Goal: Task Accomplishment & Management: Complete application form

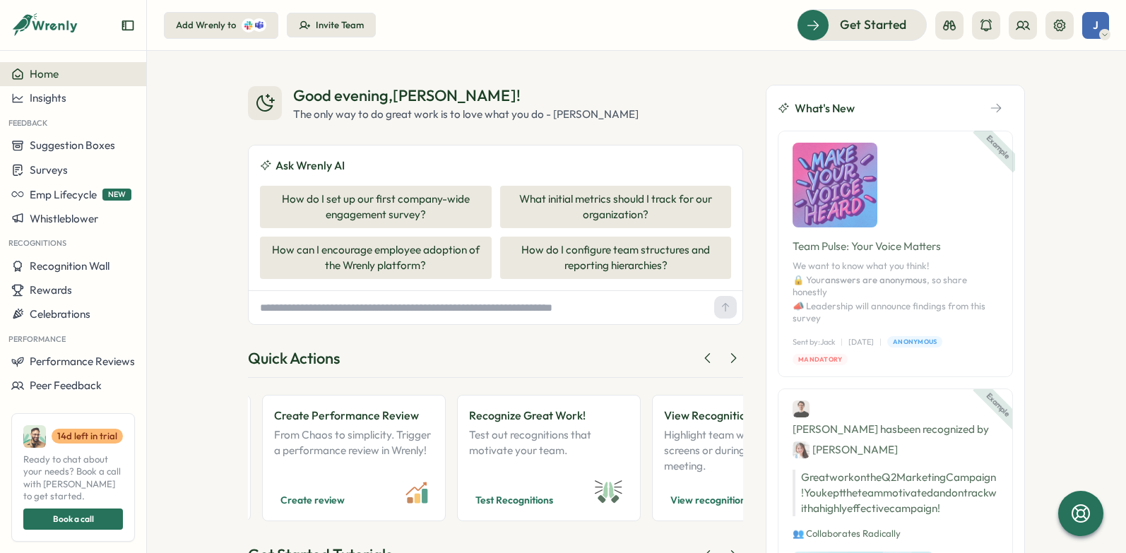
click at [215, 20] on div "Add Wrenly to" at bounding box center [206, 25] width 60 height 13
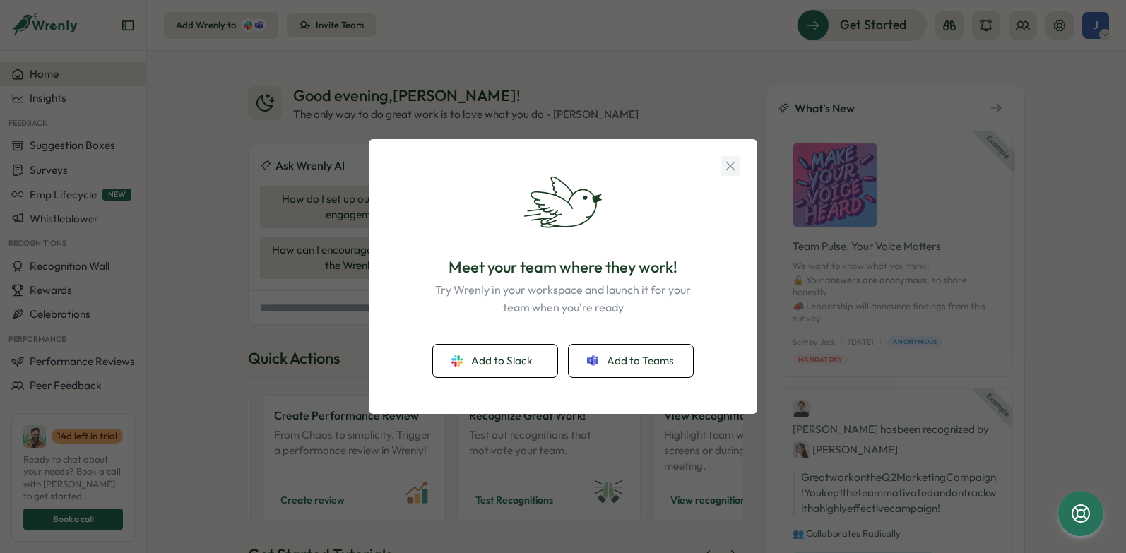
click at [725, 167] on icon "button" at bounding box center [731, 166] width 16 height 16
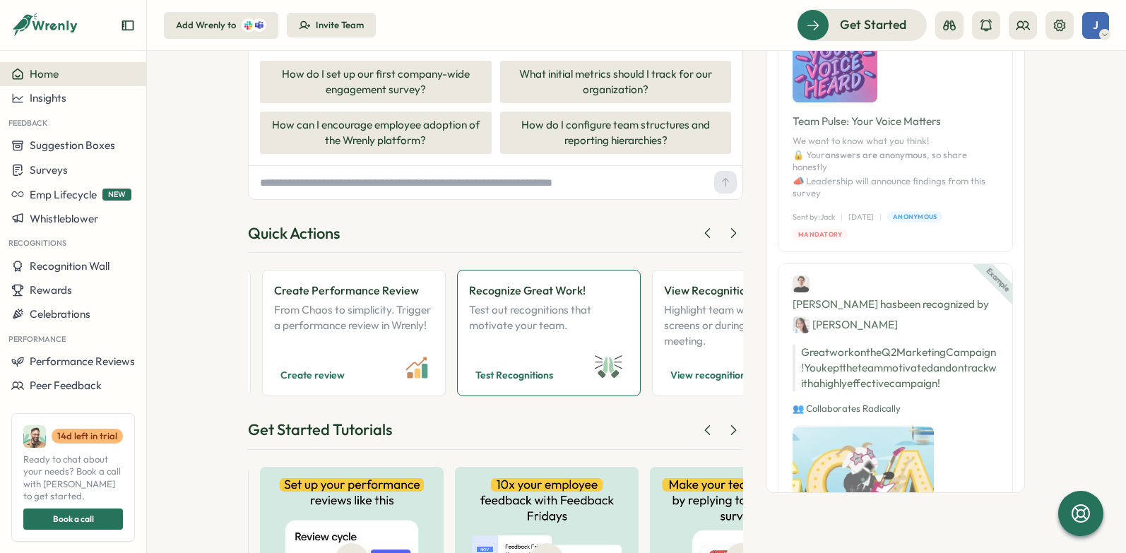
scroll to position [157, 0]
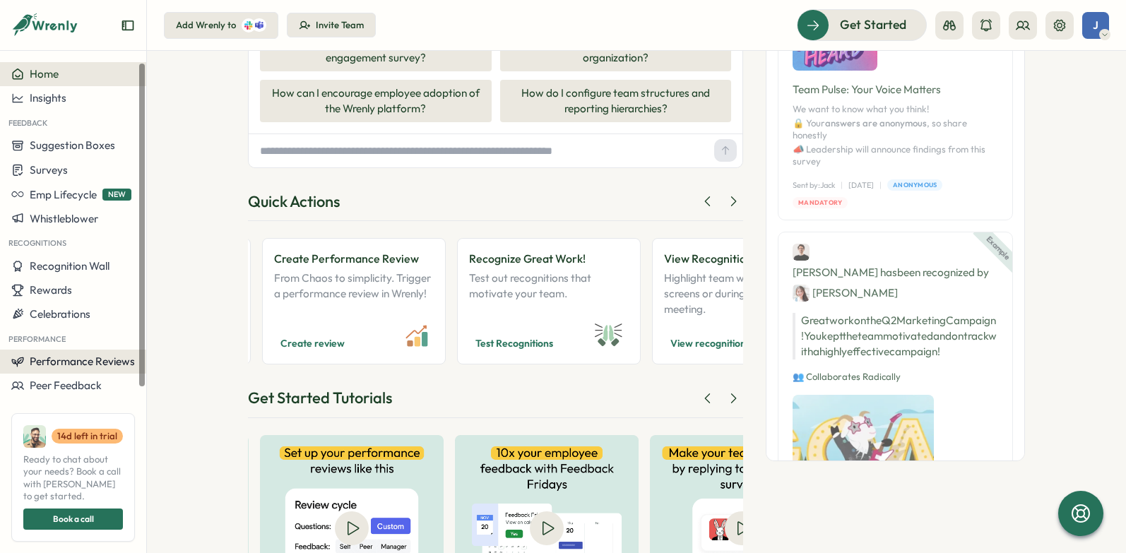
click at [100, 366] on span "Performance Reviews" at bounding box center [82, 361] width 105 height 13
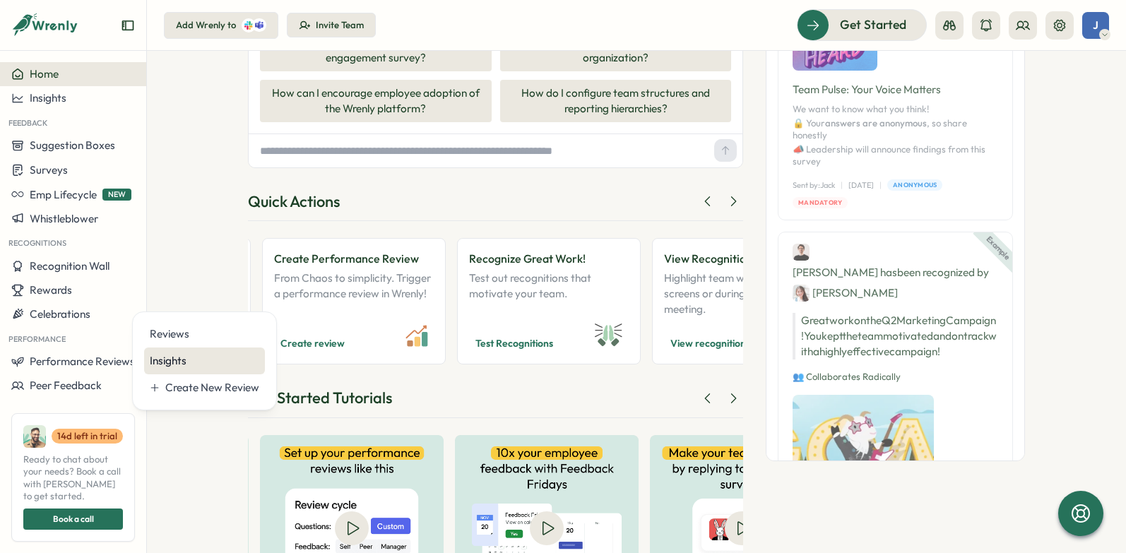
click at [174, 357] on div "Insights" at bounding box center [204, 361] width 109 height 16
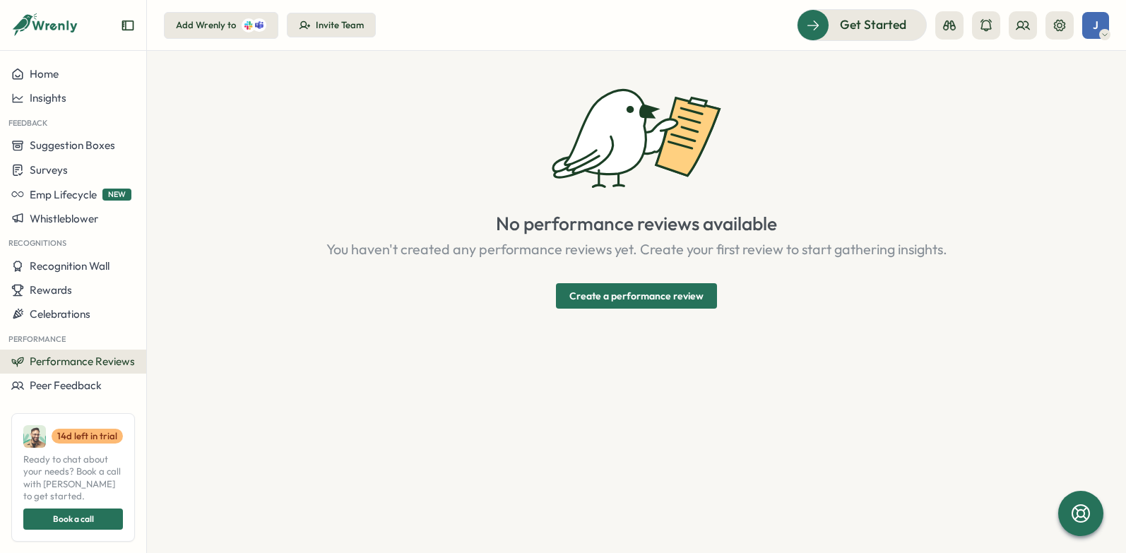
click at [685, 300] on span "Create a performance review" at bounding box center [636, 296] width 134 height 24
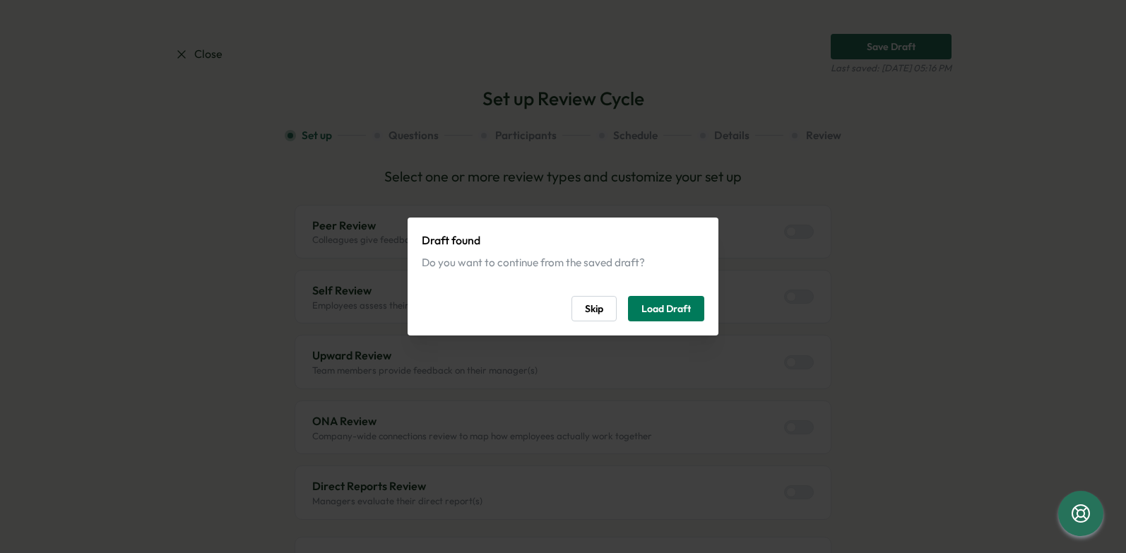
click at [614, 314] on button "Skip" at bounding box center [593, 308] width 45 height 25
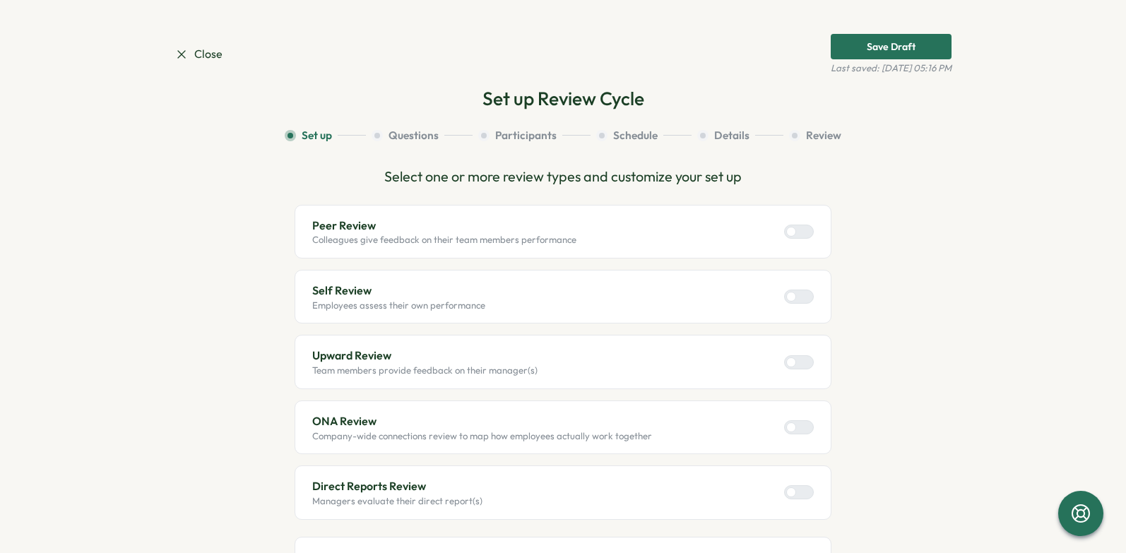
click at [805, 232] on div at bounding box center [804, 231] width 17 height 13
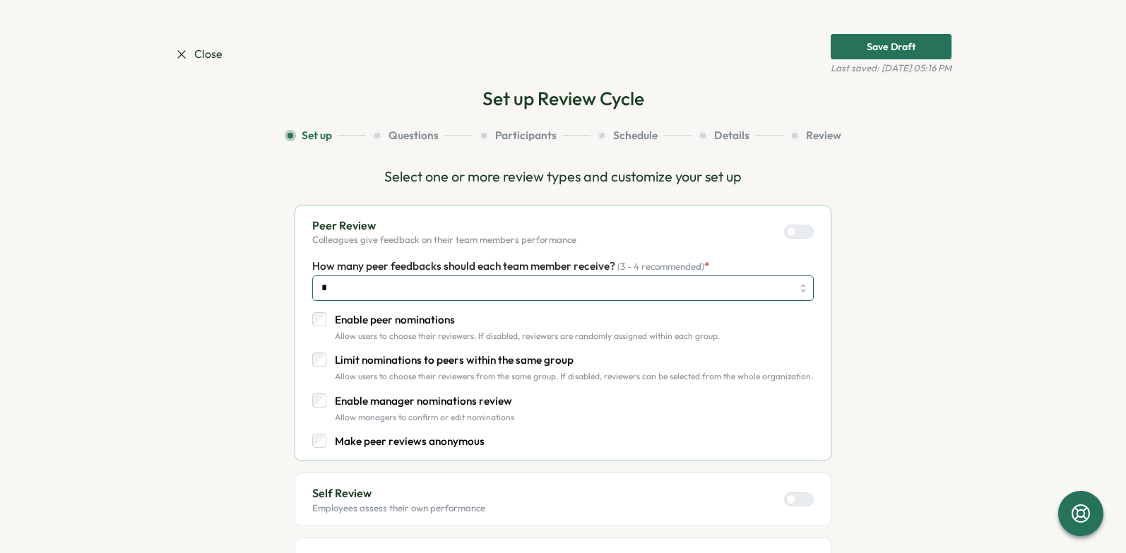
click at [396, 286] on input "*" at bounding box center [563, 287] width 502 height 25
drag, startPoint x: 402, startPoint y: 381, endPoint x: 415, endPoint y: 379, distance: 12.9
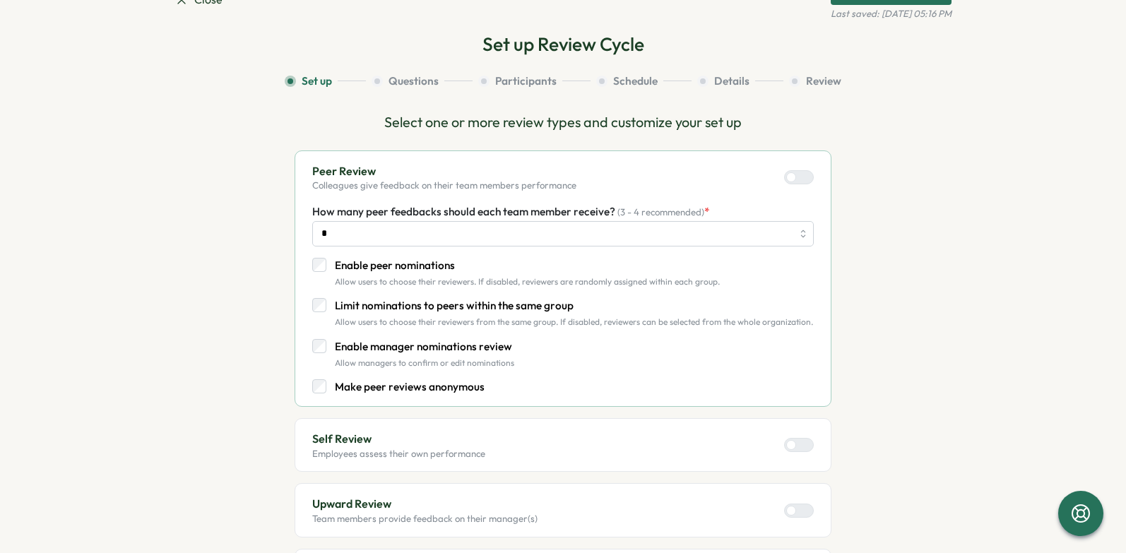
scroll to position [83, 0]
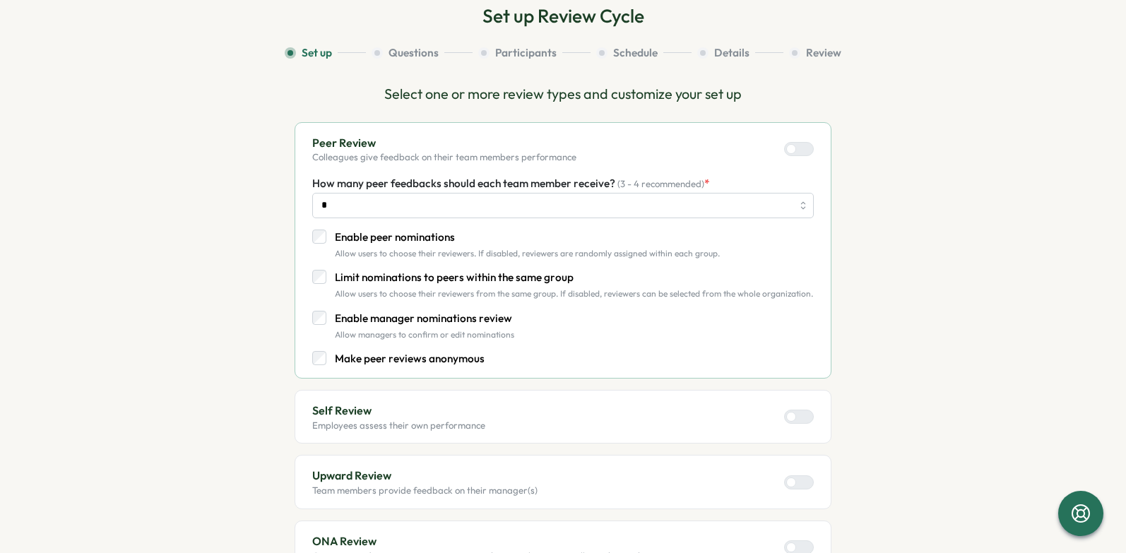
click at [802, 419] on div at bounding box center [804, 416] width 17 height 13
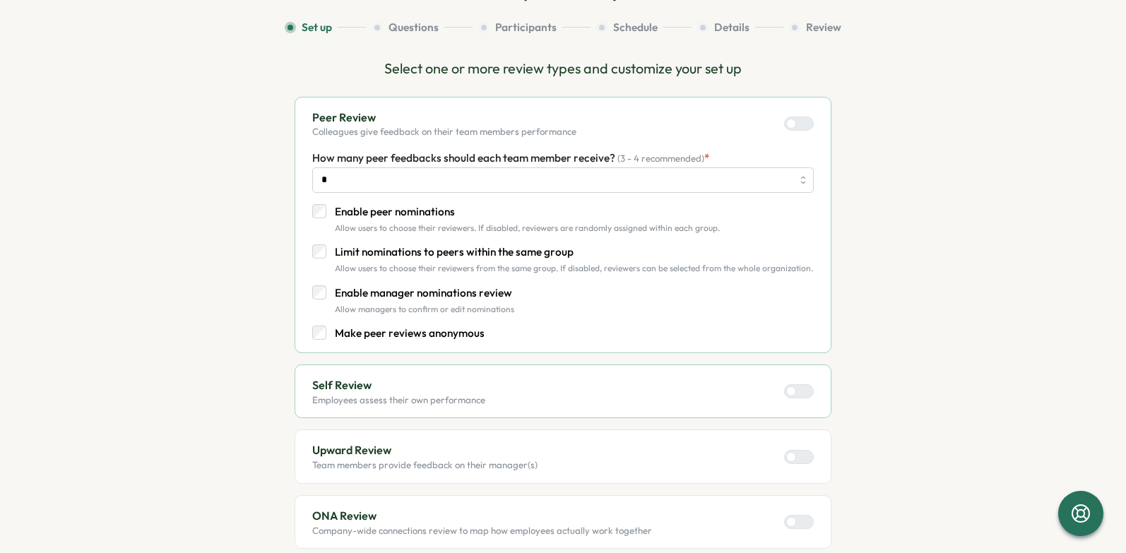
scroll to position [141, 0]
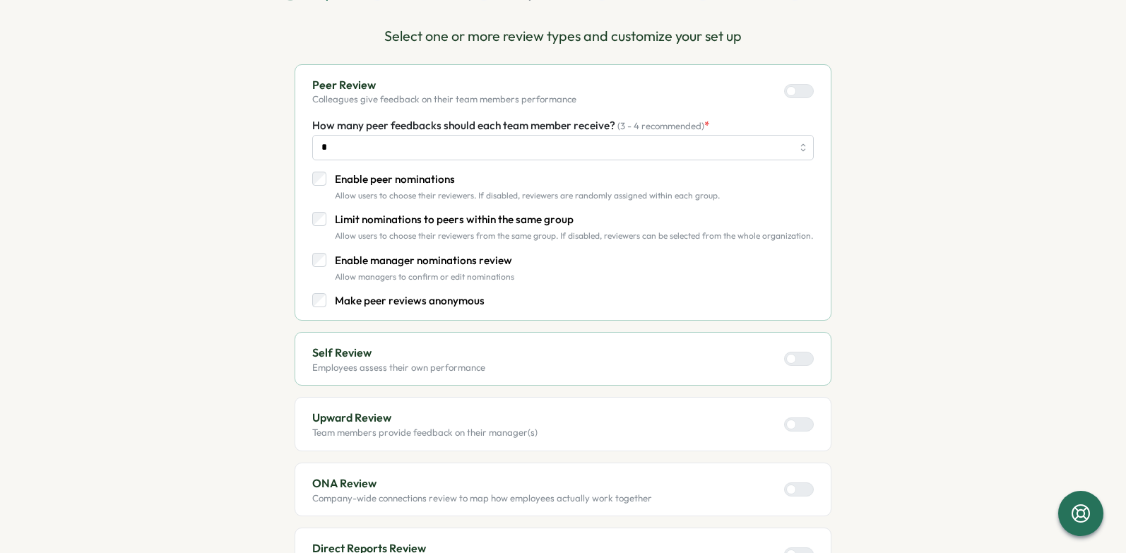
click at [805, 421] on div at bounding box center [804, 424] width 17 height 13
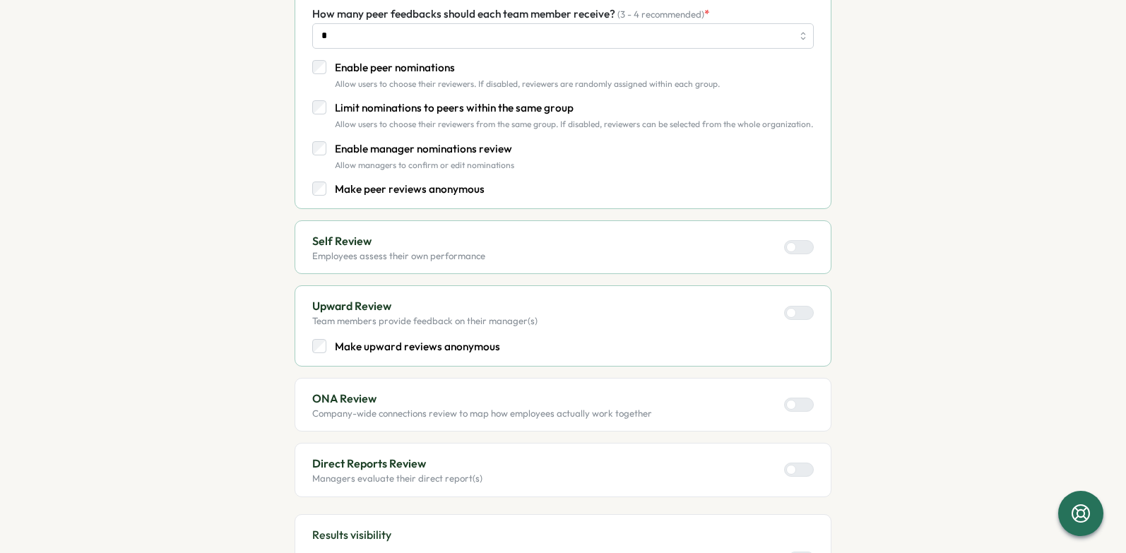
scroll to position [300, 0]
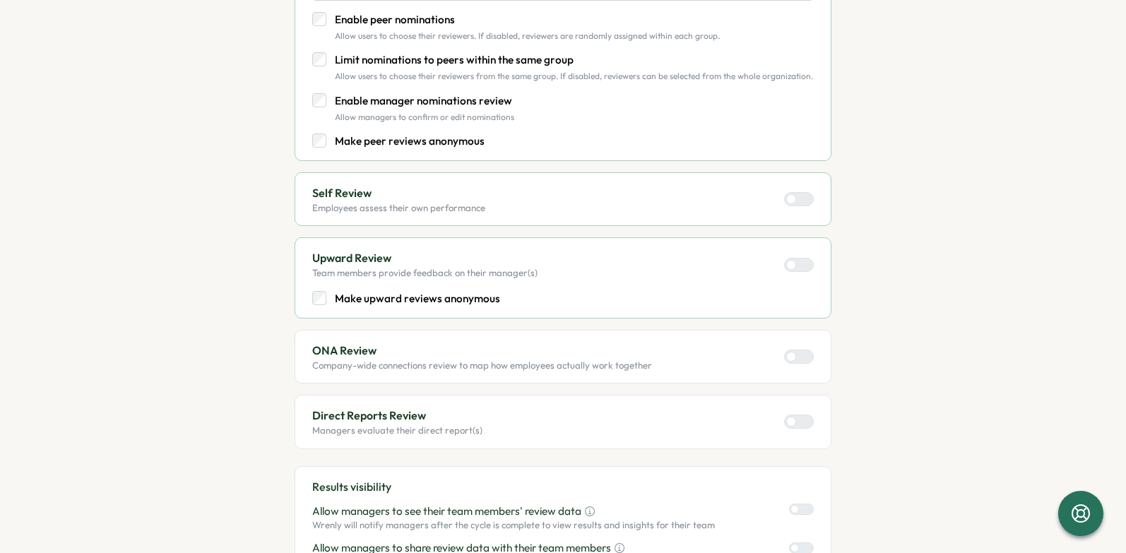
click at [800, 350] on div at bounding box center [804, 356] width 17 height 13
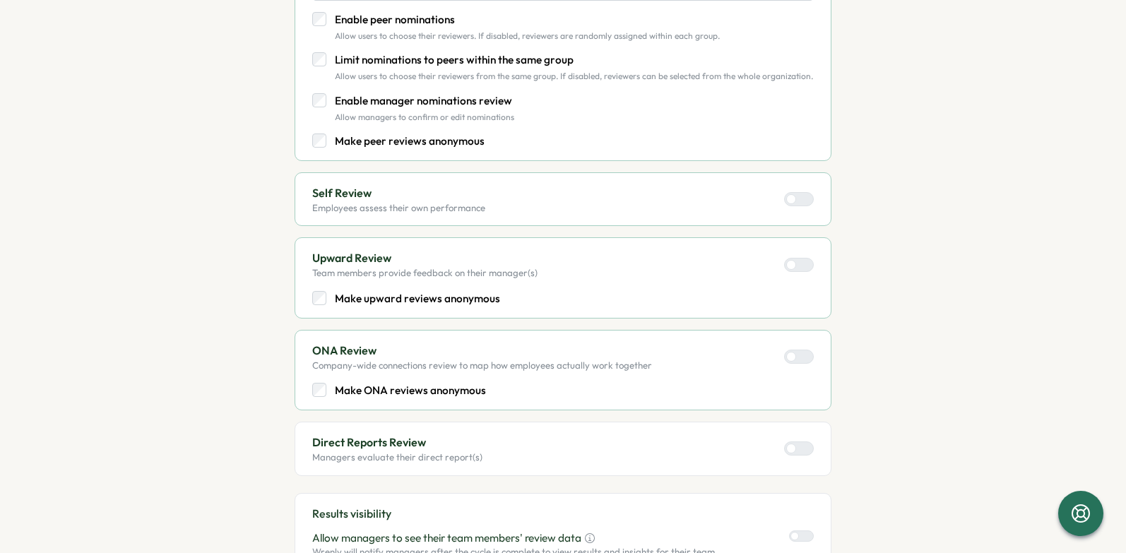
click at [799, 442] on div at bounding box center [804, 448] width 17 height 13
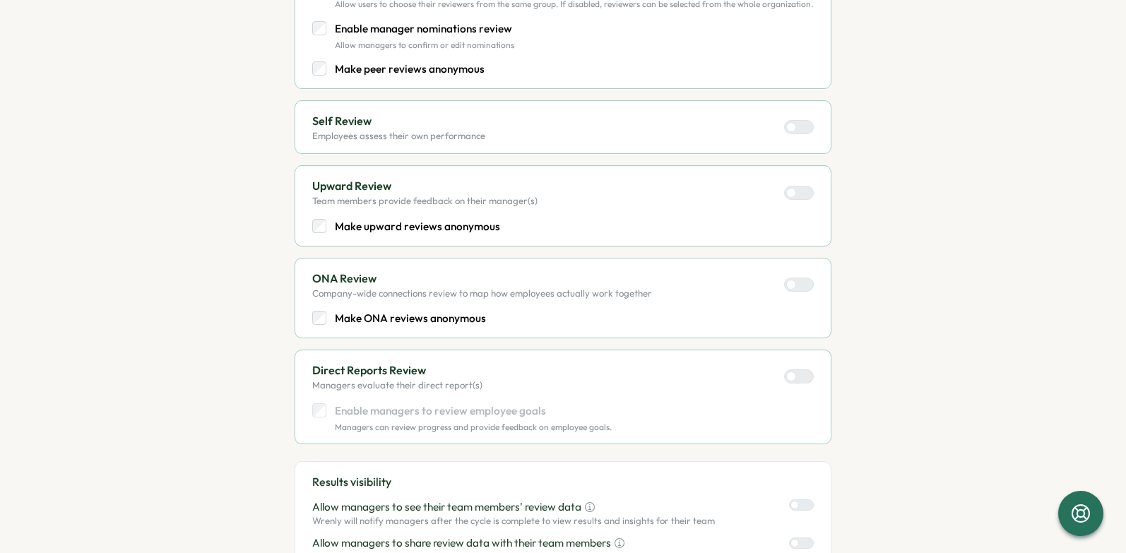
scroll to position [435, 0]
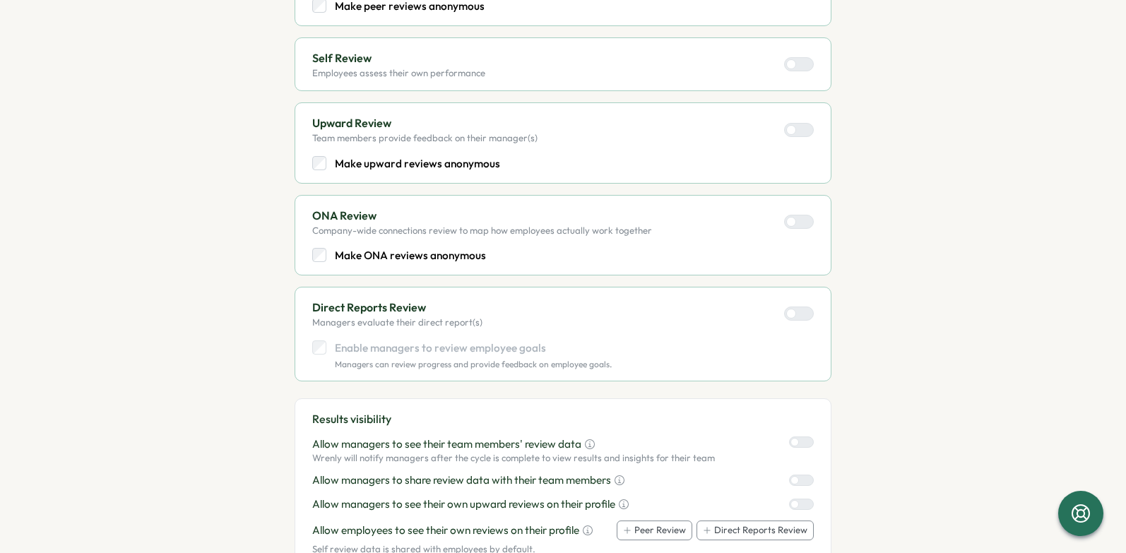
click at [318, 350] on div "Enable managers to review employee goals Managers can review progress and provi…" at bounding box center [462, 354] width 300 height 29
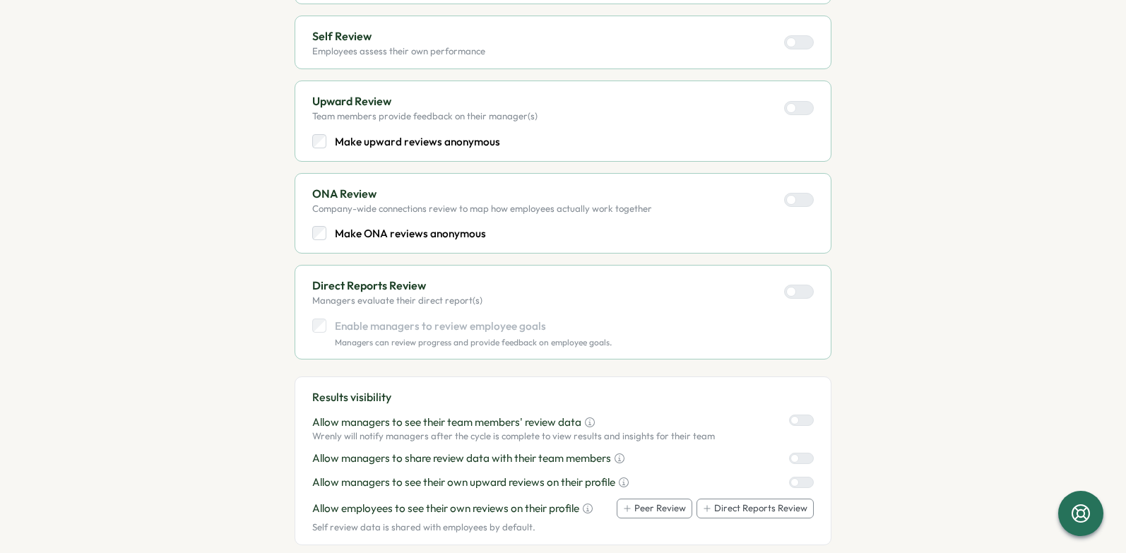
scroll to position [473, 0]
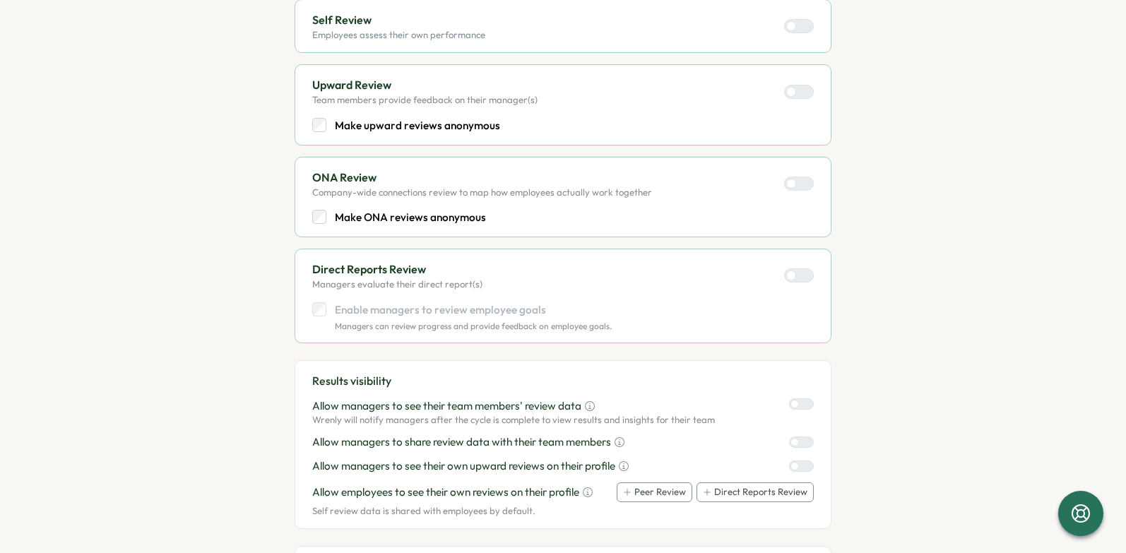
click at [799, 461] on div at bounding box center [806, 466] width 14 height 10
click at [799, 437] on div at bounding box center [806, 442] width 14 height 10
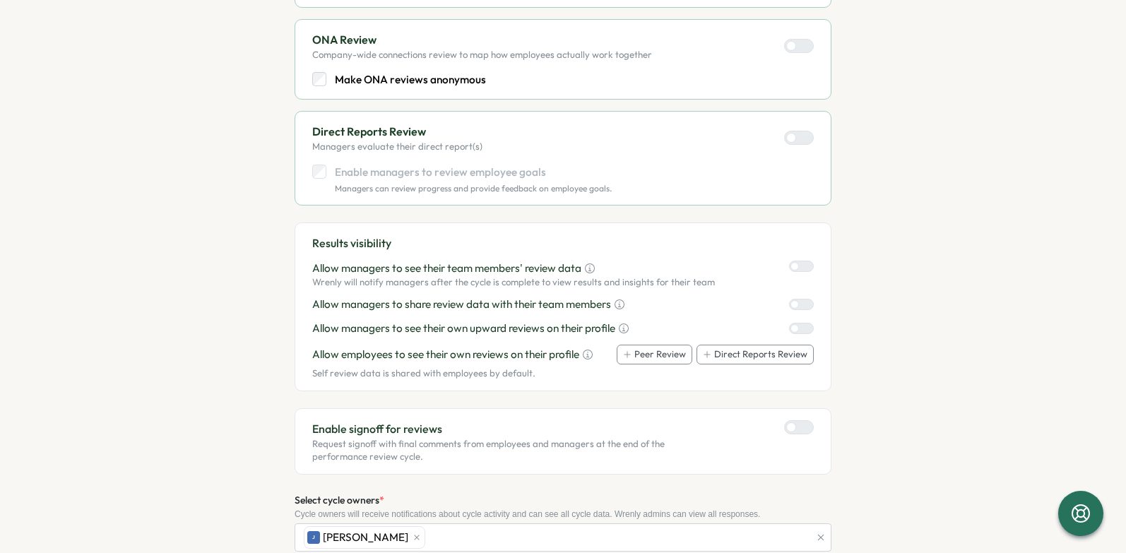
scroll to position [634, 0]
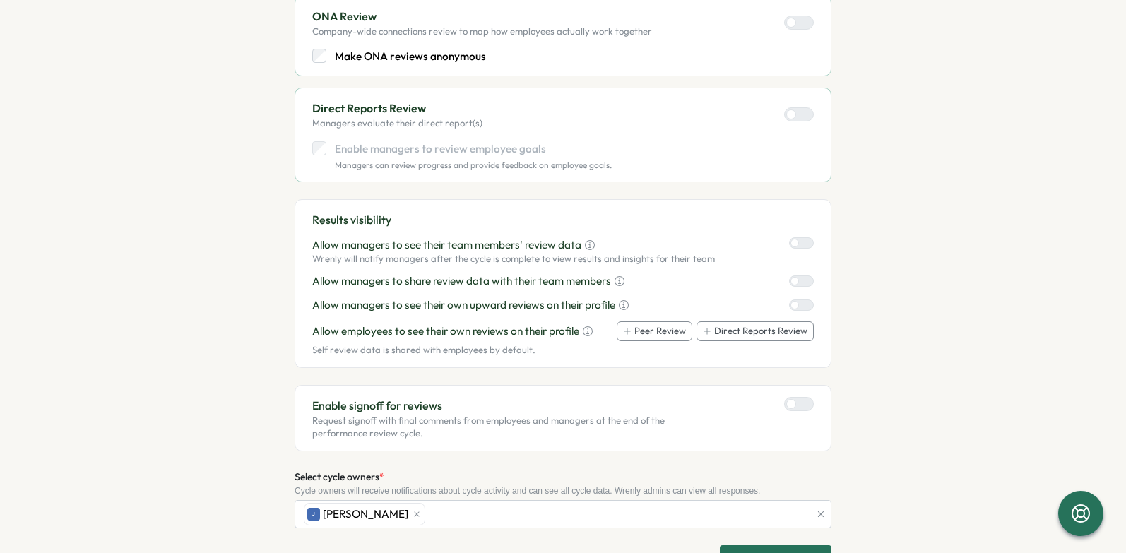
click at [802, 398] on div at bounding box center [804, 404] width 17 height 13
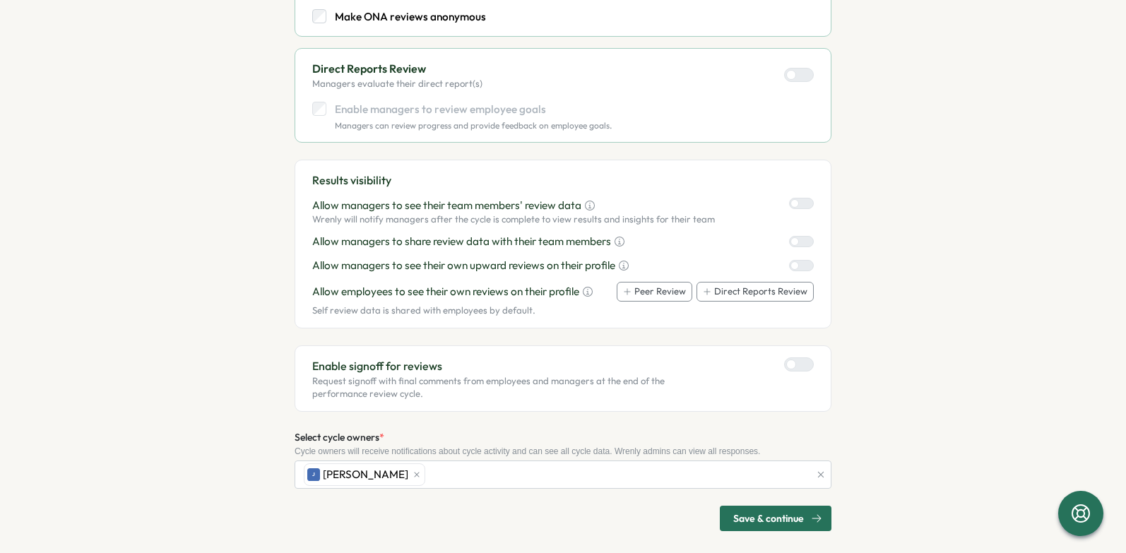
click at [764, 511] on span "Save & continue" at bounding box center [768, 518] width 71 height 24
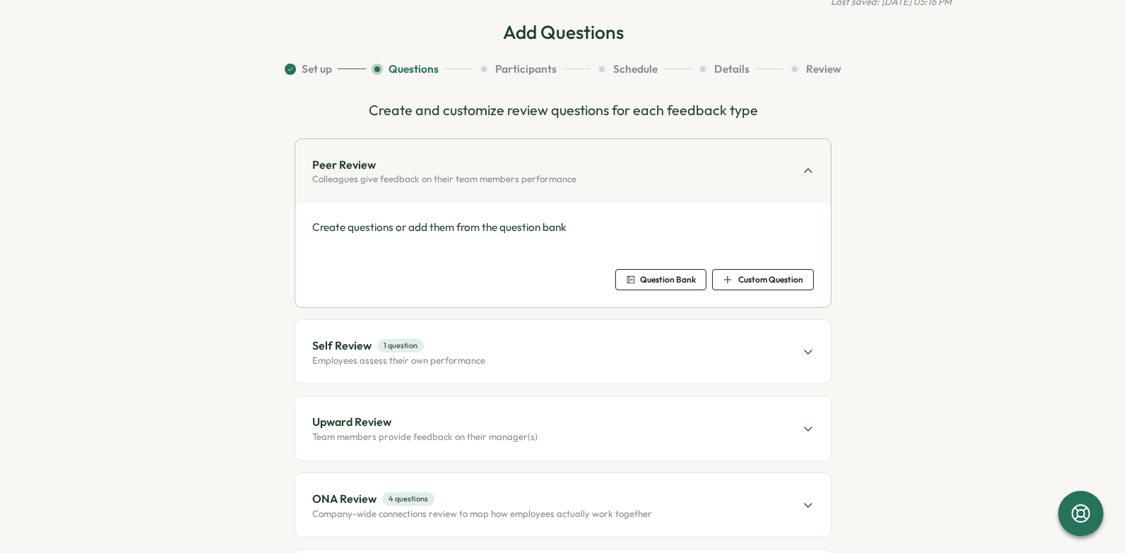
scroll to position [0, 0]
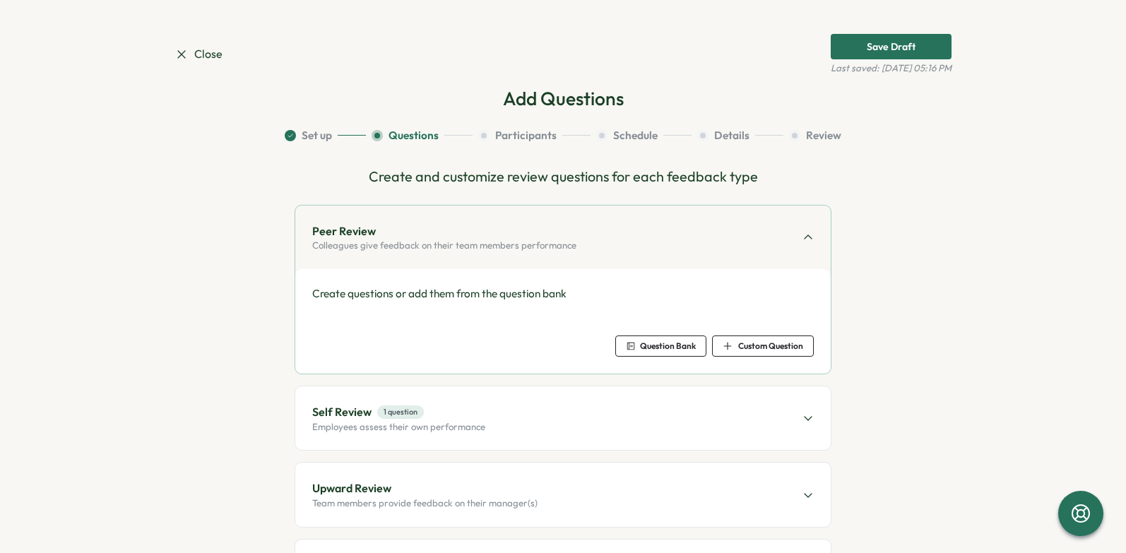
click at [680, 345] on span "Question Bank" at bounding box center [668, 346] width 56 height 8
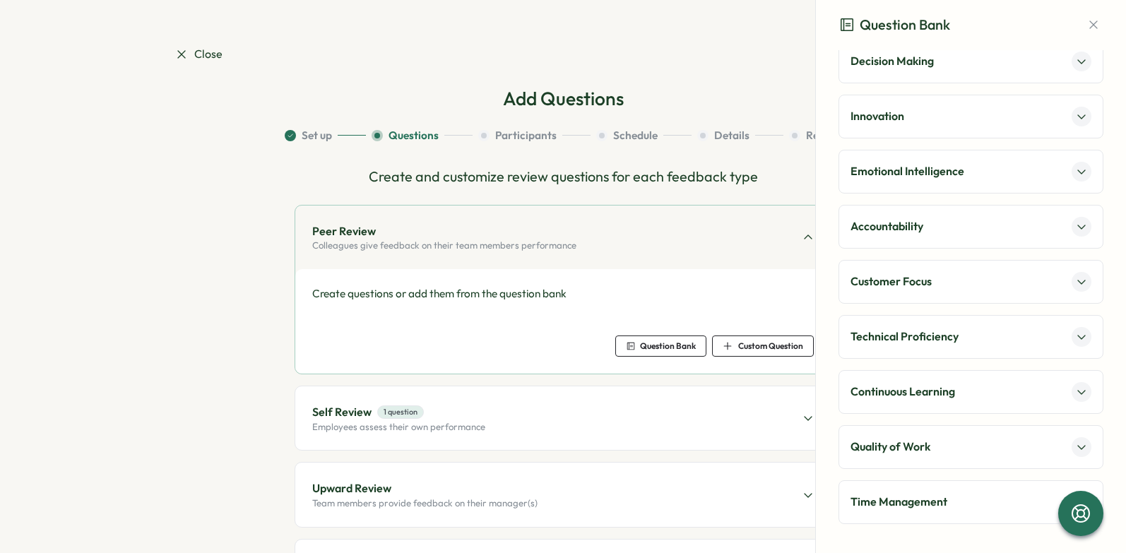
scroll to position [313, 0]
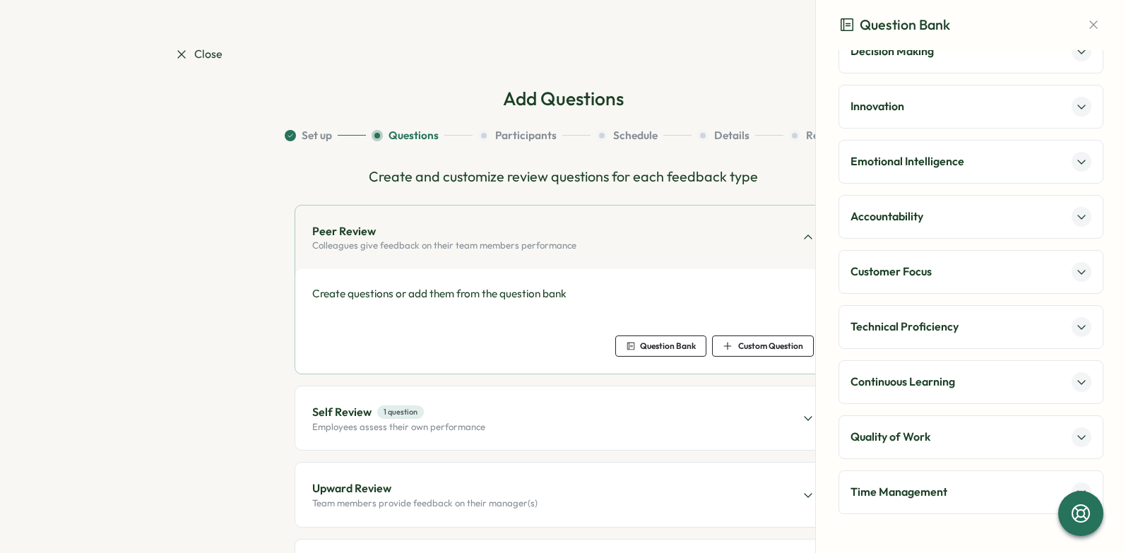
click at [1072, 159] on button at bounding box center [1082, 162] width 20 height 20
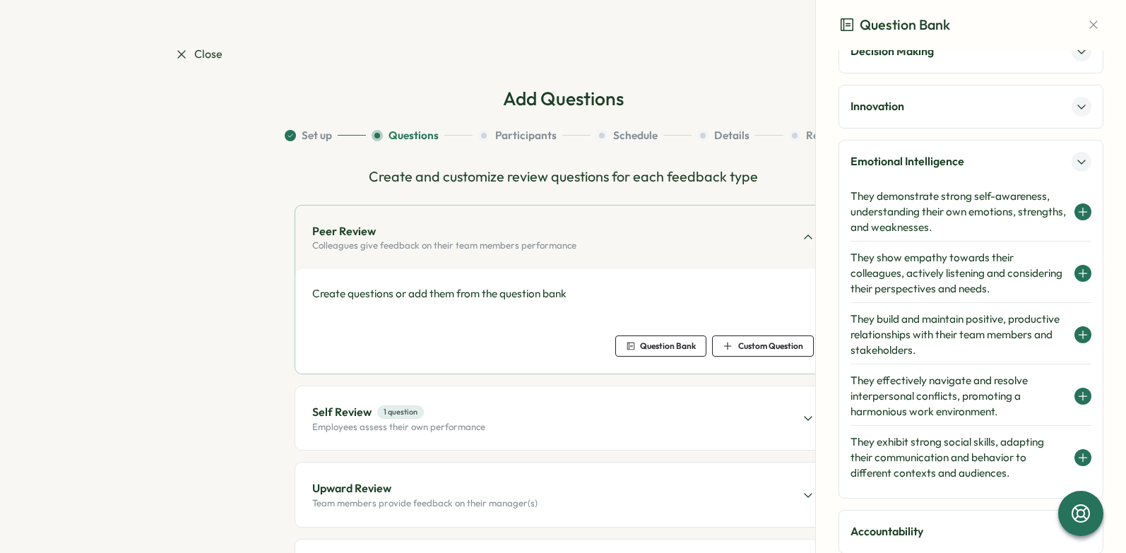
click at [1072, 159] on button at bounding box center [1082, 162] width 20 height 20
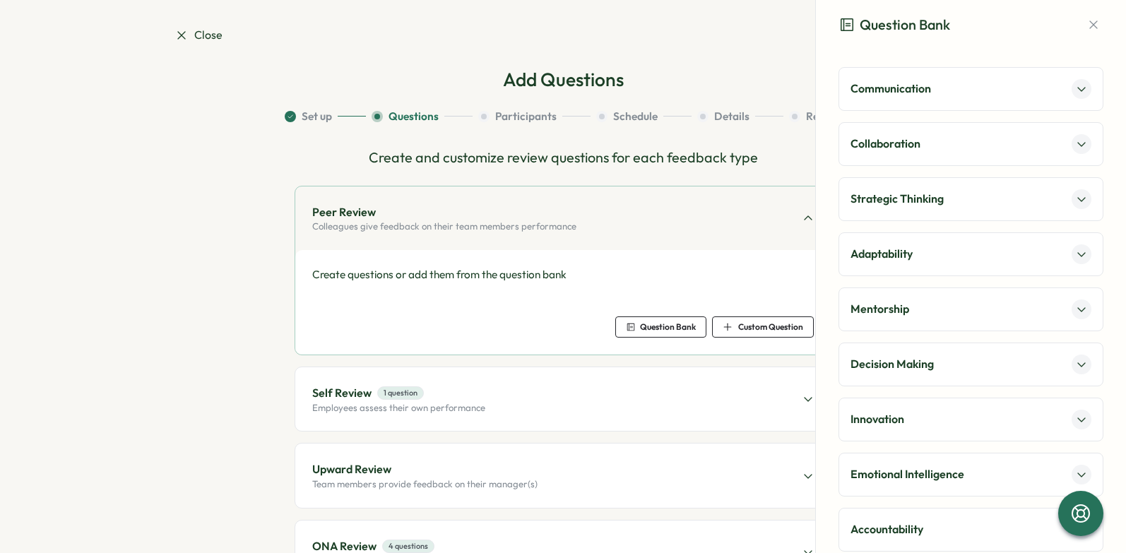
scroll to position [22, 0]
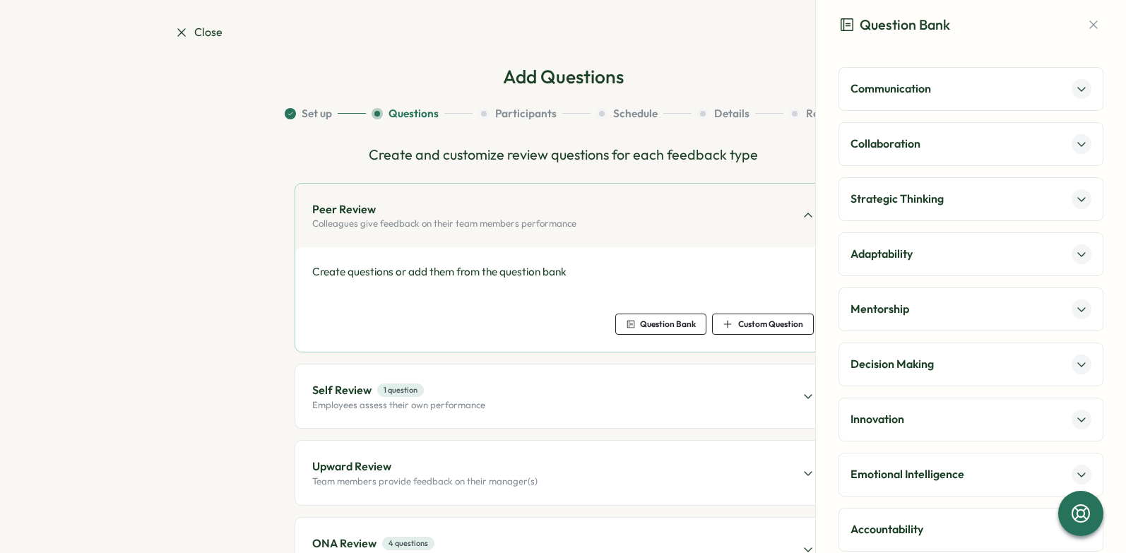
click at [1076, 85] on icon at bounding box center [1081, 88] width 11 height 11
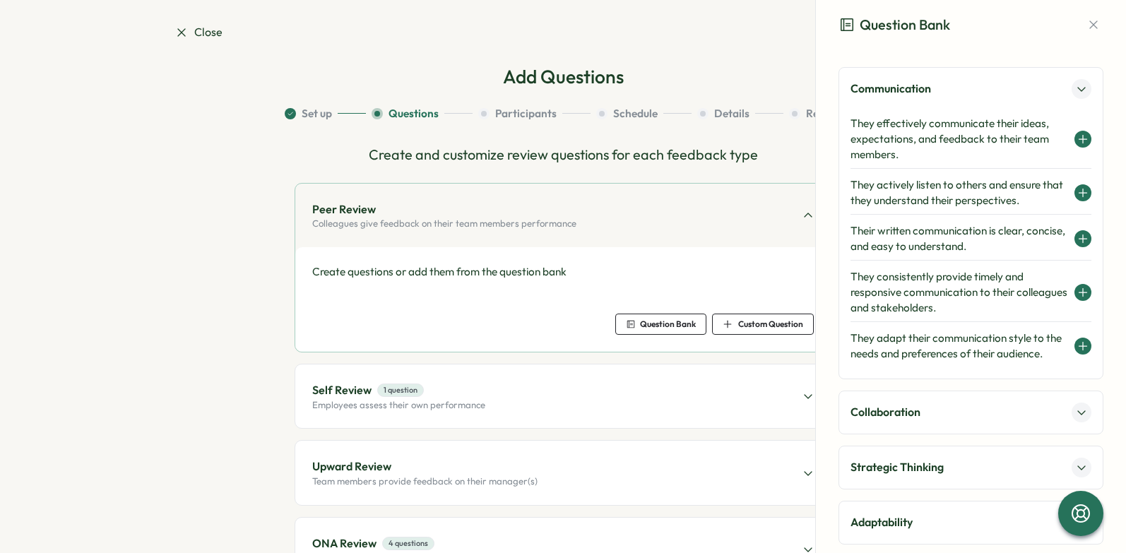
click at [1077, 134] on icon at bounding box center [1082, 139] width 11 height 11
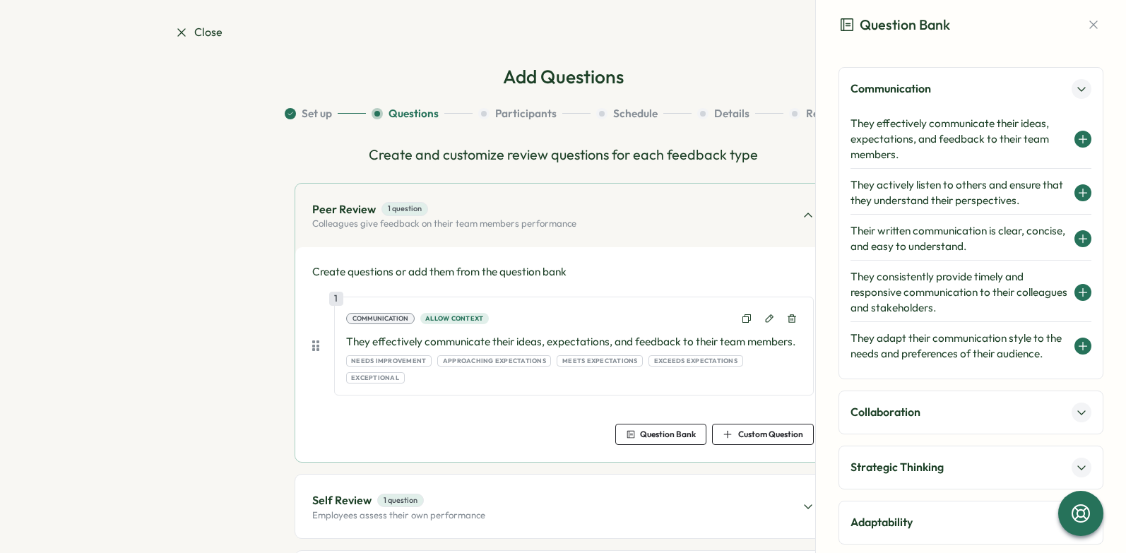
click at [1076, 418] on icon at bounding box center [1081, 412] width 11 height 11
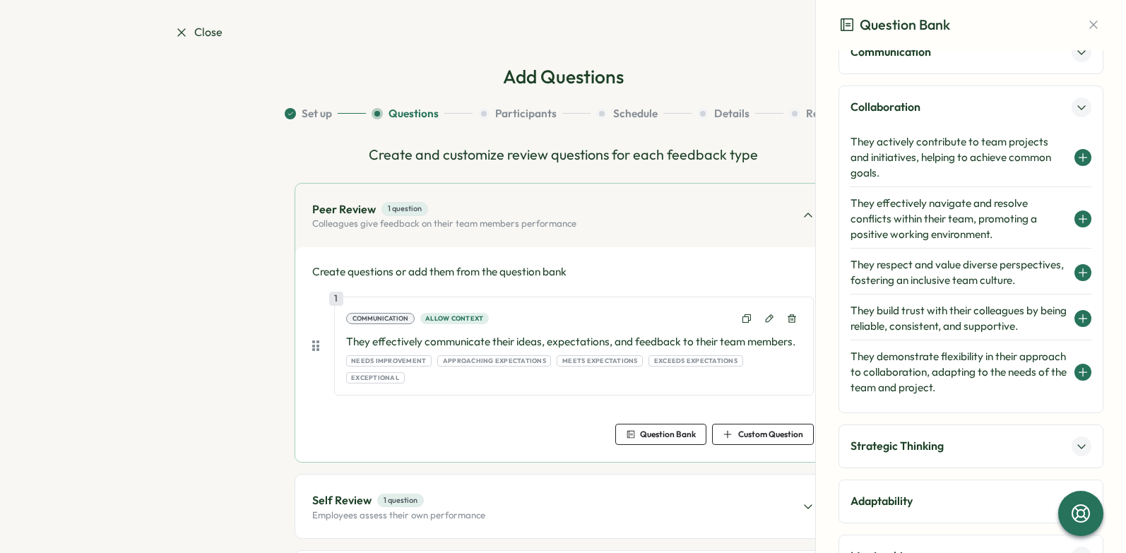
scroll to position [40, 0]
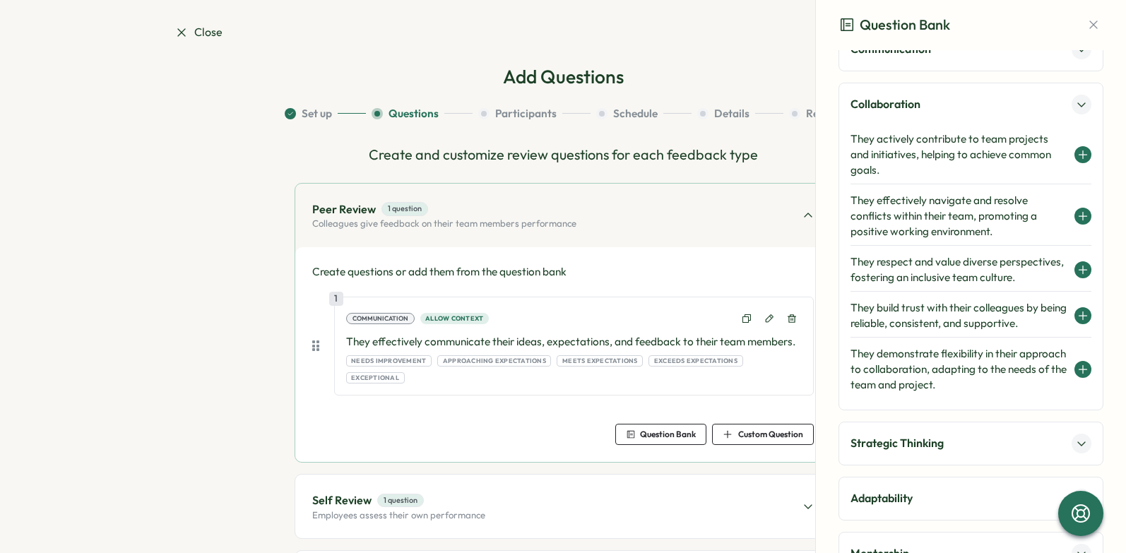
click at [1077, 273] on icon at bounding box center [1082, 269] width 11 height 11
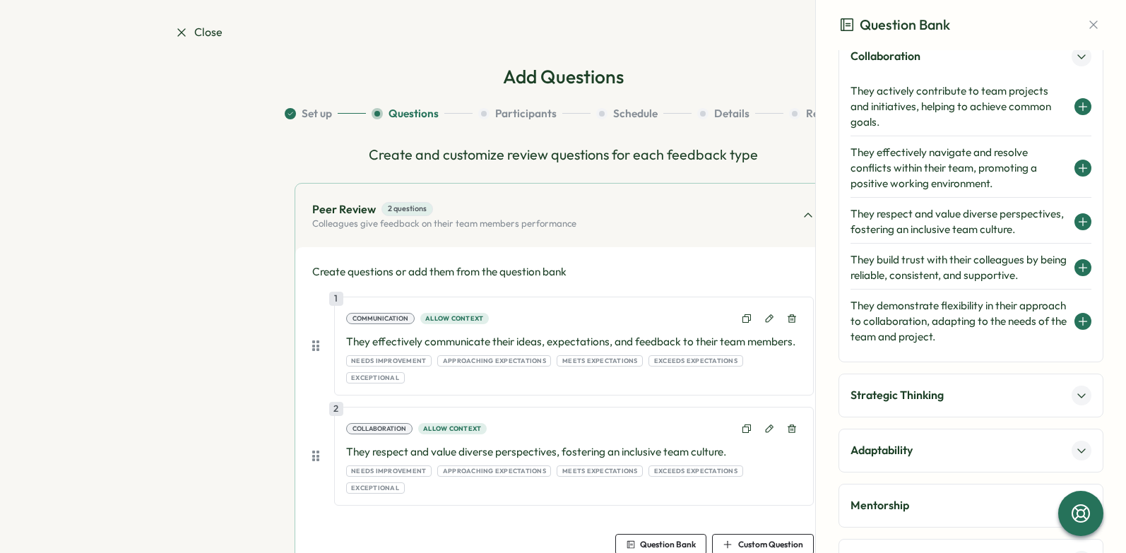
scroll to position [114, 0]
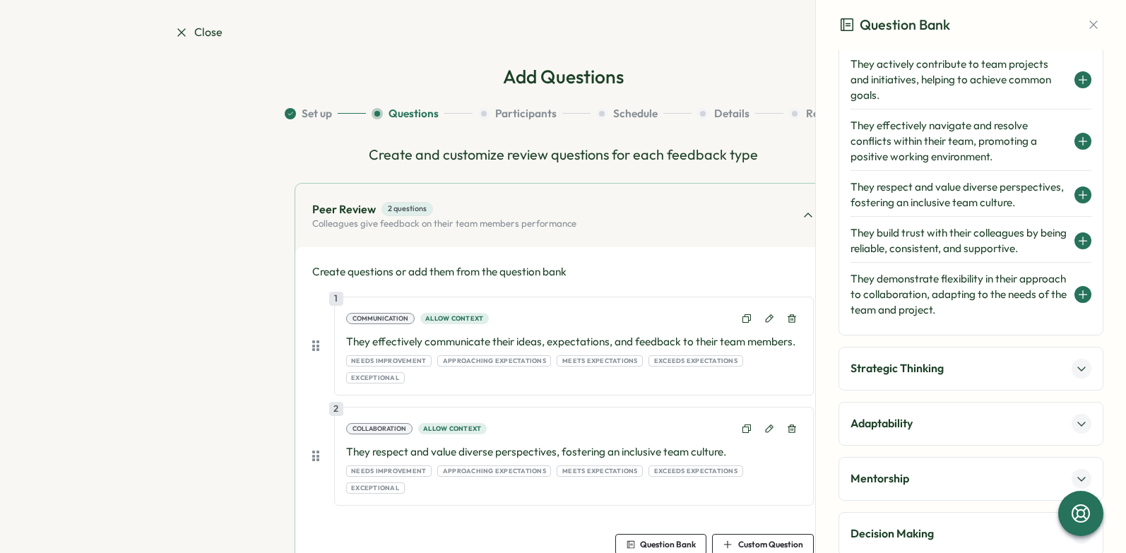
click at [1076, 374] on icon at bounding box center [1081, 368] width 11 height 11
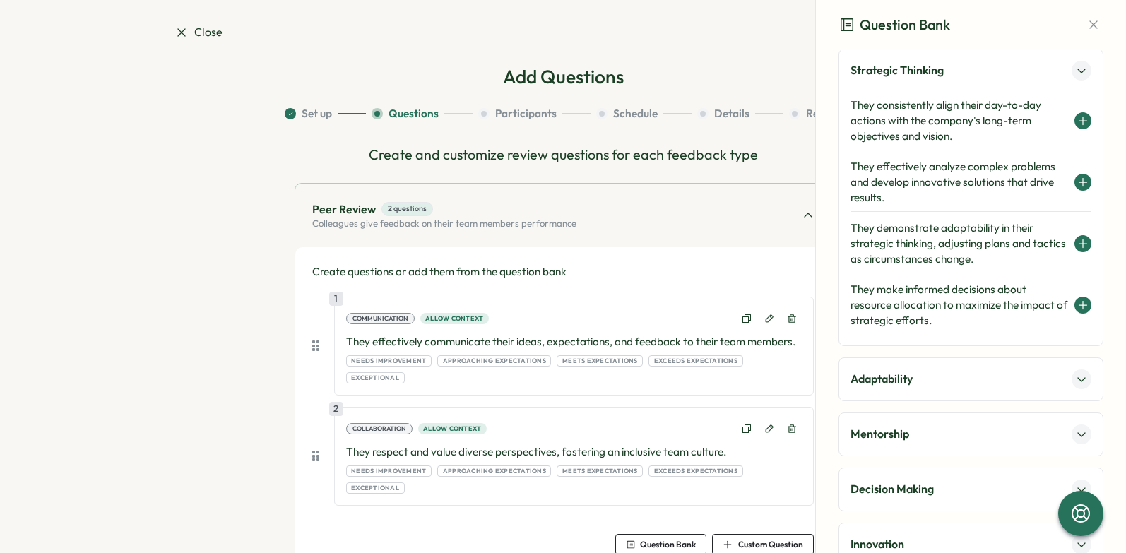
scroll to position [126, 0]
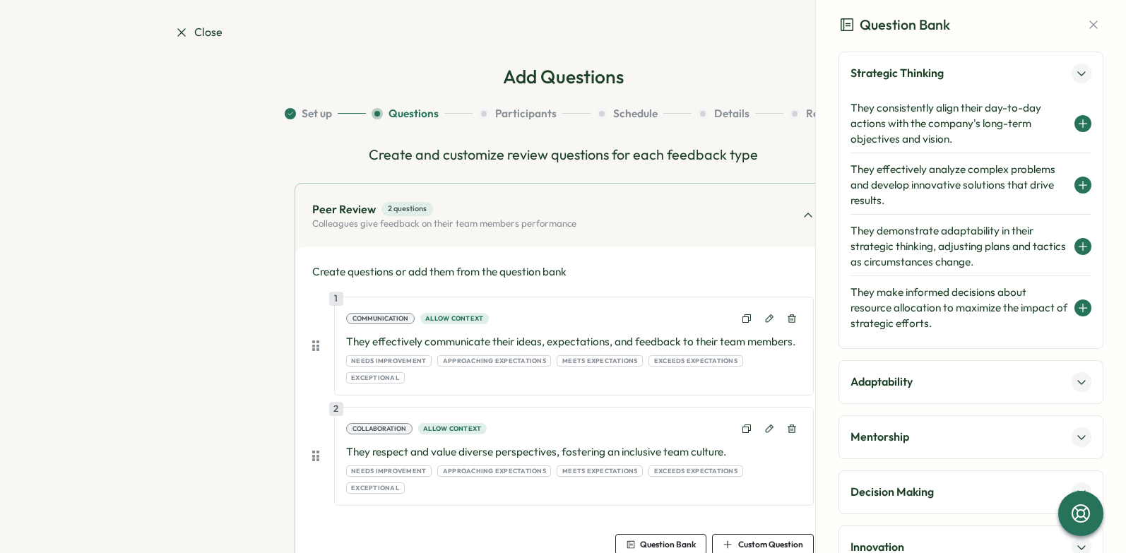
click at [1079, 183] on icon at bounding box center [1082, 184] width 11 height 11
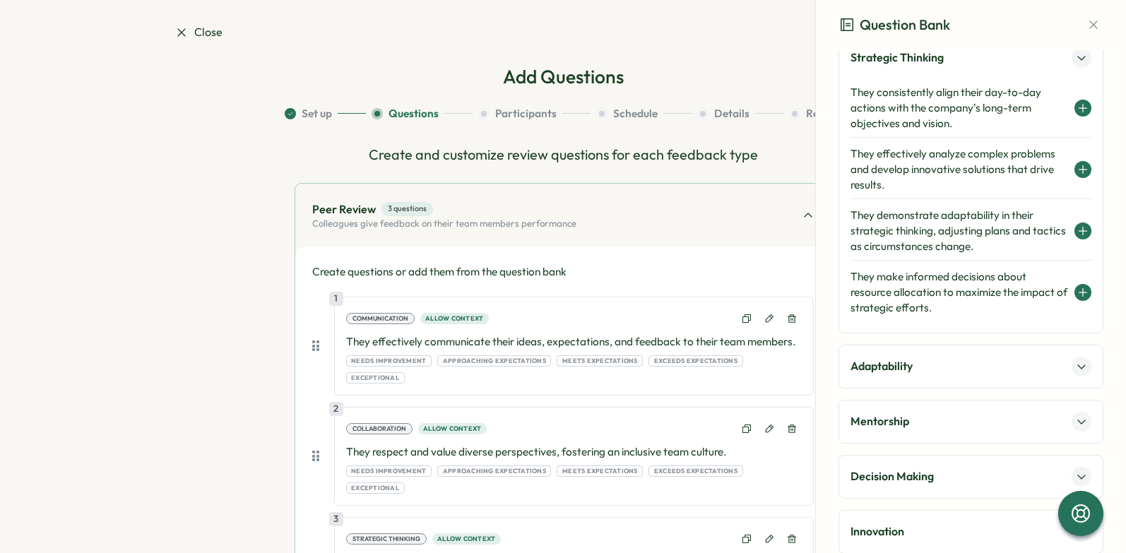
scroll to position [195, 0]
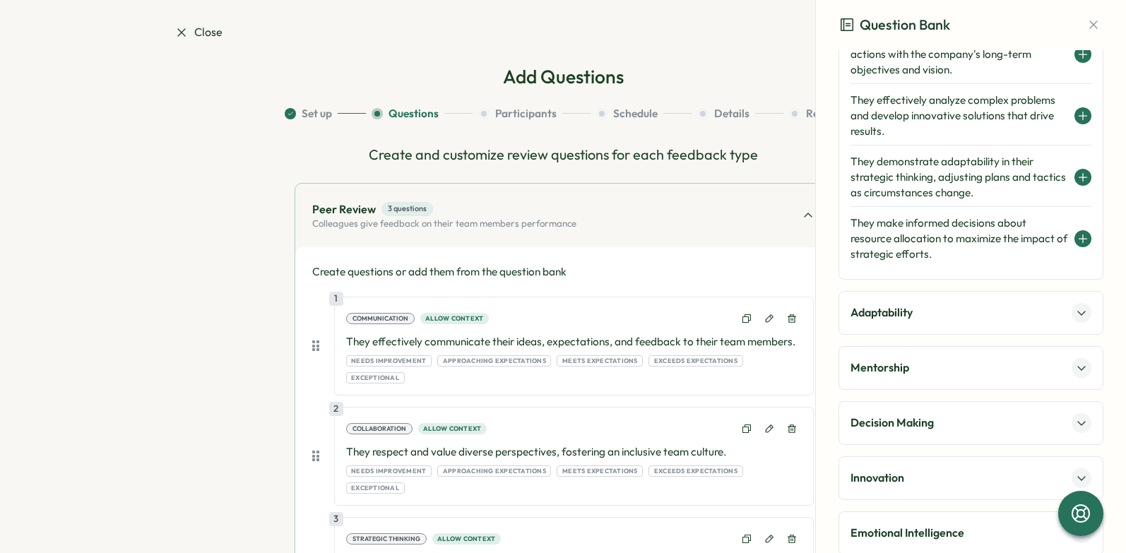
click at [1072, 312] on button at bounding box center [1082, 313] width 20 height 20
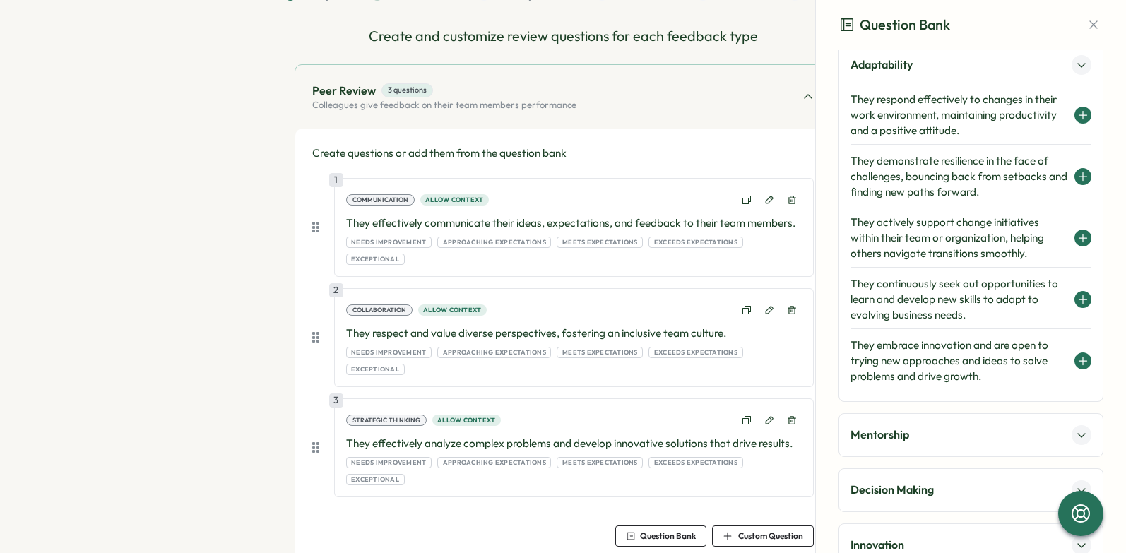
scroll to position [167, 0]
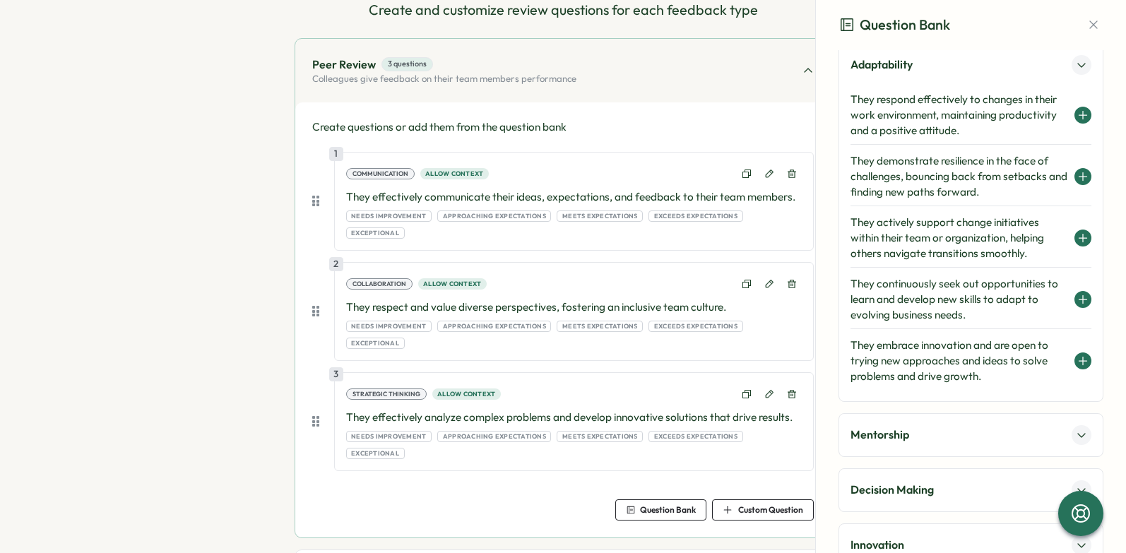
click at [1077, 171] on icon at bounding box center [1082, 176] width 11 height 11
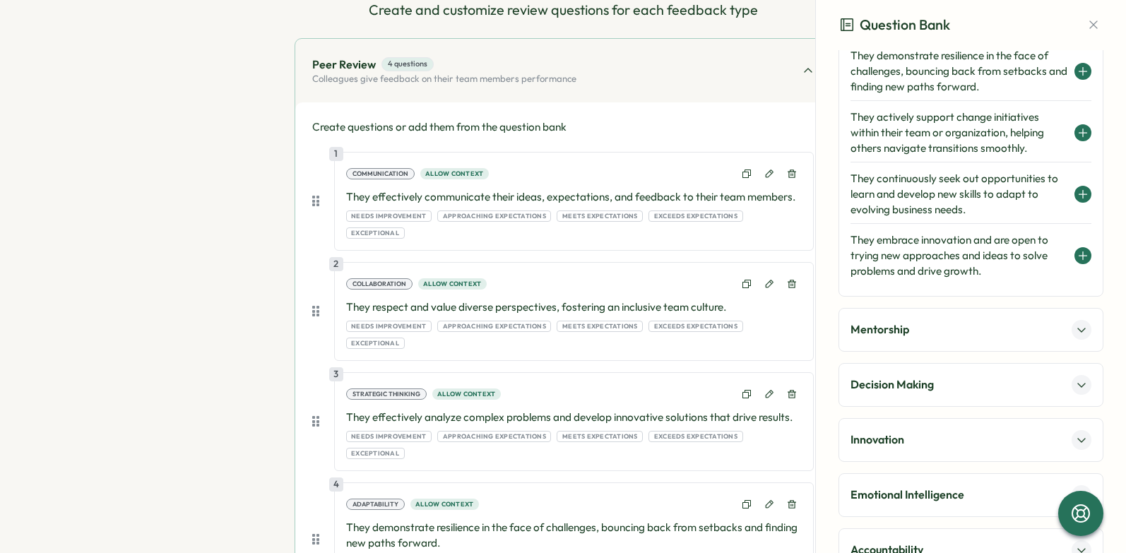
scroll to position [382, 0]
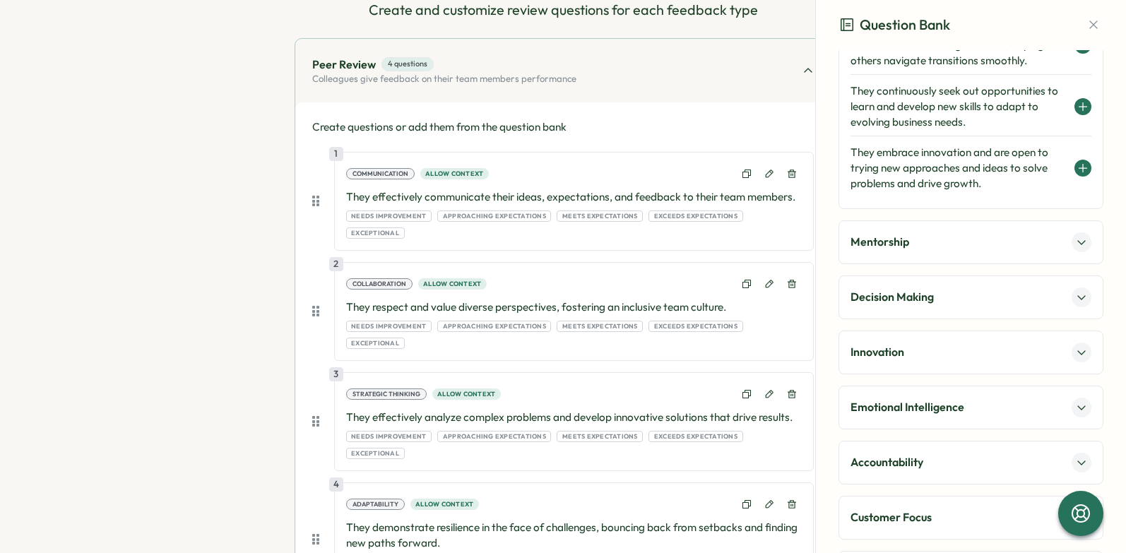
click at [1031, 255] on div "Mentorship" at bounding box center [970, 242] width 265 height 44
click at [1064, 242] on div "Mentorship" at bounding box center [970, 242] width 241 height 20
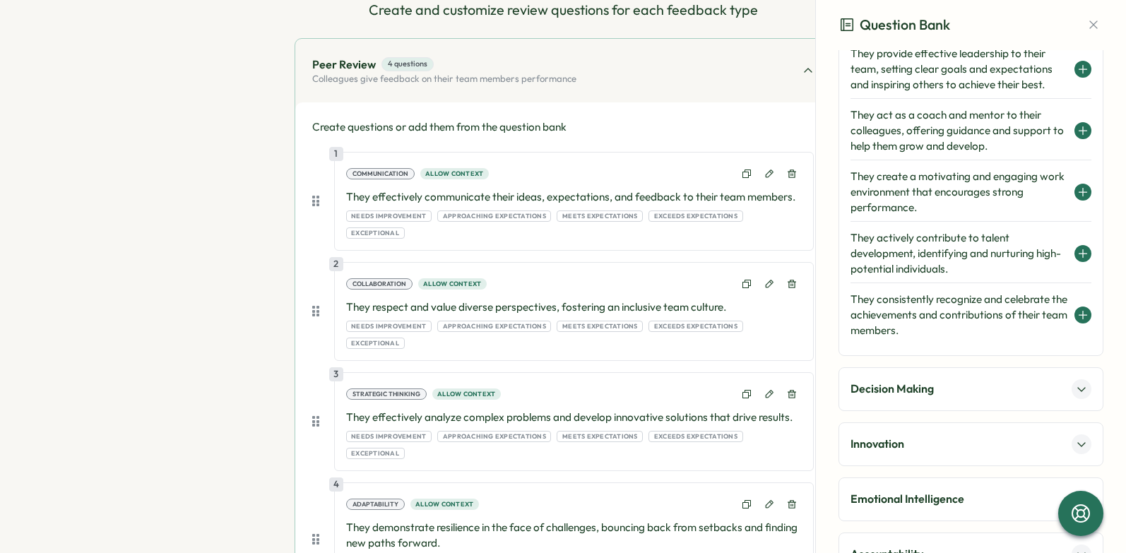
scroll to position [287, 0]
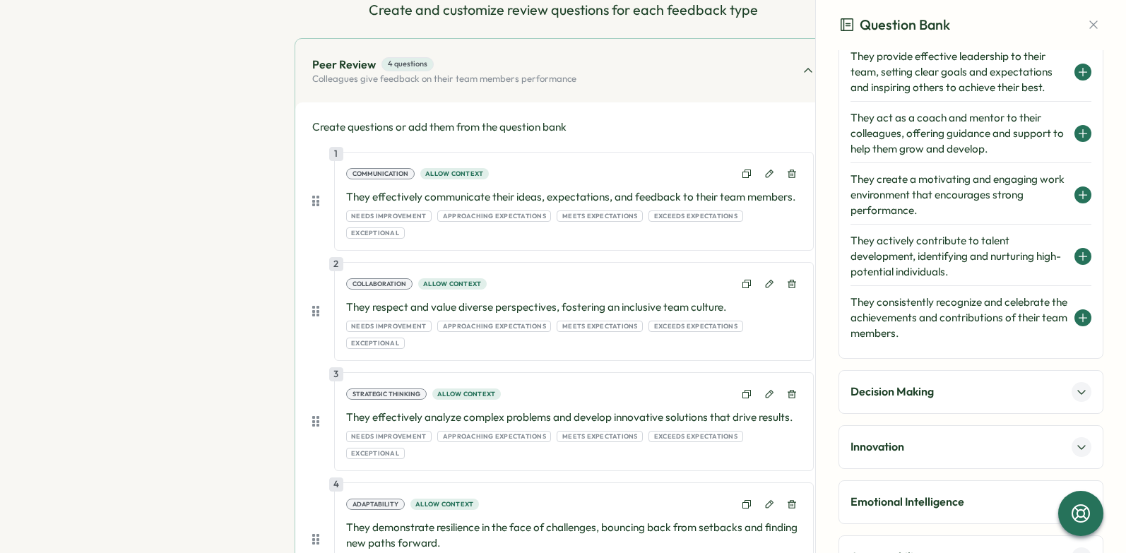
click at [1079, 195] on icon at bounding box center [1083, 195] width 8 height 0
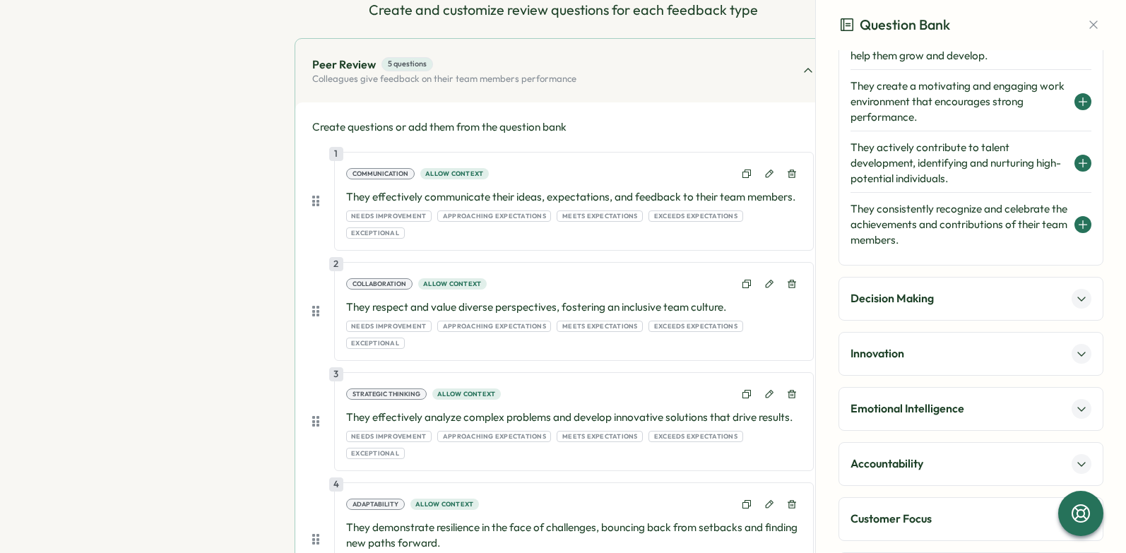
scroll to position [410, 0]
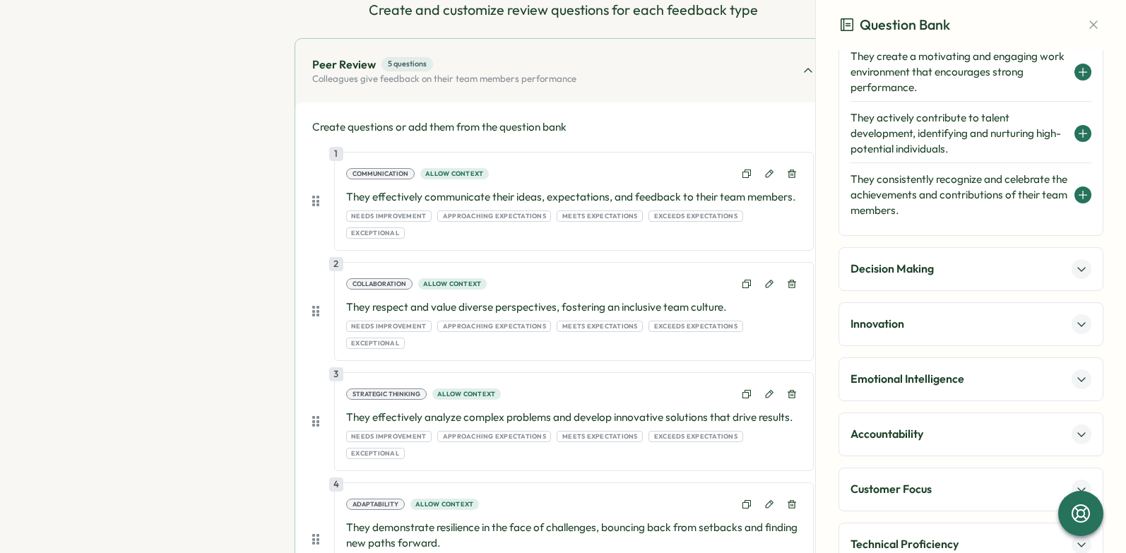
click at [1014, 285] on div "Decision Making" at bounding box center [970, 269] width 265 height 44
click at [1072, 274] on button at bounding box center [1082, 269] width 20 height 20
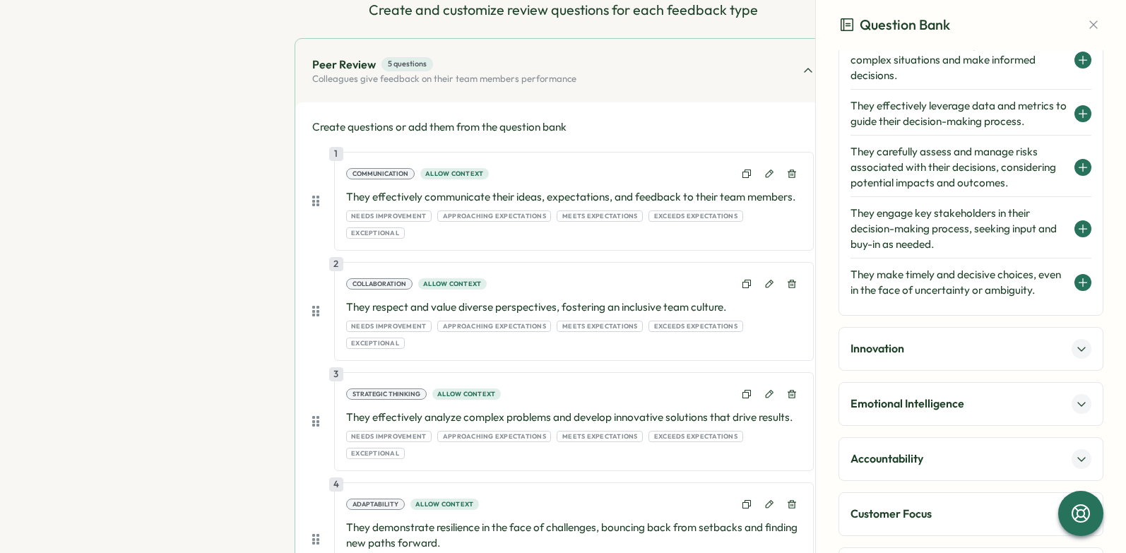
scroll to position [381, 0]
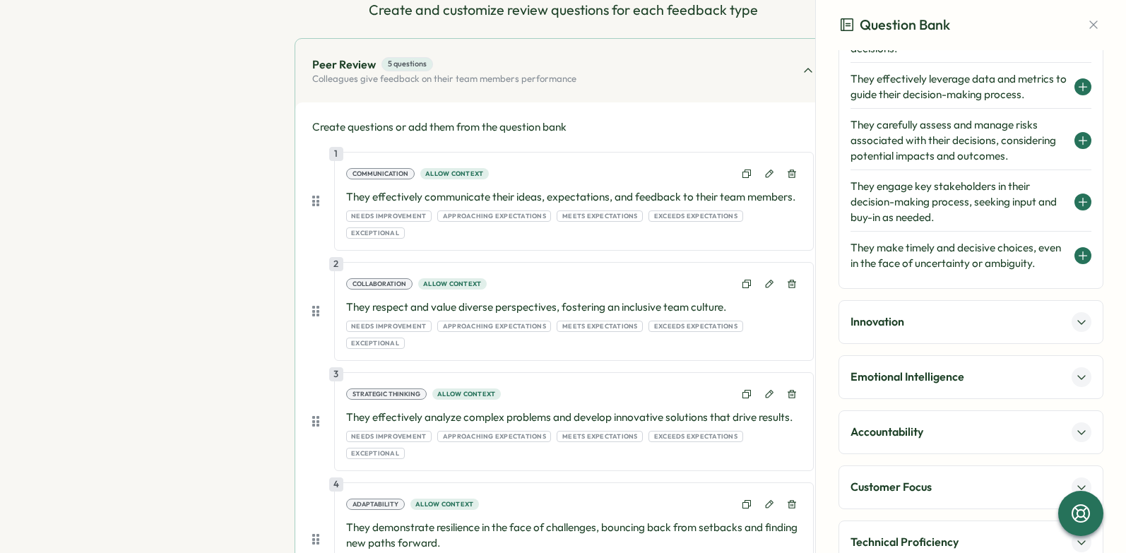
click at [1079, 328] on icon at bounding box center [1081, 321] width 11 height 11
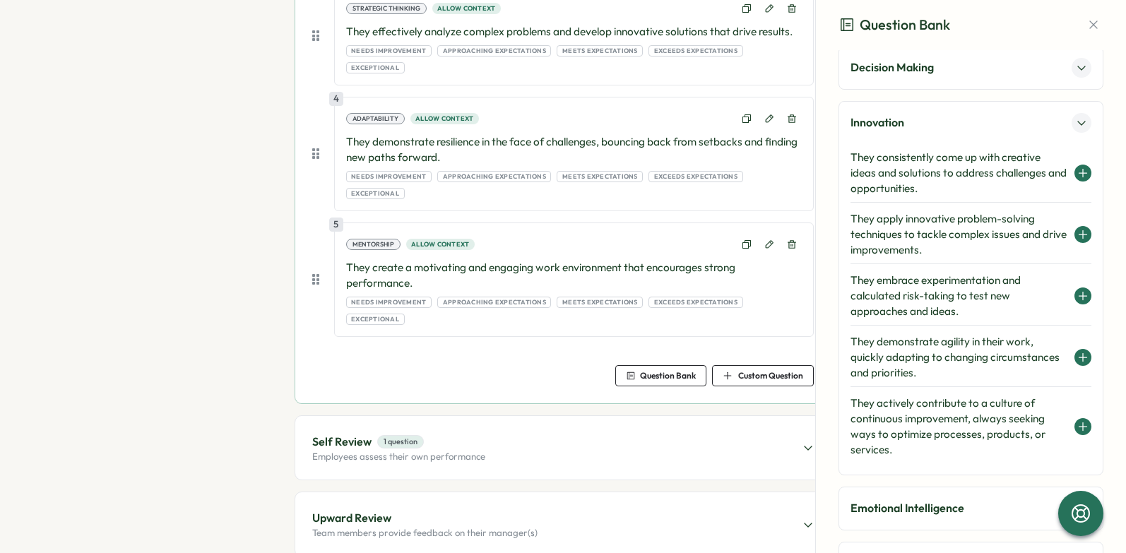
scroll to position [552, 0]
click at [1077, 427] on icon at bounding box center [1082, 426] width 11 height 11
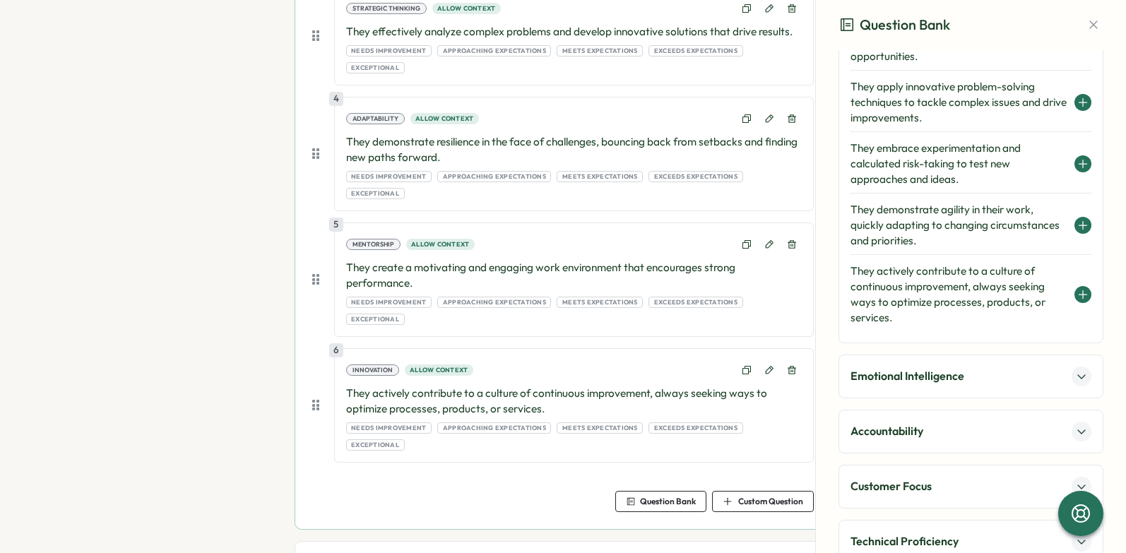
scroll to position [489, 0]
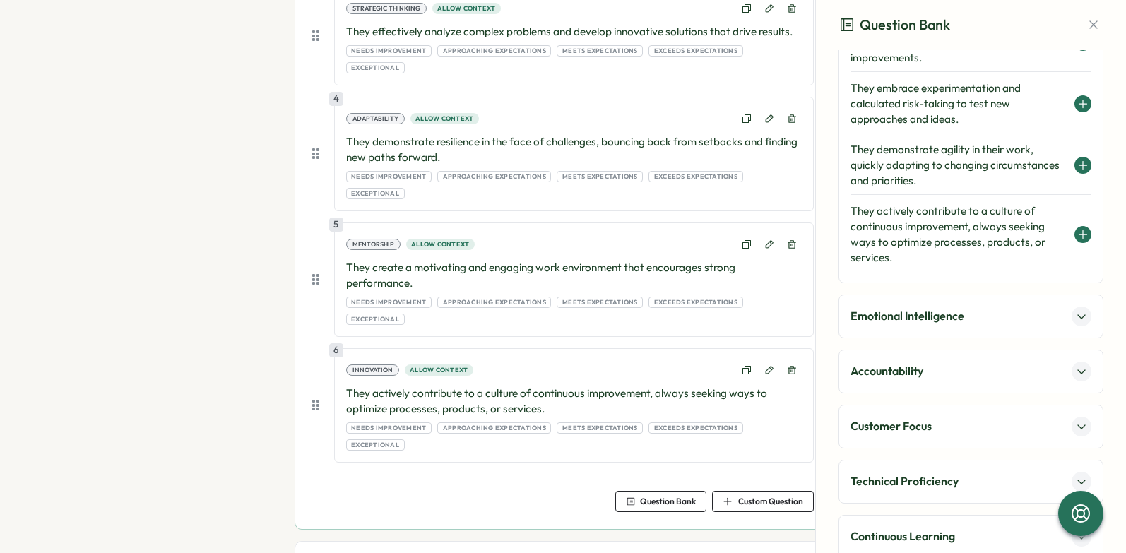
click at [1076, 316] on icon at bounding box center [1081, 316] width 11 height 11
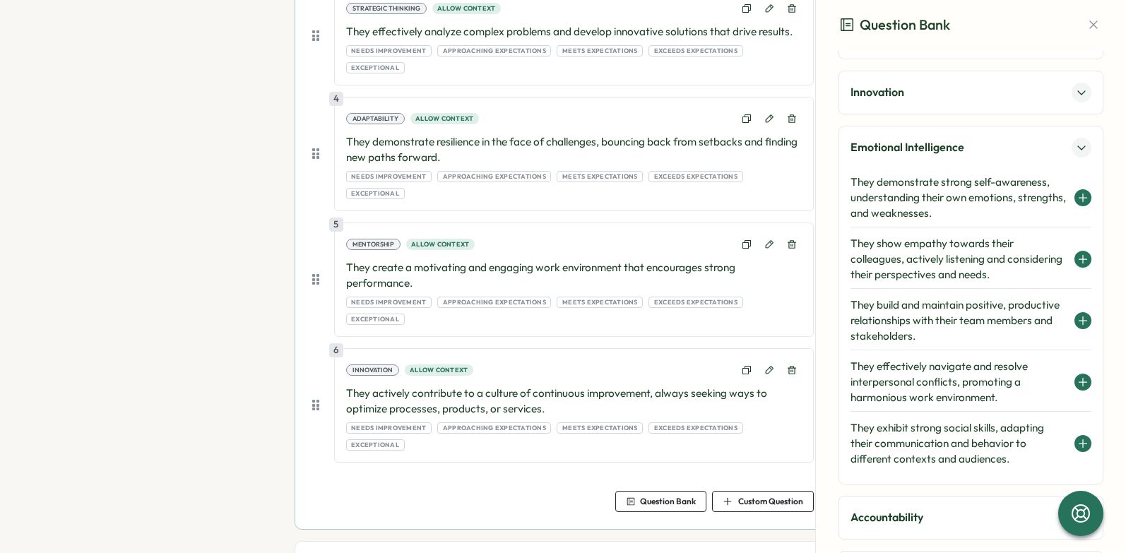
scroll to position [331, 0]
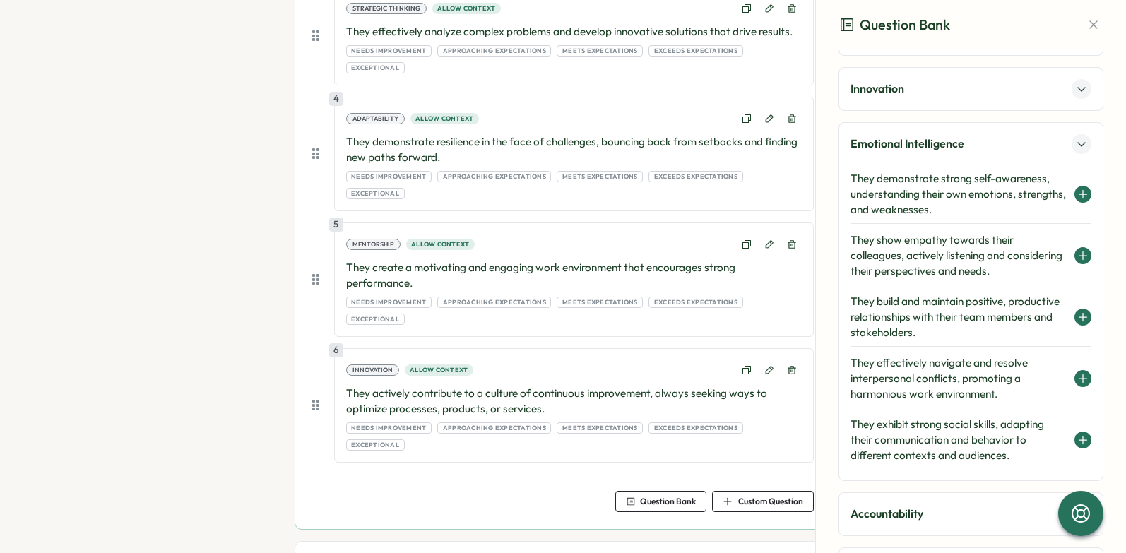
click at [1077, 315] on icon at bounding box center [1082, 317] width 11 height 11
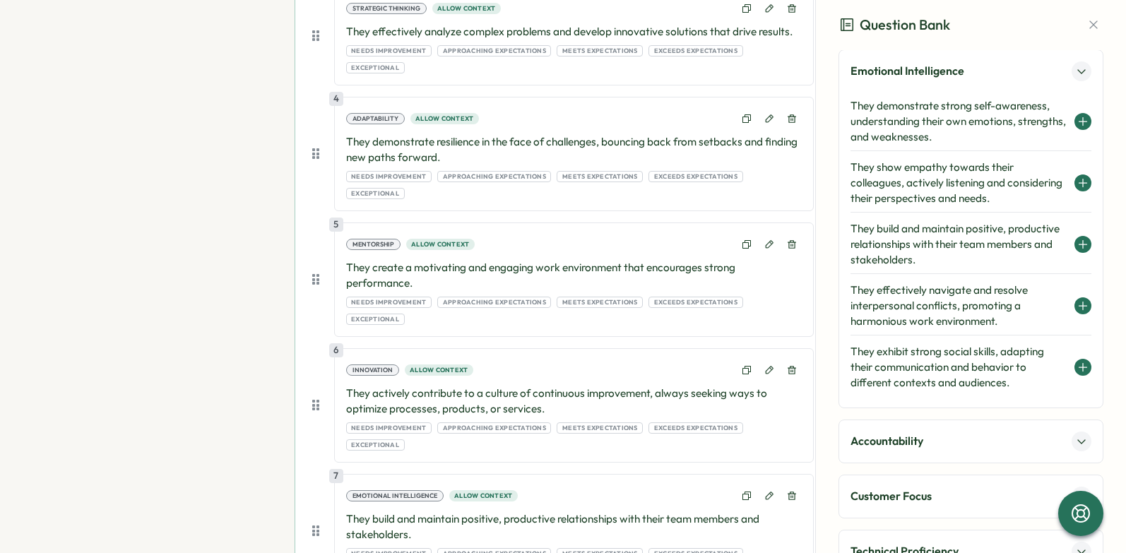
scroll to position [561, 0]
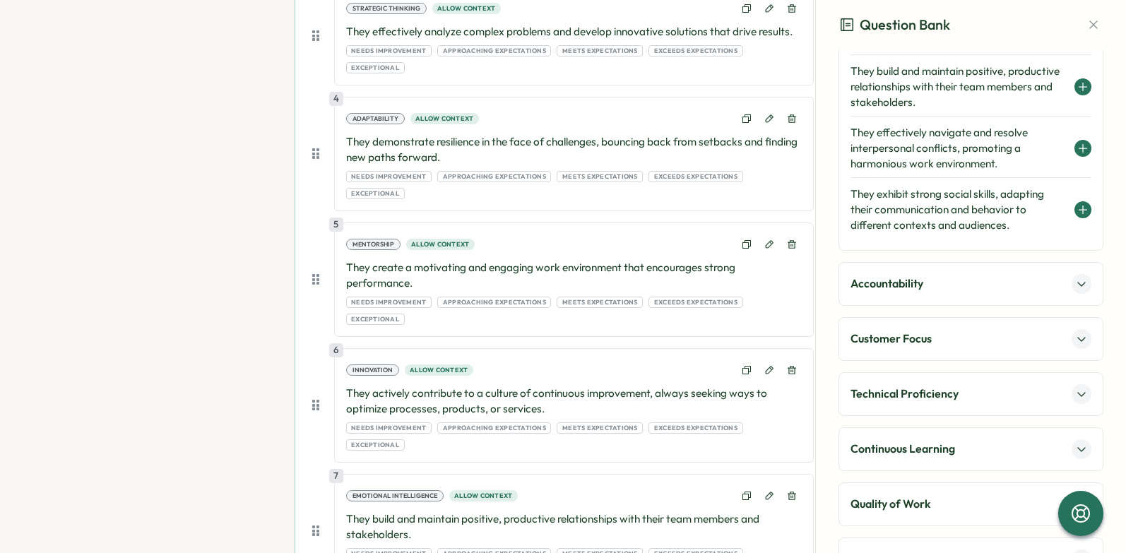
click at [1076, 285] on icon at bounding box center [1081, 283] width 11 height 11
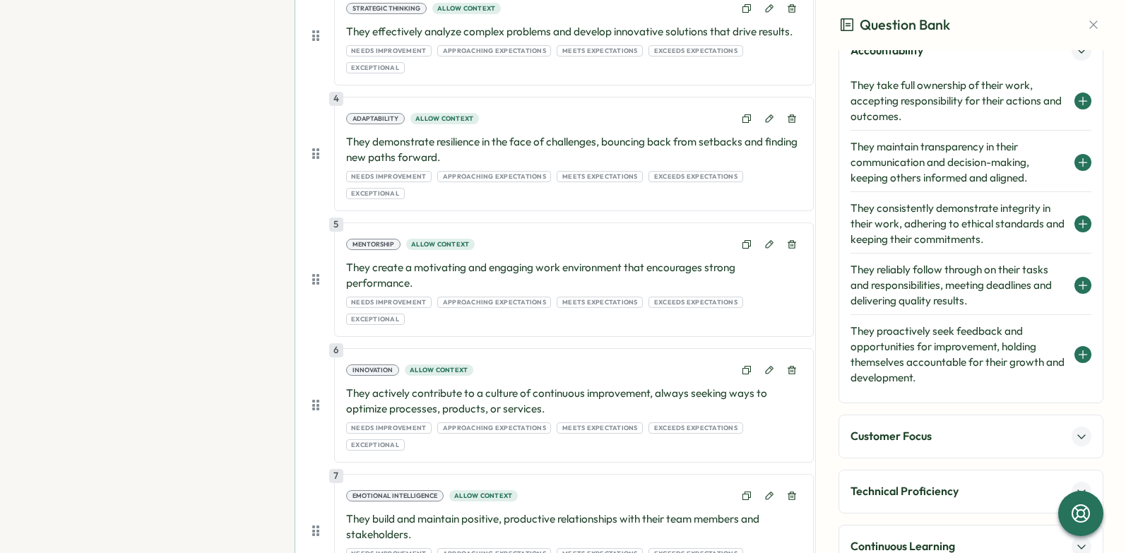
scroll to position [474, 0]
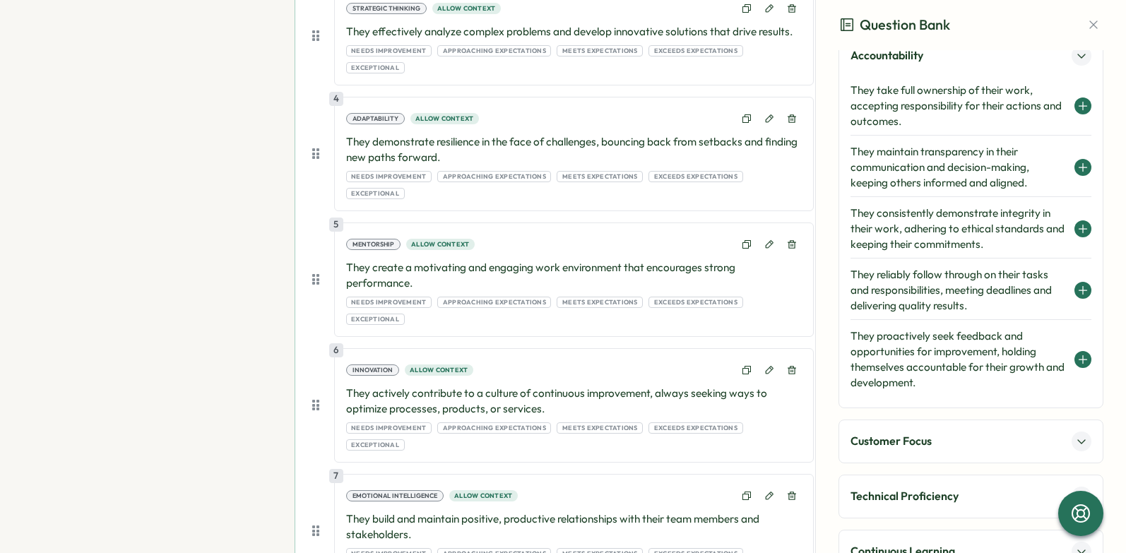
click at [1077, 227] on icon at bounding box center [1082, 228] width 11 height 11
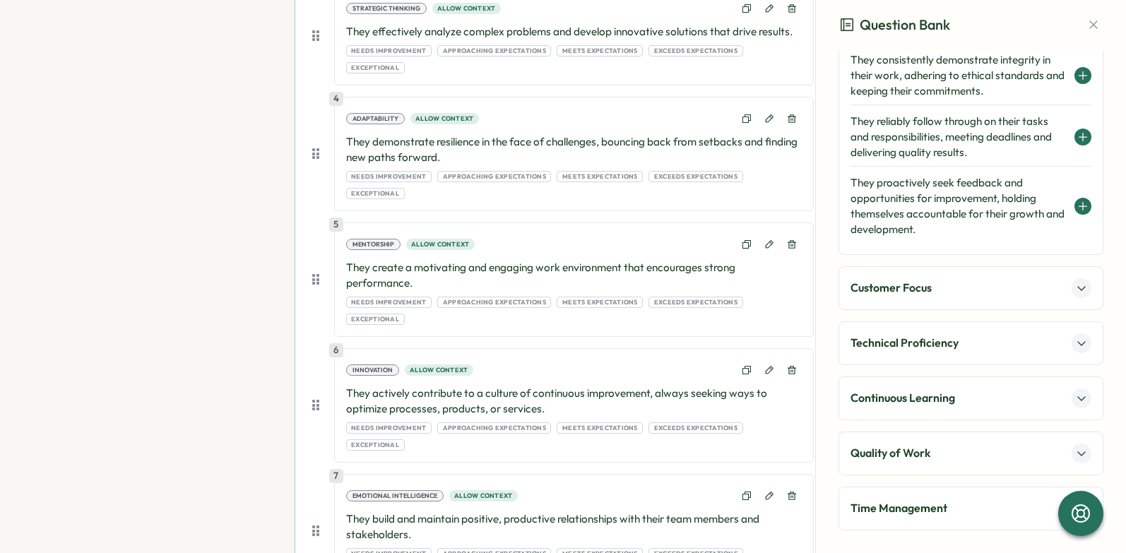
click at [1077, 288] on icon at bounding box center [1081, 288] width 11 height 11
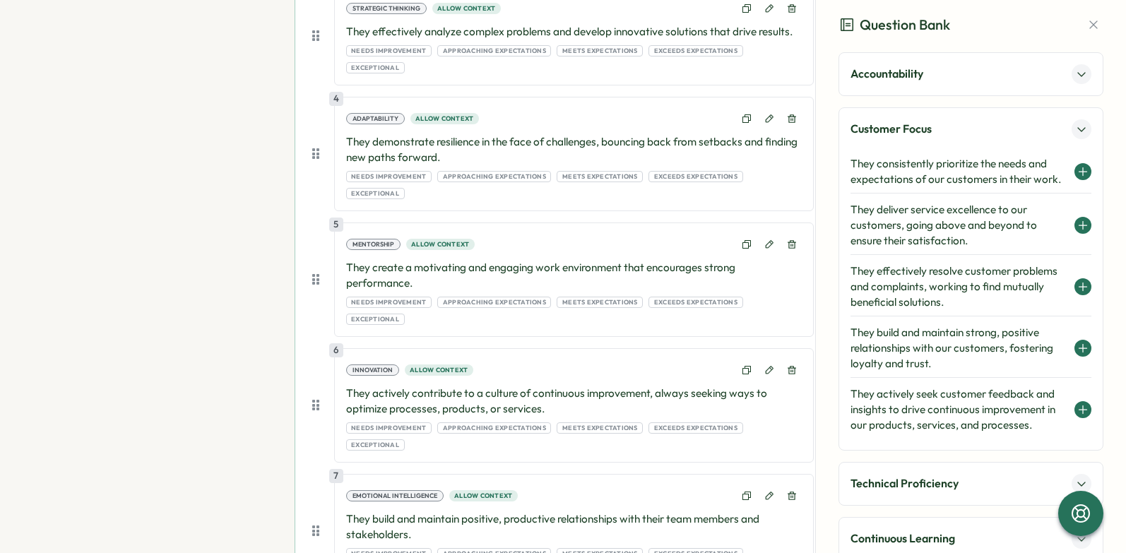
scroll to position [458, 0]
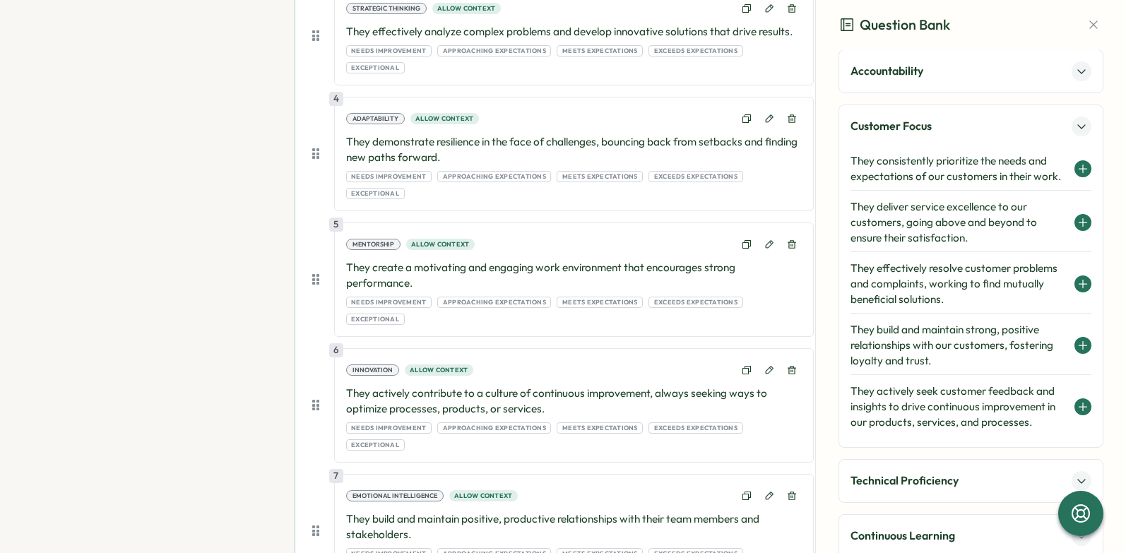
click at [1077, 340] on icon at bounding box center [1082, 345] width 11 height 11
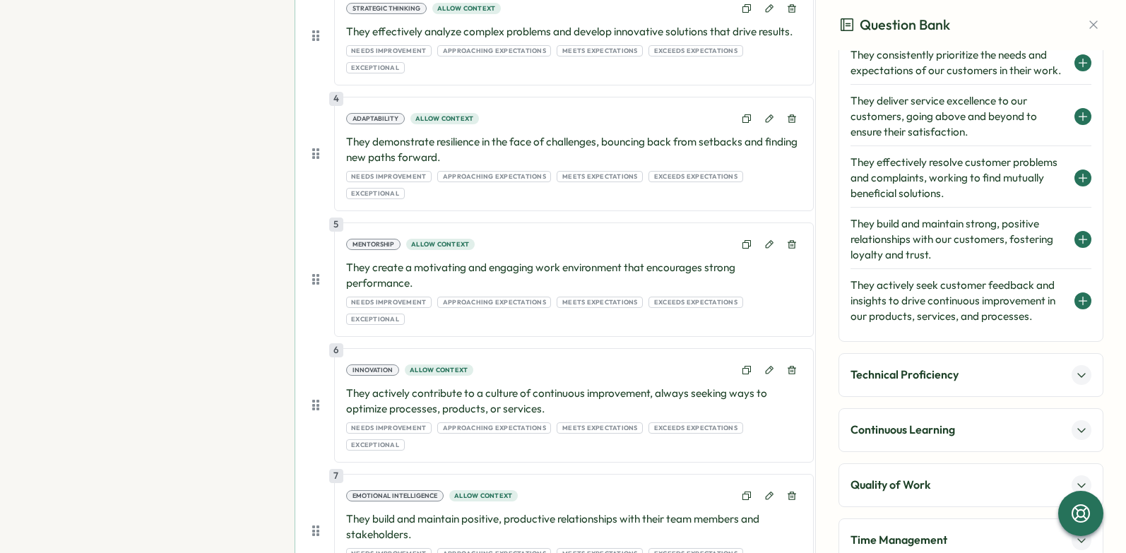
scroll to position [612, 0]
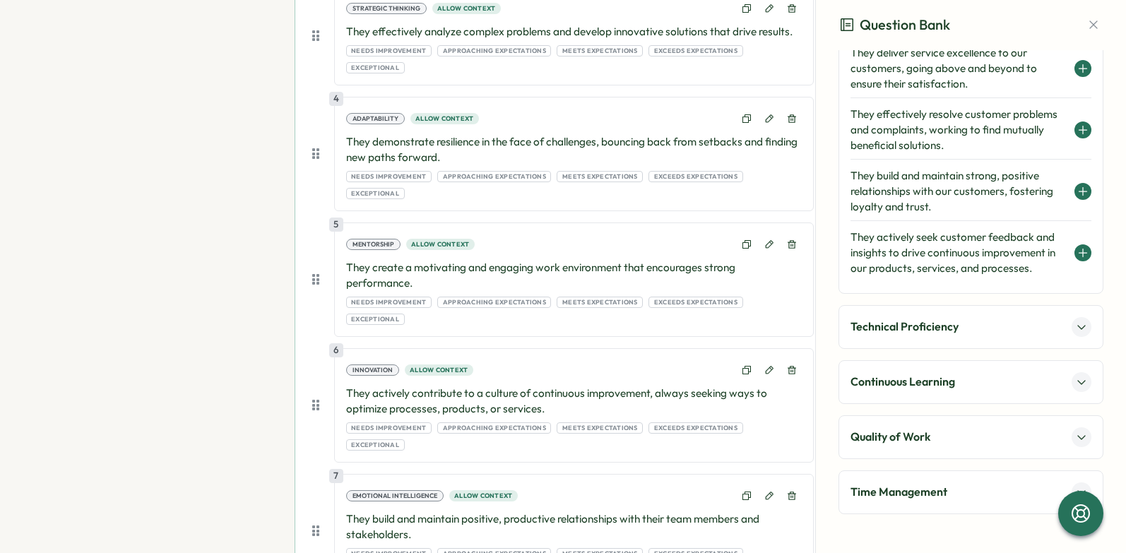
click at [1076, 324] on icon at bounding box center [1081, 326] width 11 height 11
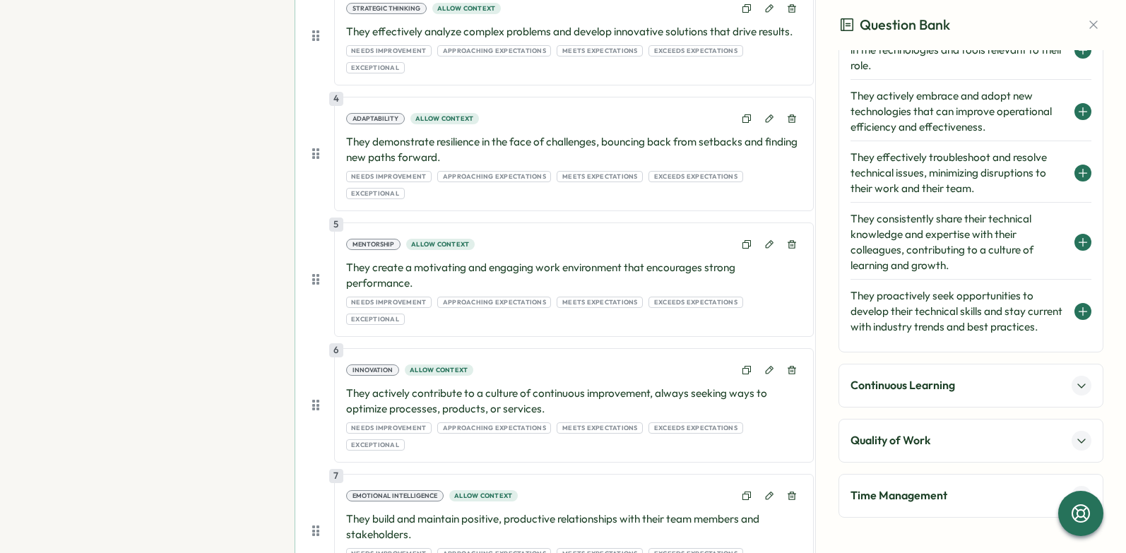
scroll to position [610, 0]
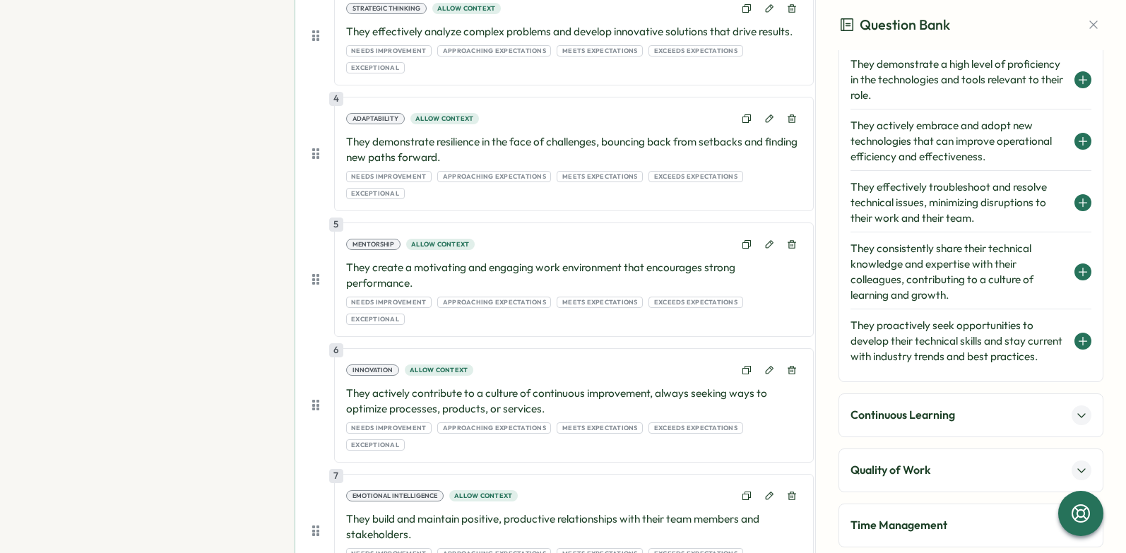
click at [1077, 140] on icon at bounding box center [1082, 141] width 11 height 11
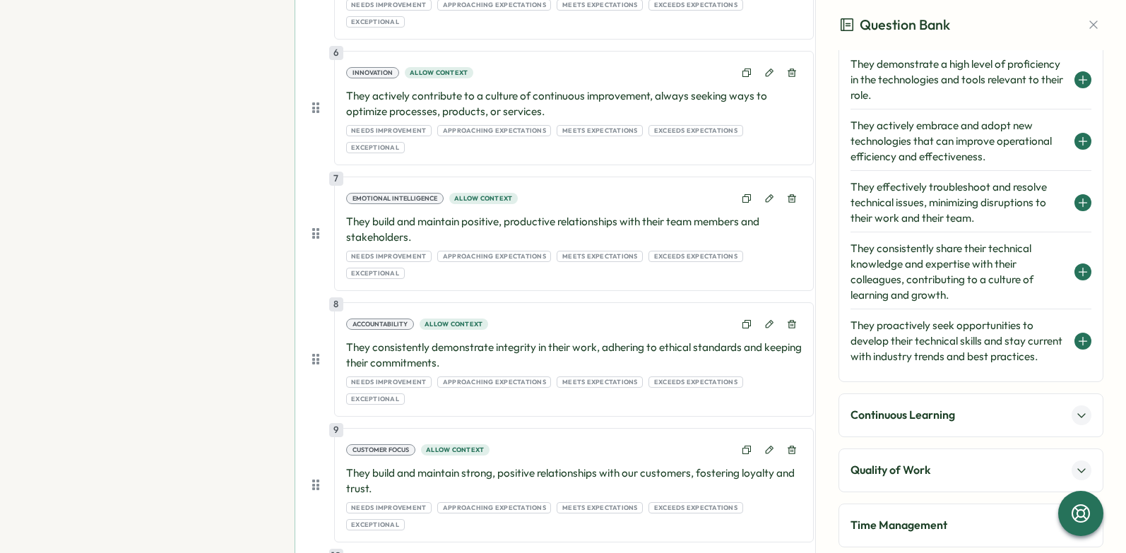
scroll to position [853, 0]
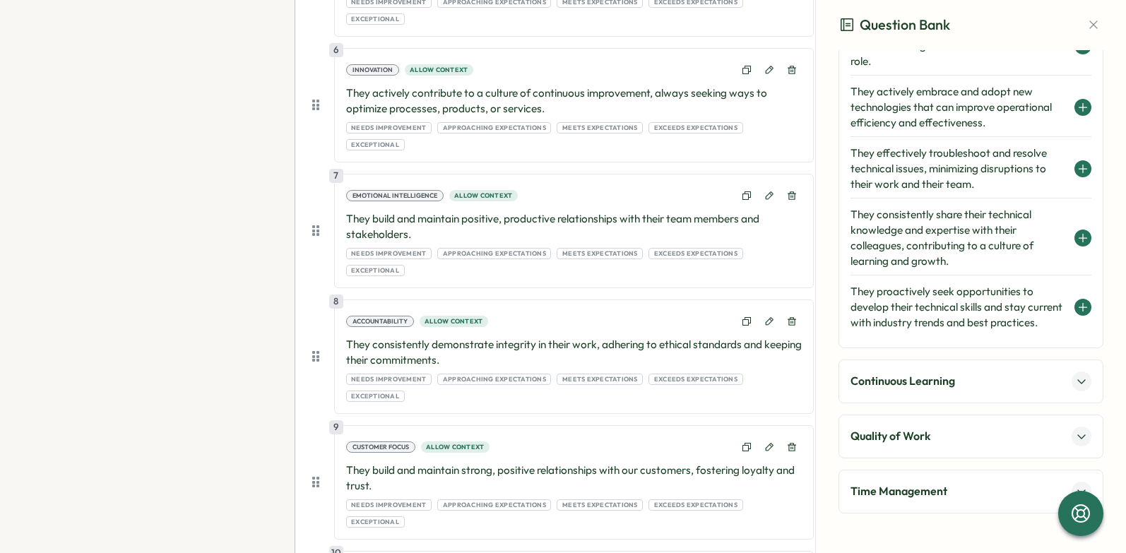
click at [1078, 379] on icon at bounding box center [1081, 381] width 11 height 11
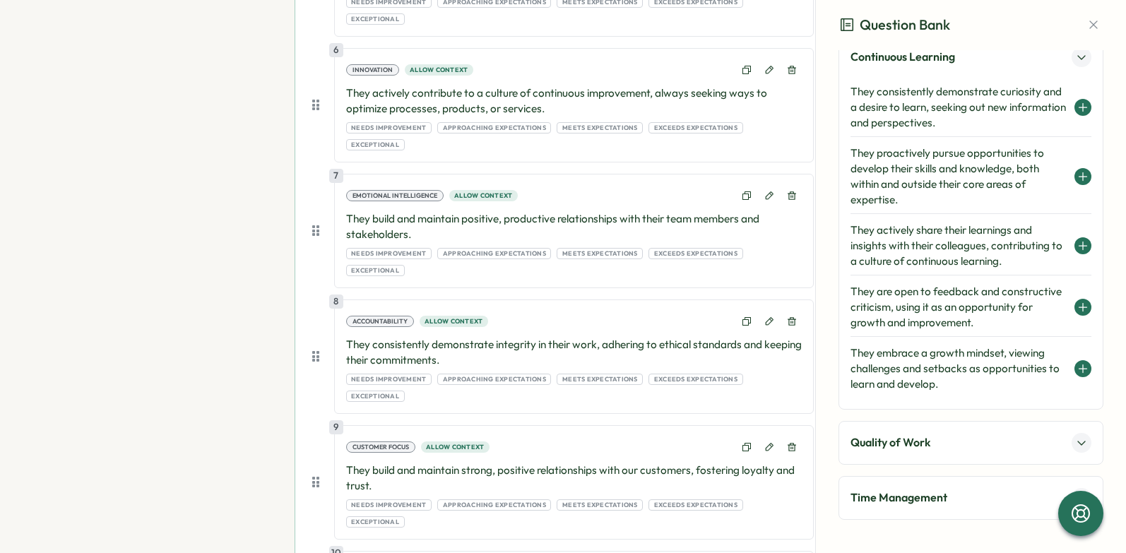
scroll to position [635, 0]
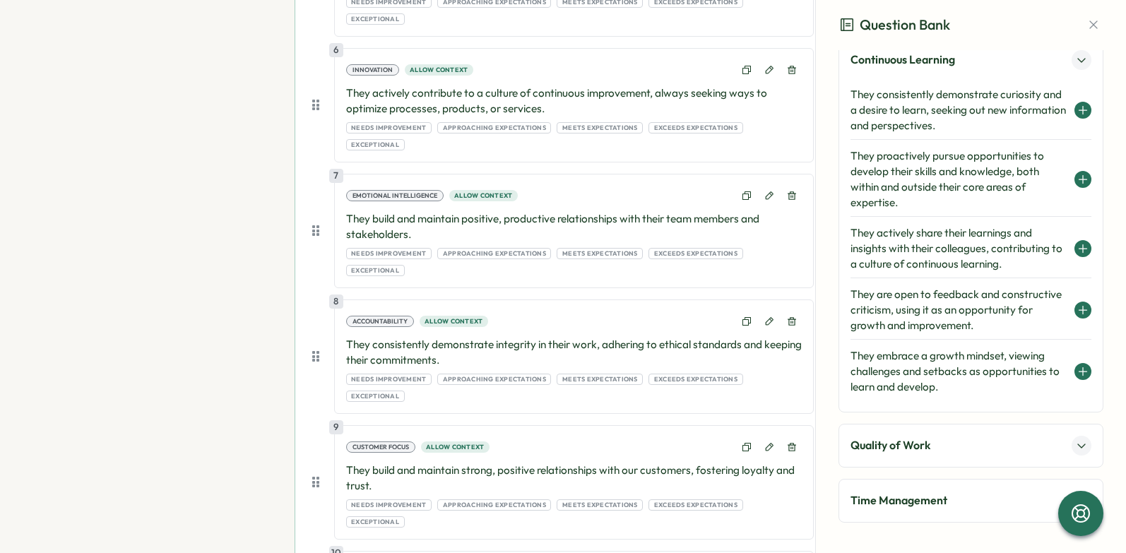
click at [1077, 109] on icon at bounding box center [1082, 110] width 11 height 11
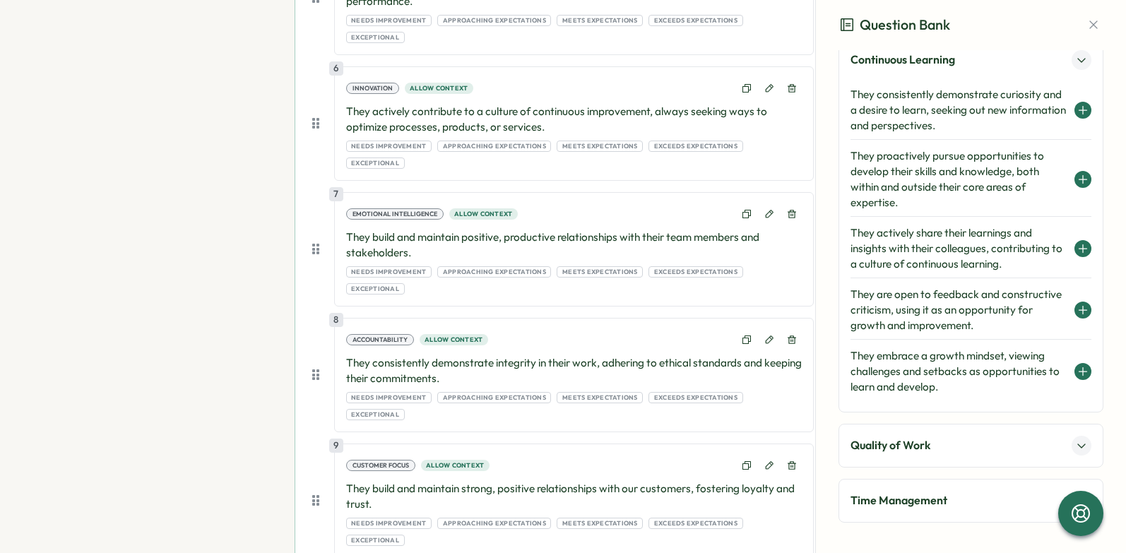
scroll to position [644, 0]
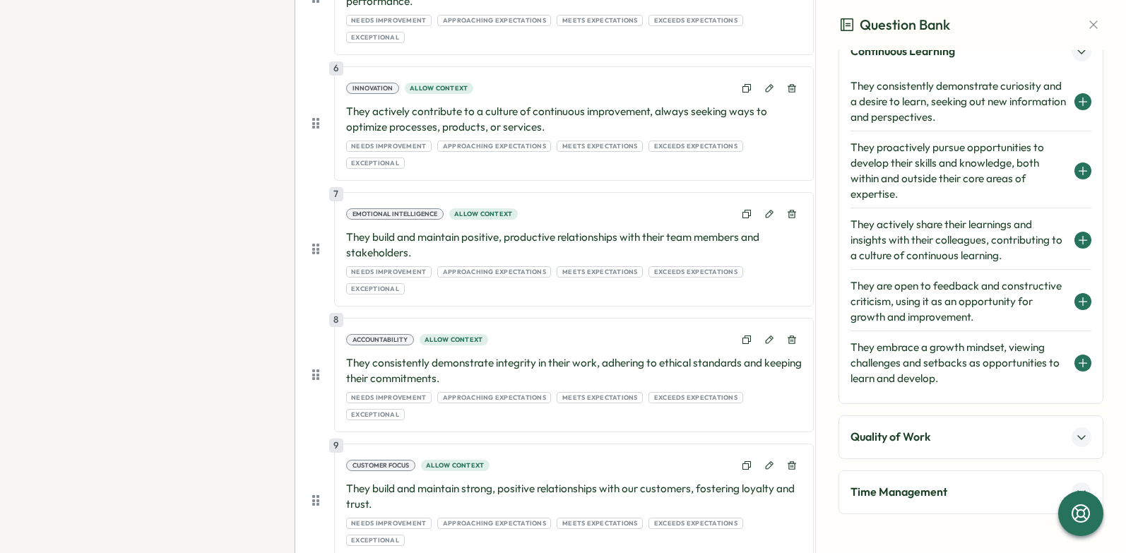
click at [1076, 436] on icon at bounding box center [1081, 437] width 11 height 11
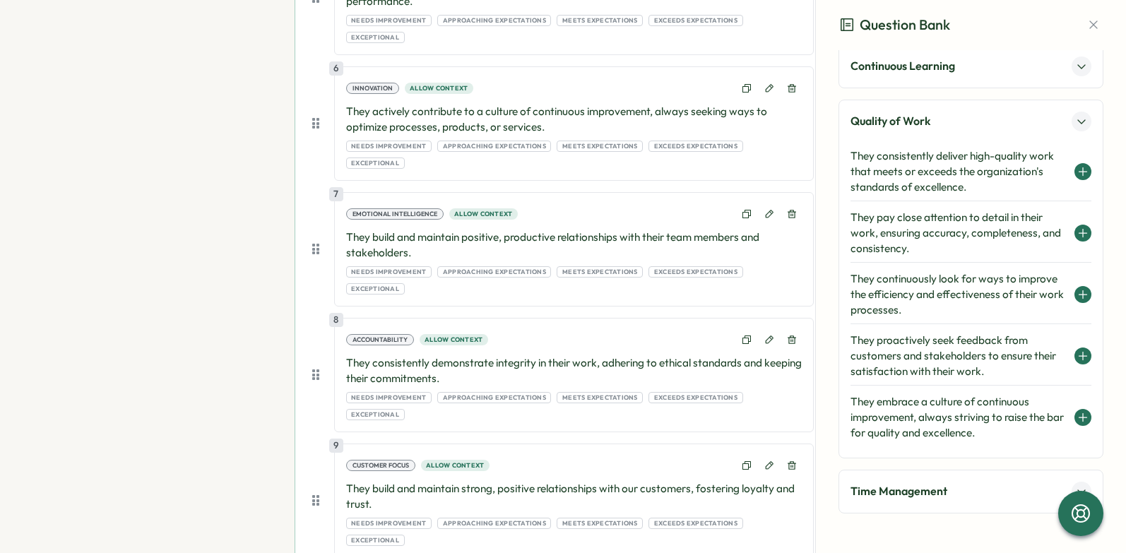
scroll to position [628, 0]
click at [1083, 295] on icon at bounding box center [1083, 295] width 0 height 8
click at [941, 493] on p "Time Management" at bounding box center [898, 492] width 97 height 18
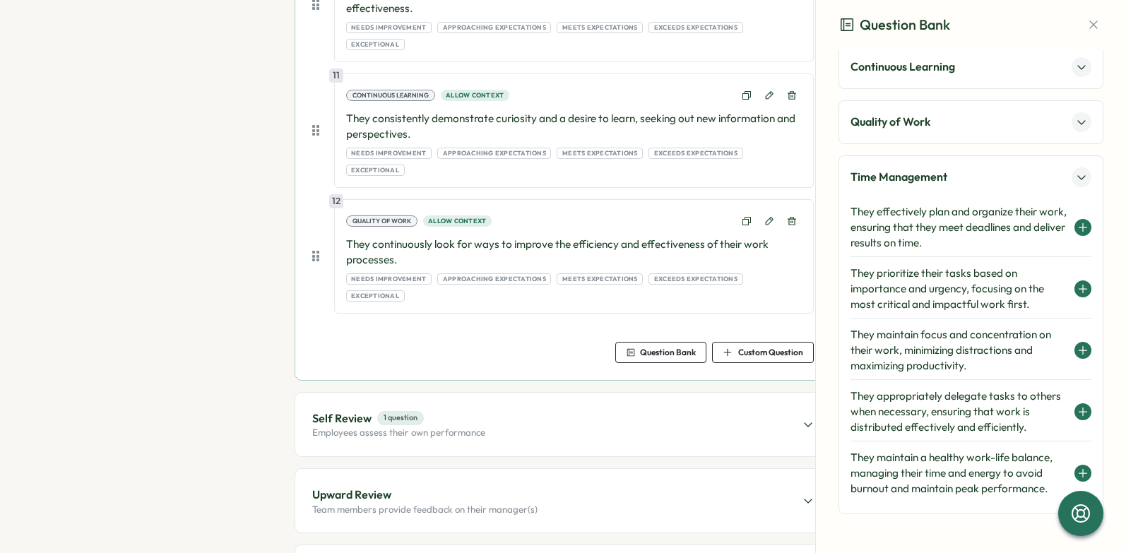
scroll to position [1471, 0]
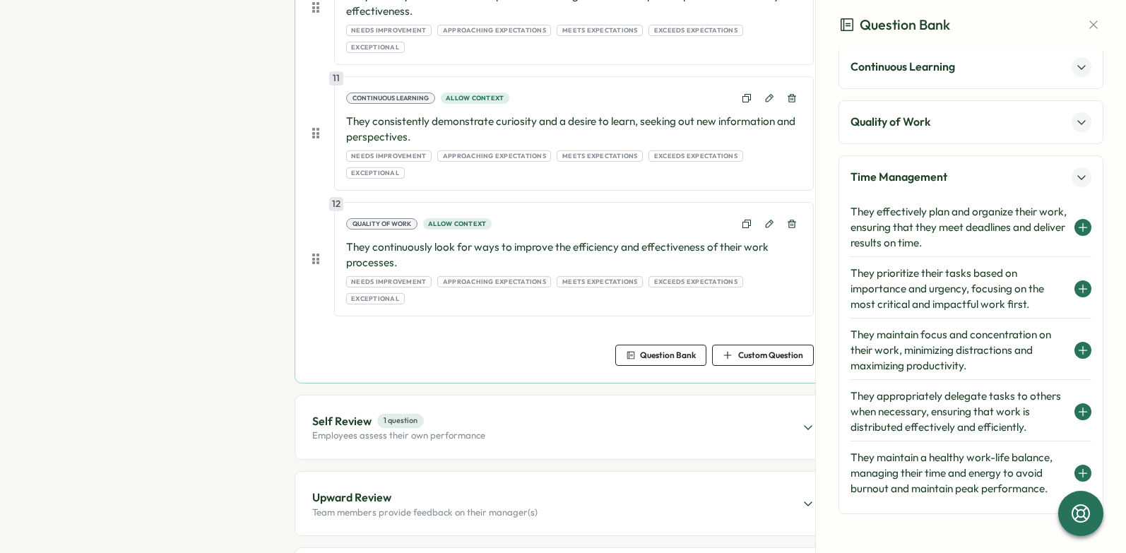
click at [1077, 223] on icon at bounding box center [1082, 227] width 11 height 11
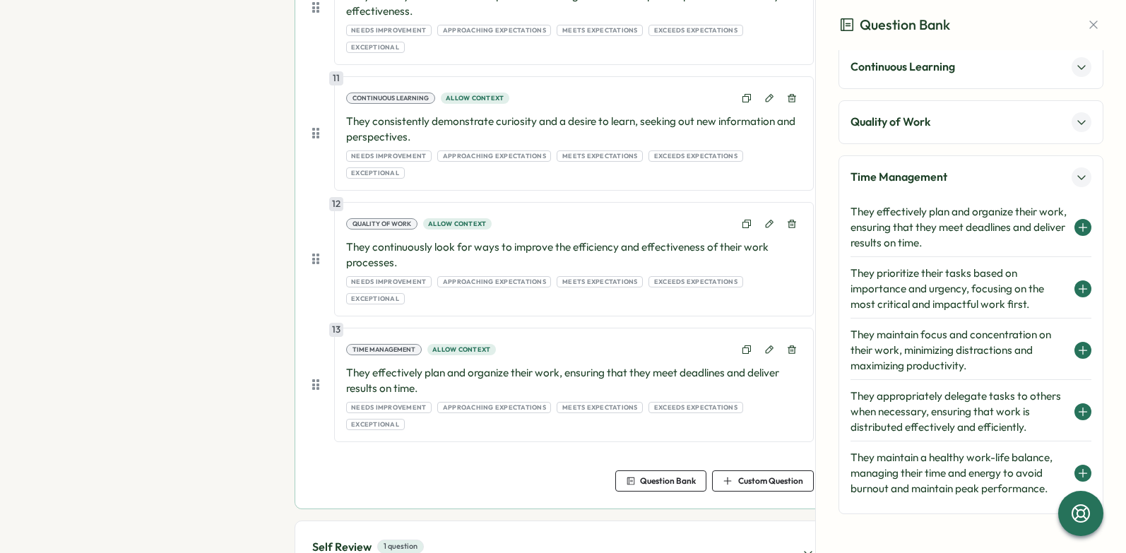
click at [704, 521] on div "Self Review 1 question Employees assess their own performance" at bounding box center [562, 553] width 535 height 64
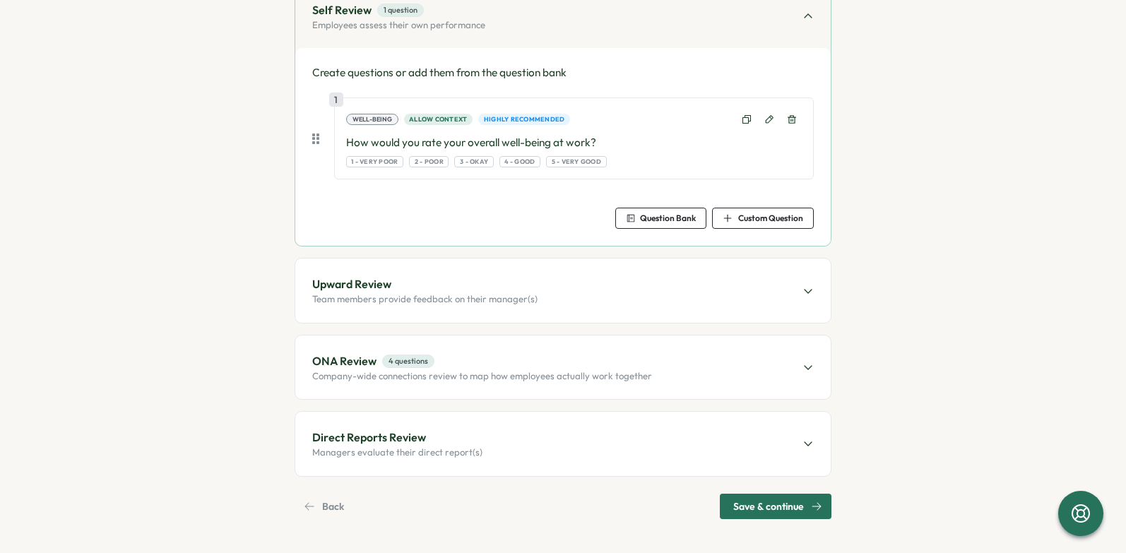
scroll to position [291, 0]
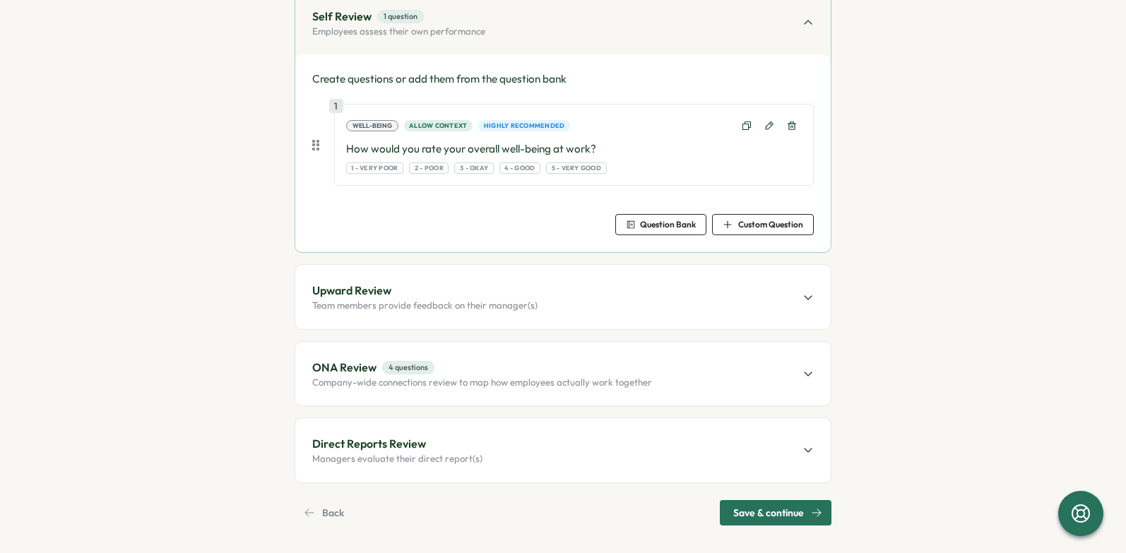
click at [782, 311] on div "Upward Review Team members provide feedback on their manager(s)" at bounding box center [562, 297] width 535 height 64
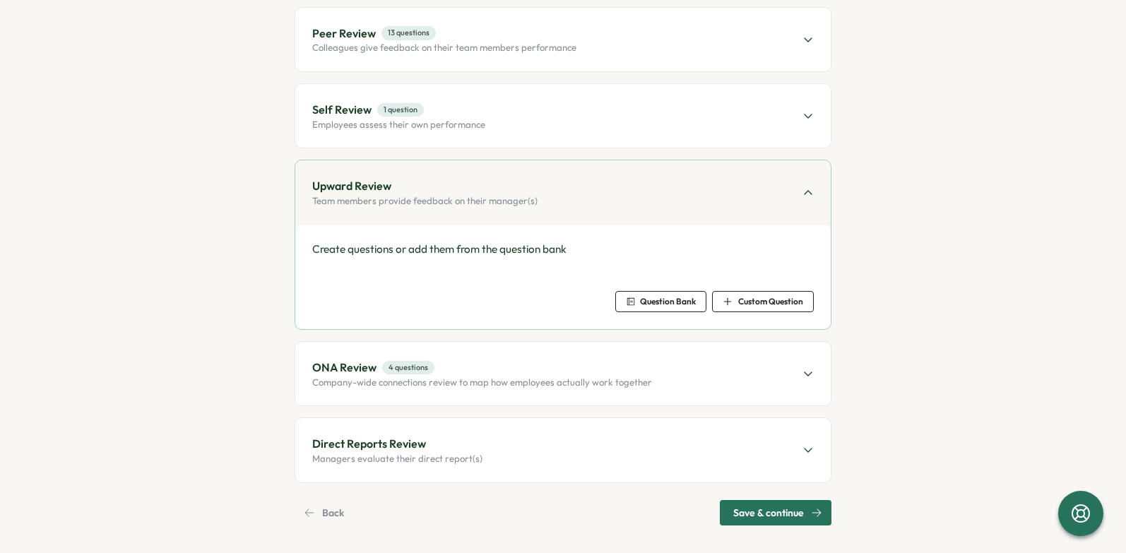
click at [687, 304] on span "Question Bank" at bounding box center [661, 302] width 70 height 20
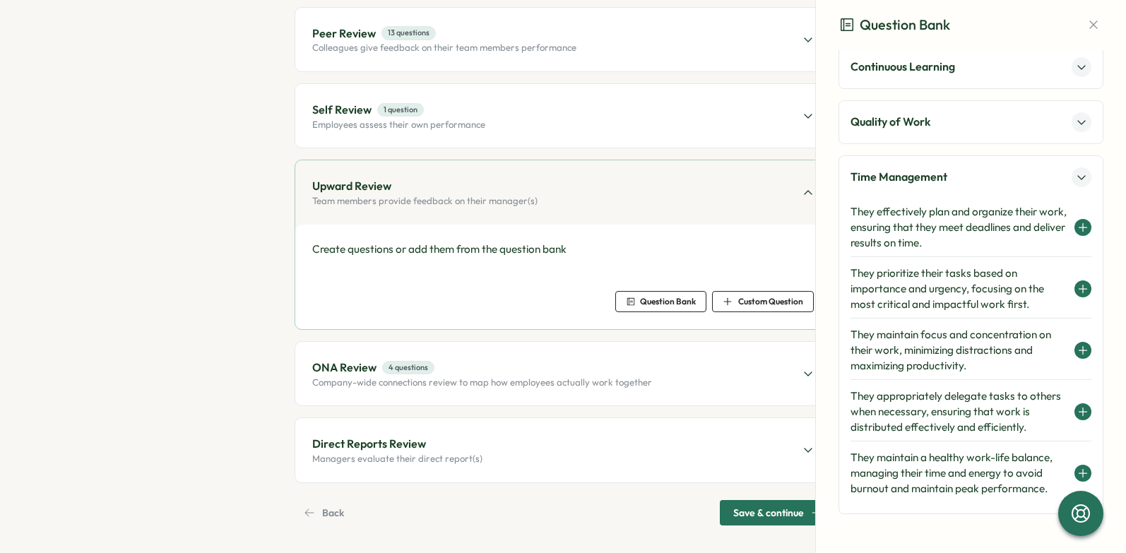
click at [710, 108] on div "Self Review 1 question Employees assess their own performance" at bounding box center [562, 116] width 535 height 64
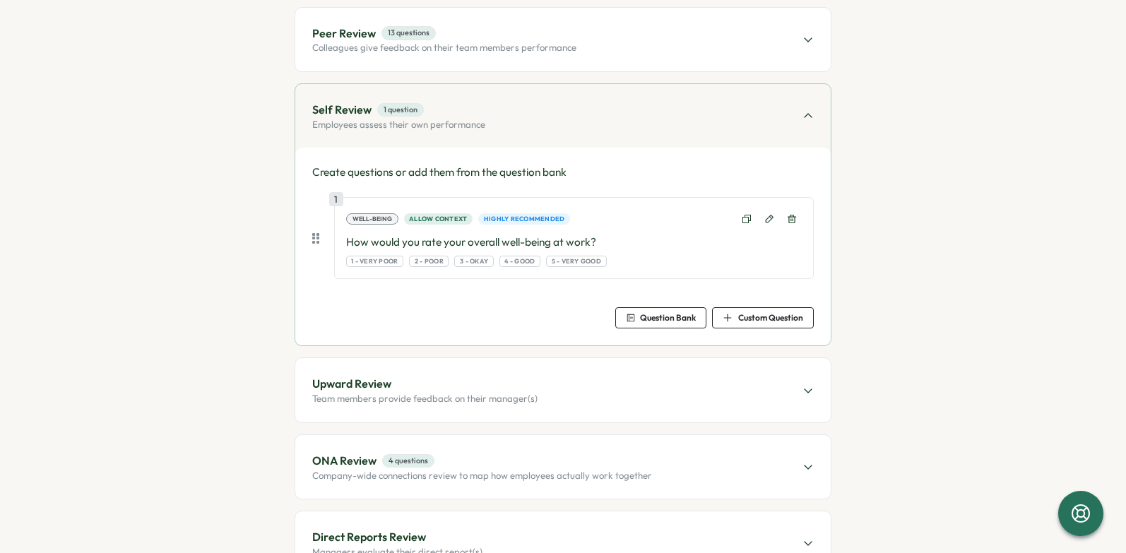
click at [674, 314] on span "Question Bank" at bounding box center [668, 318] width 56 height 8
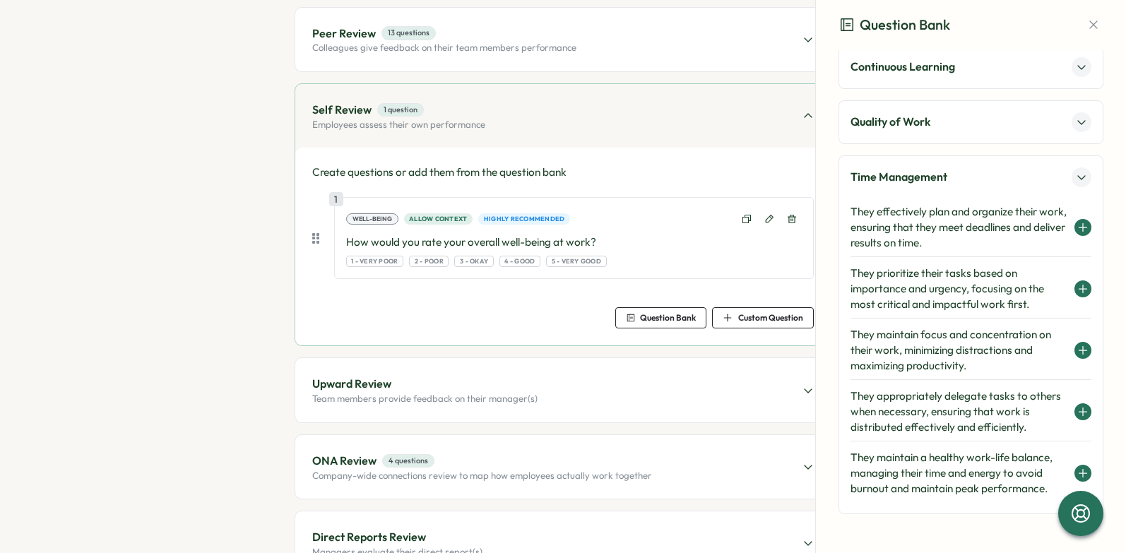
click at [689, 321] on span "Question Bank" at bounding box center [661, 318] width 70 height 20
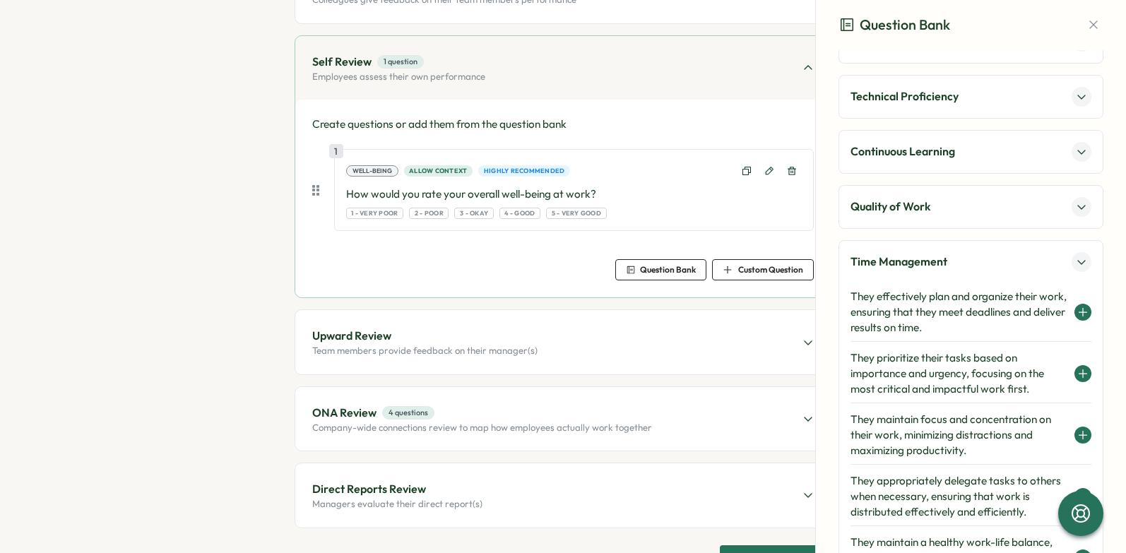
scroll to position [628, 0]
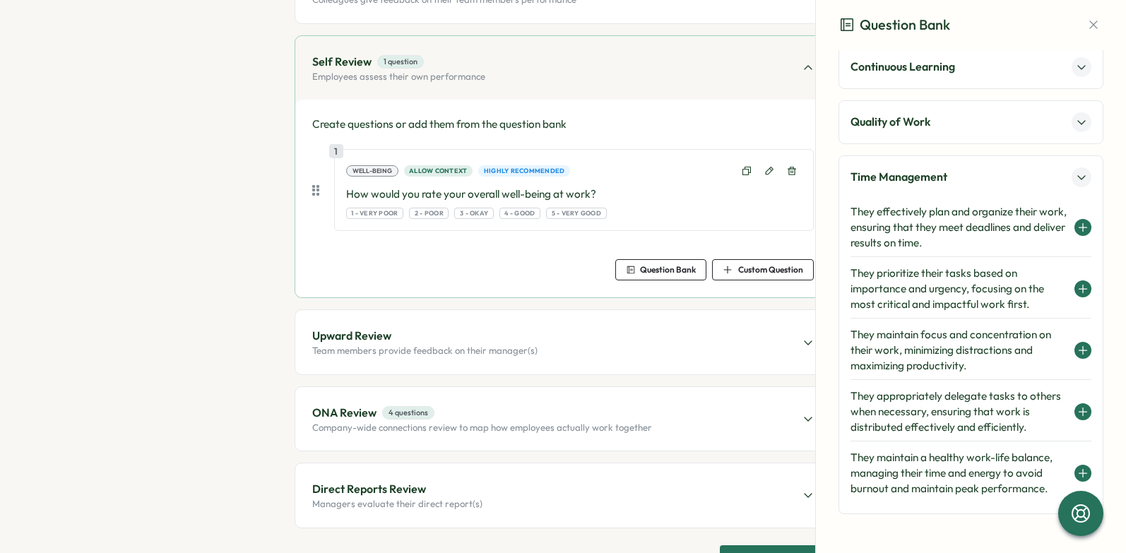
click at [1072, 174] on button at bounding box center [1082, 177] width 20 height 20
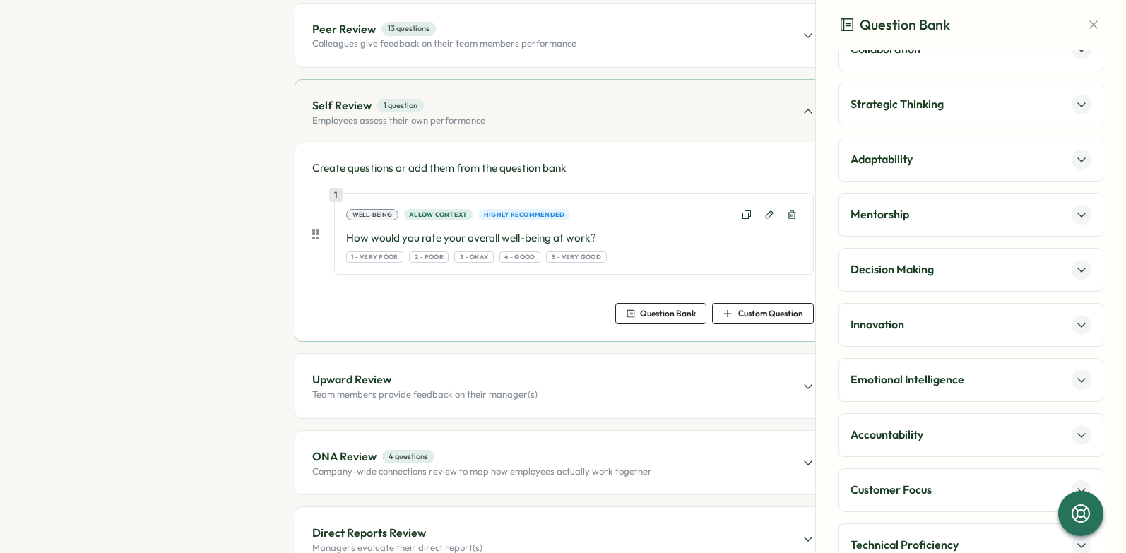
scroll to position [0, 0]
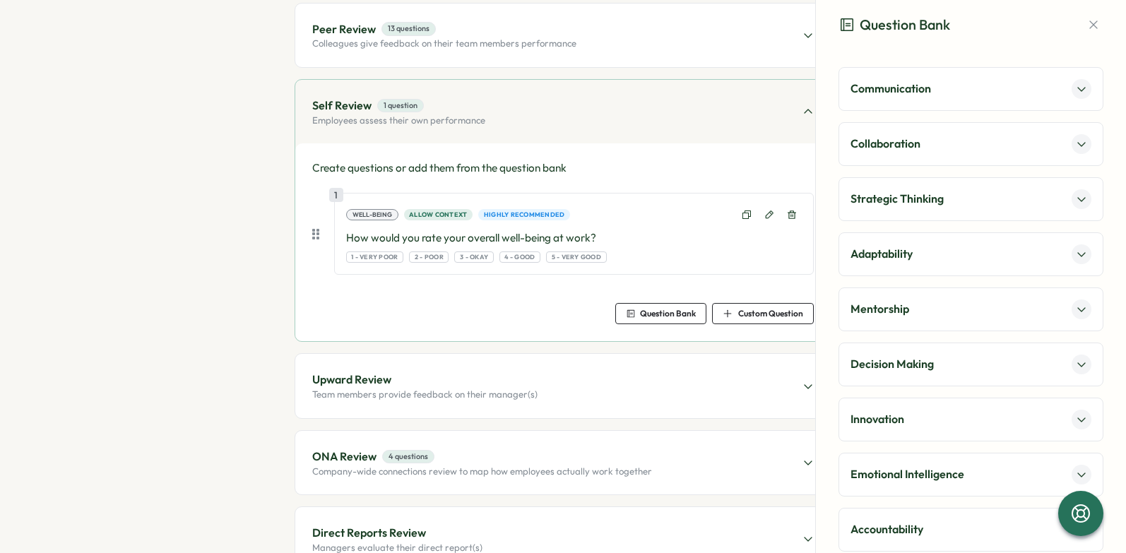
click at [1072, 88] on button at bounding box center [1082, 89] width 20 height 20
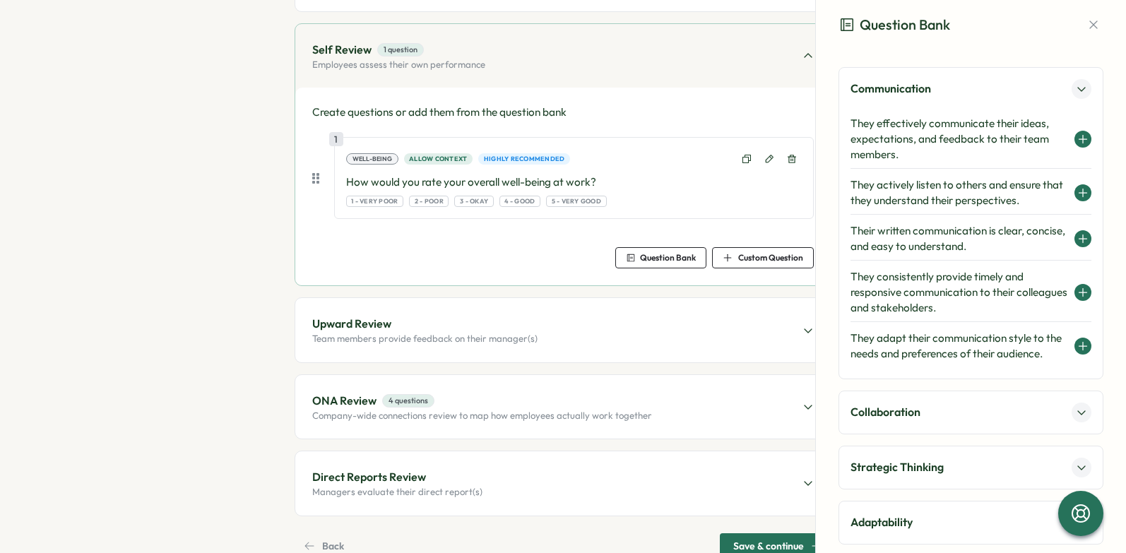
scroll to position [261, 0]
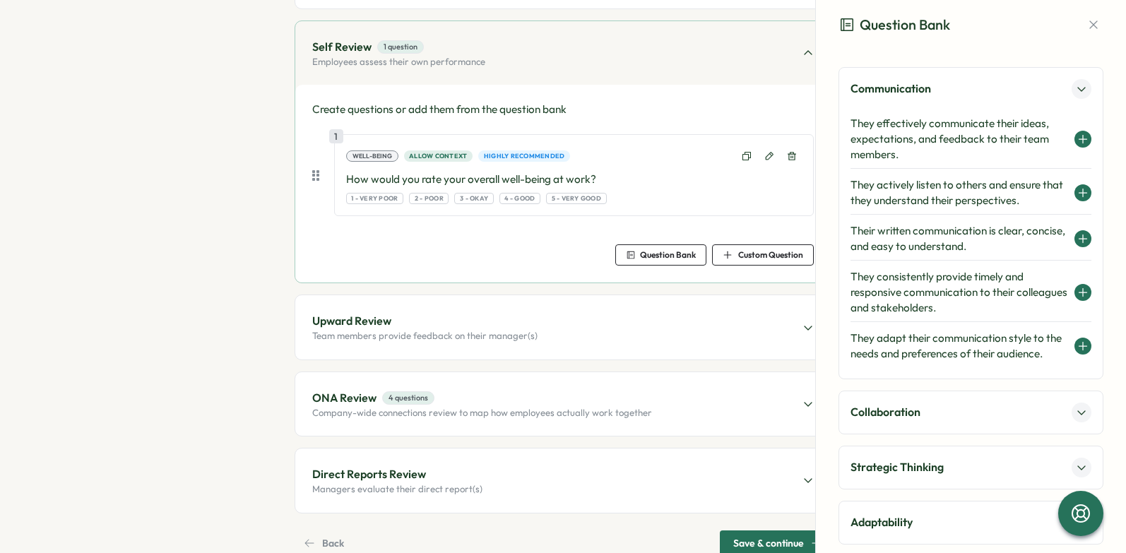
click at [749, 253] on span "Custom Question" at bounding box center [770, 255] width 65 height 8
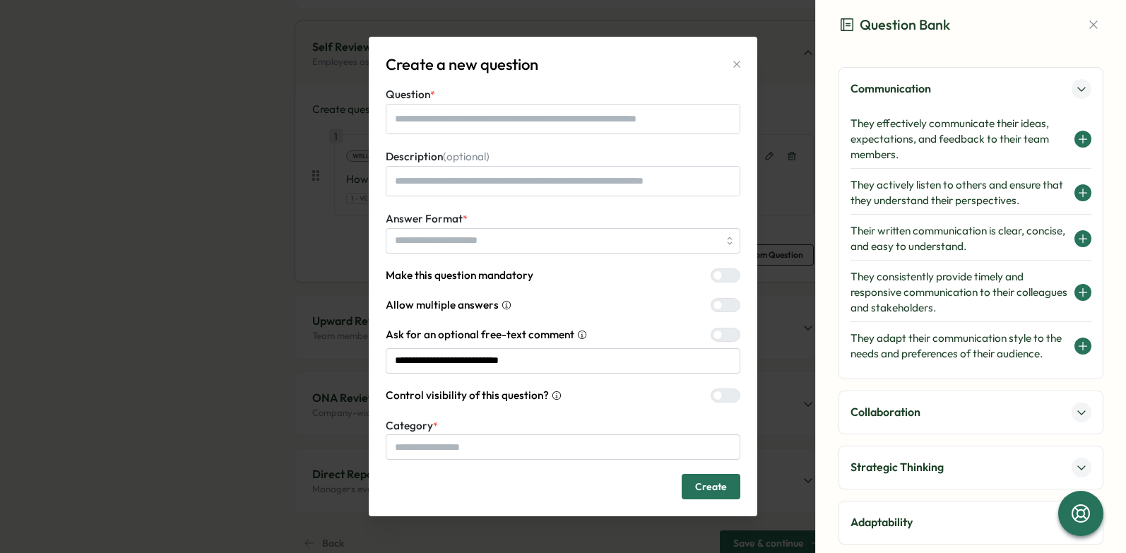
click at [736, 68] on icon "button" at bounding box center [736, 64] width 11 height 11
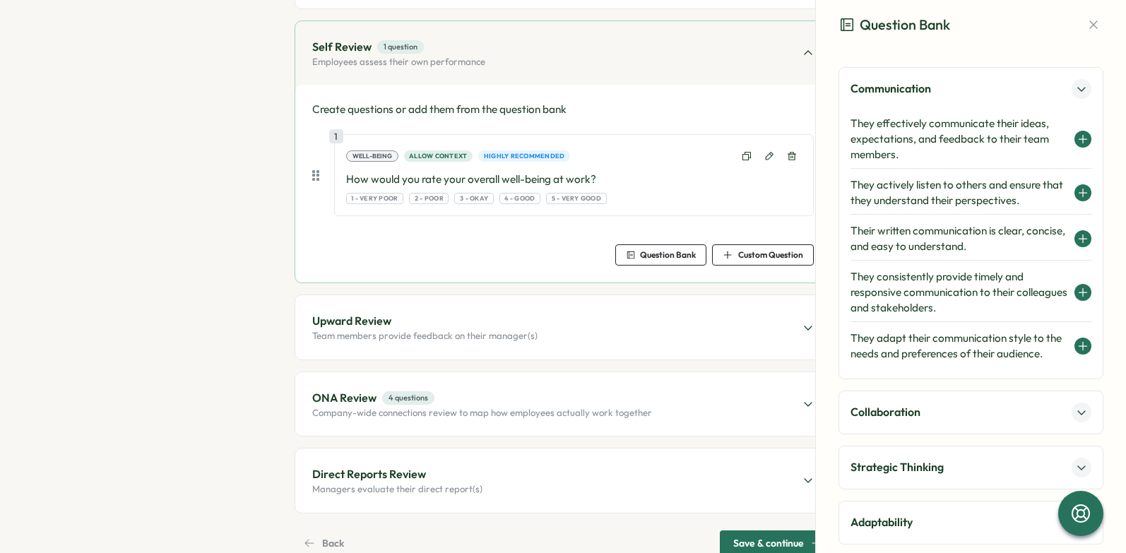
click at [493, 175] on p "How would you rate your overall well-being at work?" at bounding box center [574, 180] width 456 height 16
click at [760, 157] on button at bounding box center [769, 156] width 20 height 20
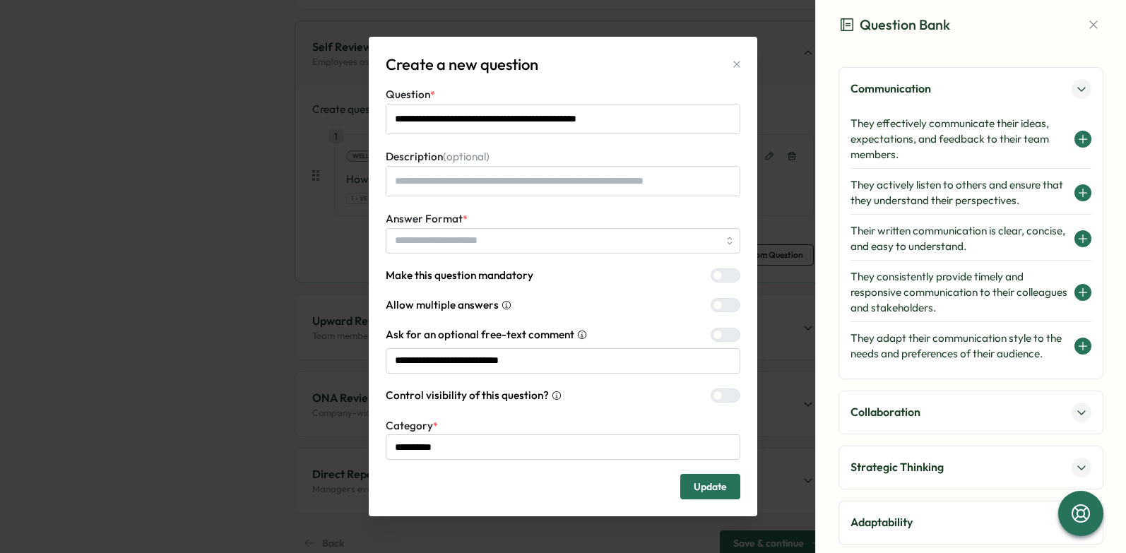
click at [736, 69] on icon "button" at bounding box center [736, 64] width 11 height 11
type textarea "*"
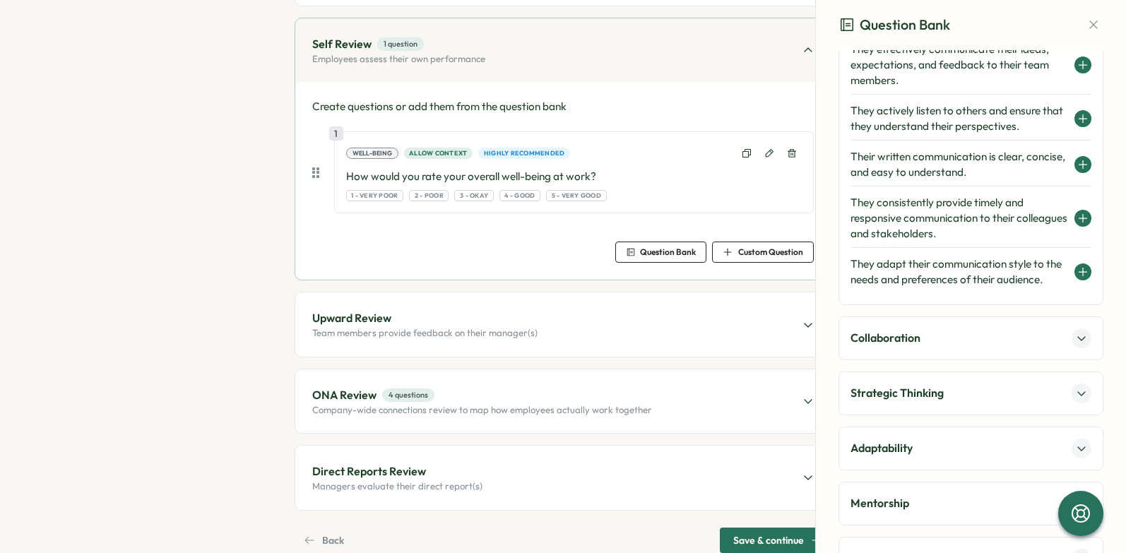
scroll to position [77, 0]
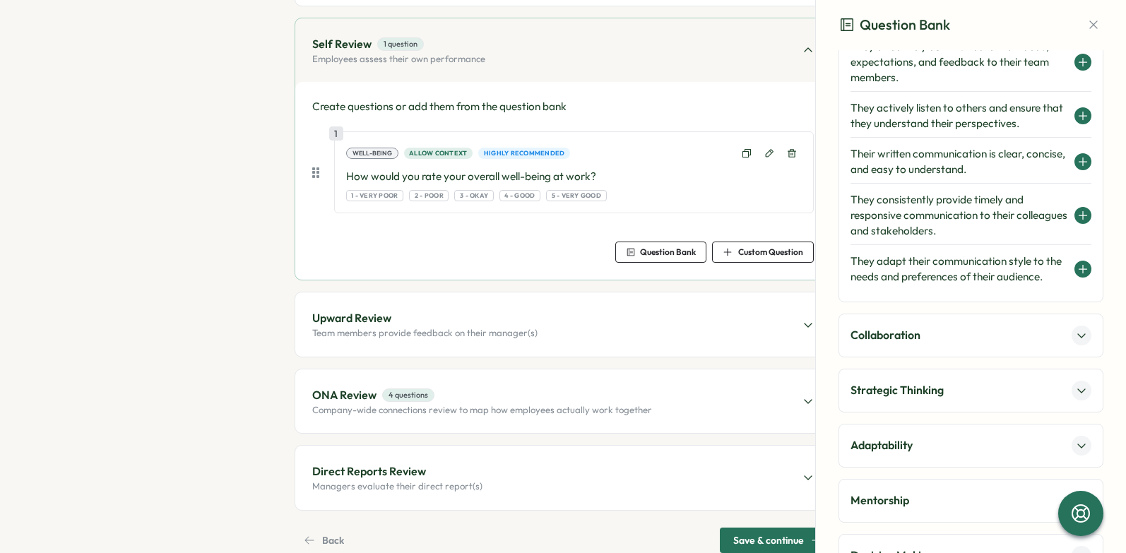
click at [1079, 341] on icon at bounding box center [1081, 335] width 11 height 11
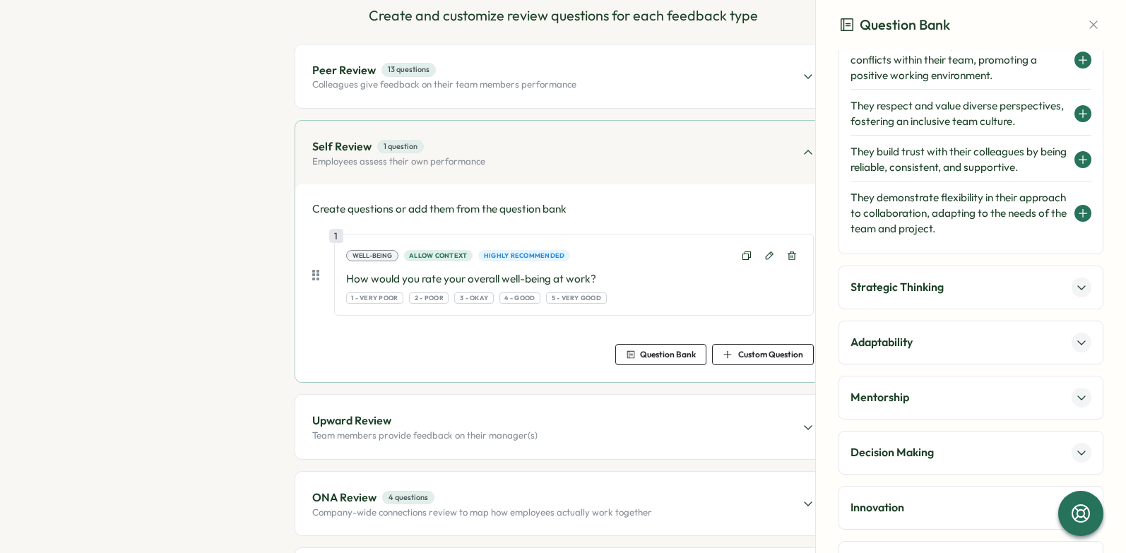
scroll to position [0, 0]
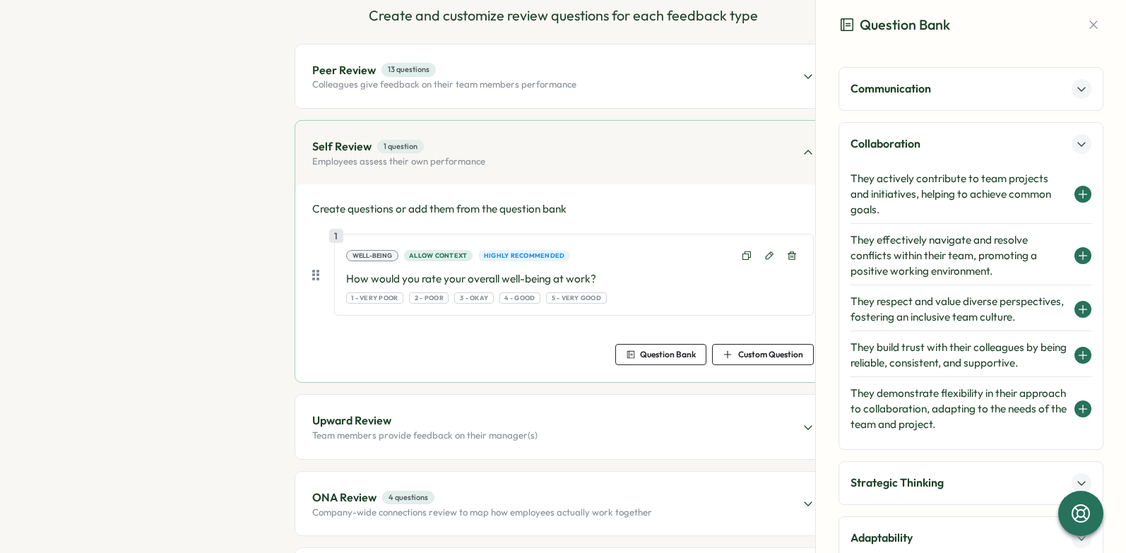
click at [1080, 98] on div "Communication" at bounding box center [970, 89] width 265 height 44
click at [1079, 93] on button at bounding box center [1082, 89] width 20 height 20
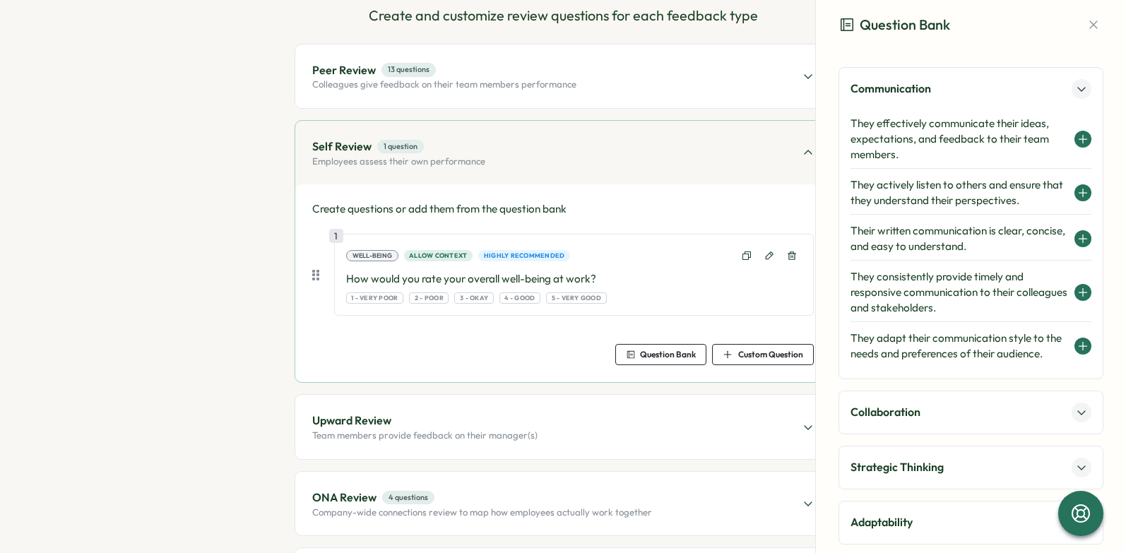
click at [1072, 83] on button at bounding box center [1082, 89] width 20 height 20
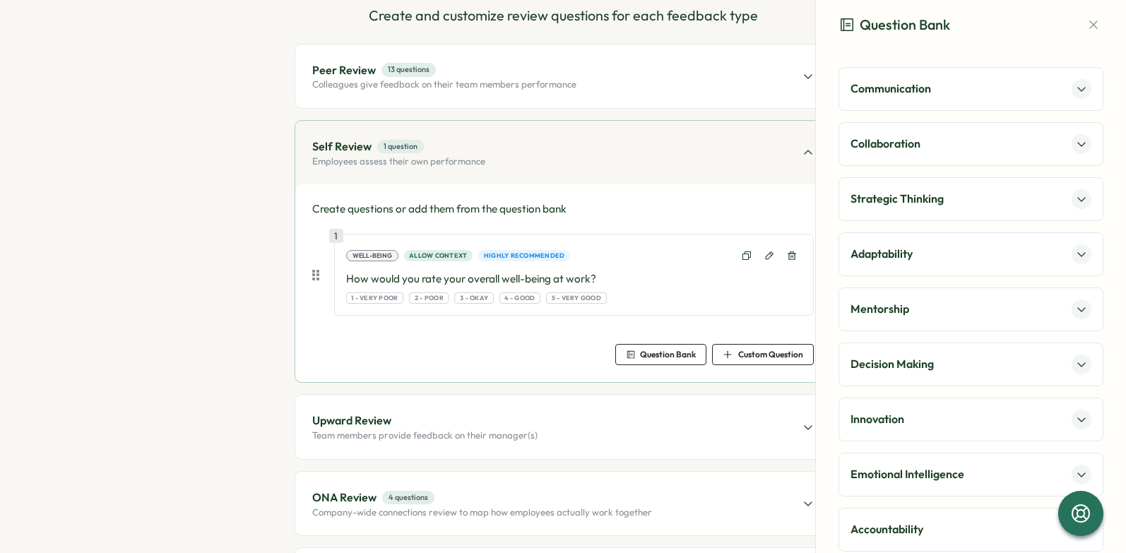
click at [1079, 148] on icon at bounding box center [1081, 143] width 11 height 11
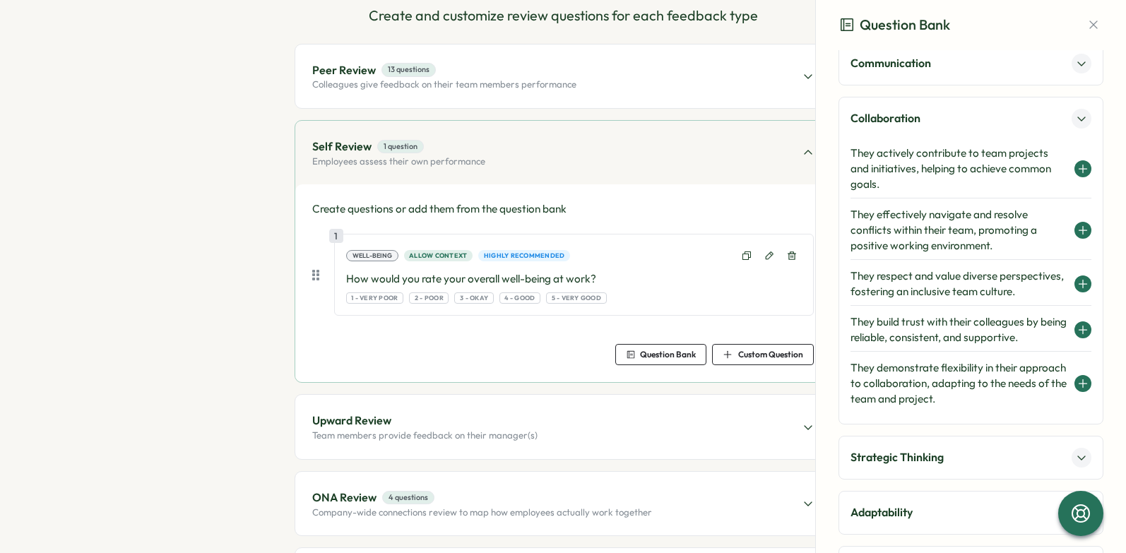
scroll to position [23, 0]
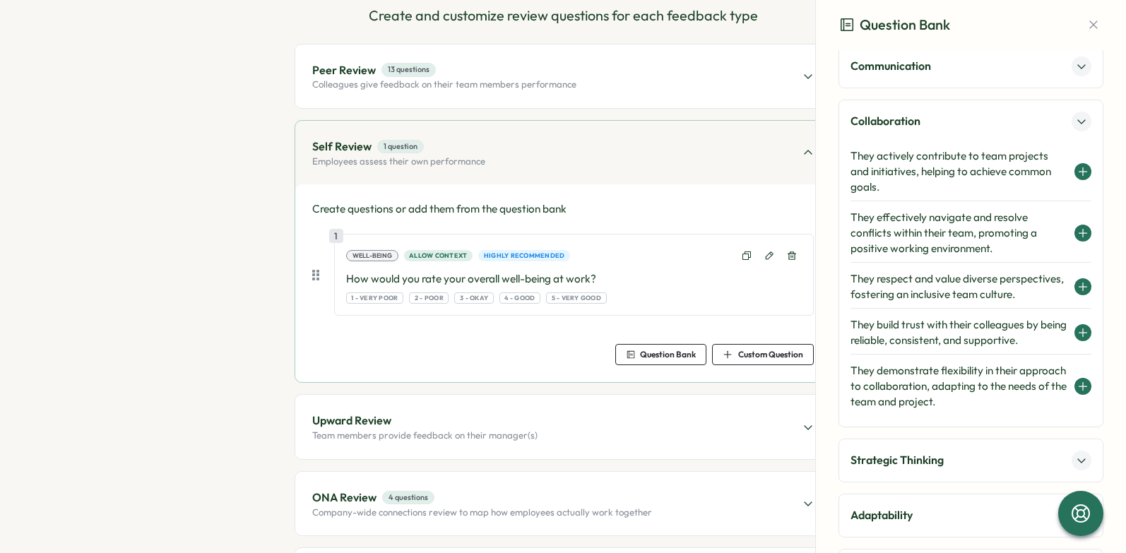
click at [1077, 230] on icon at bounding box center [1082, 232] width 11 height 11
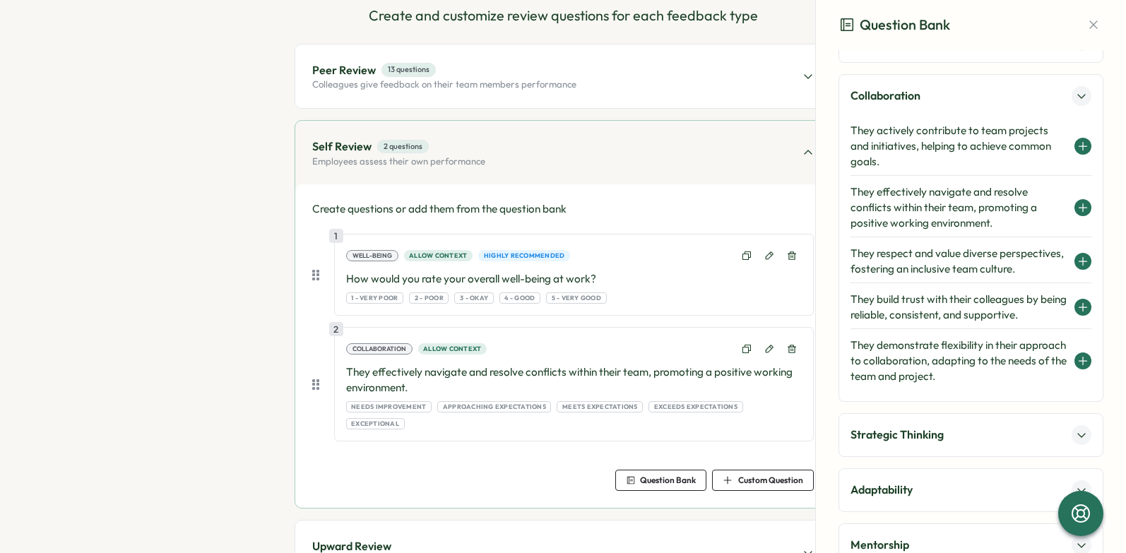
scroll to position [153, 0]
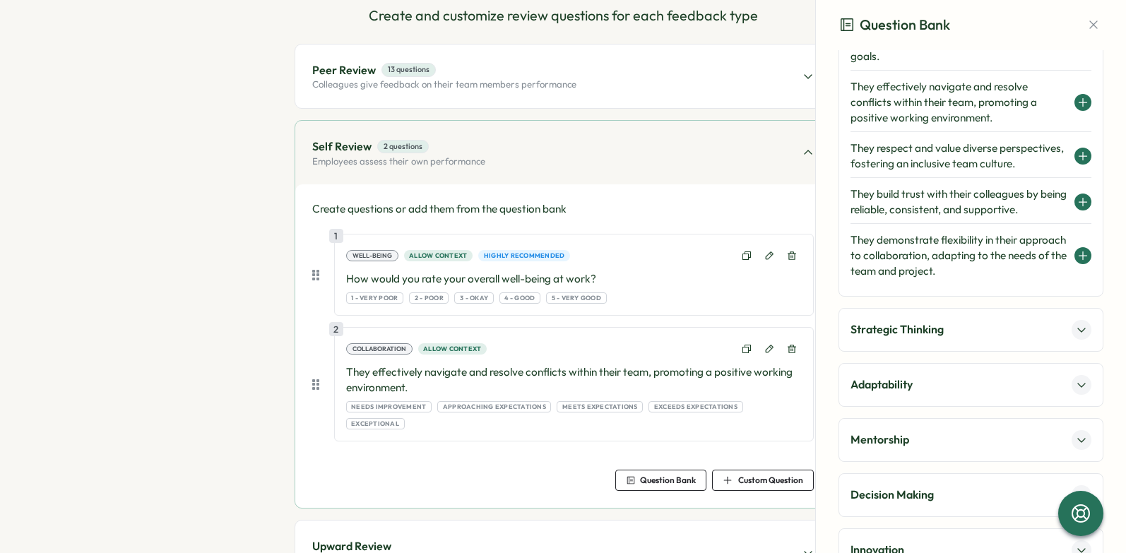
click at [1044, 340] on div "Strategic Thinking" at bounding box center [970, 330] width 241 height 20
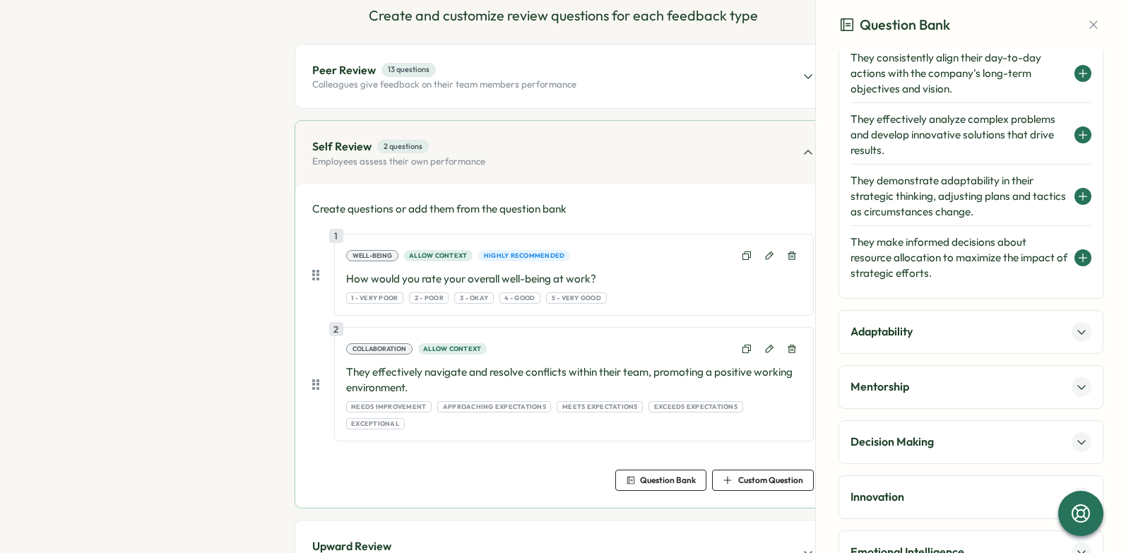
scroll to position [206, 0]
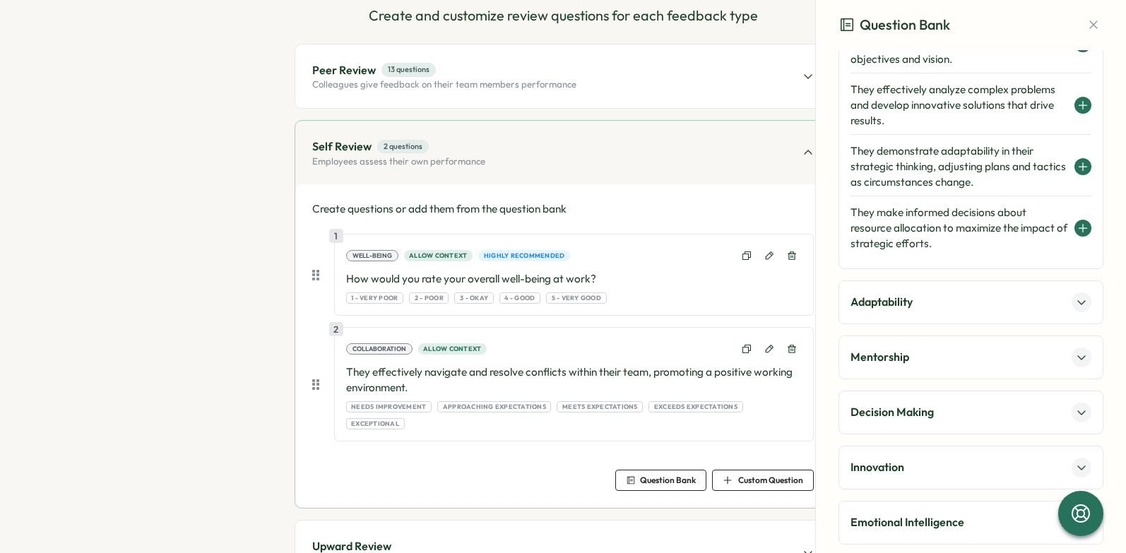
click at [919, 309] on div "Adaptability" at bounding box center [970, 302] width 241 height 20
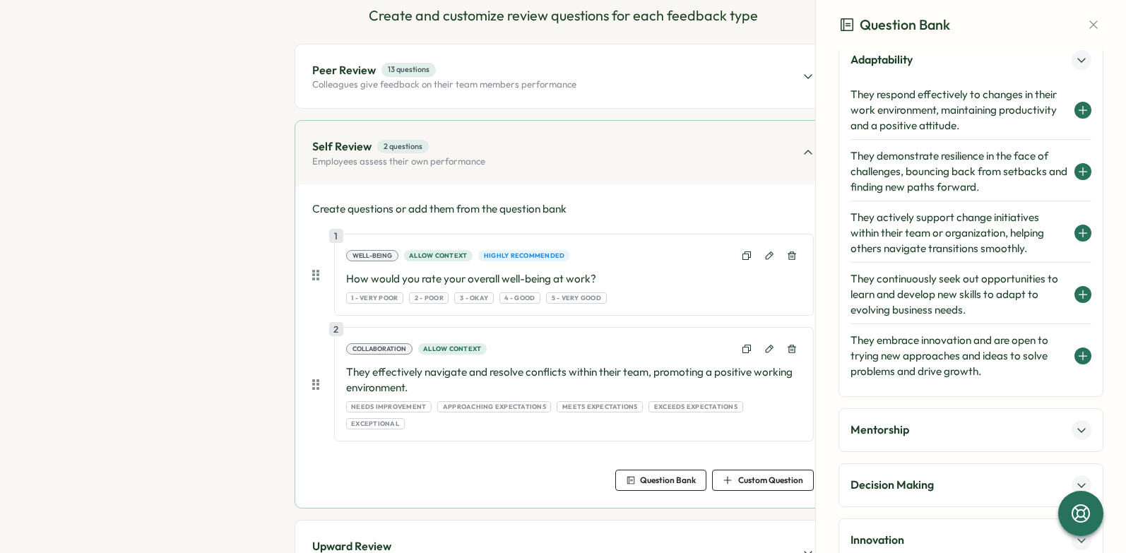
scroll to position [191, 0]
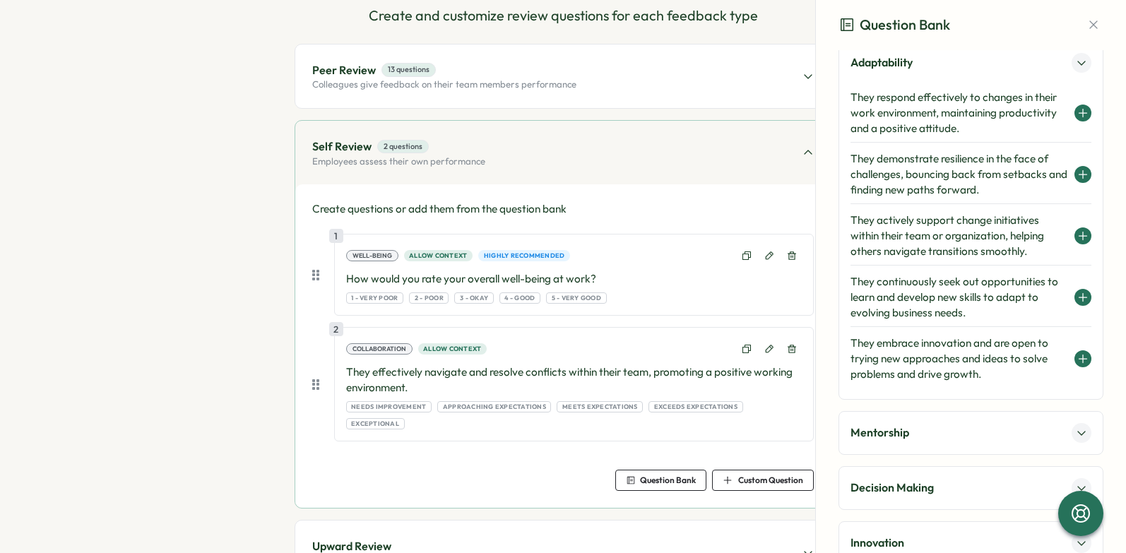
click at [1083, 171] on icon at bounding box center [1083, 174] width 0 height 8
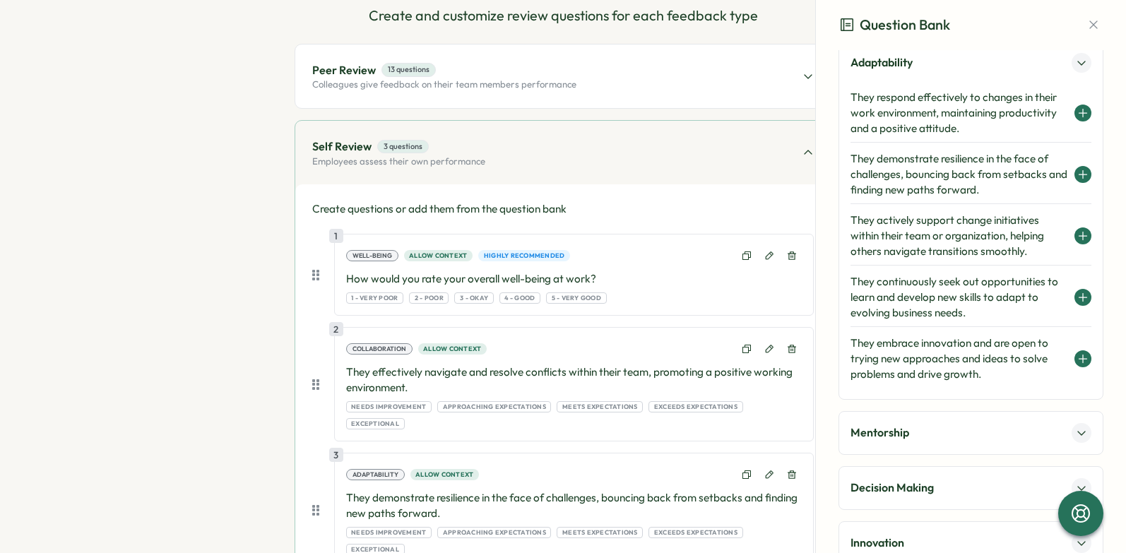
scroll to position [253, 0]
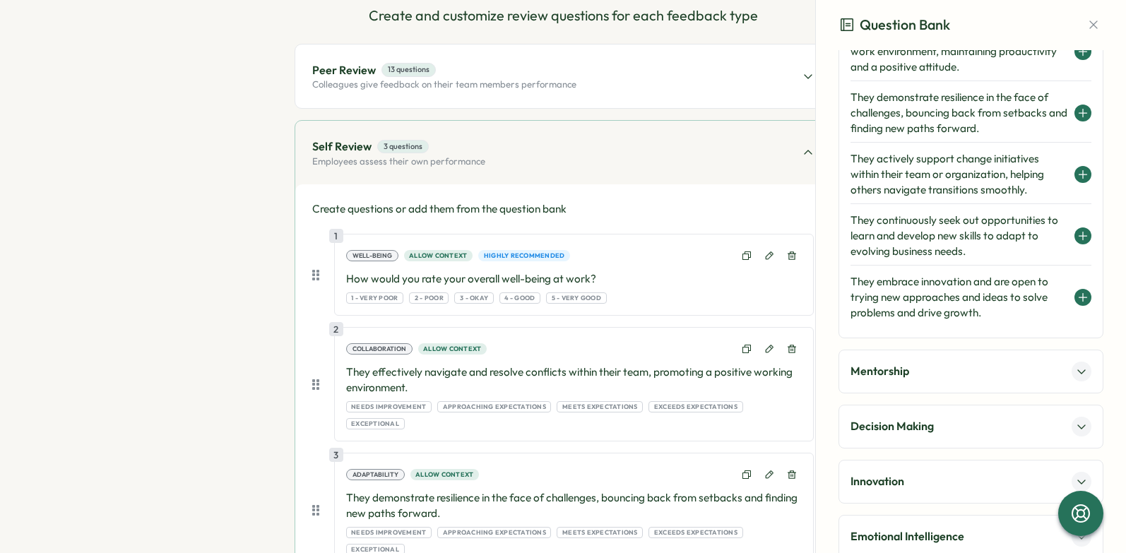
click at [990, 374] on div "Mentorship" at bounding box center [970, 372] width 241 height 20
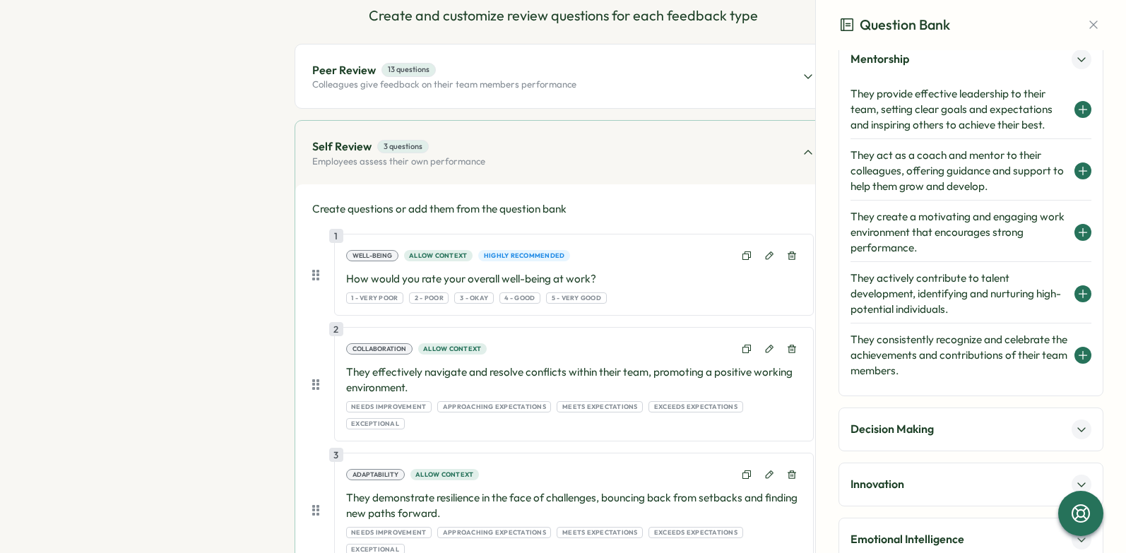
scroll to position [247, 0]
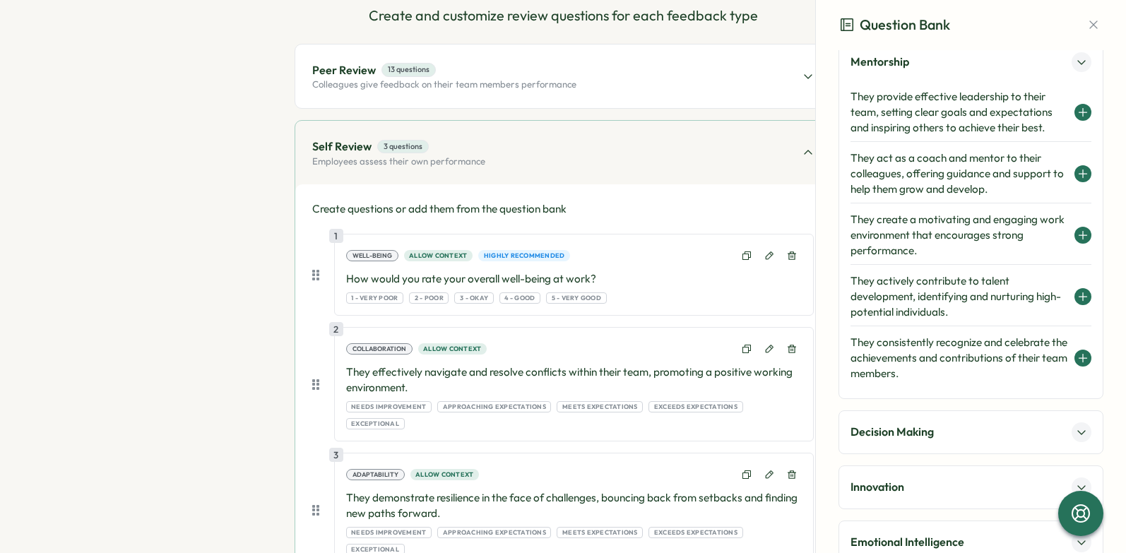
click at [1077, 237] on icon at bounding box center [1082, 235] width 11 height 11
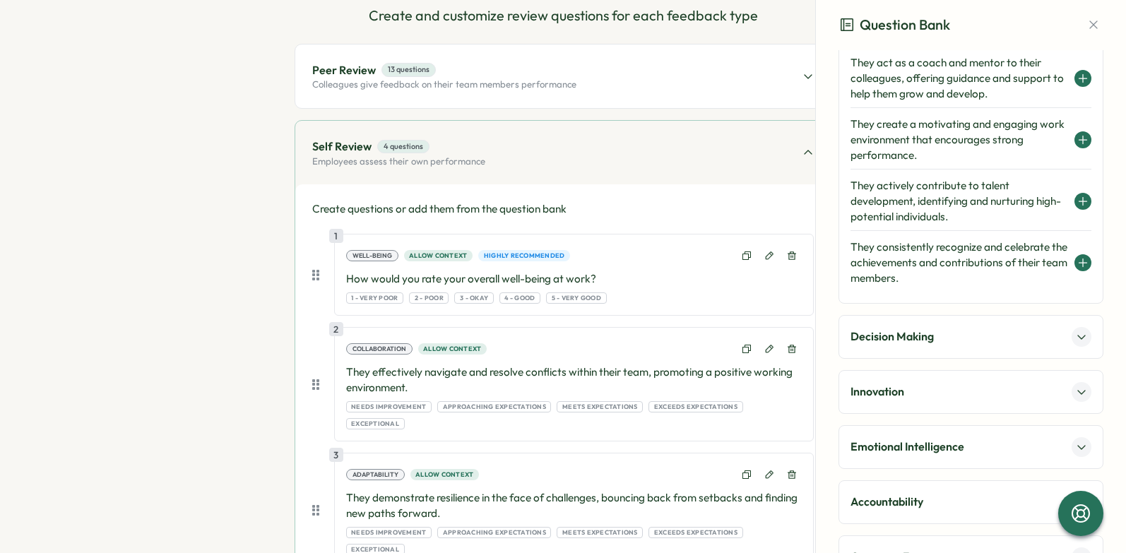
scroll to position [410, 0]
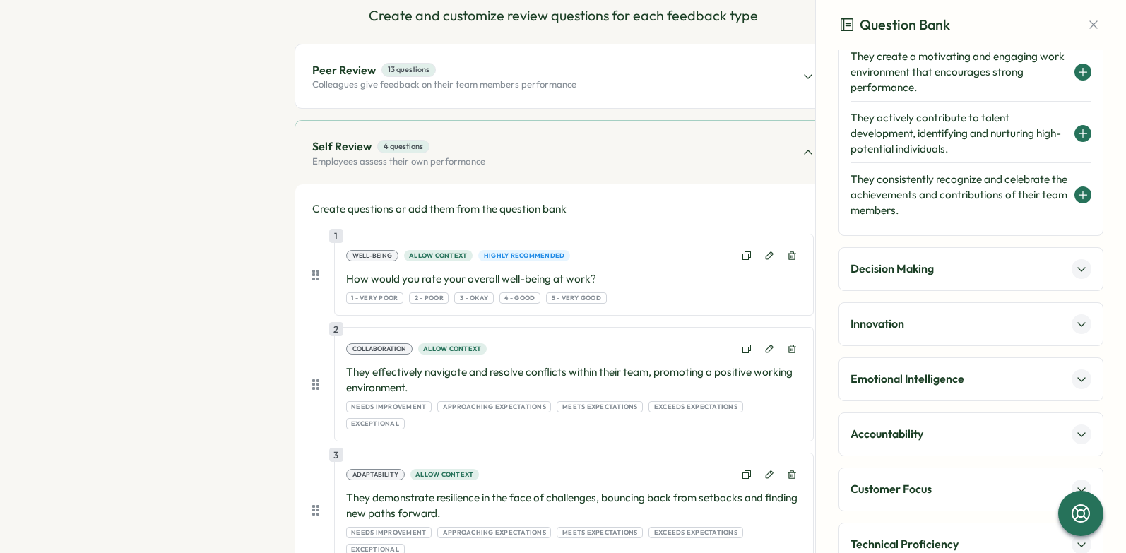
click at [980, 259] on div "Decision Making" at bounding box center [970, 269] width 241 height 20
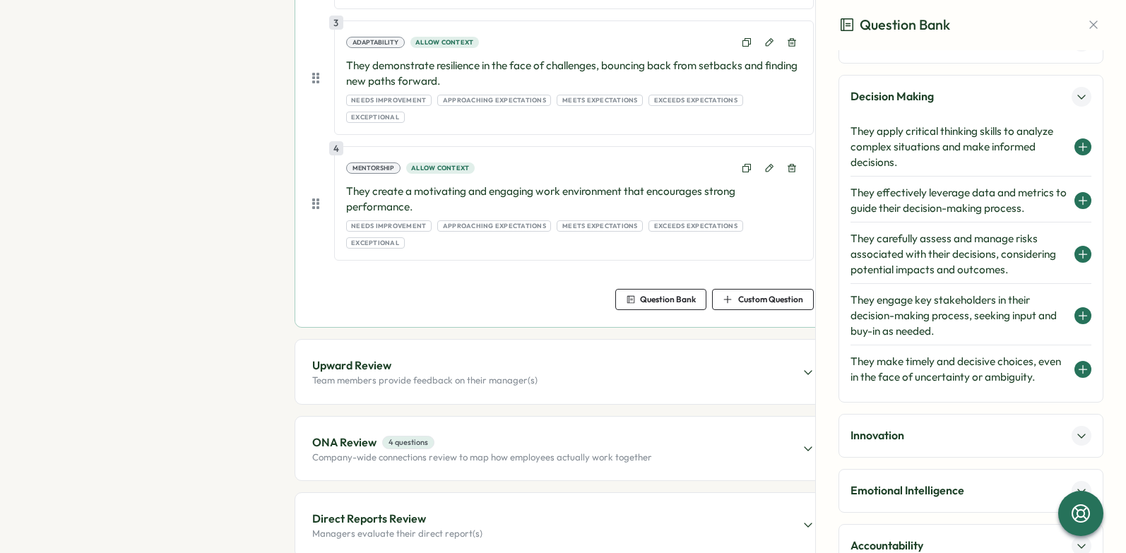
scroll to position [271, 0]
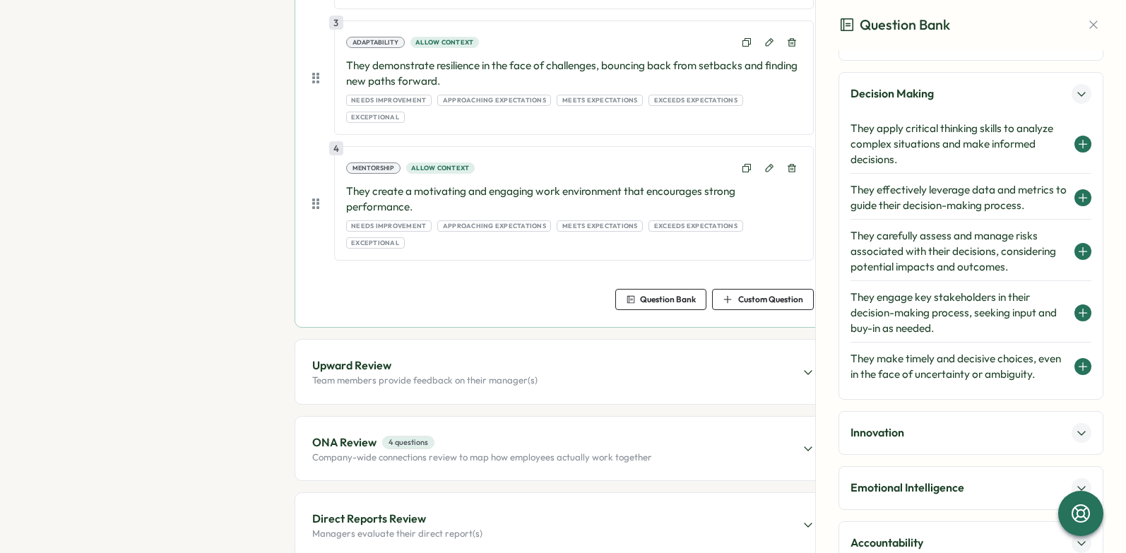
click at [1080, 142] on icon at bounding box center [1082, 143] width 11 height 11
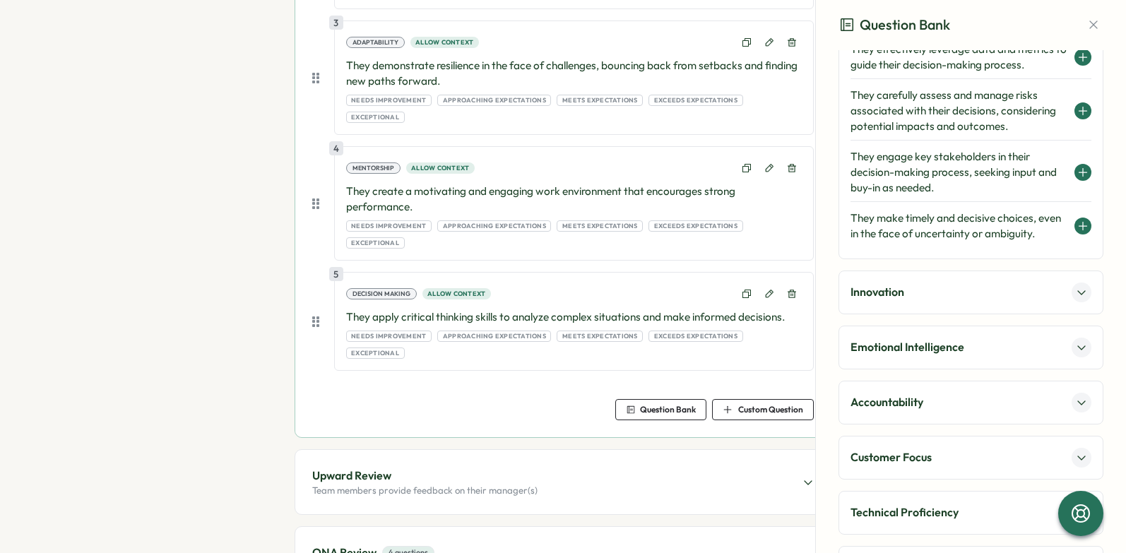
scroll to position [487, 0]
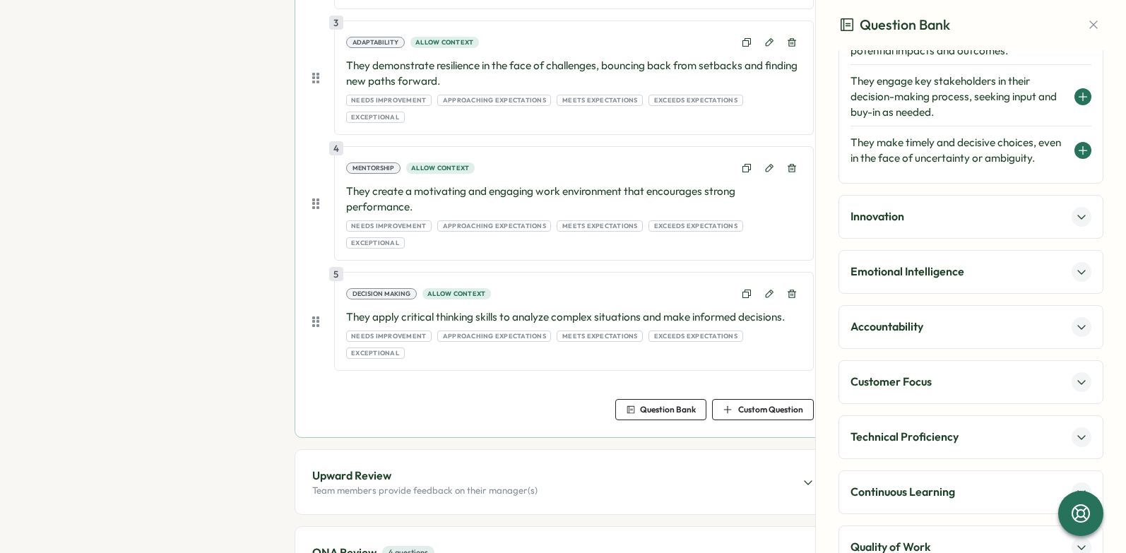
click at [987, 227] on div "Innovation" at bounding box center [970, 217] width 241 height 20
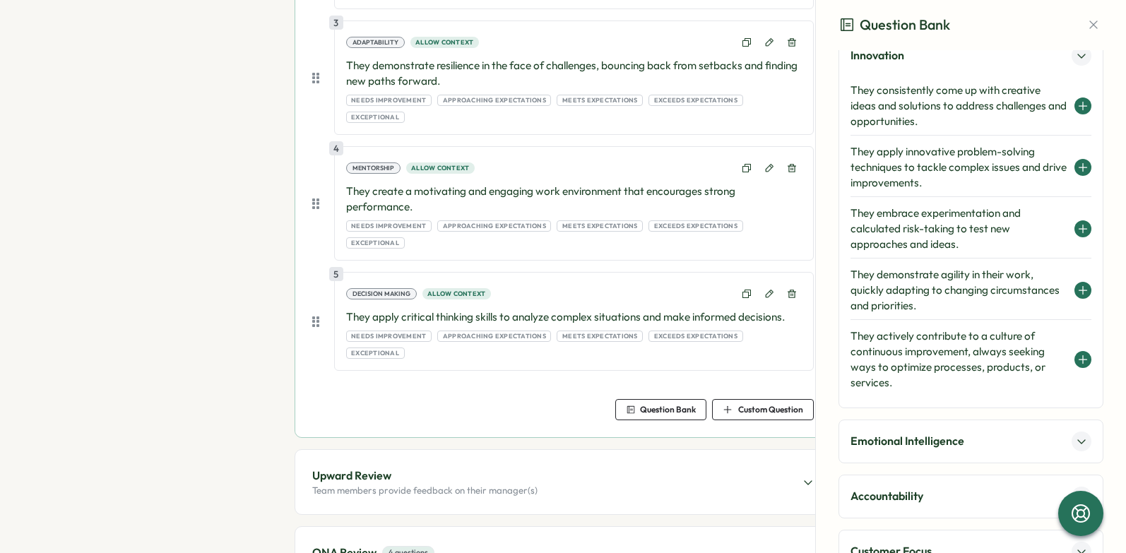
scroll to position [361, 0]
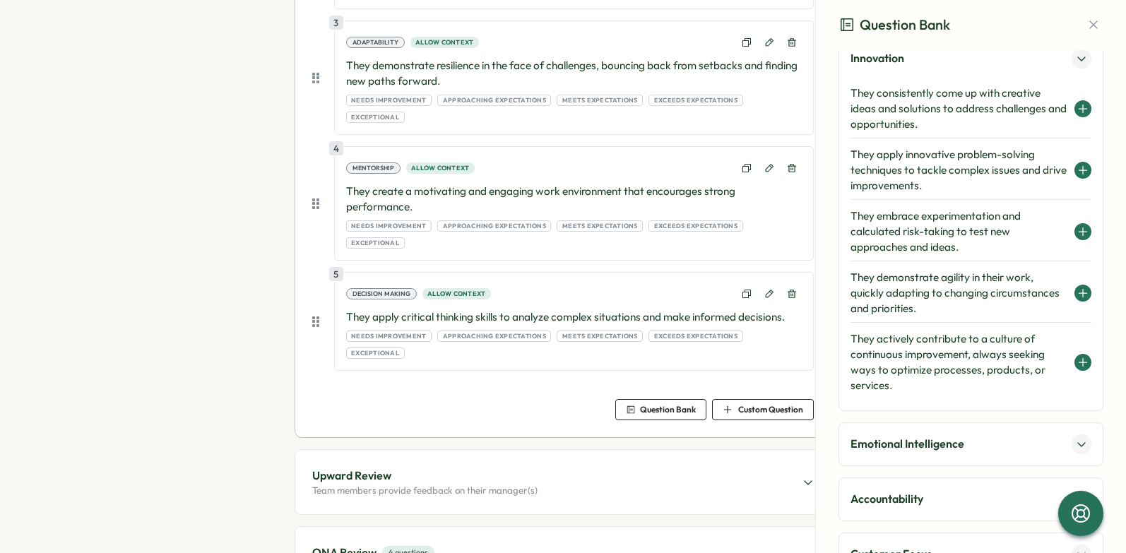
click at [1077, 109] on icon at bounding box center [1082, 108] width 11 height 11
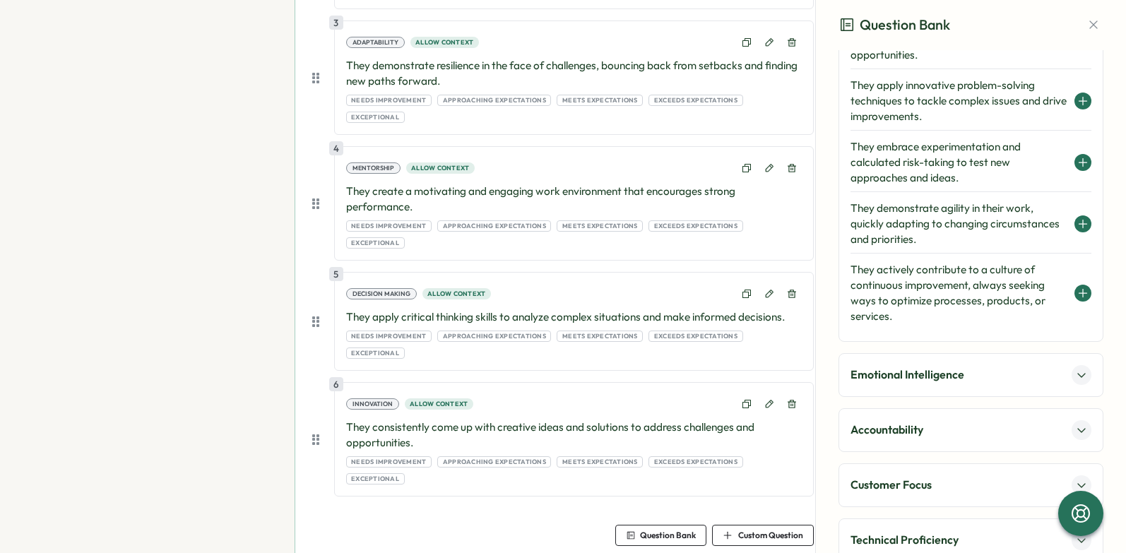
scroll to position [478, 0]
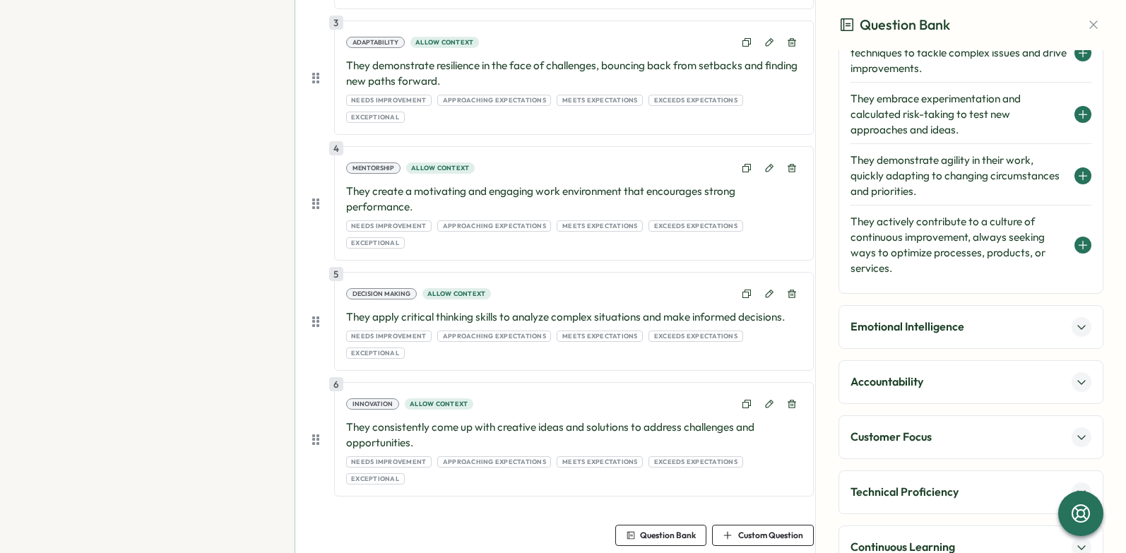
click at [966, 319] on div "Emotional Intelligence" at bounding box center [970, 327] width 241 height 20
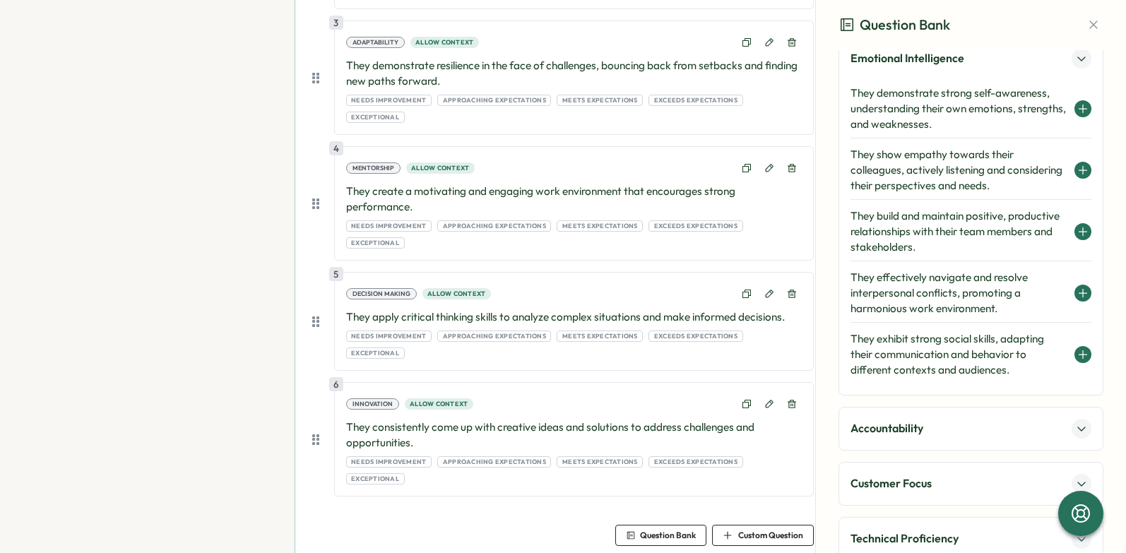
scroll to position [413, 0]
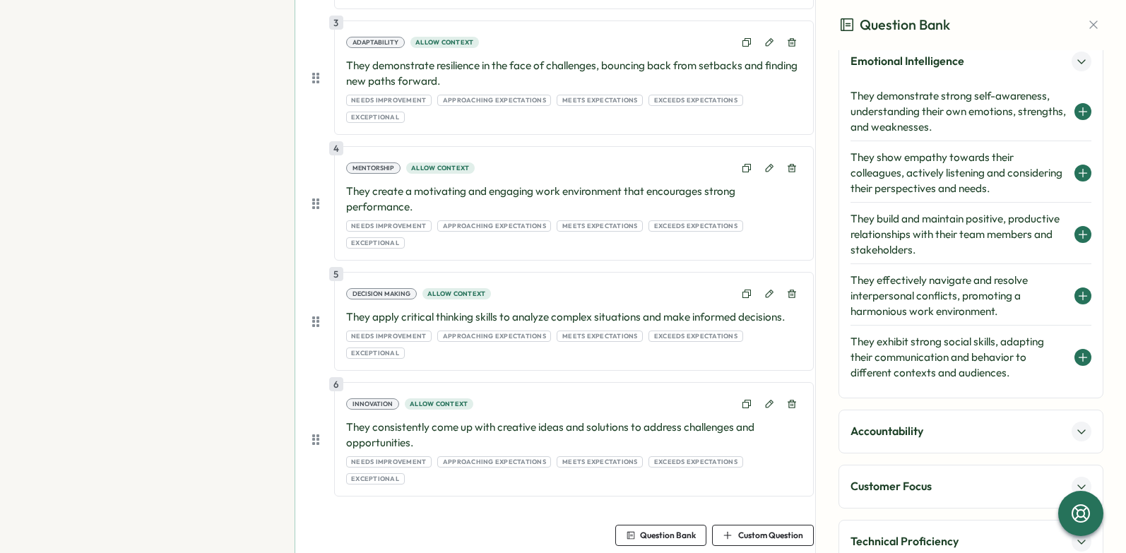
click at [1077, 232] on icon at bounding box center [1082, 234] width 11 height 11
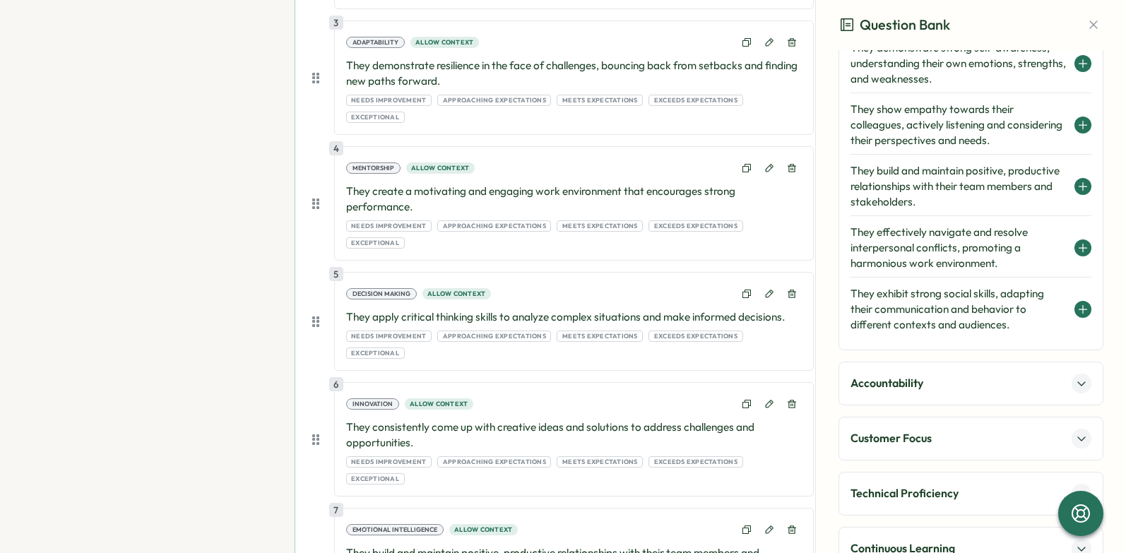
scroll to position [502, 0]
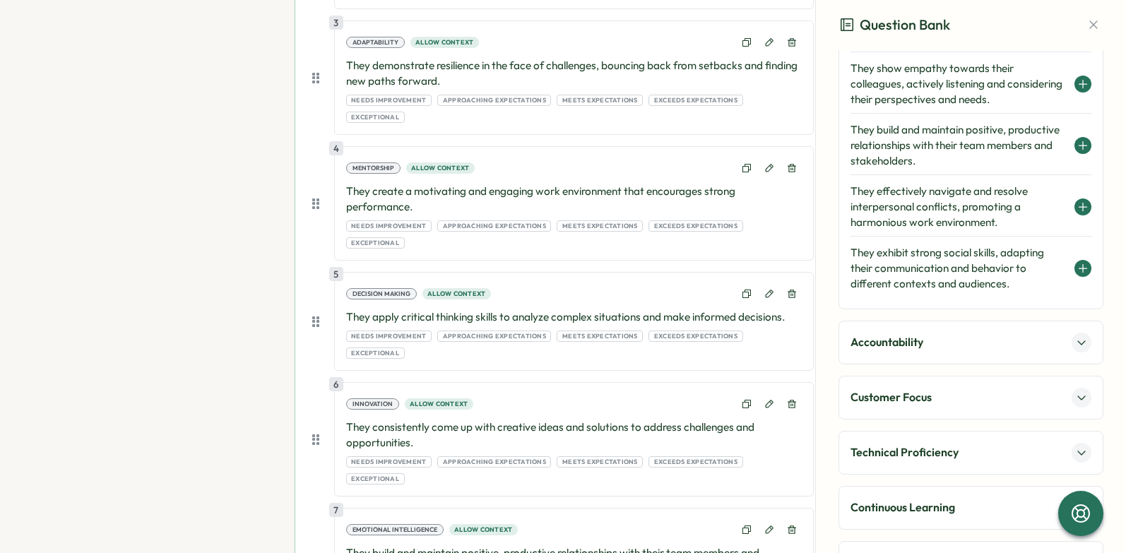
click at [987, 352] on div "Accountability" at bounding box center [970, 343] width 265 height 44
click at [1083, 341] on button at bounding box center [1082, 343] width 20 height 20
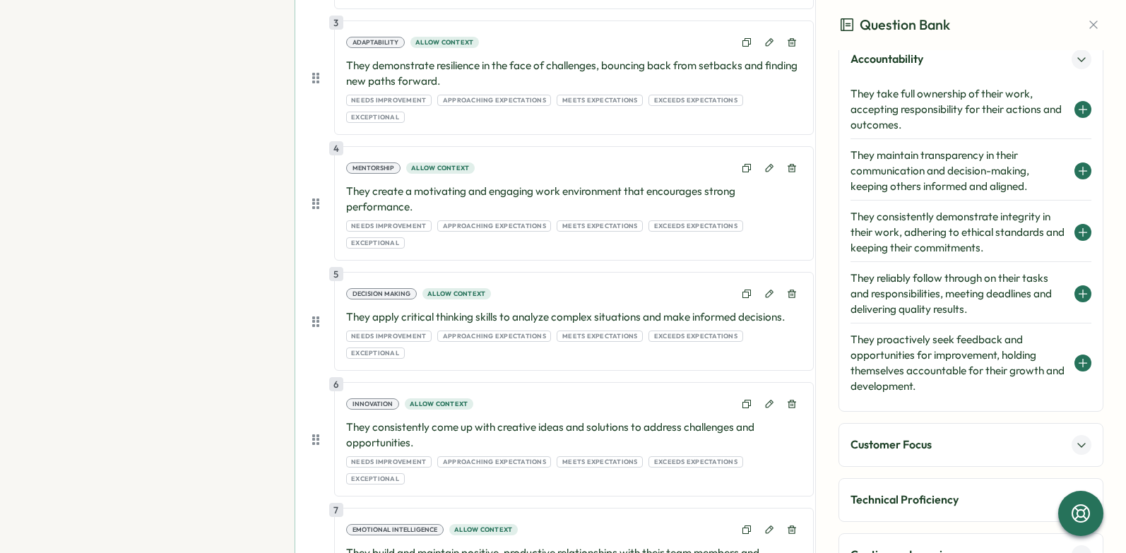
scroll to position [468, 0]
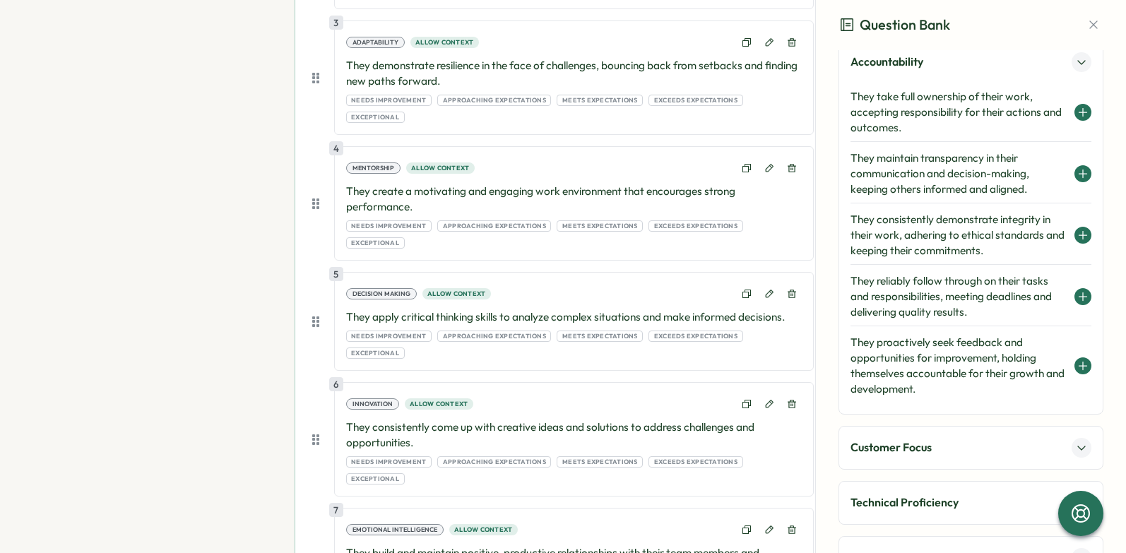
click at [1079, 235] on icon at bounding box center [1083, 235] width 8 height 0
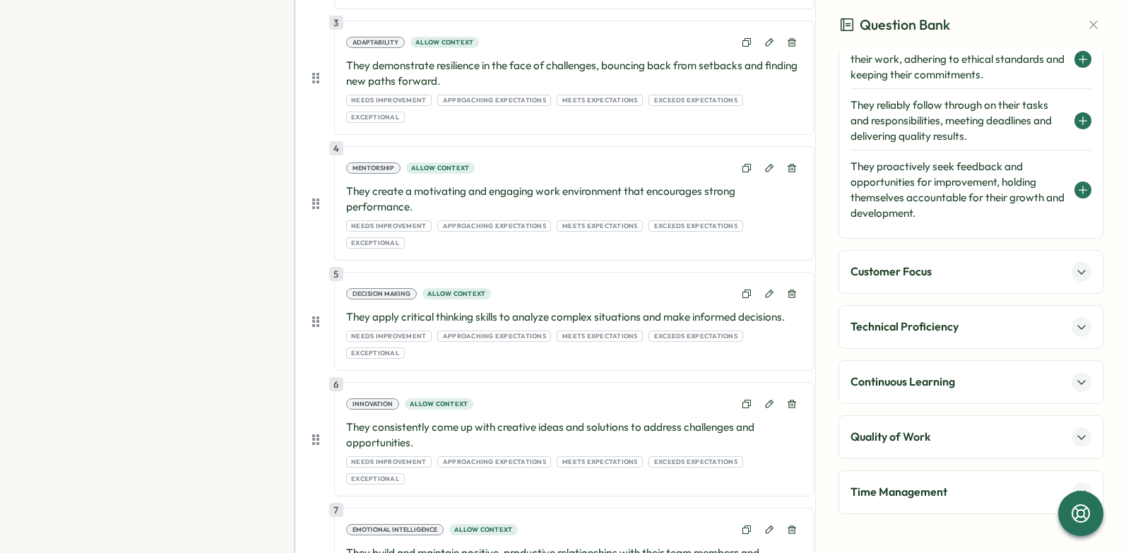
click at [1074, 265] on button at bounding box center [1082, 272] width 20 height 20
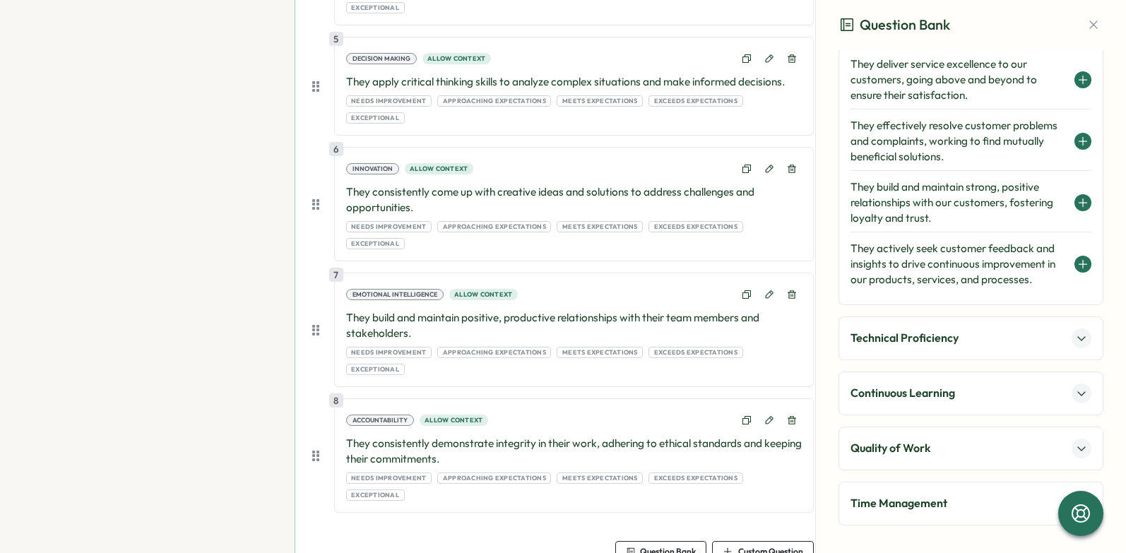
scroll to position [612, 0]
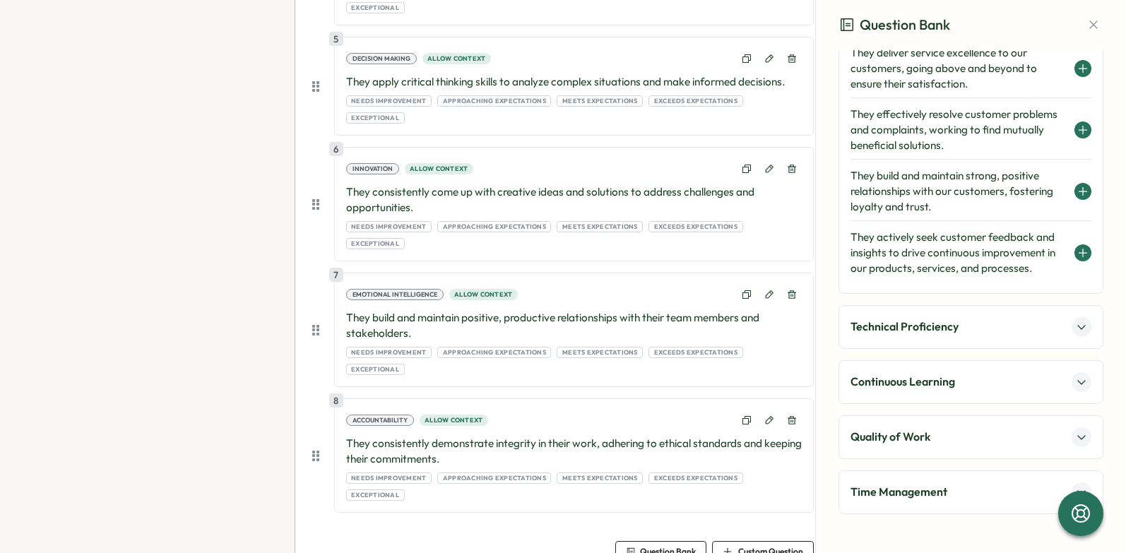
click at [1079, 329] on icon at bounding box center [1081, 326] width 11 height 11
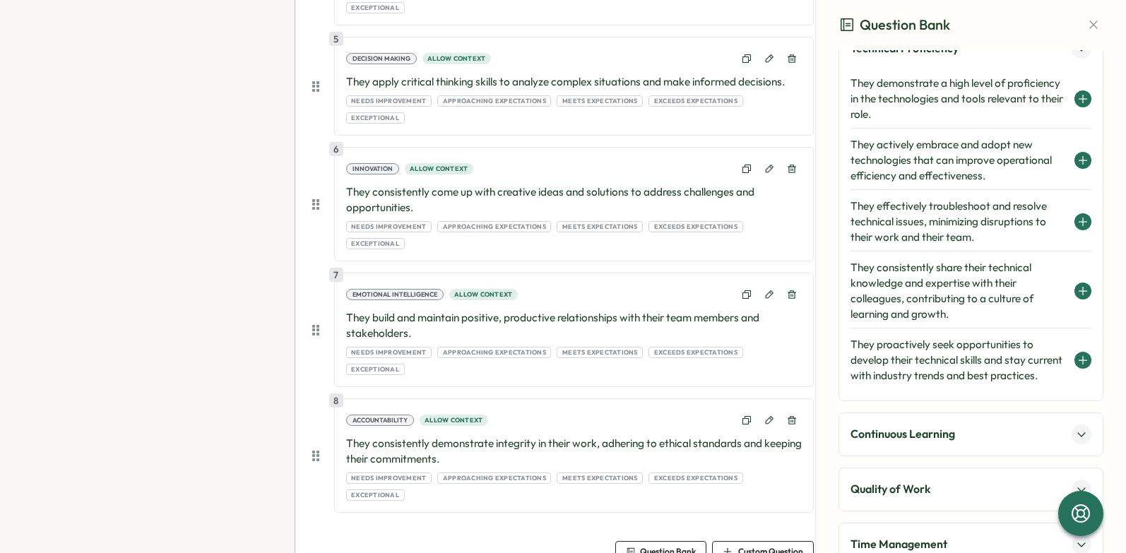
scroll to position [588, 0]
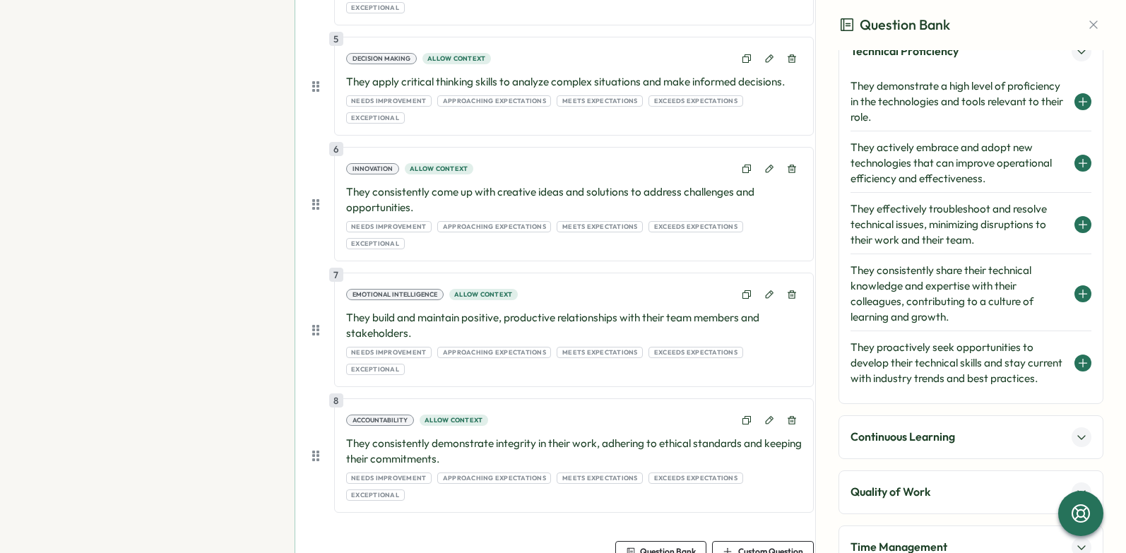
click at [1077, 167] on icon at bounding box center [1082, 163] width 11 height 11
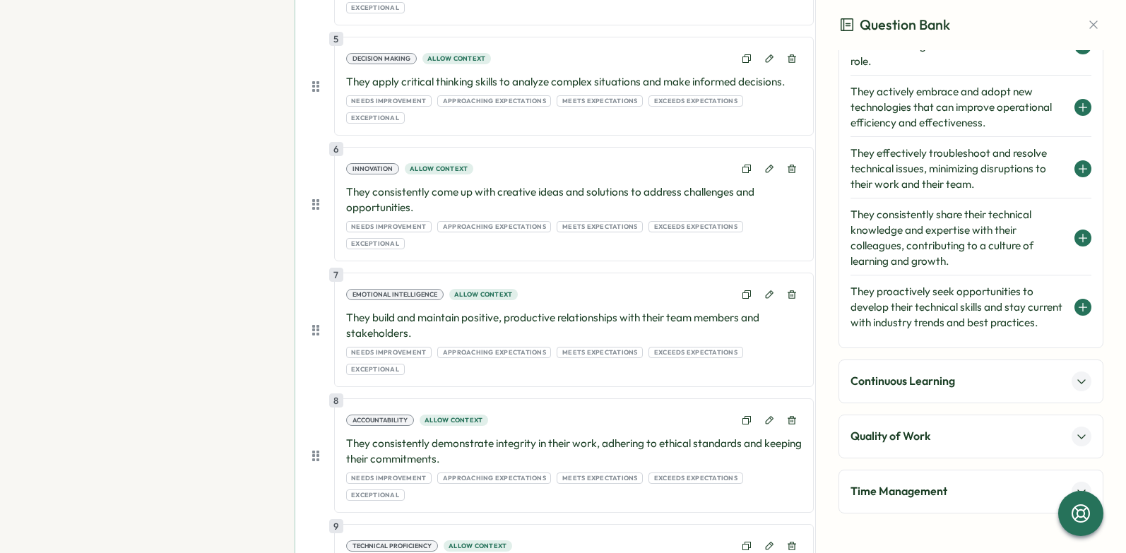
click at [1085, 386] on div "Continuous Learning" at bounding box center [970, 382] width 265 height 44
click at [1077, 386] on icon at bounding box center [1081, 381] width 11 height 11
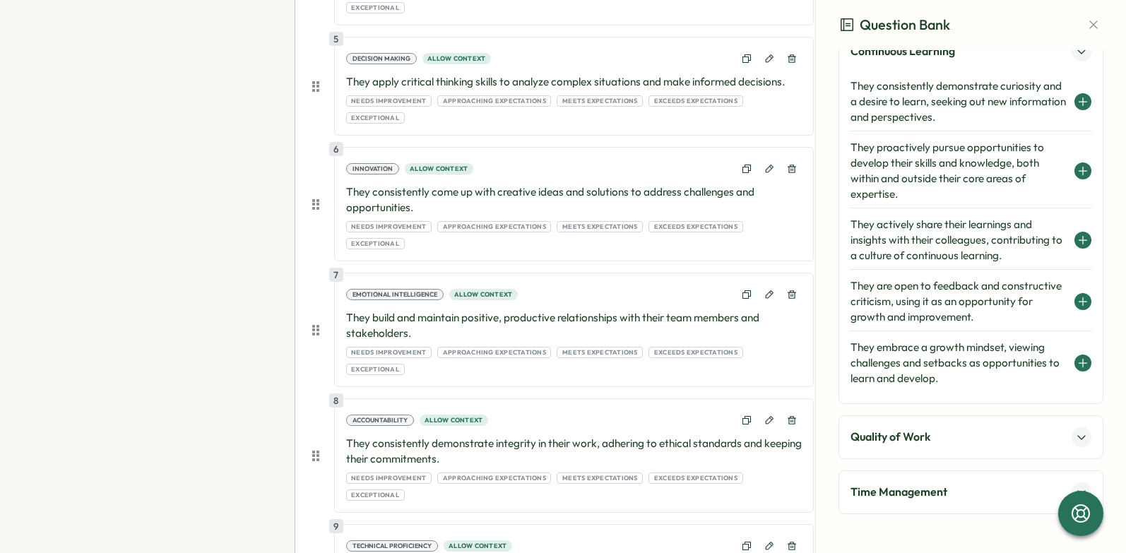
scroll to position [622, 0]
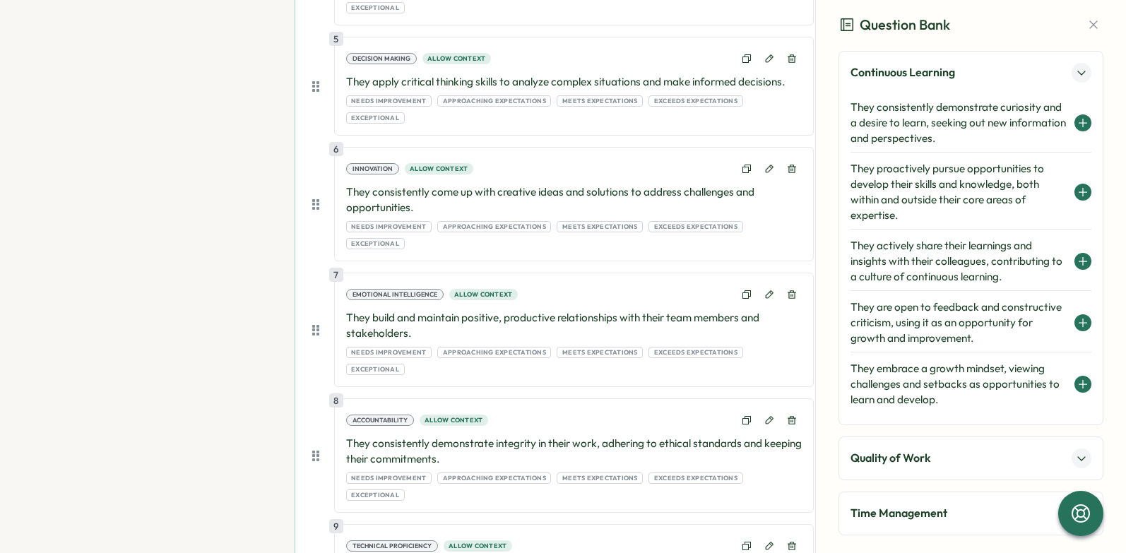
click at [1077, 188] on icon at bounding box center [1082, 191] width 11 height 11
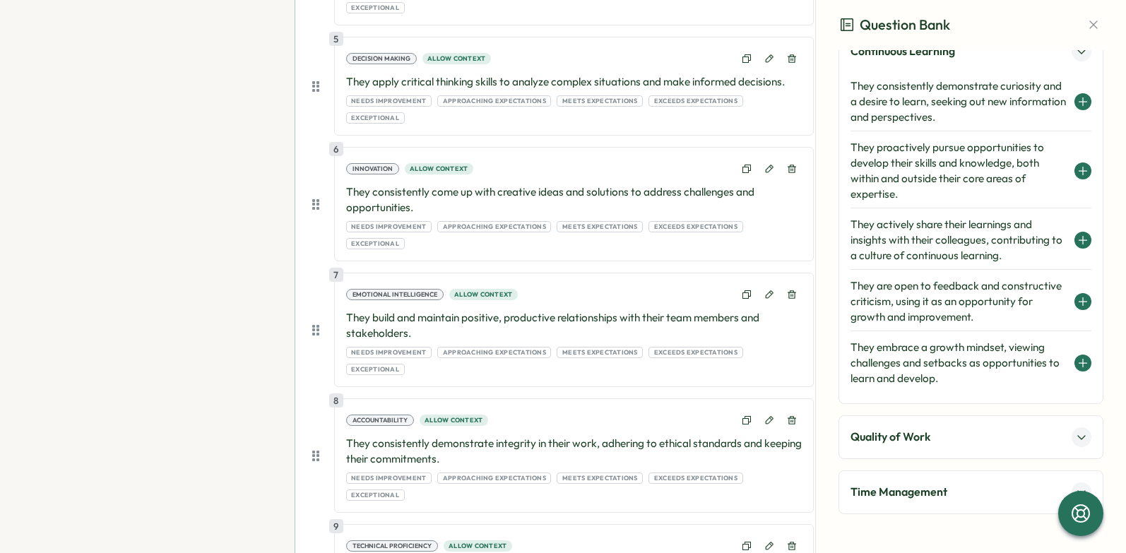
click at [1077, 434] on icon at bounding box center [1081, 437] width 11 height 11
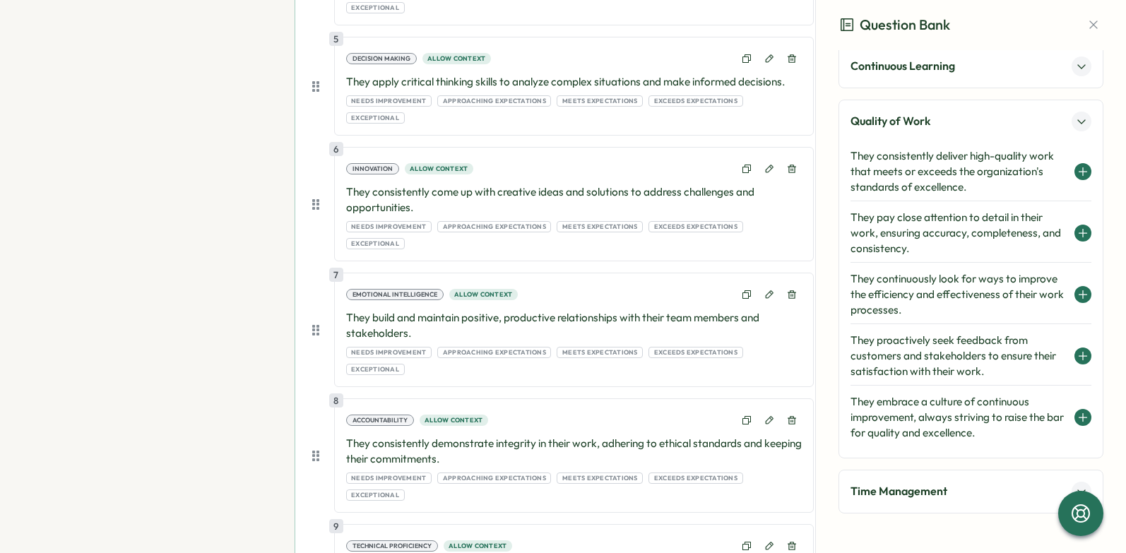
scroll to position [628, 0]
click at [1077, 290] on icon at bounding box center [1082, 295] width 11 height 11
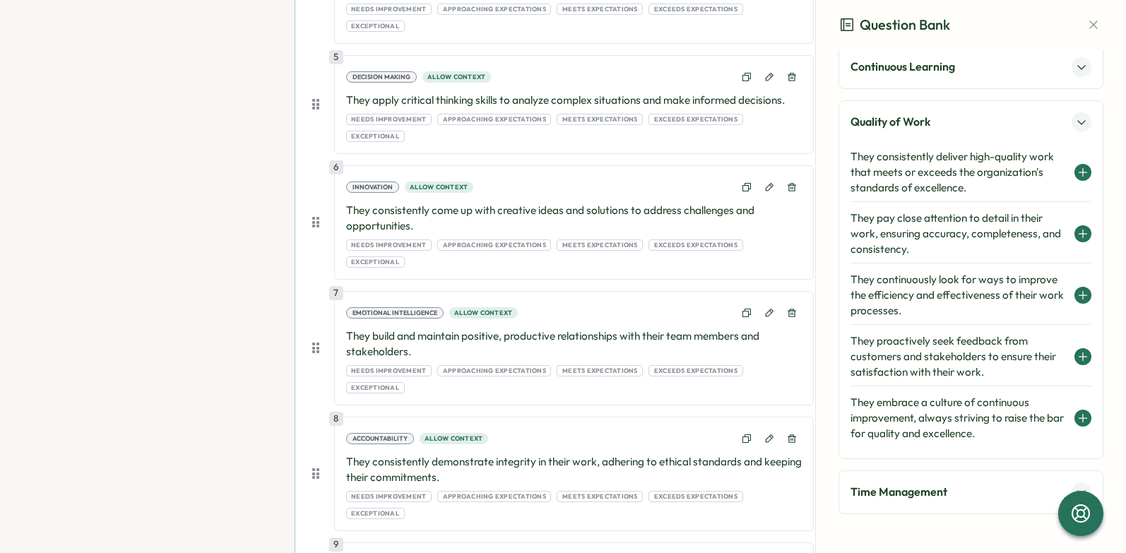
click at [1054, 490] on div "Time Management" at bounding box center [970, 492] width 241 height 20
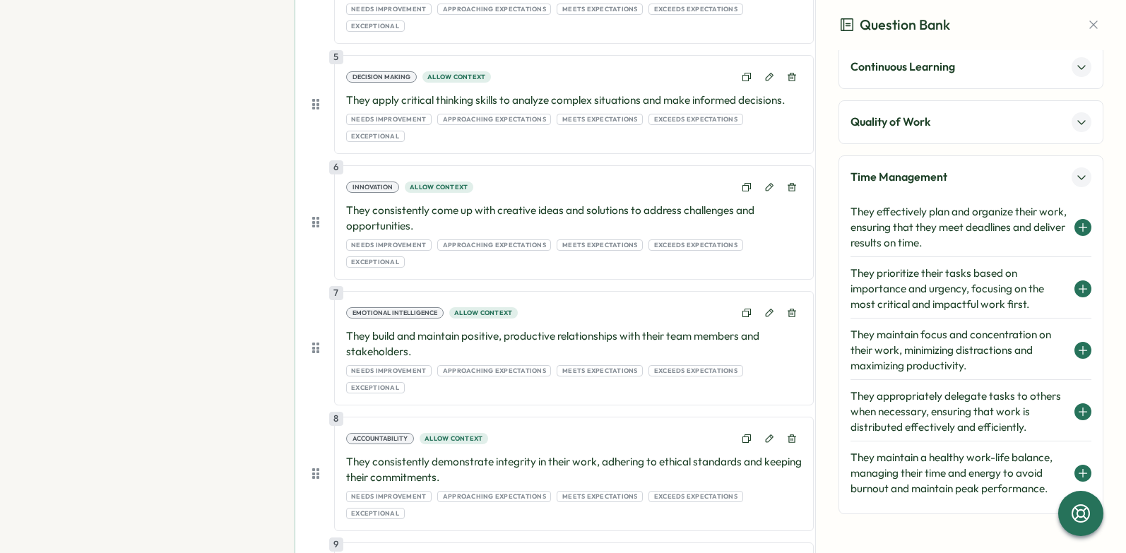
click at [1077, 230] on icon at bounding box center [1082, 227] width 11 height 11
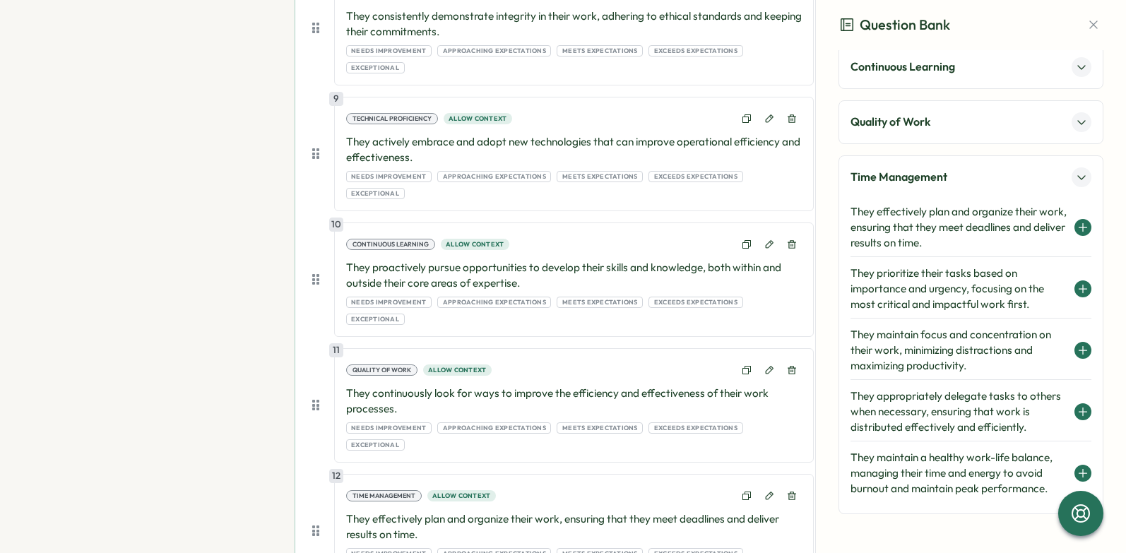
scroll to position [1394, 0]
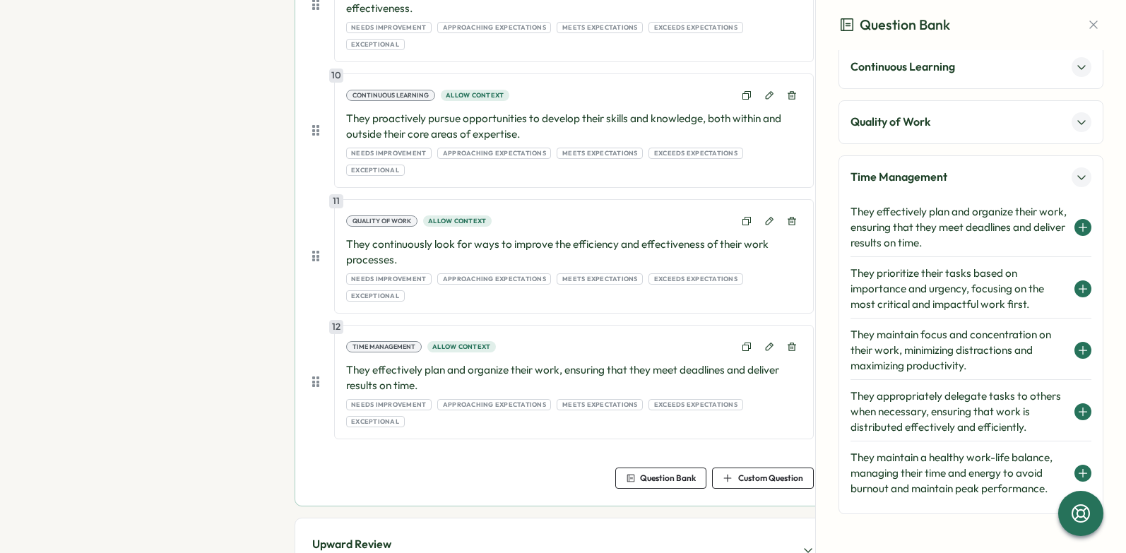
click at [795, 518] on div "Upward Review Team members provide feedback on their manager(s)" at bounding box center [562, 550] width 535 height 64
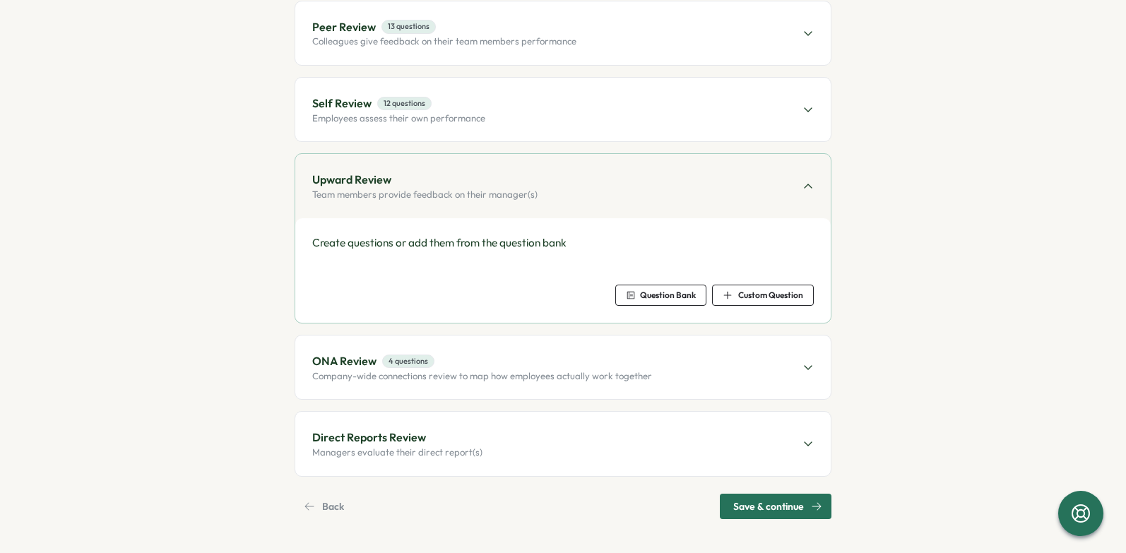
scroll to position [198, 0]
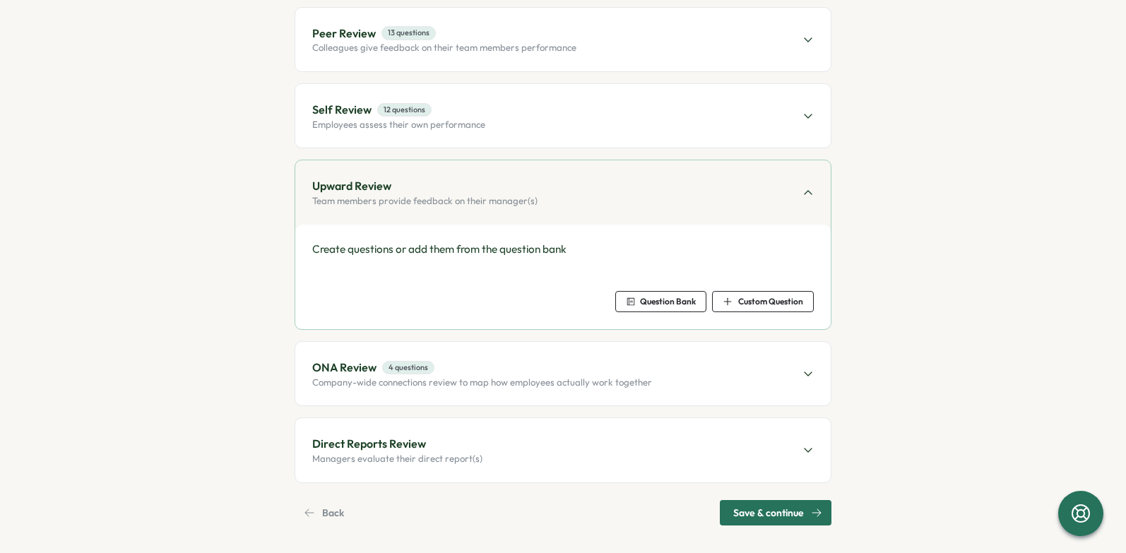
click at [658, 302] on span "Question Bank" at bounding box center [661, 302] width 70 height 20
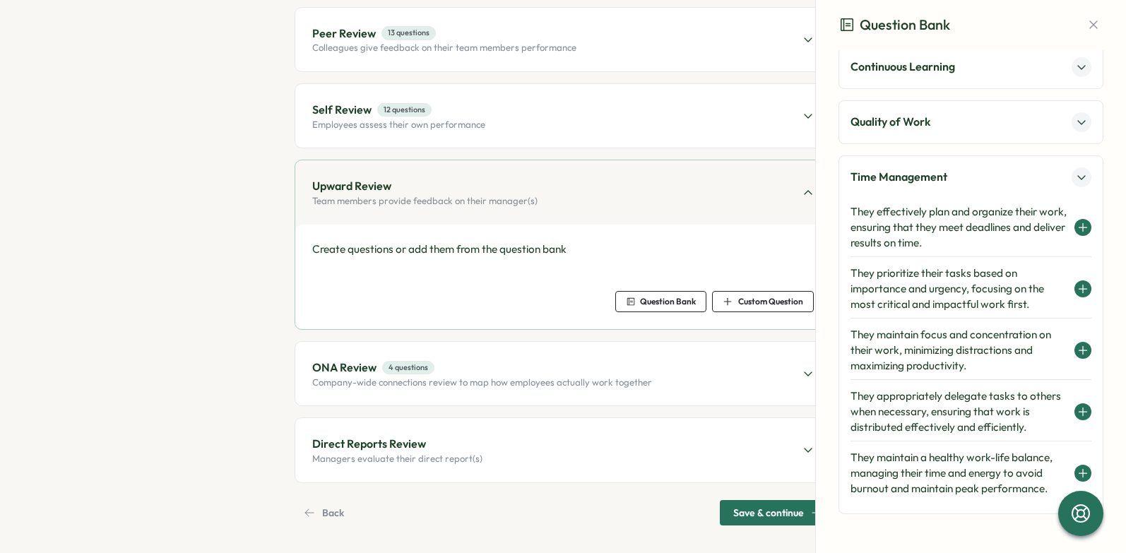
click at [1079, 174] on icon at bounding box center [1081, 177] width 11 height 11
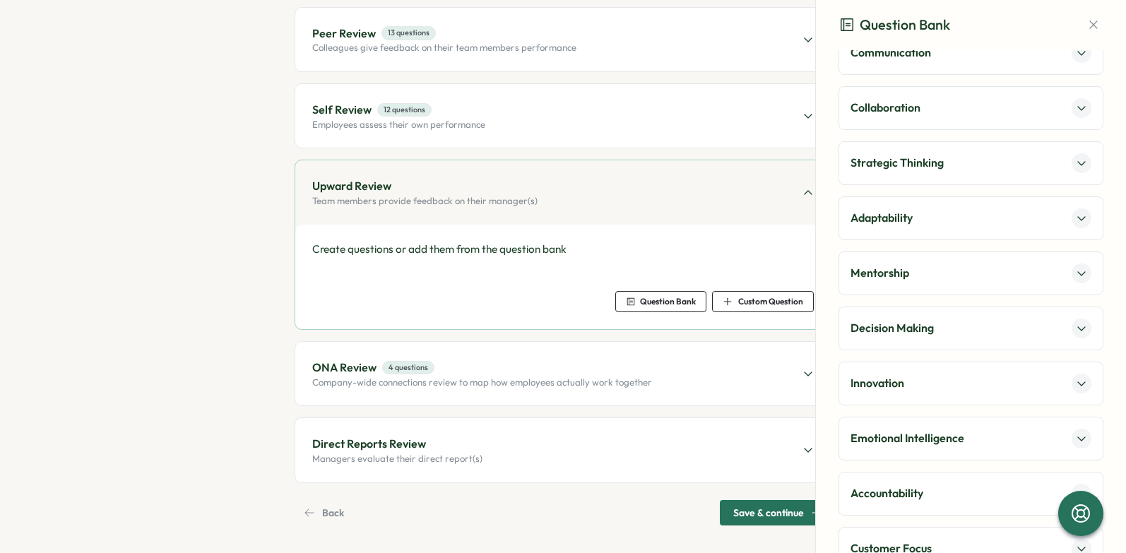
scroll to position [0, 0]
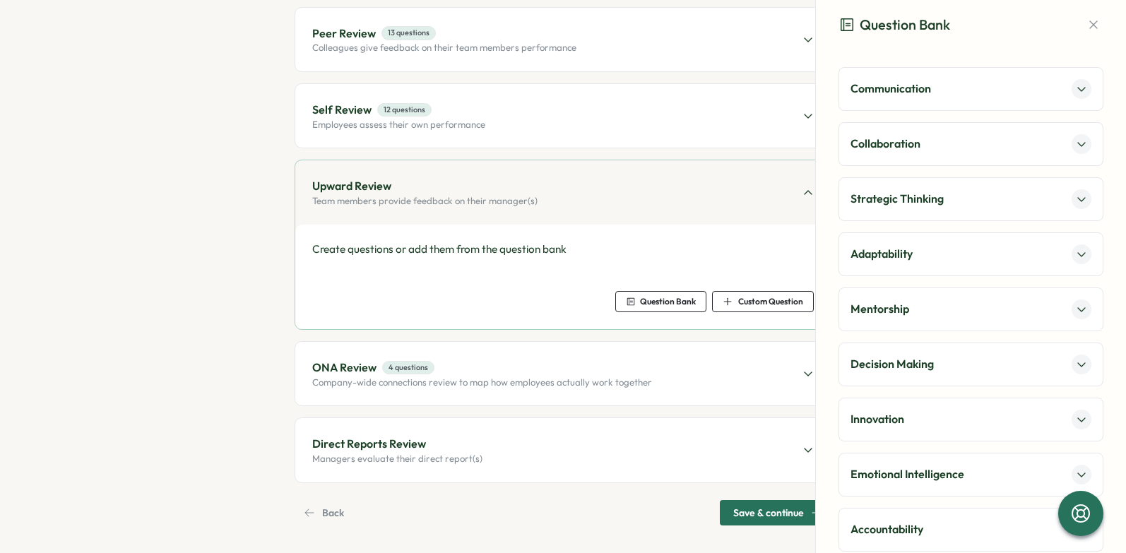
click at [1076, 87] on icon at bounding box center [1081, 88] width 11 height 11
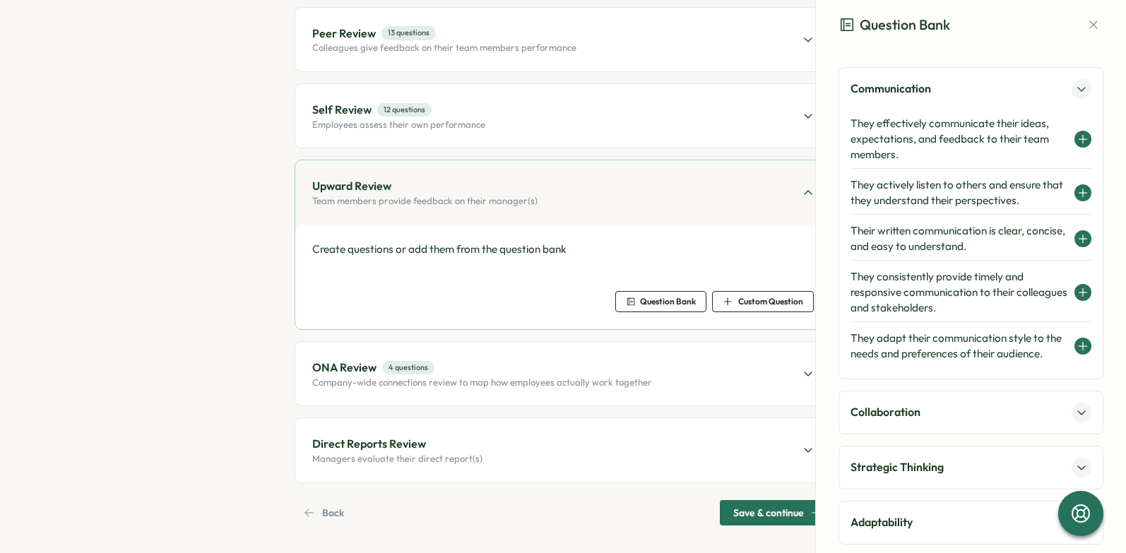
click at [1077, 291] on icon at bounding box center [1082, 292] width 11 height 11
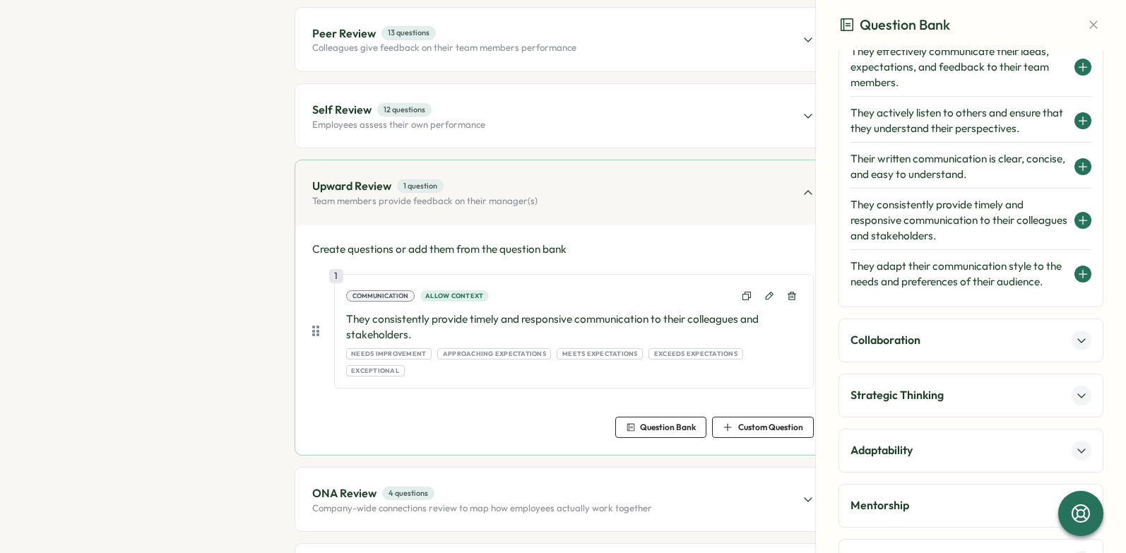
scroll to position [201, 0]
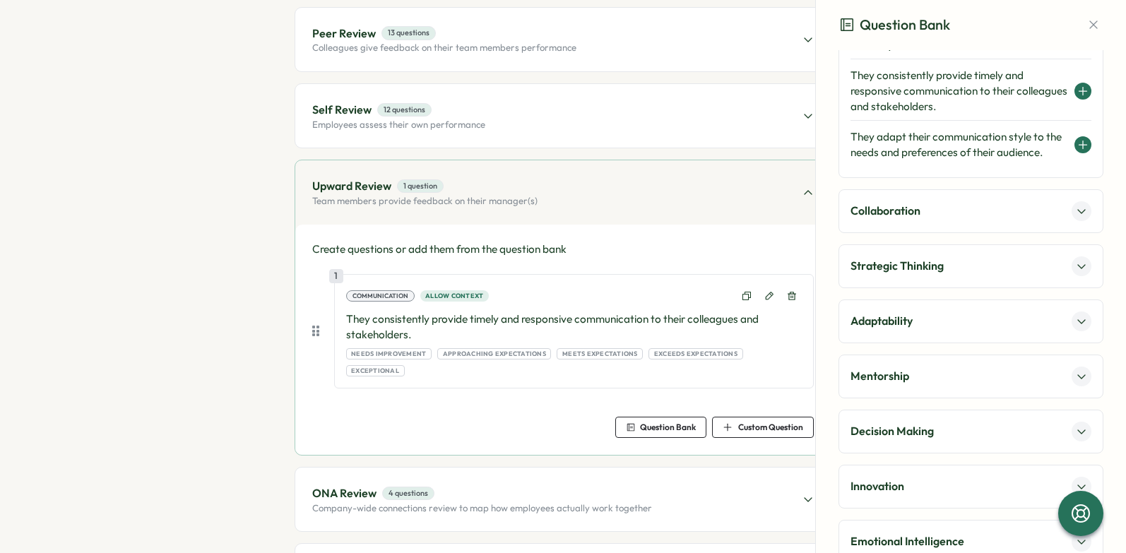
click at [1076, 217] on icon at bounding box center [1081, 211] width 11 height 11
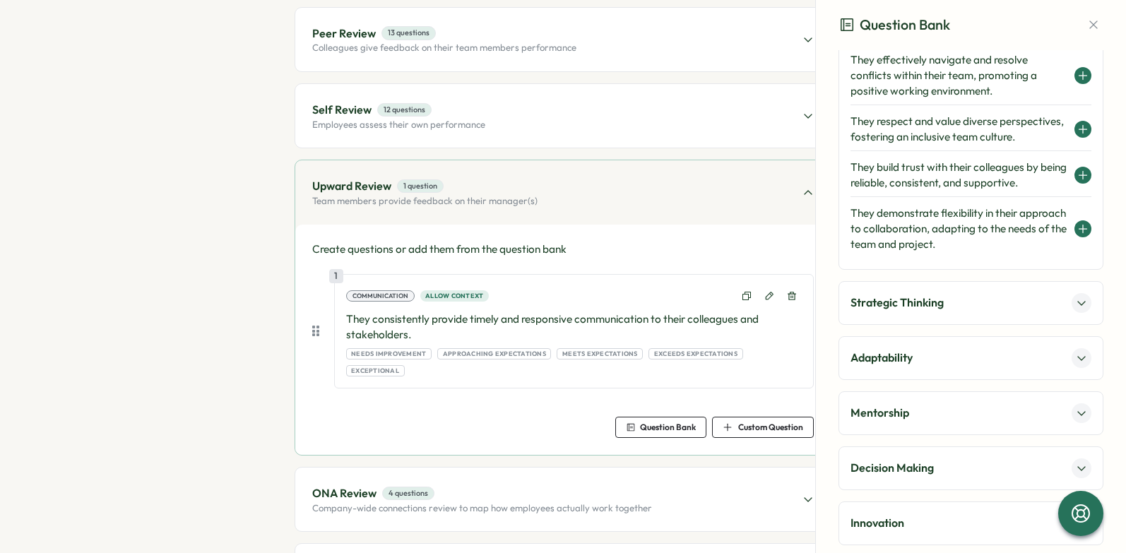
scroll to position [68, 0]
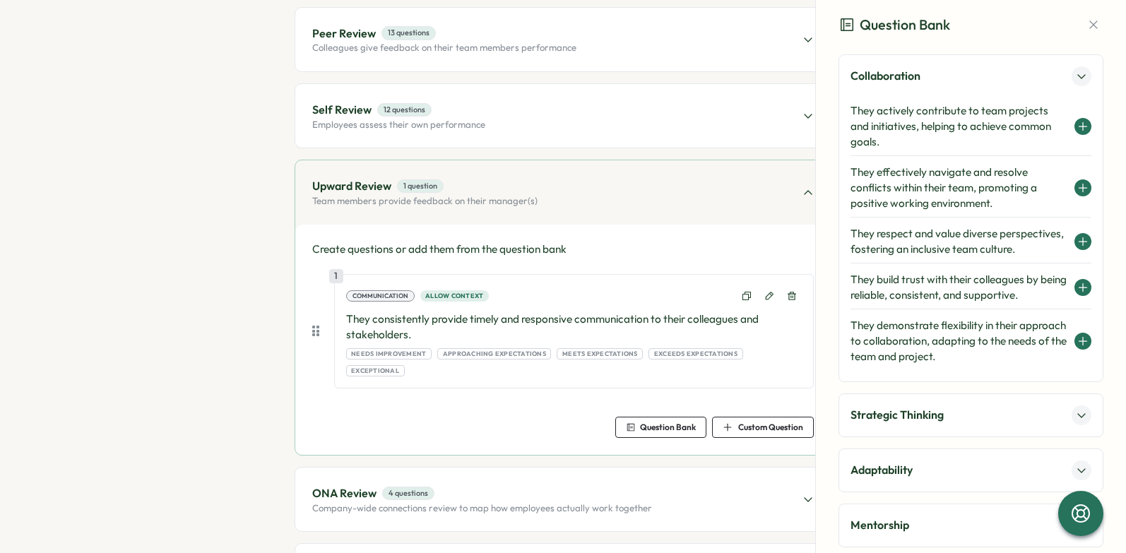
click at [1077, 186] on icon at bounding box center [1082, 187] width 11 height 11
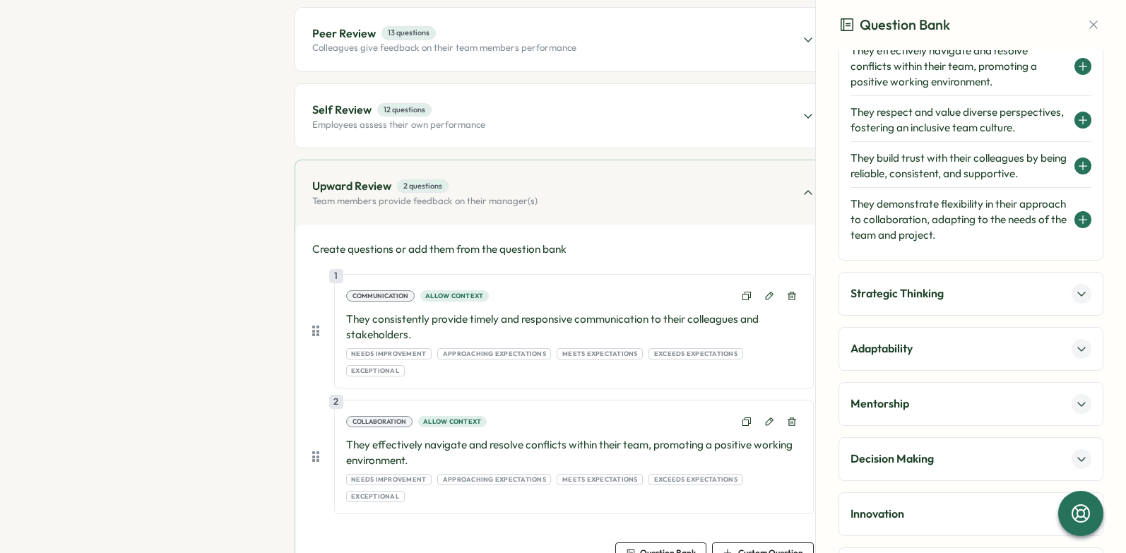
scroll to position [383, 0]
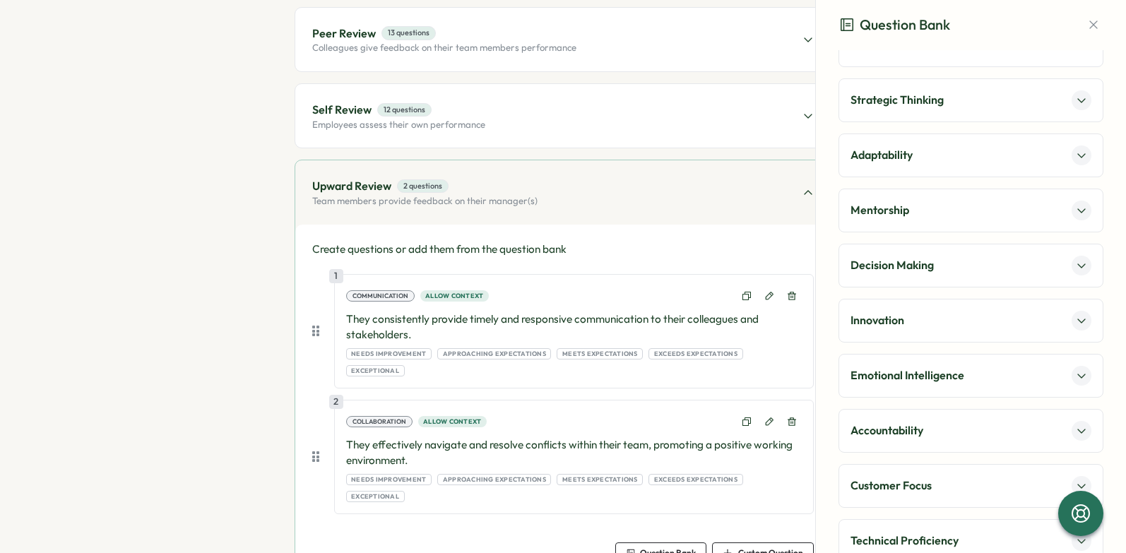
click at [1007, 122] on div "Strategic Thinking" at bounding box center [970, 100] width 265 height 44
click at [1076, 106] on icon at bounding box center [1081, 100] width 11 height 11
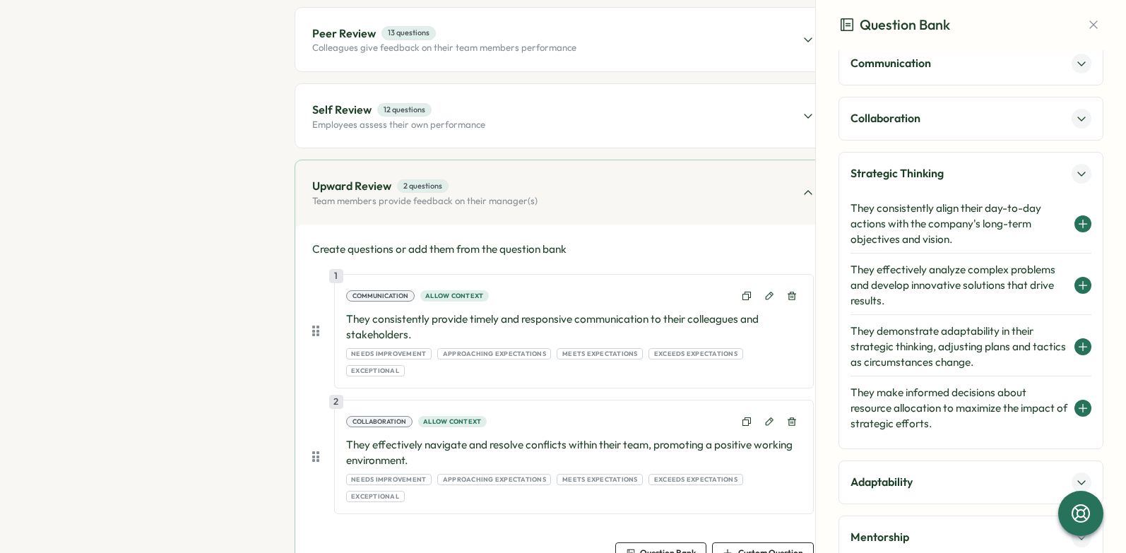
scroll to position [28, 0]
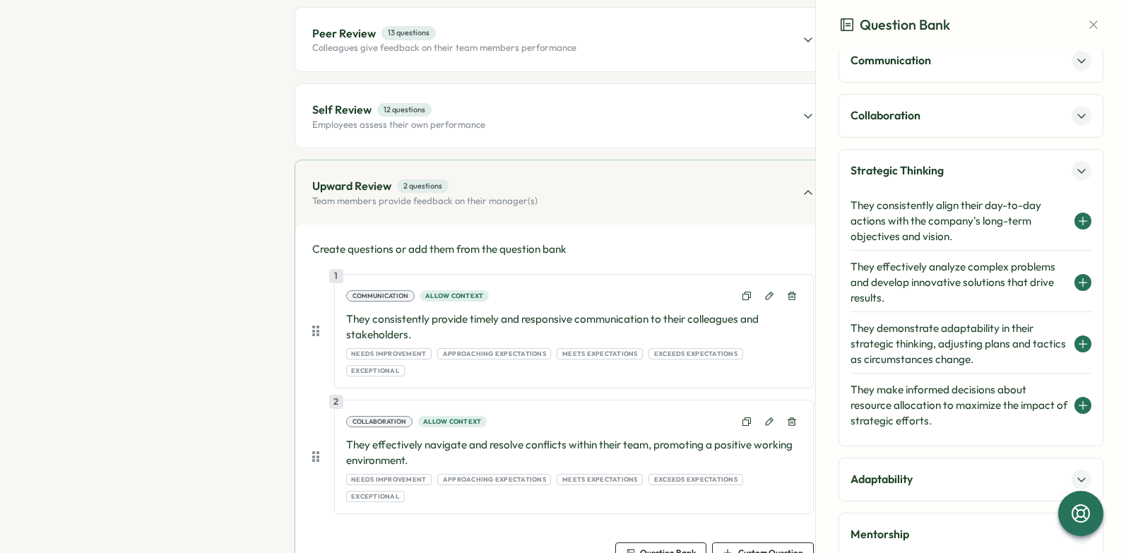
click at [1079, 283] on icon at bounding box center [1083, 283] width 8 height 0
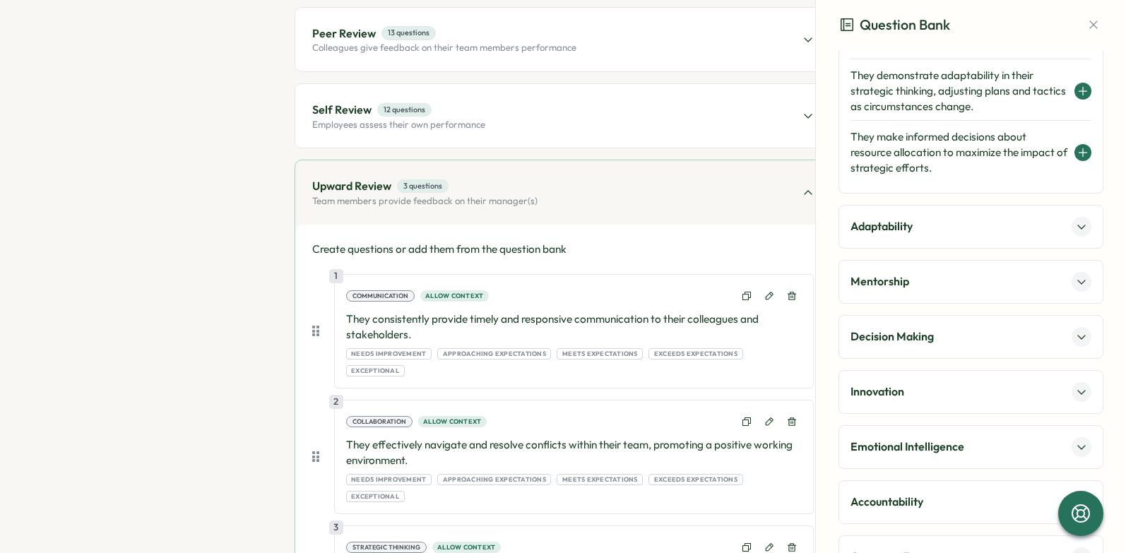
scroll to position [284, 0]
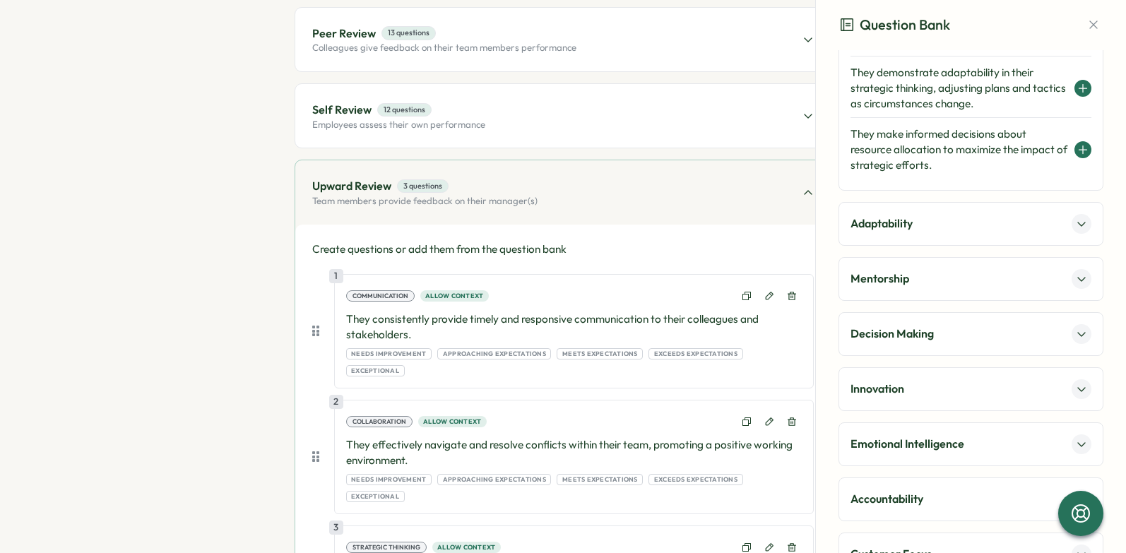
click at [1077, 225] on icon at bounding box center [1081, 223] width 11 height 11
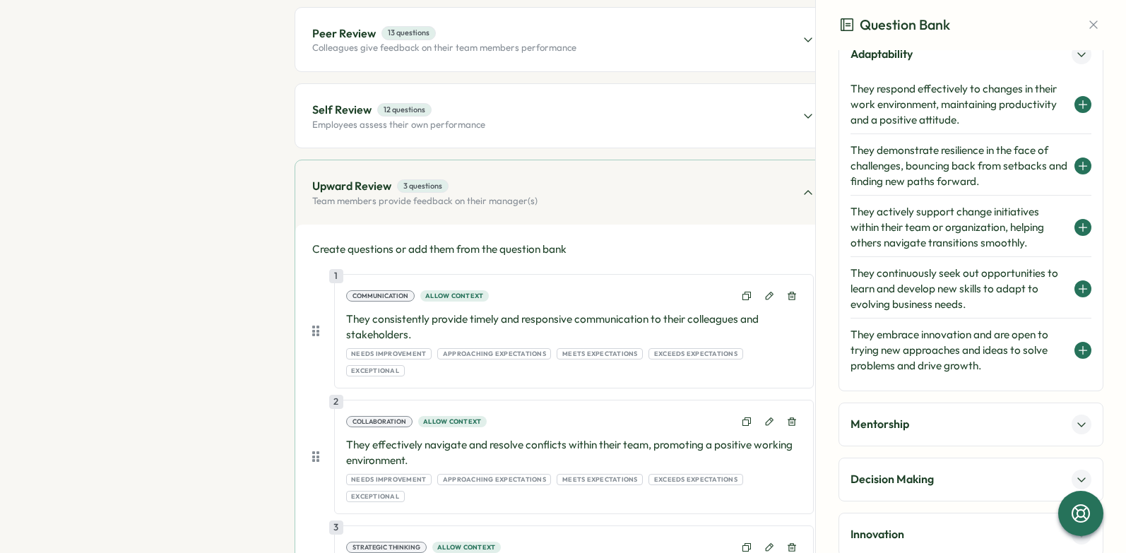
scroll to position [178, 0]
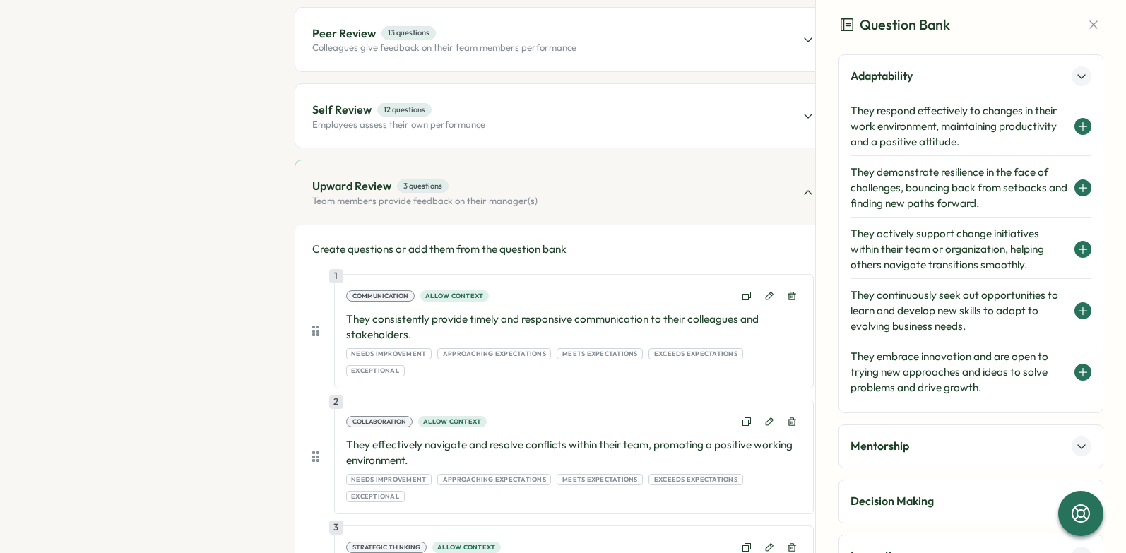
click at [1077, 186] on icon at bounding box center [1082, 187] width 11 height 11
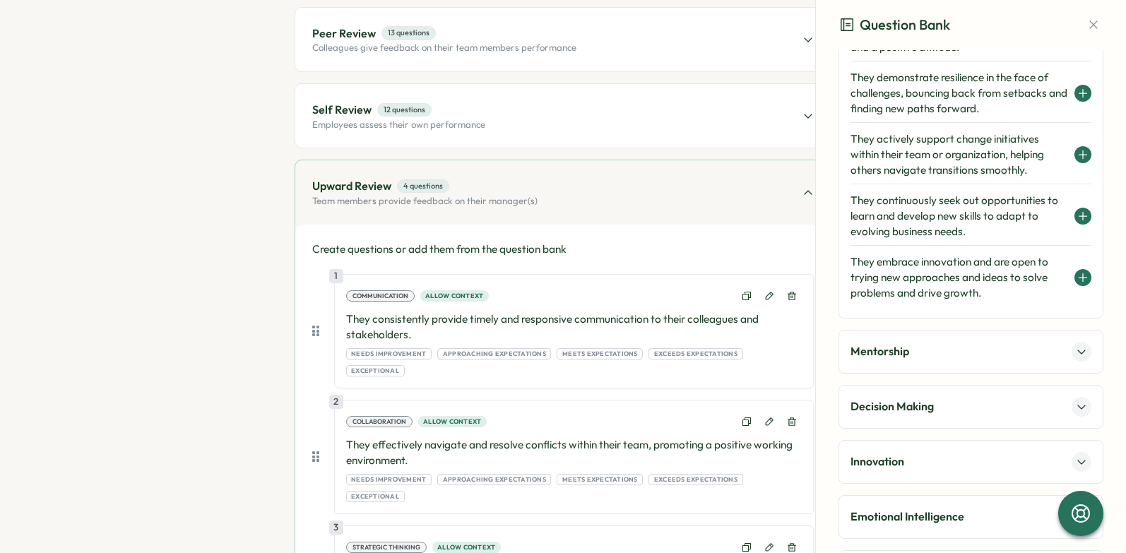
scroll to position [335, 0]
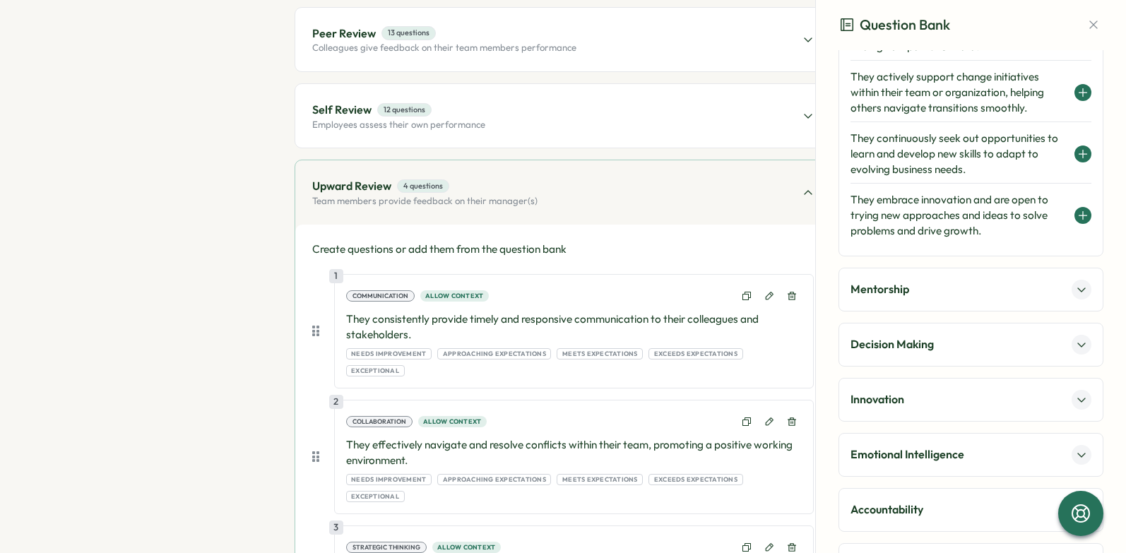
click at [1079, 292] on icon at bounding box center [1081, 289] width 11 height 11
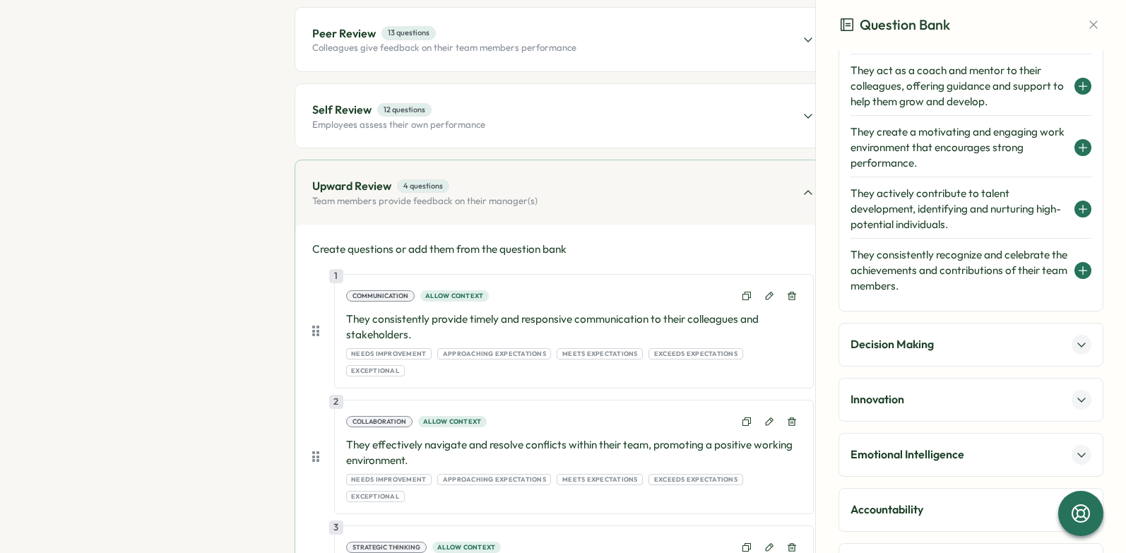
scroll to position [194, 0]
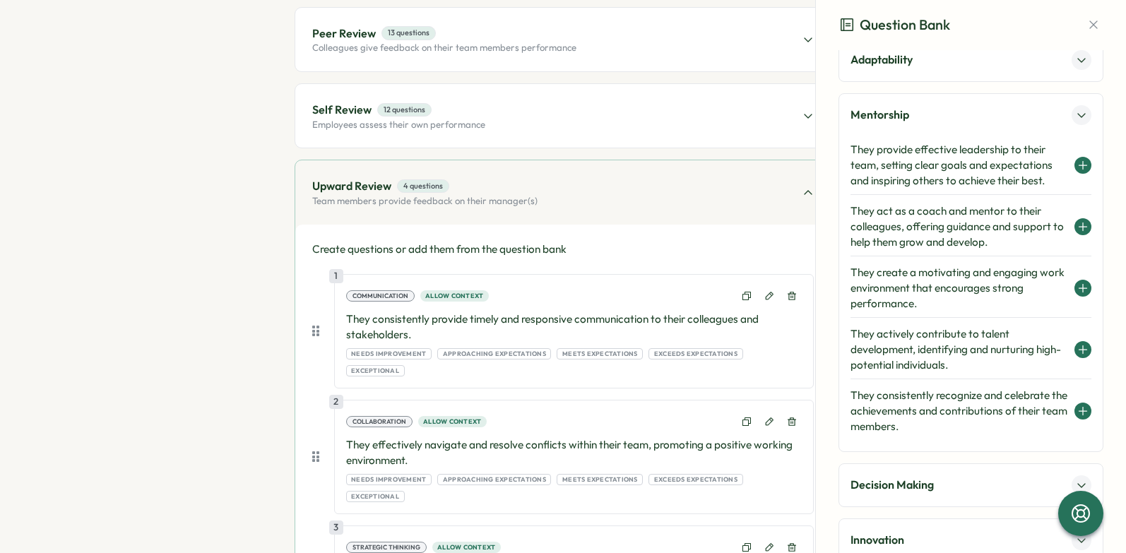
click at [1074, 167] on button at bounding box center [1082, 165] width 17 height 17
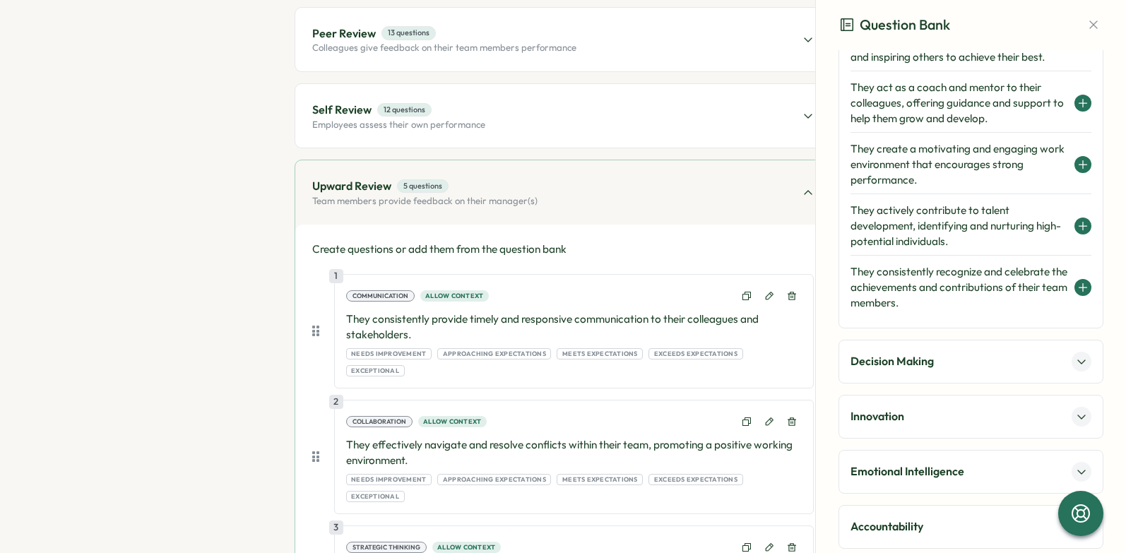
scroll to position [380, 0]
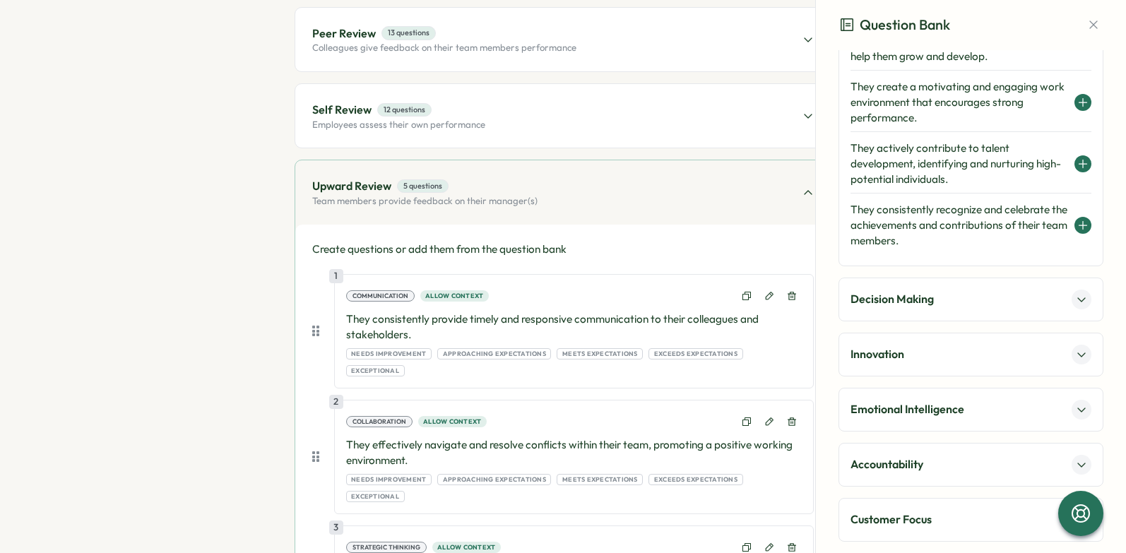
click at [990, 316] on div "Decision Making" at bounding box center [970, 300] width 265 height 44
click at [1078, 298] on icon at bounding box center [1081, 300] width 7 height 4
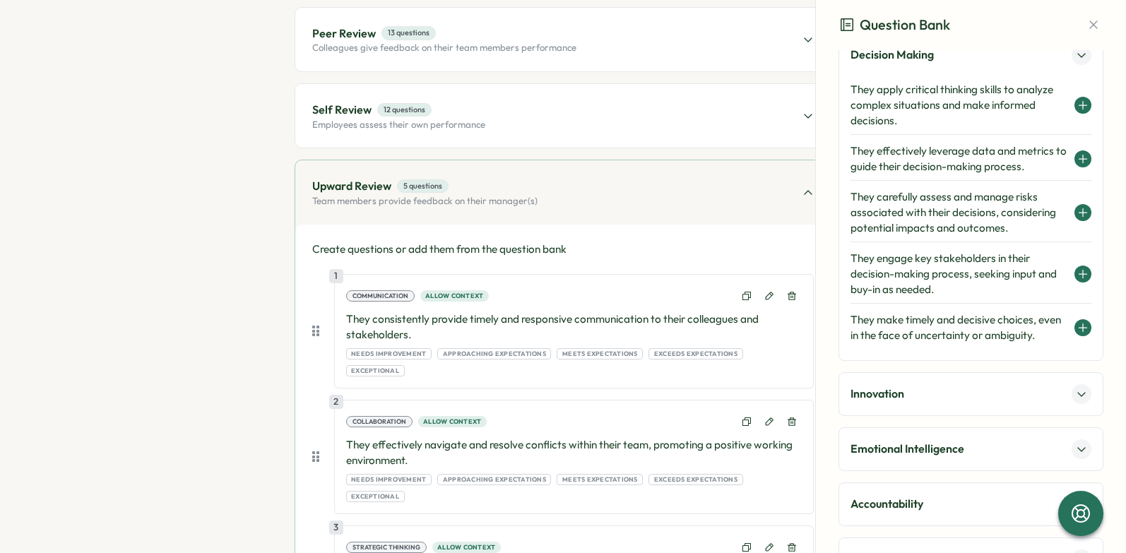
scroll to position [284, 0]
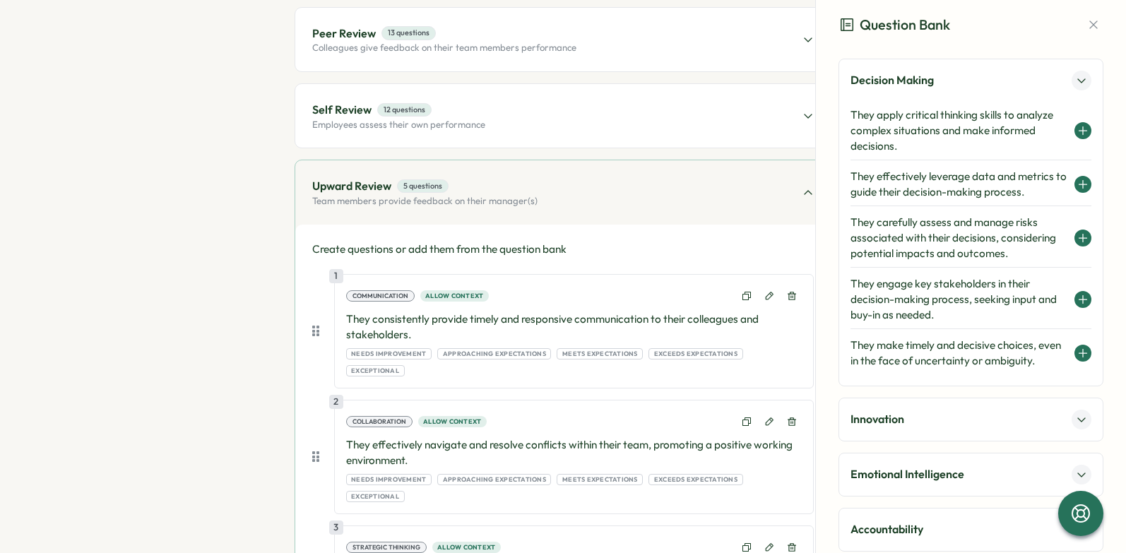
click at [1079, 131] on icon at bounding box center [1082, 130] width 11 height 11
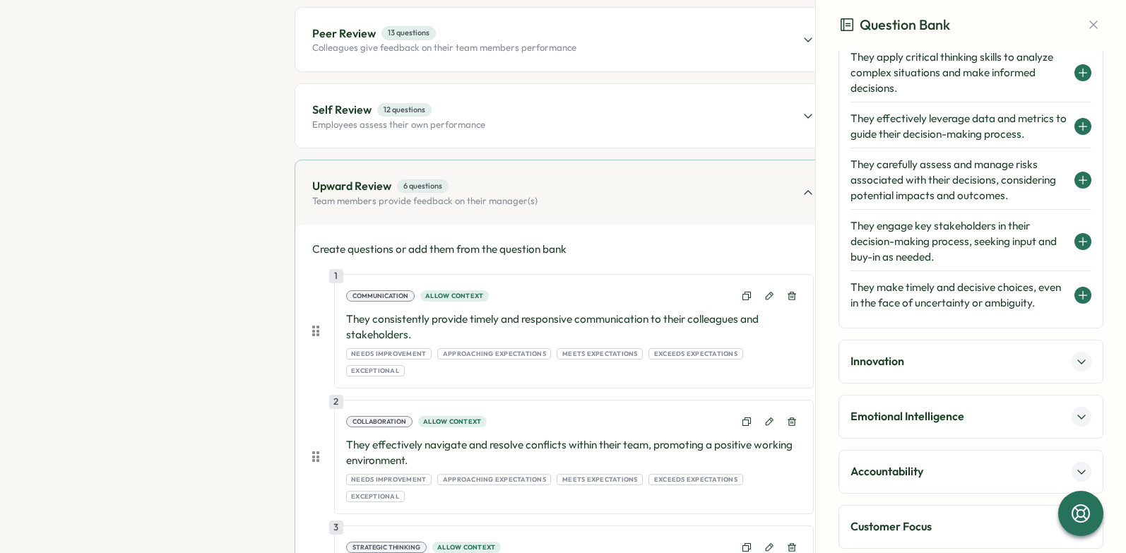
scroll to position [370, 0]
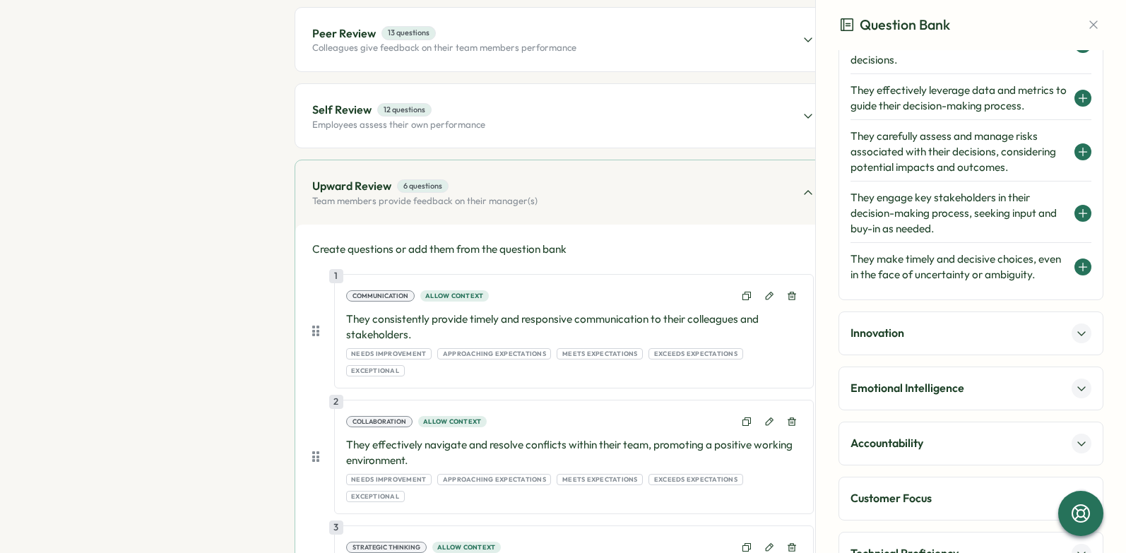
click at [1079, 339] on icon at bounding box center [1081, 333] width 11 height 11
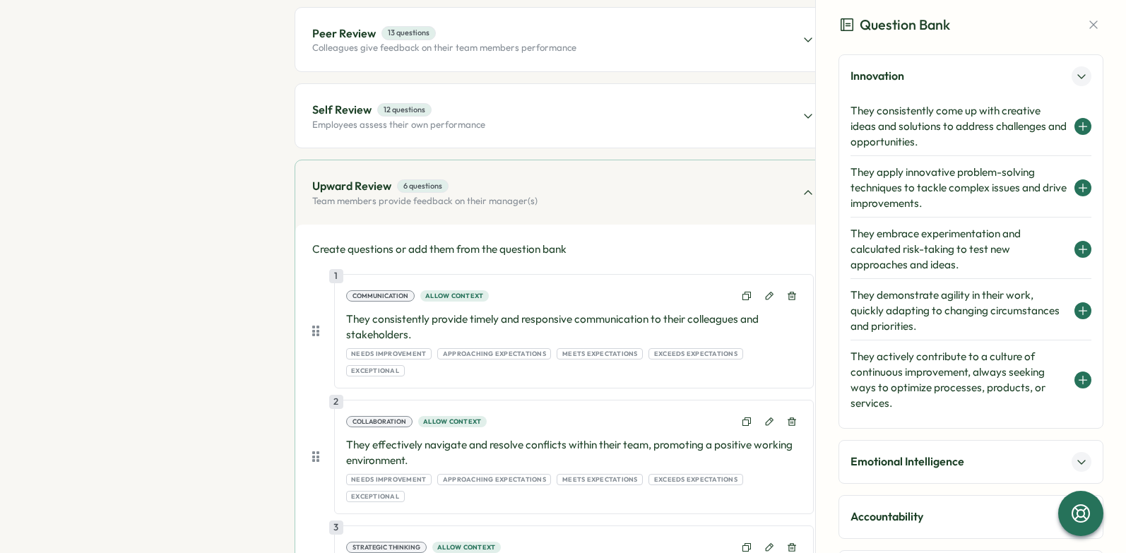
scroll to position [290, 0]
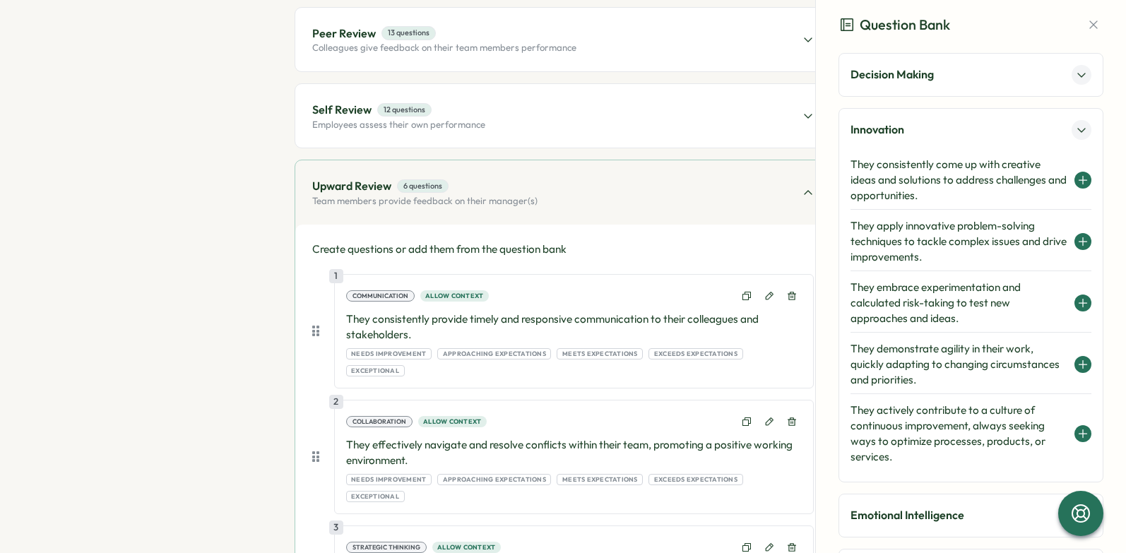
click at [1079, 180] on icon at bounding box center [1082, 179] width 11 height 11
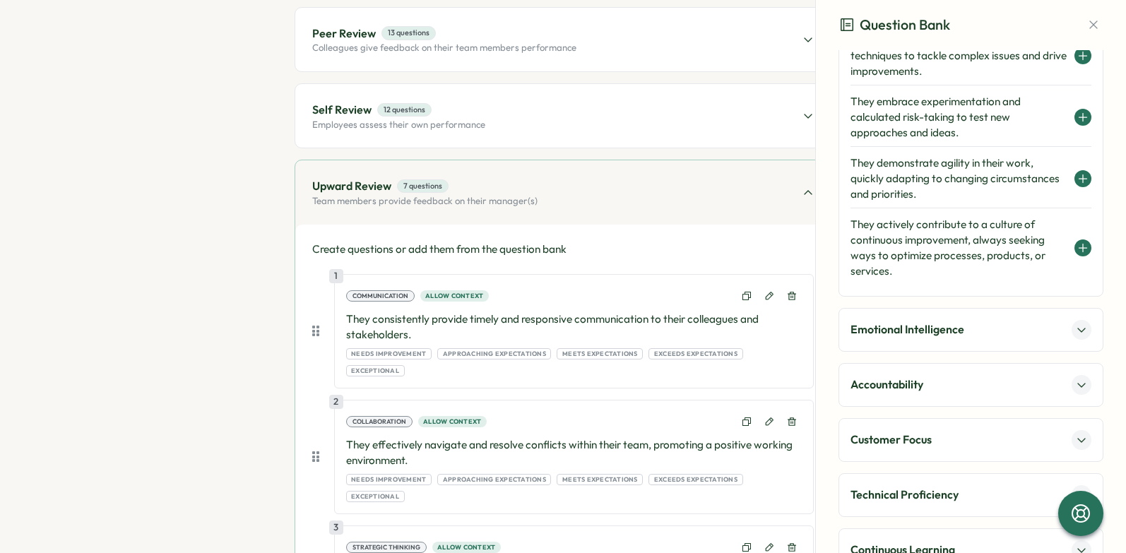
scroll to position [541, 0]
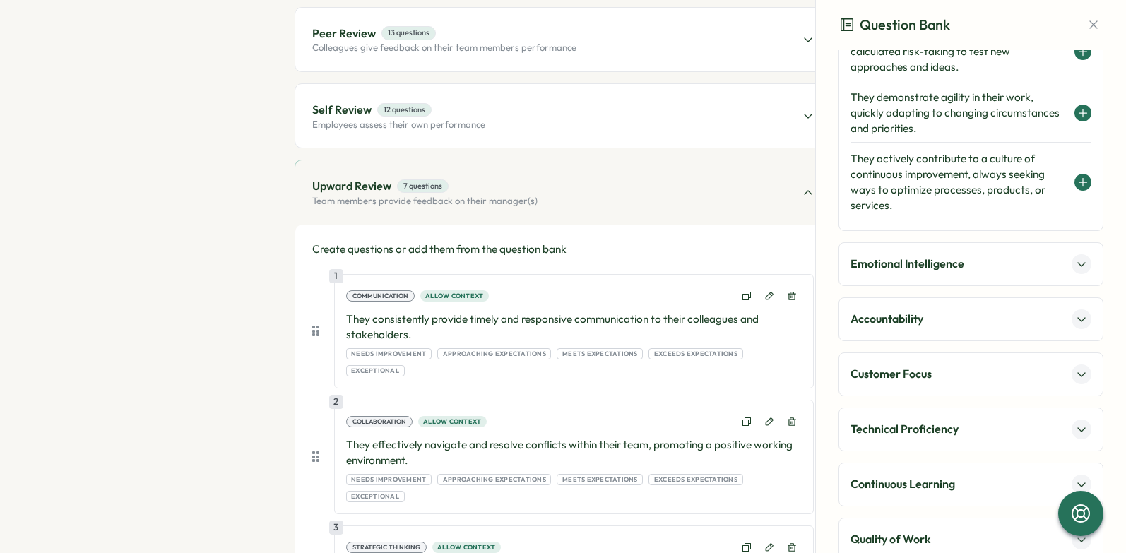
click at [1076, 267] on icon at bounding box center [1081, 264] width 11 height 11
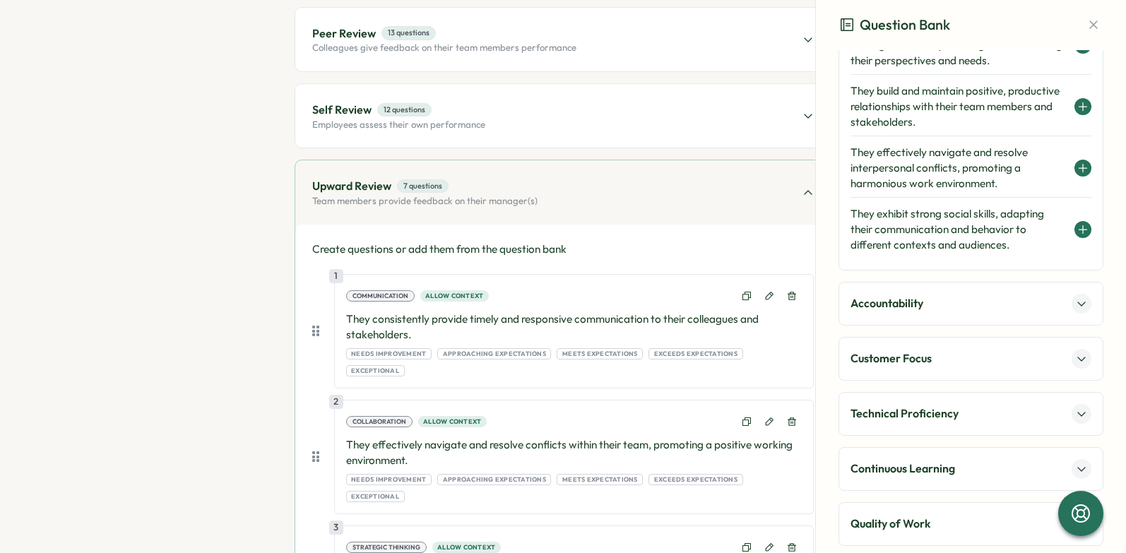
scroll to position [275, 0]
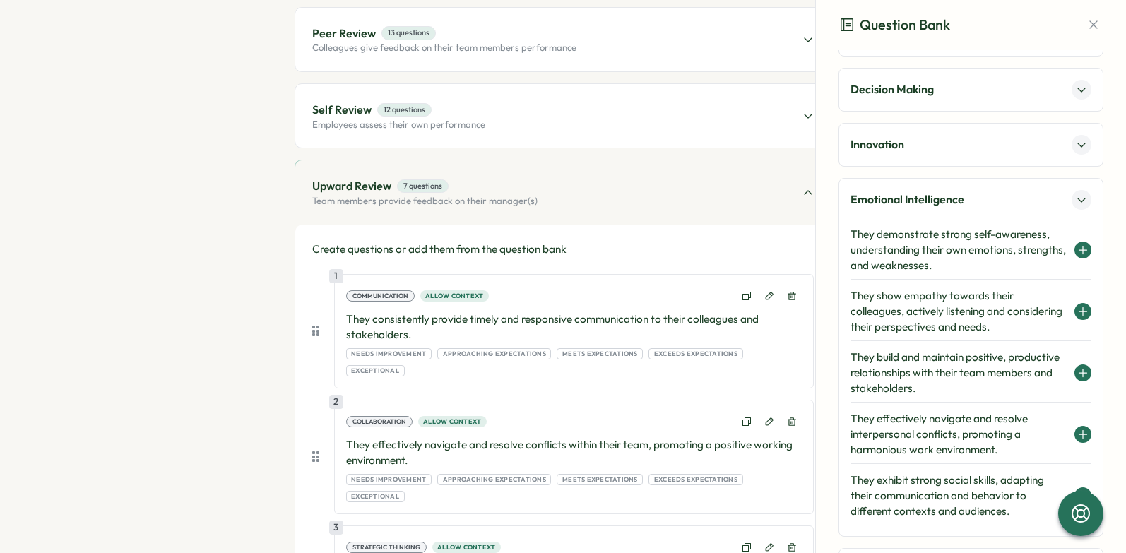
click at [1079, 251] on icon at bounding box center [1082, 249] width 11 height 11
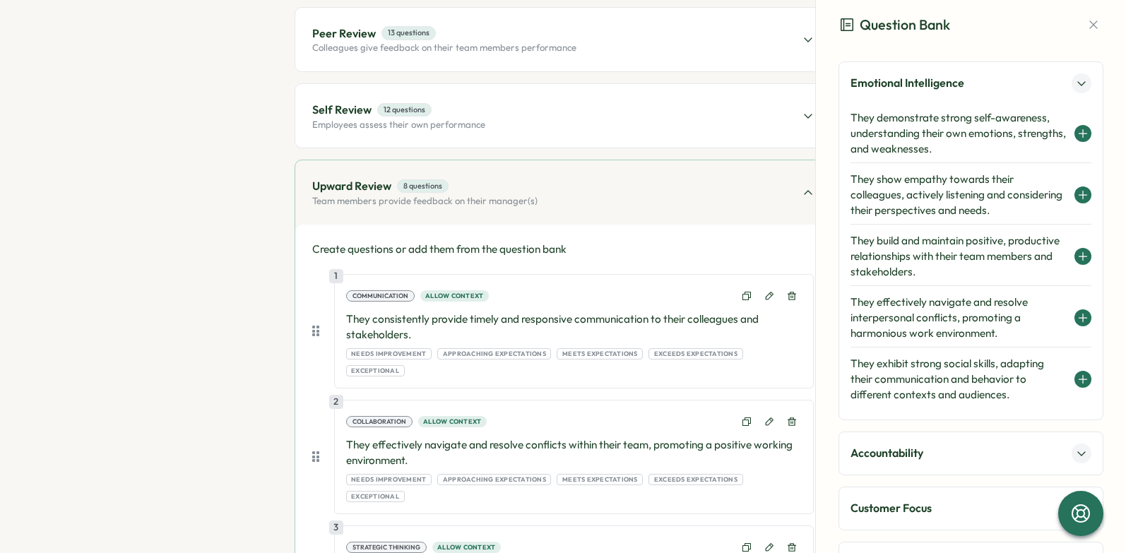
scroll to position [617, 0]
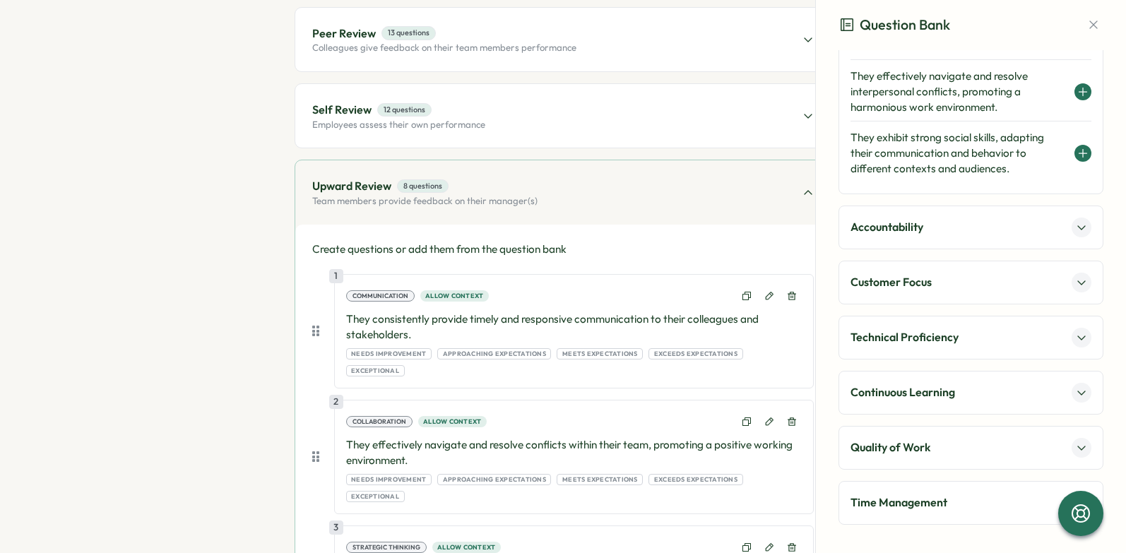
click at [1076, 230] on icon at bounding box center [1081, 227] width 11 height 11
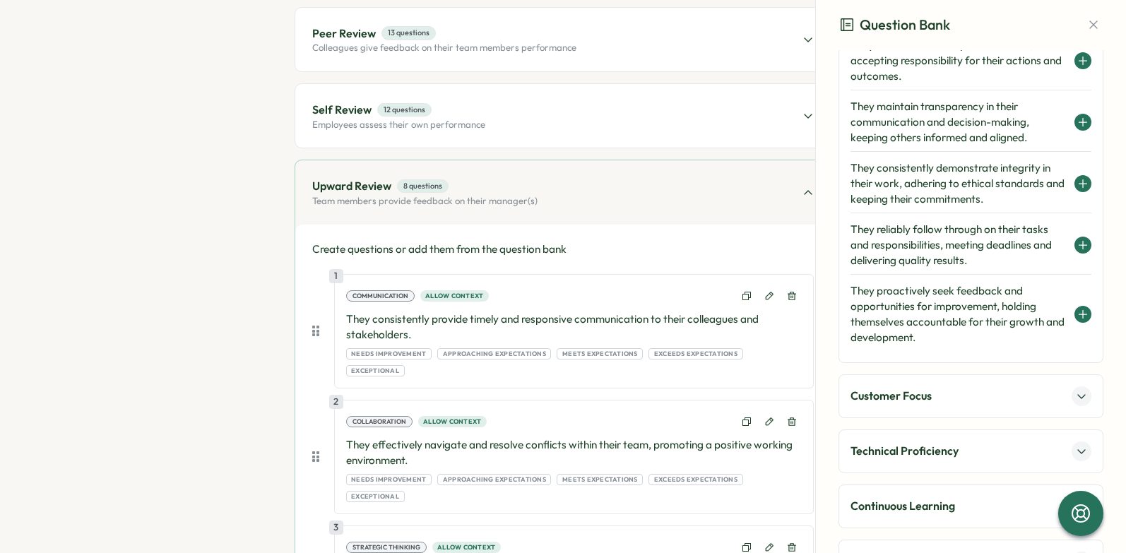
scroll to position [437, 0]
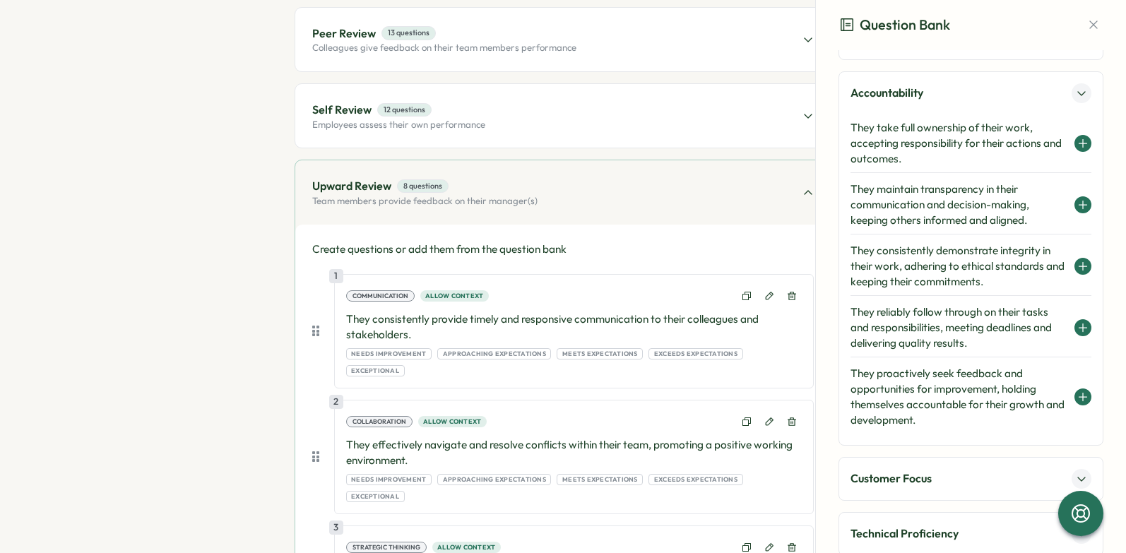
click at [1077, 145] on icon at bounding box center [1082, 143] width 11 height 11
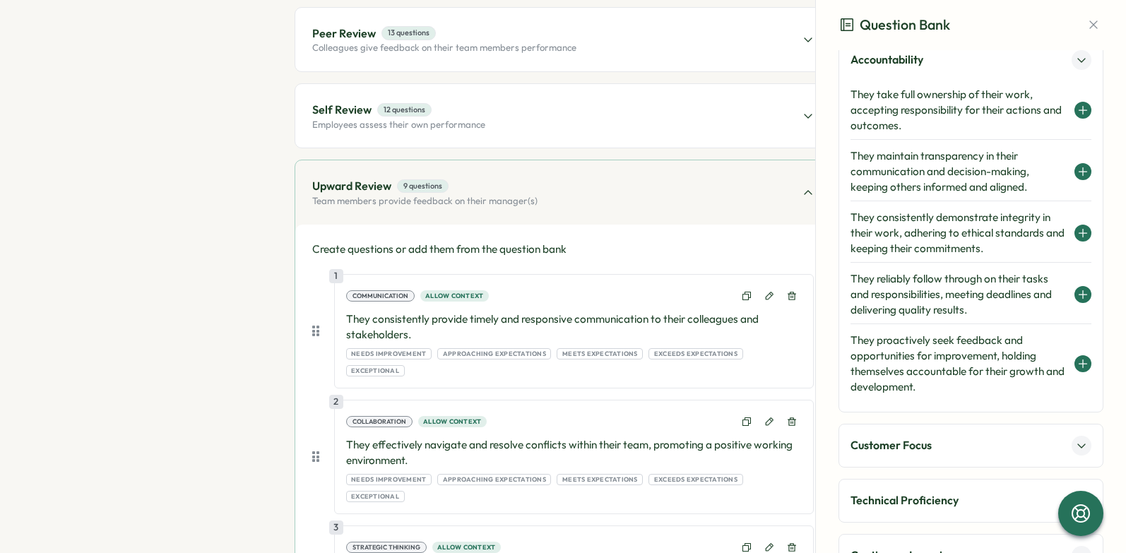
scroll to position [581, 0]
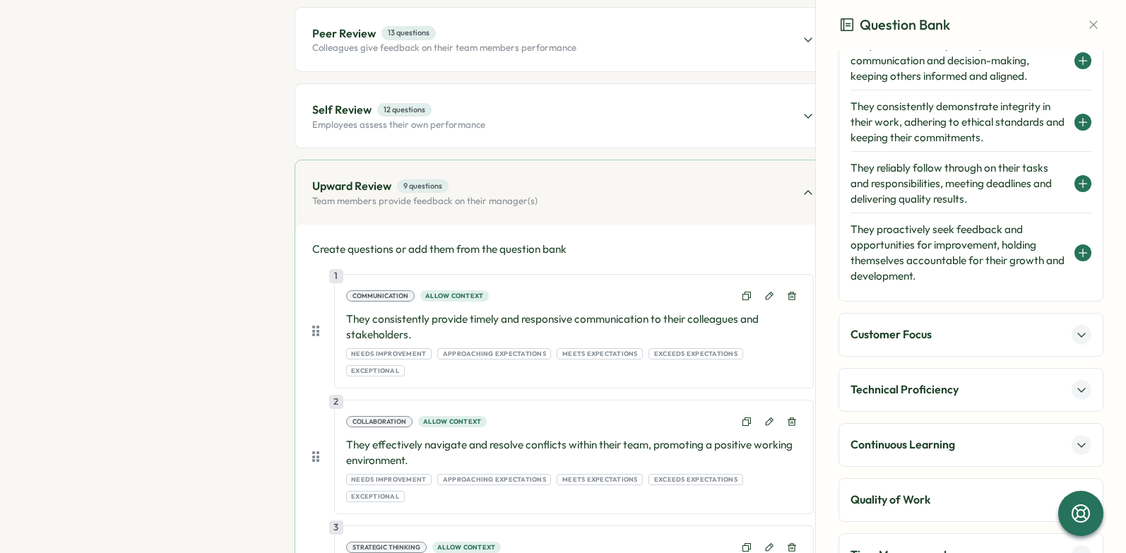
click at [1076, 331] on icon at bounding box center [1081, 334] width 11 height 11
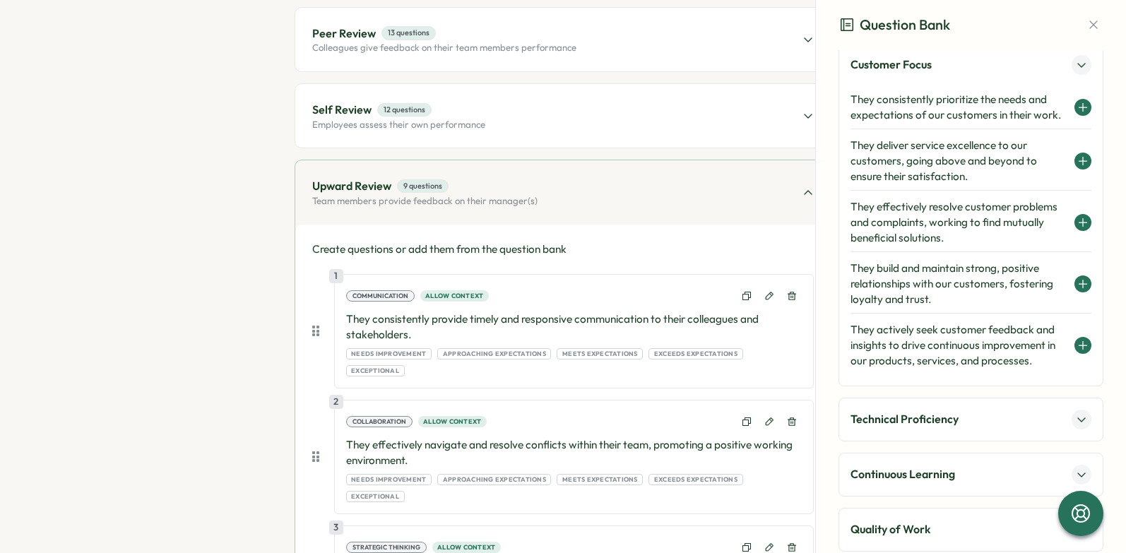
scroll to position [517, 0]
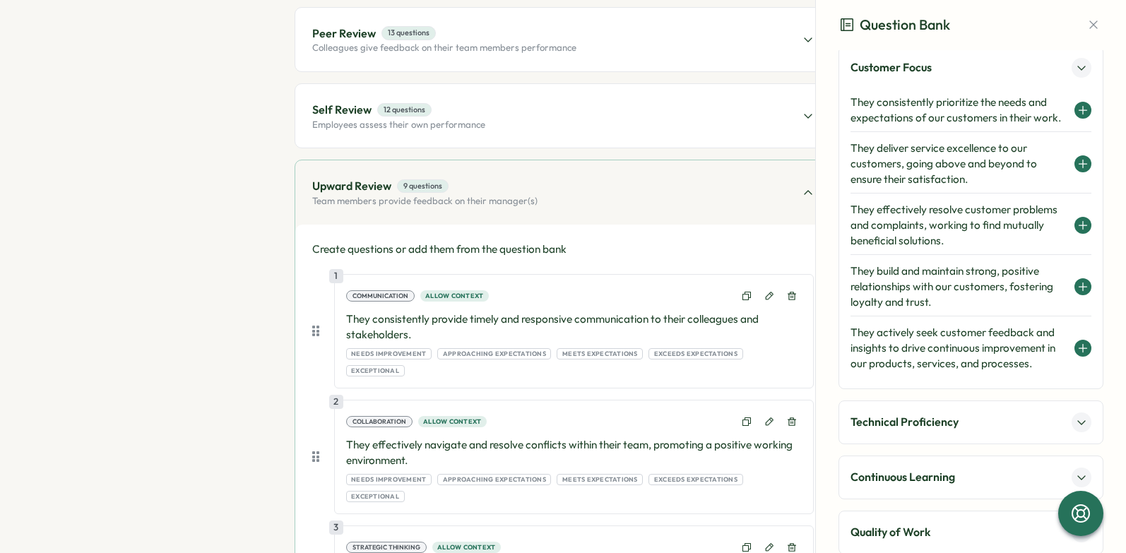
click at [1083, 223] on icon at bounding box center [1083, 225] width 0 height 8
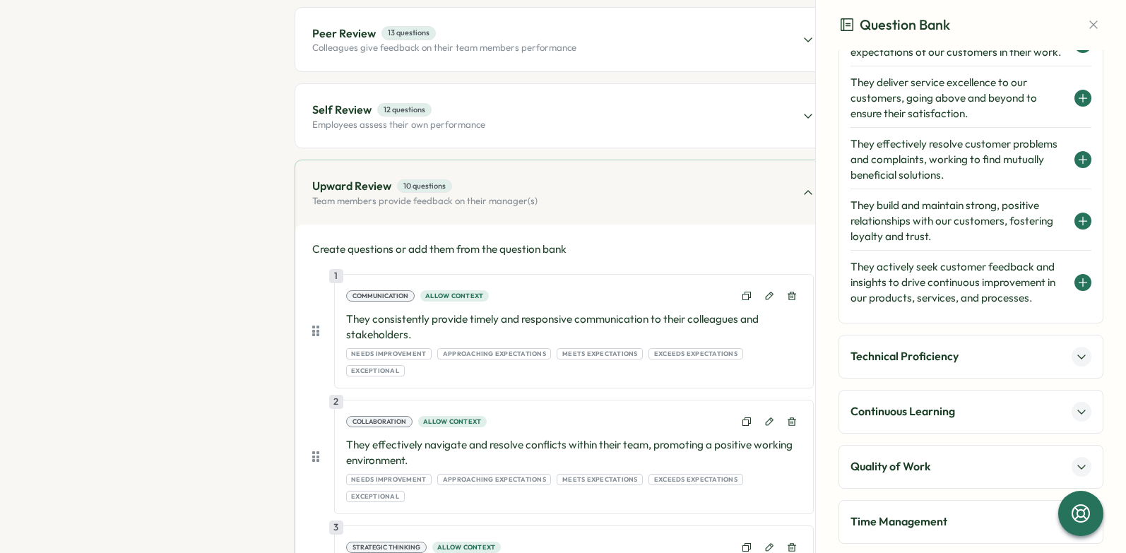
scroll to position [586, 0]
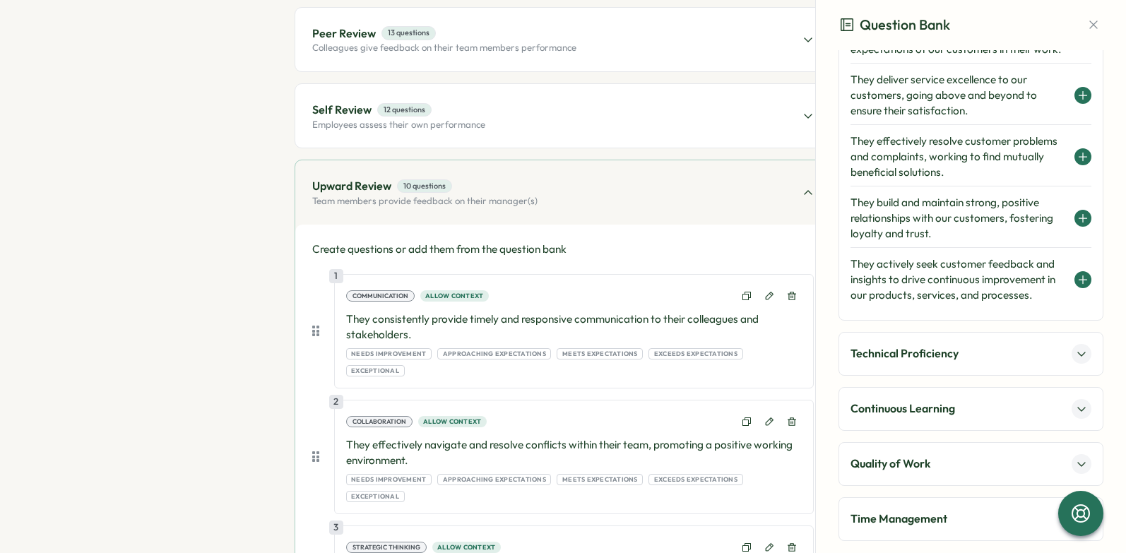
click at [1082, 351] on button at bounding box center [1082, 354] width 20 height 20
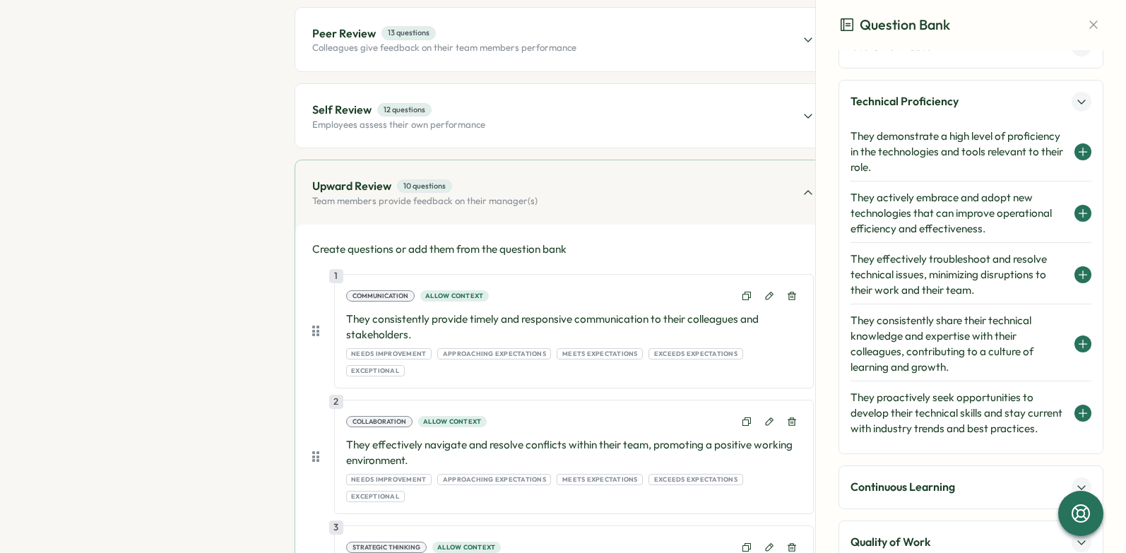
scroll to position [552, 0]
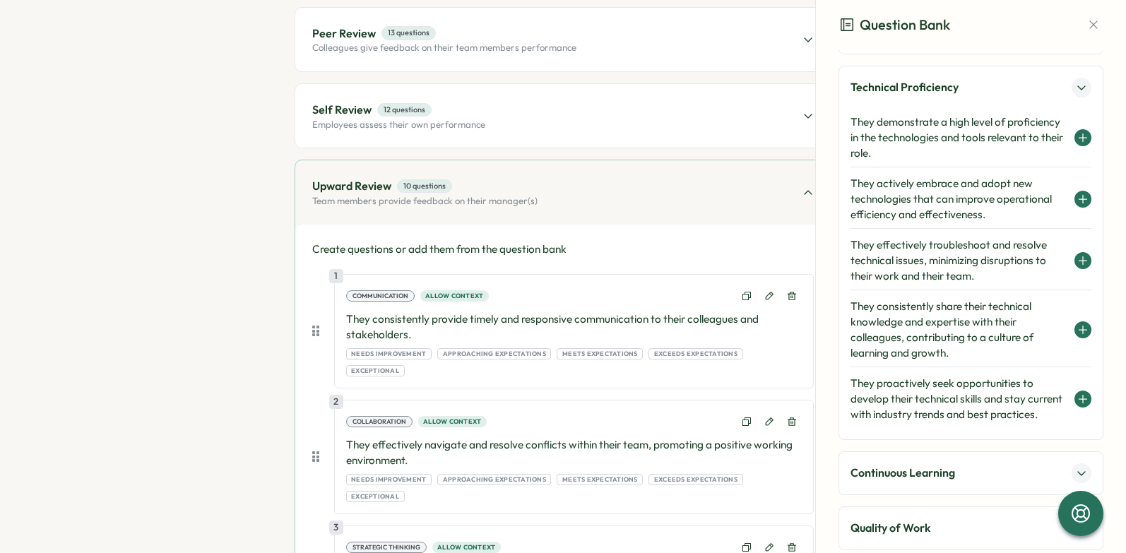
click at [1077, 136] on icon at bounding box center [1082, 137] width 11 height 11
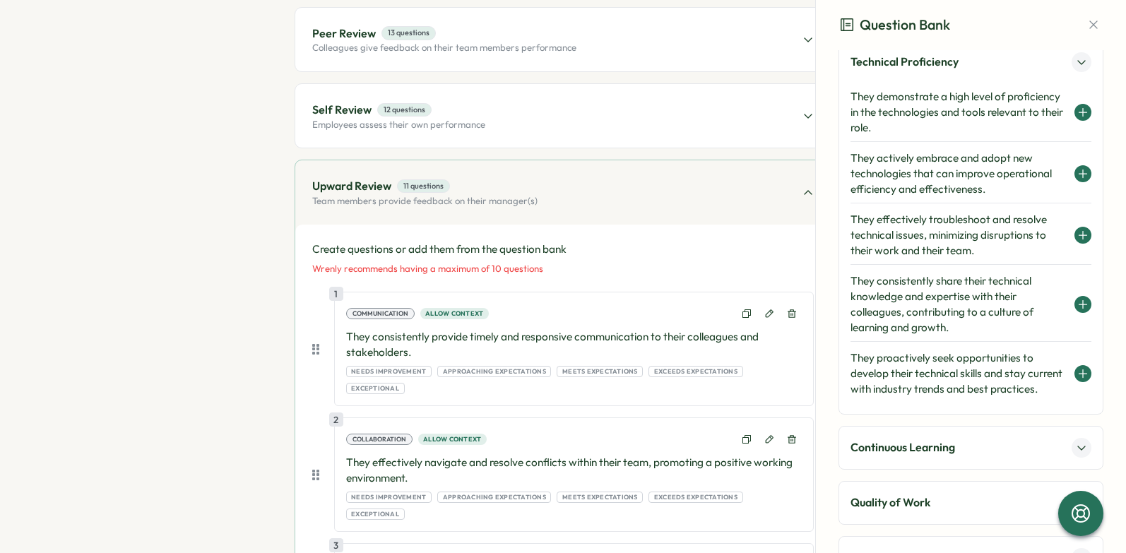
scroll to position [659, 0]
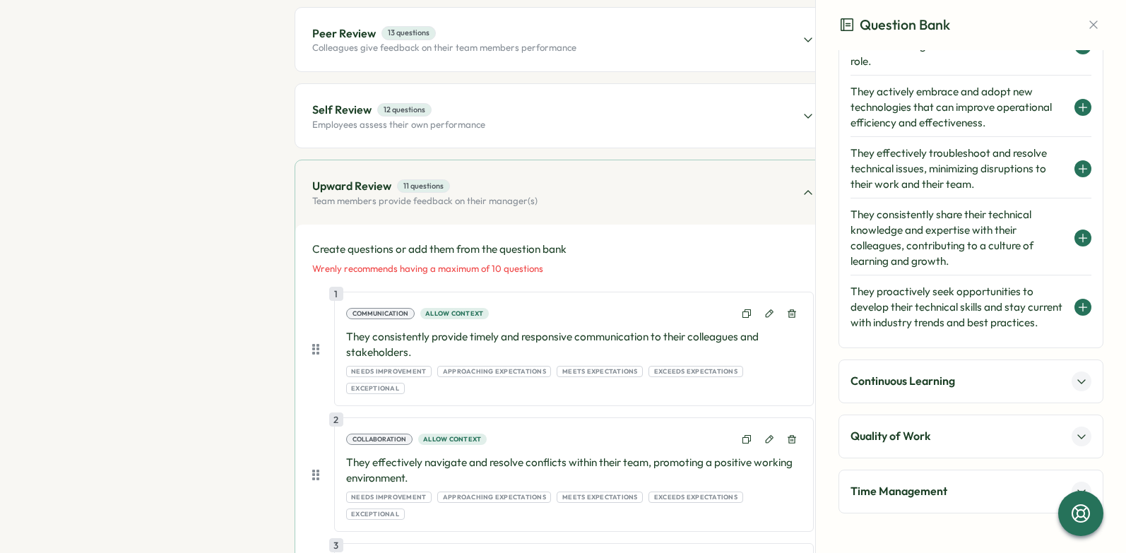
click at [1079, 385] on icon at bounding box center [1081, 381] width 11 height 11
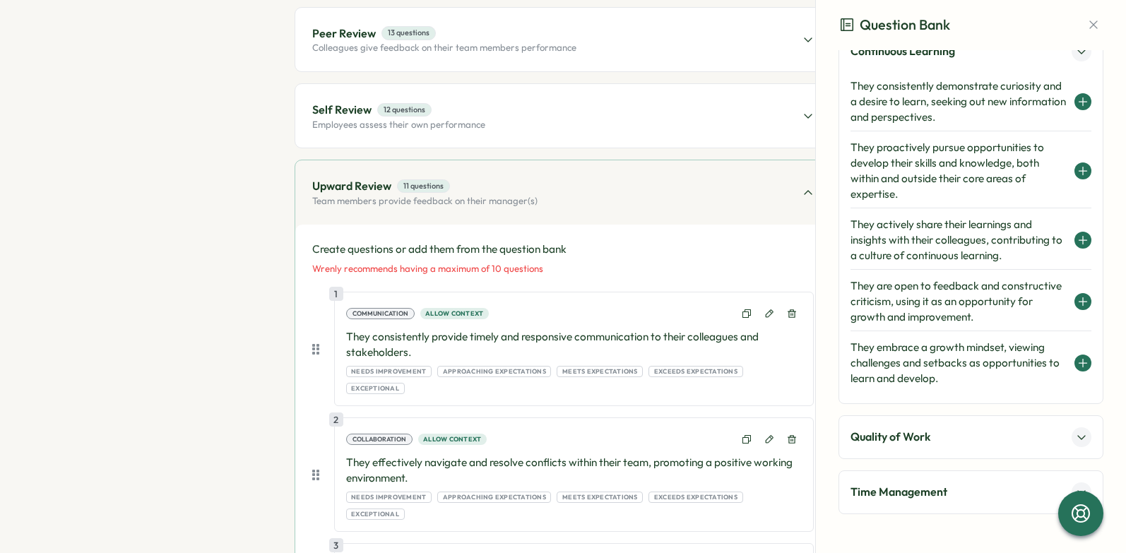
click at [1081, 439] on button at bounding box center [1082, 437] width 20 height 20
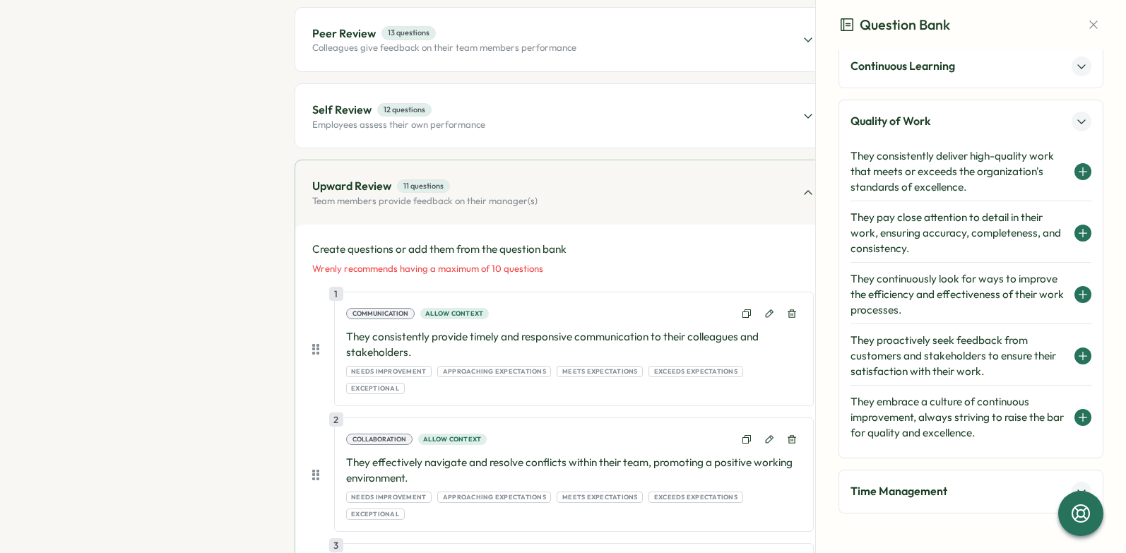
scroll to position [628, 0]
click at [1078, 170] on icon at bounding box center [1082, 172] width 11 height 11
click at [1072, 484] on button at bounding box center [1082, 492] width 20 height 20
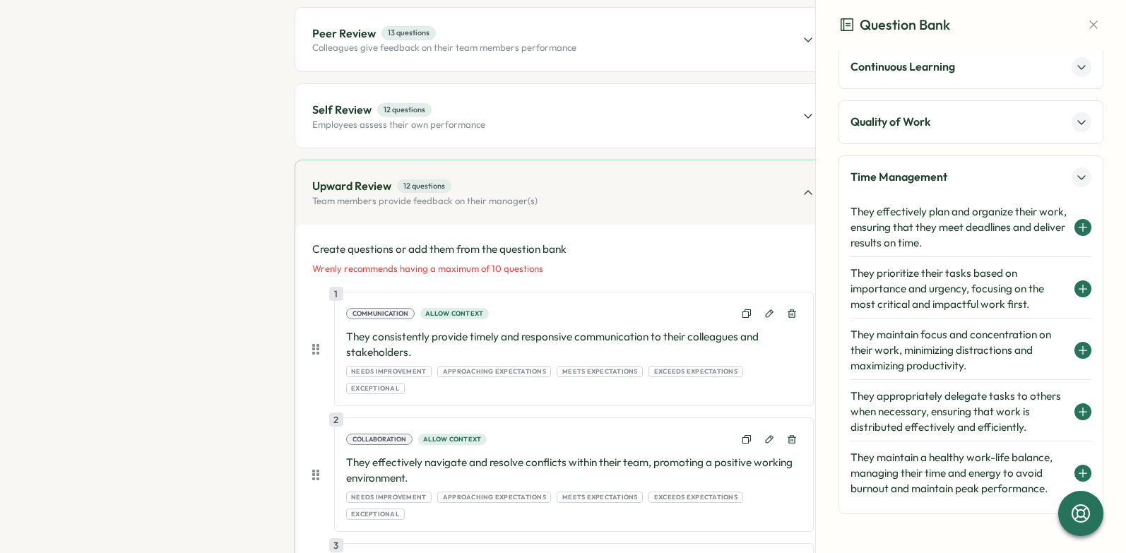
click at [1079, 289] on icon at bounding box center [1083, 289] width 8 height 0
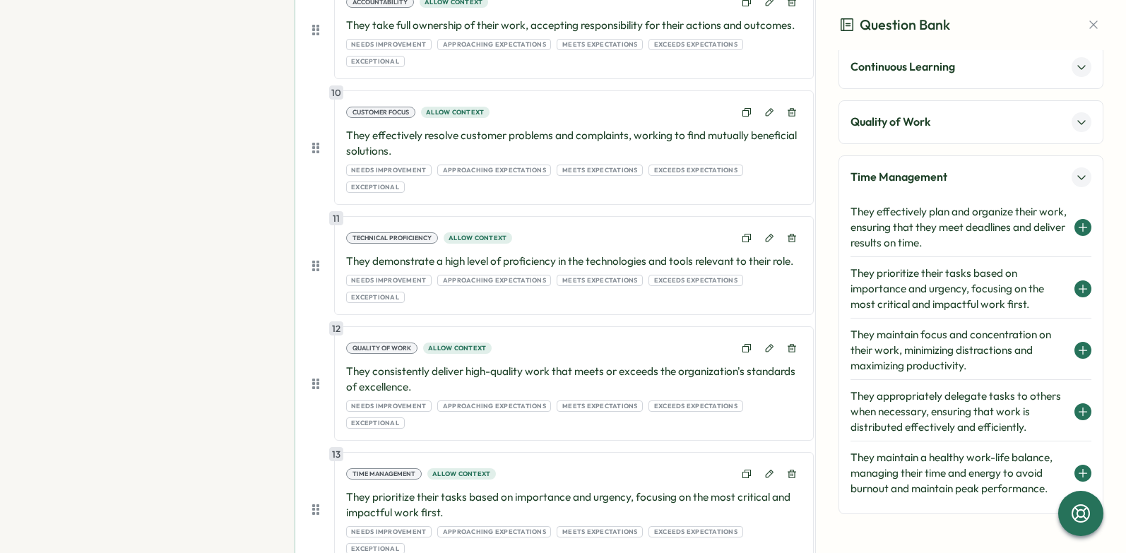
scroll to position [1462, 0]
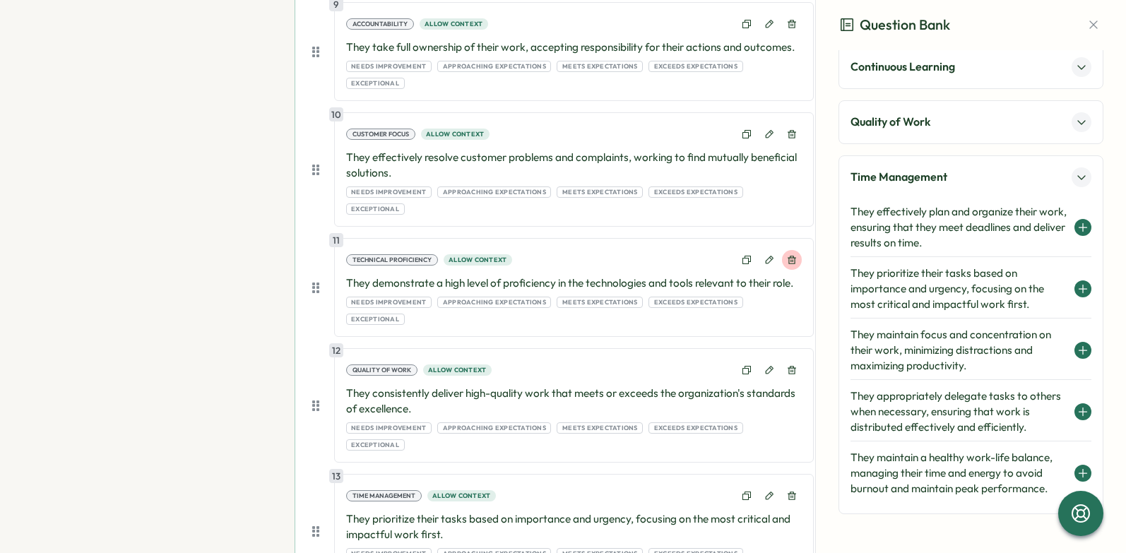
click at [789, 250] on button at bounding box center [792, 260] width 20 height 20
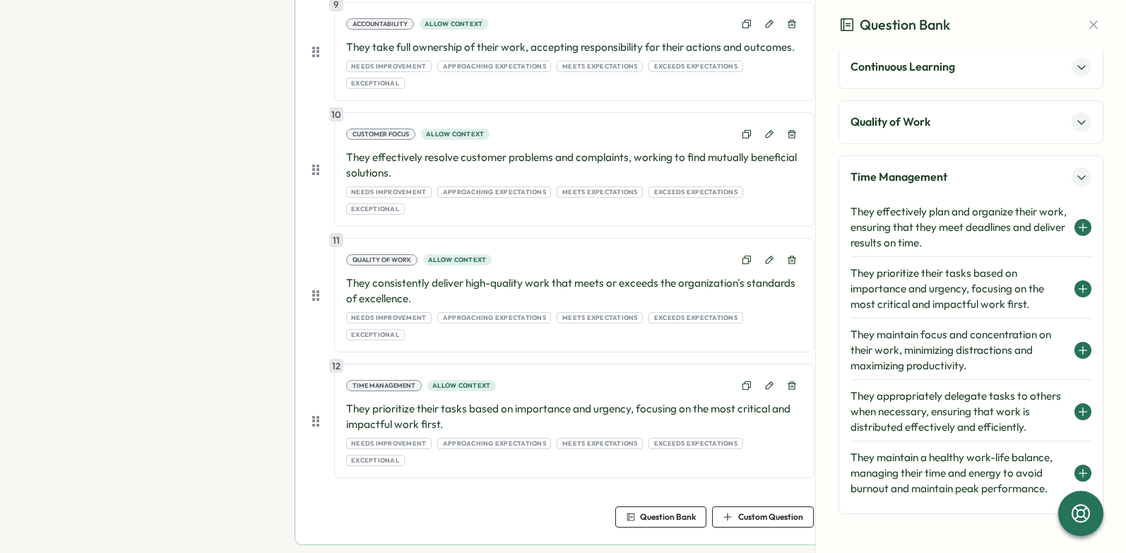
click at [789, 250] on button at bounding box center [792, 260] width 20 height 20
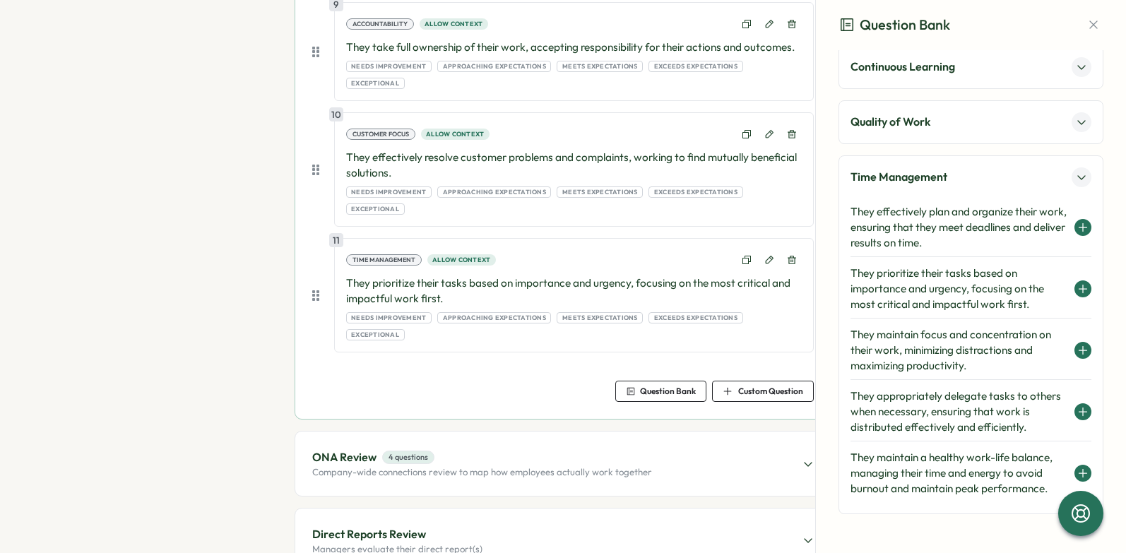
scroll to position [1365, 0]
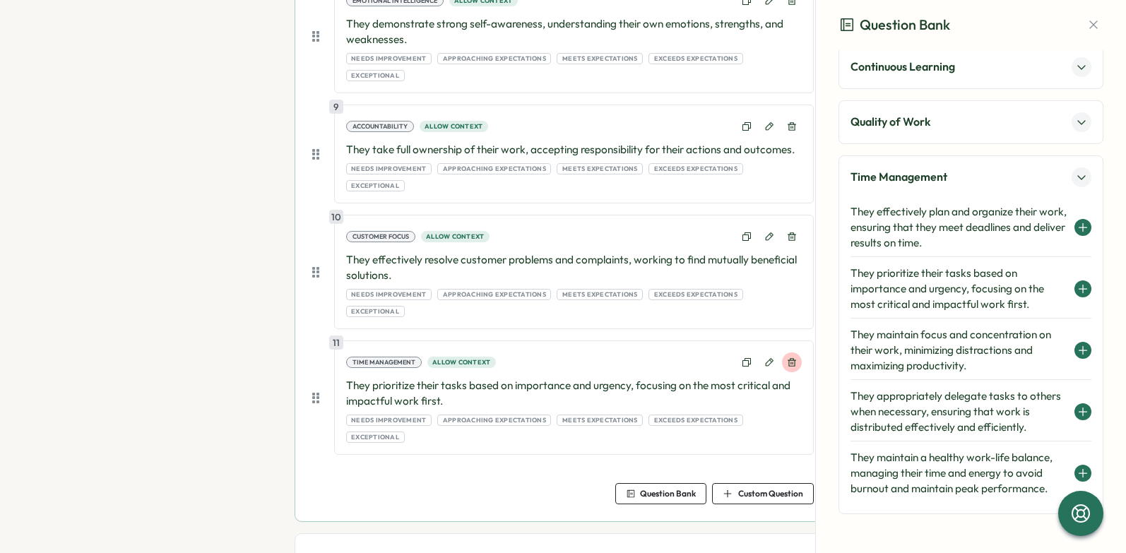
click at [792, 357] on icon at bounding box center [792, 362] width 10 height 10
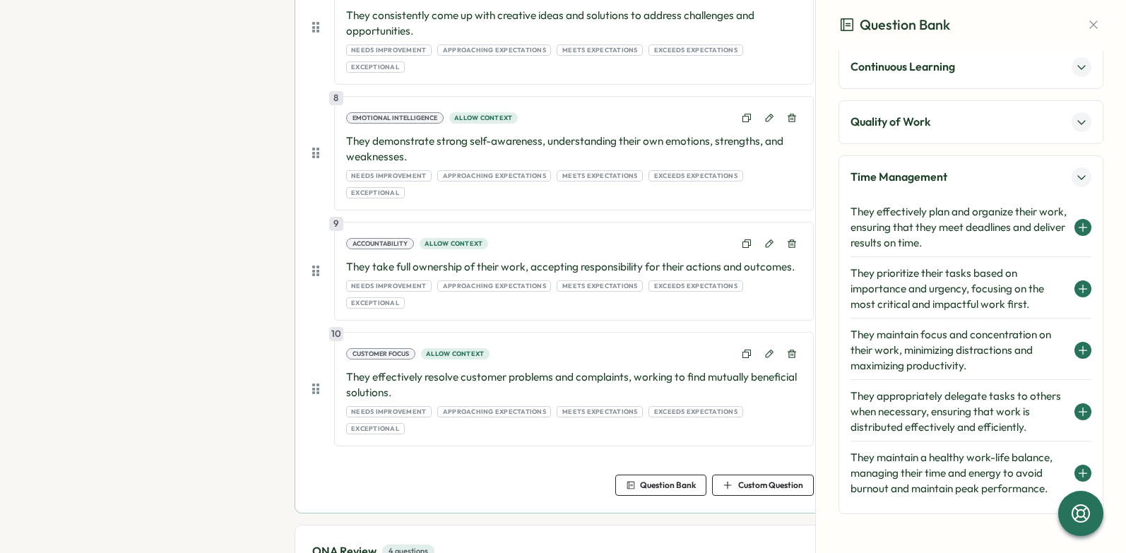
scroll to position [1205, 0]
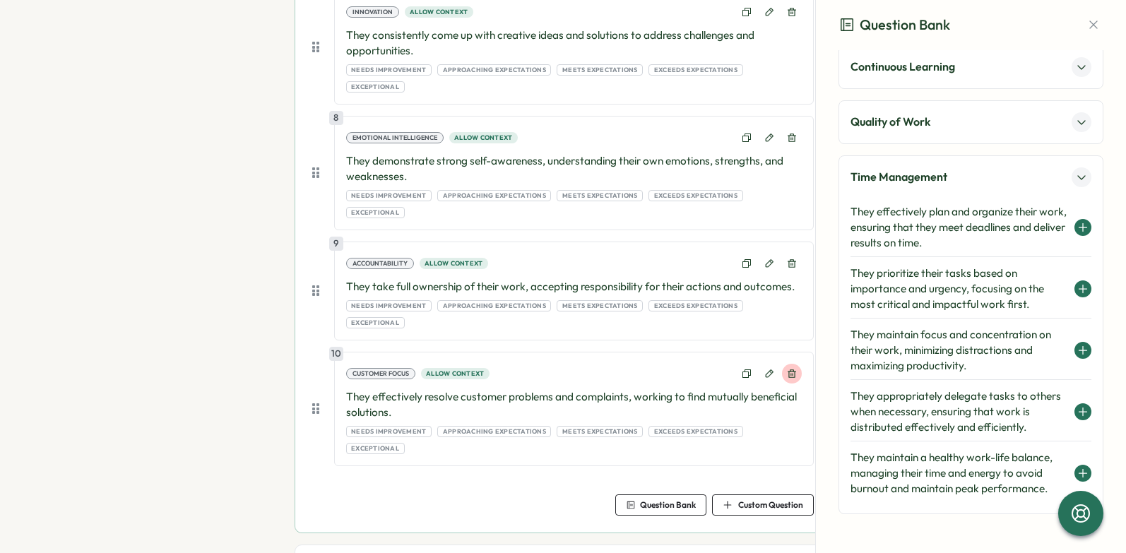
click at [794, 369] on icon at bounding box center [792, 374] width 10 height 10
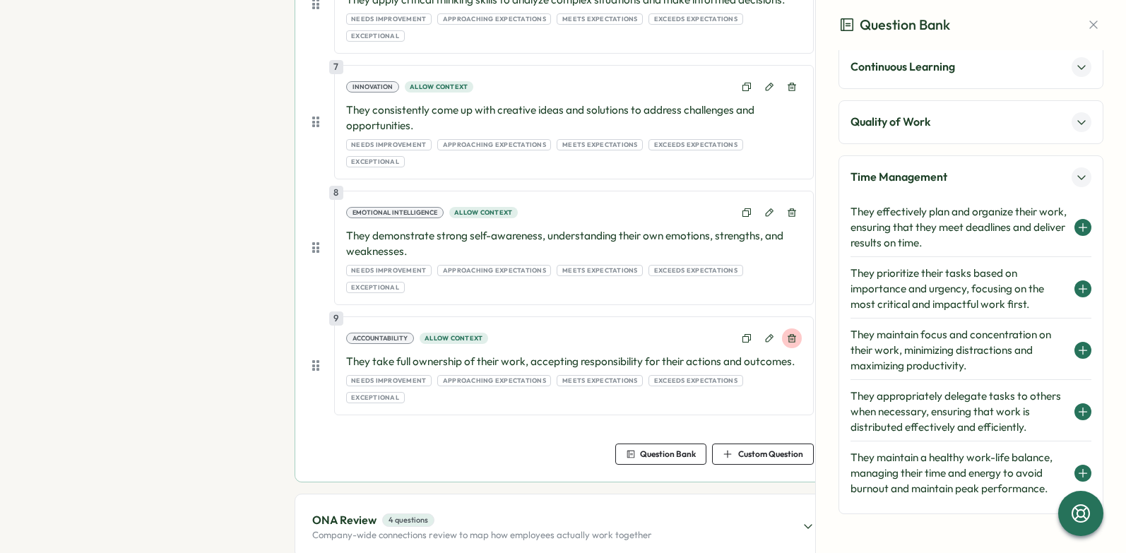
click at [789, 333] on icon at bounding box center [792, 338] width 10 height 10
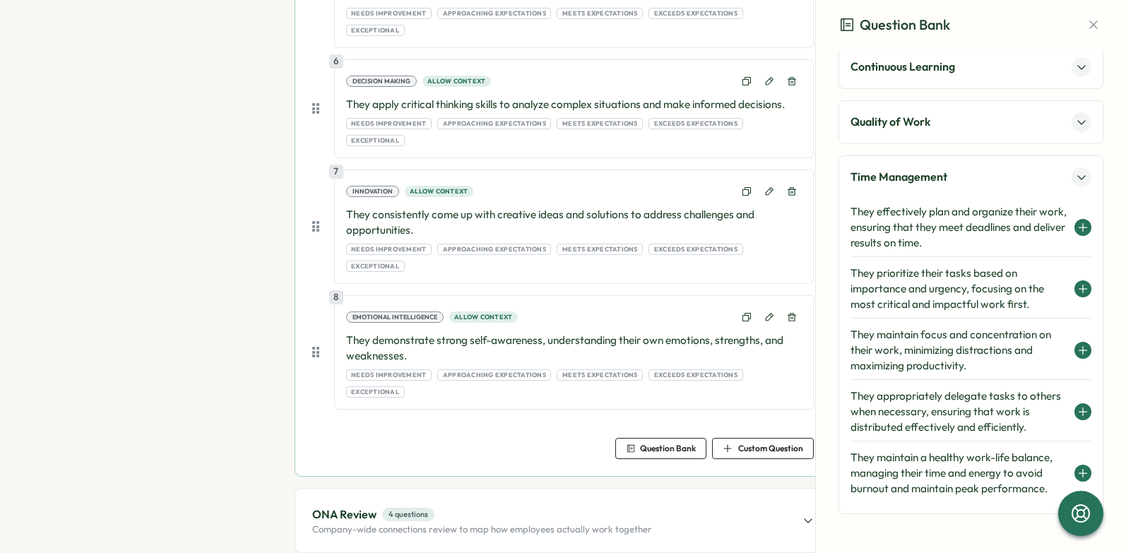
scroll to position [908, 0]
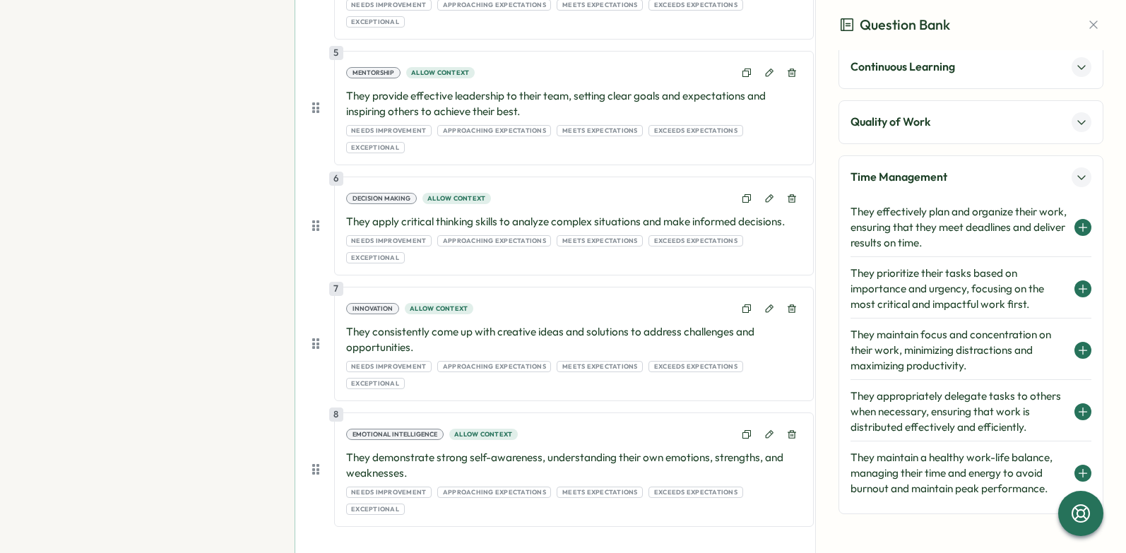
click at [1072, 175] on button at bounding box center [1082, 177] width 20 height 20
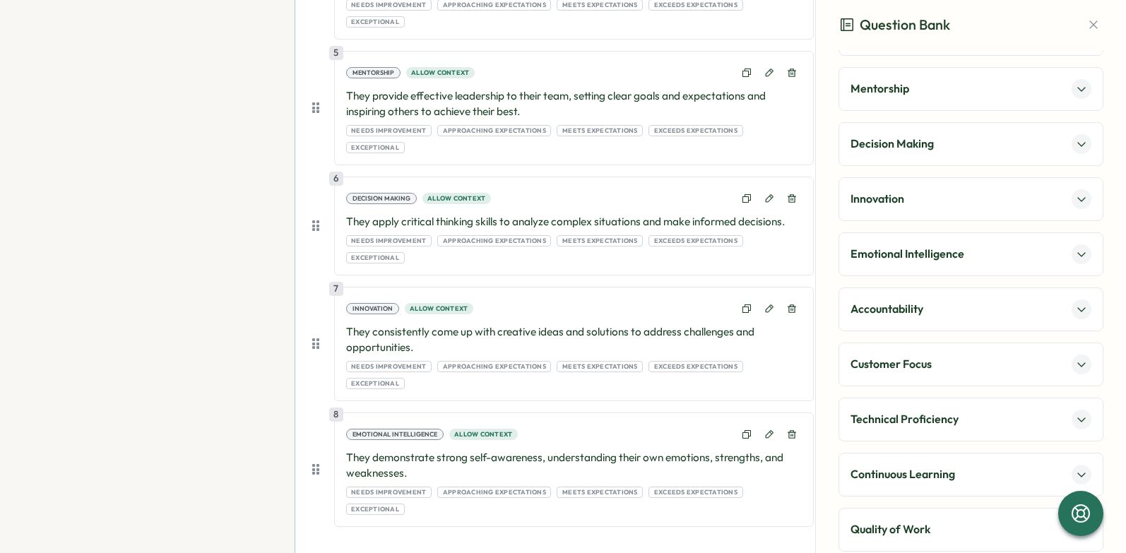
scroll to position [206, 0]
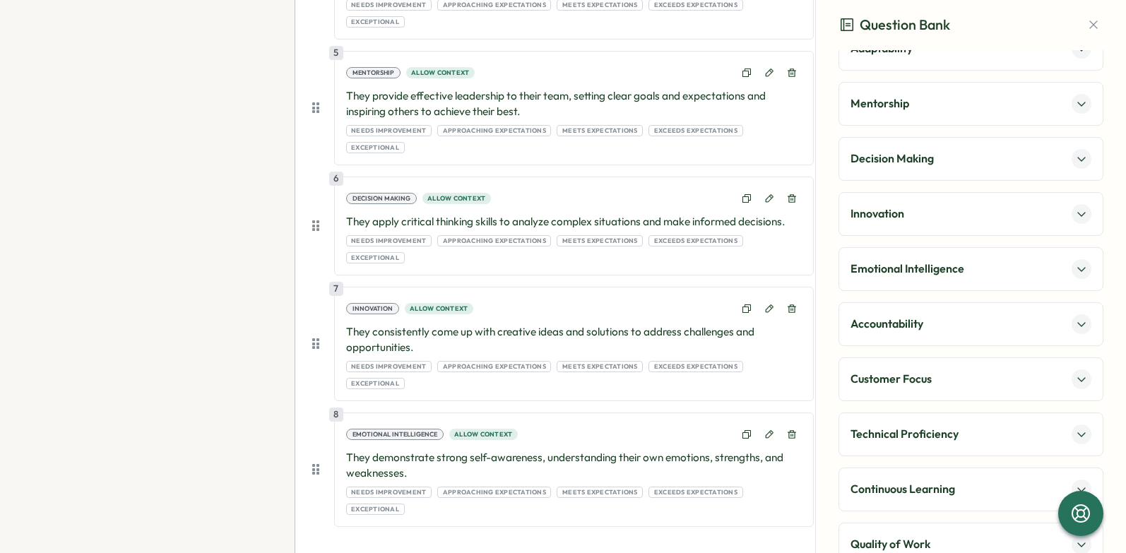
click at [1078, 105] on icon at bounding box center [1081, 104] width 7 height 4
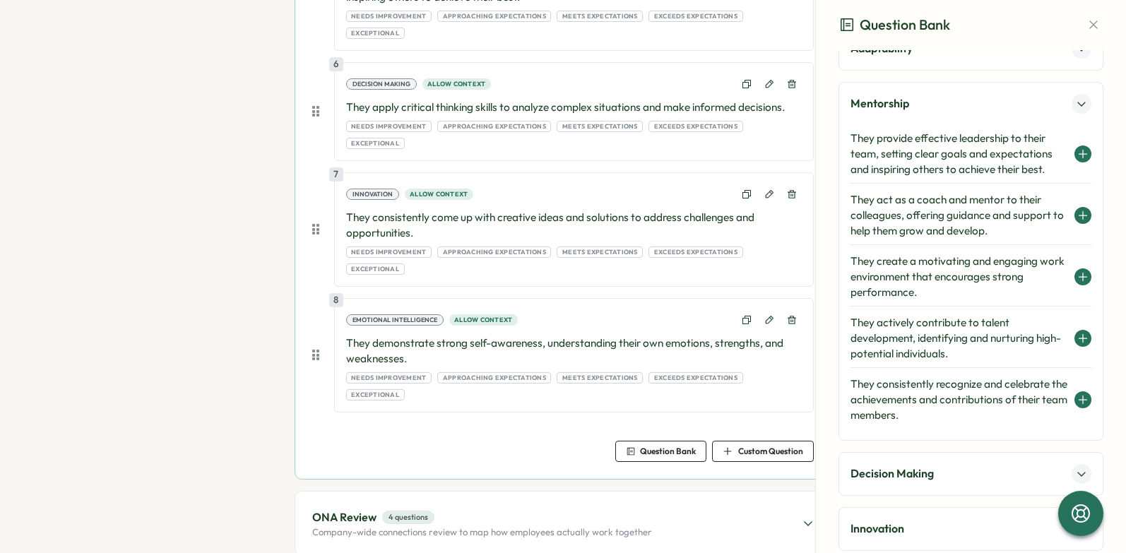
scroll to position [1037, 0]
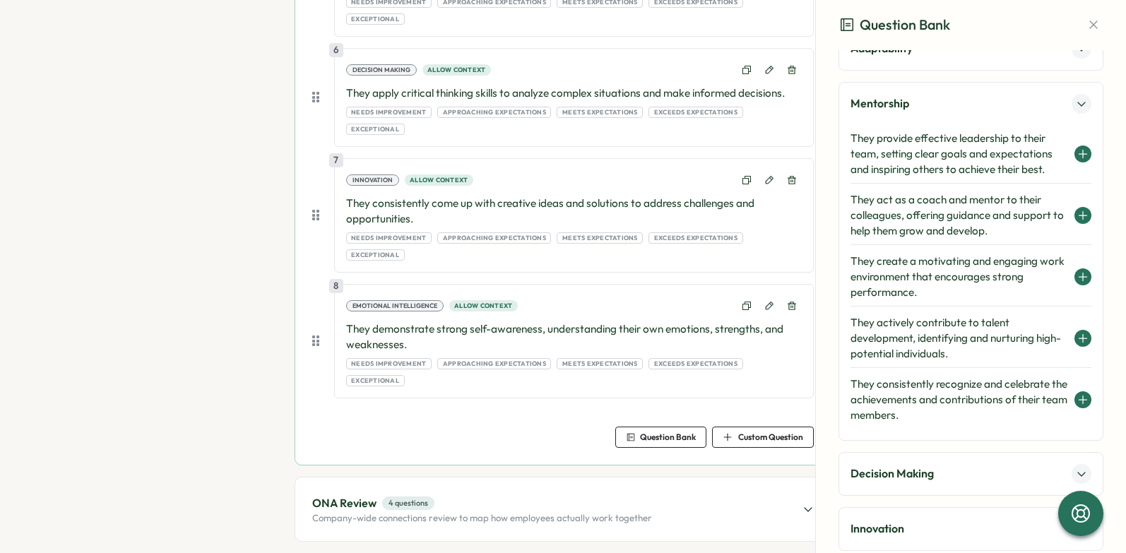
click at [812, 478] on div "ONA Review 4 questions Company-wide connections review to map how employees act…" at bounding box center [562, 510] width 535 height 64
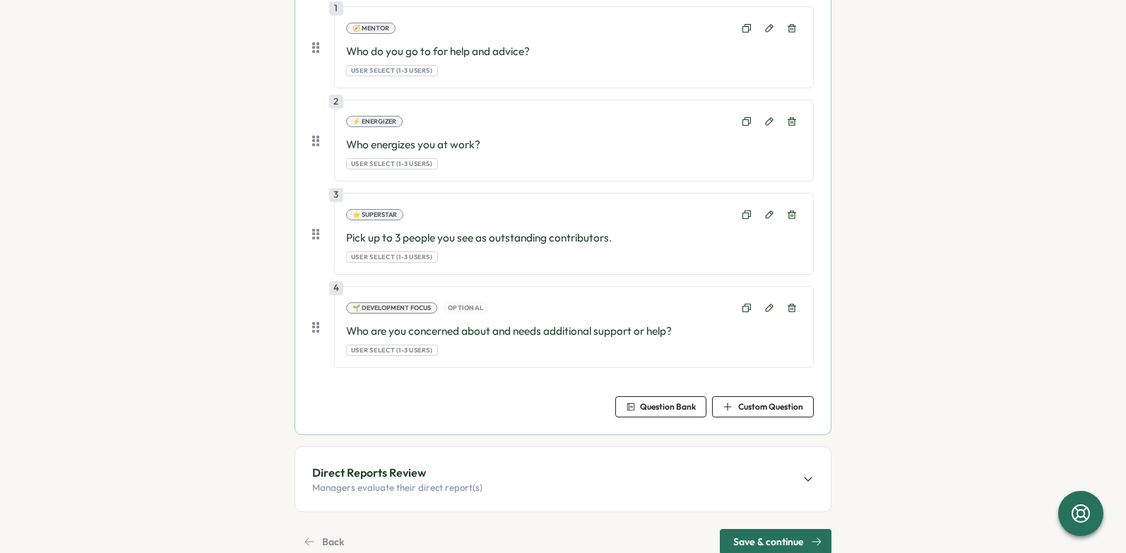
scroll to position [571, 0]
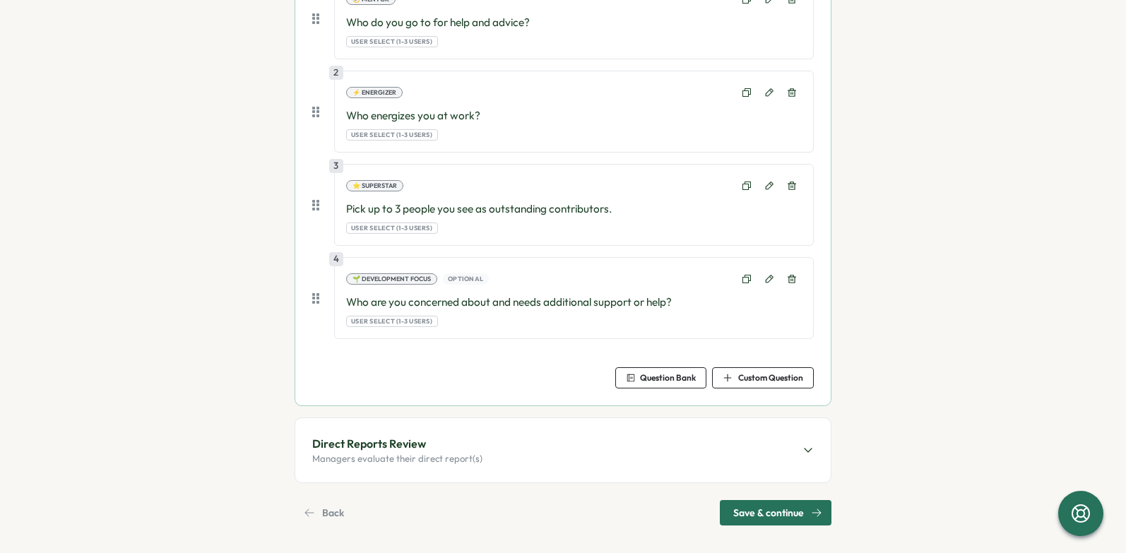
click at [812, 443] on div "Direct Reports Review Managers evaluate their direct report(s)" at bounding box center [562, 450] width 535 height 64
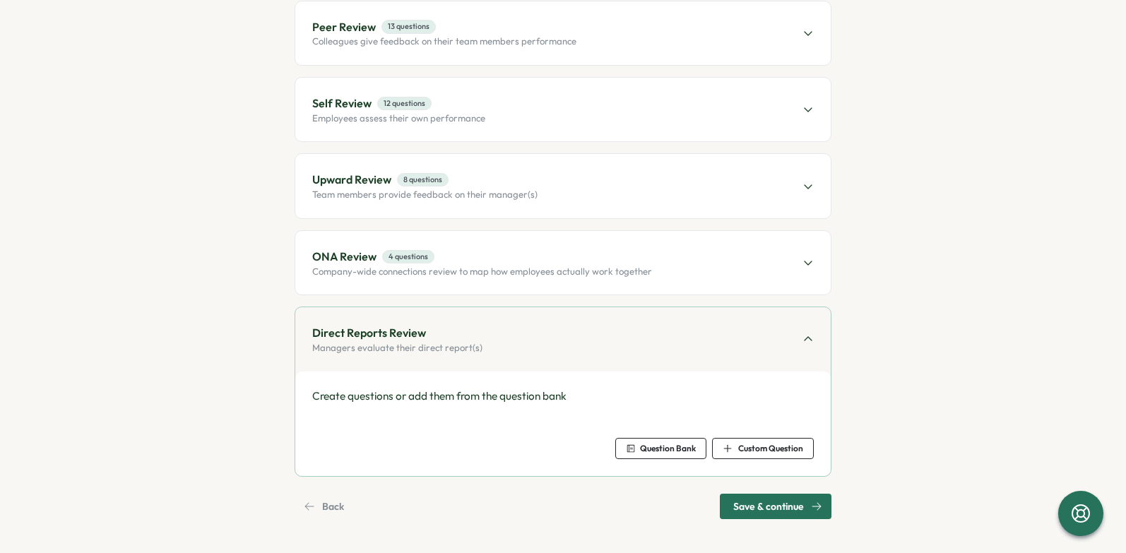
scroll to position [198, 0]
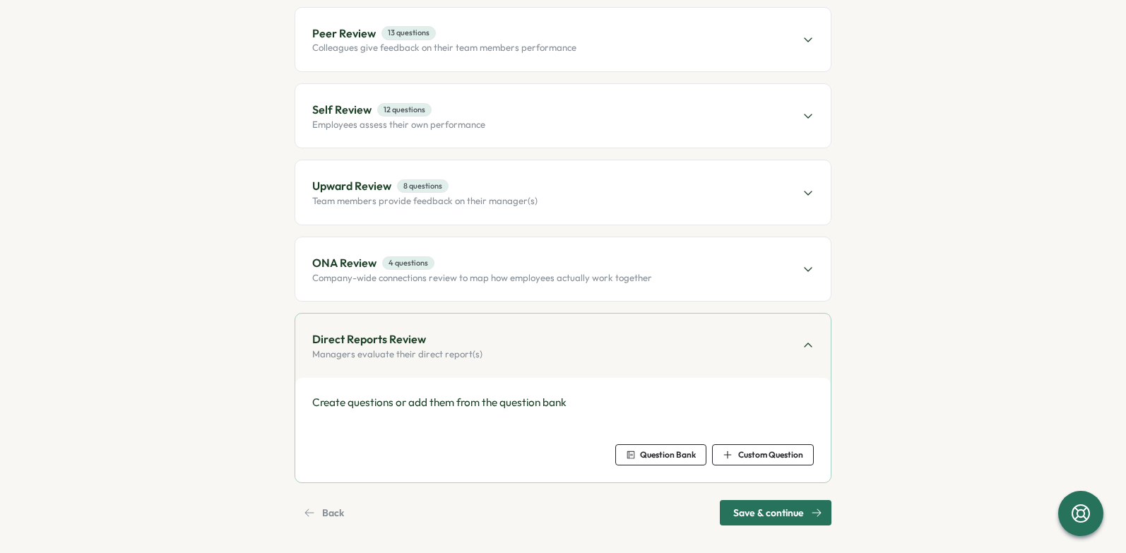
click at [646, 452] on span "Question Bank" at bounding box center [668, 455] width 56 height 8
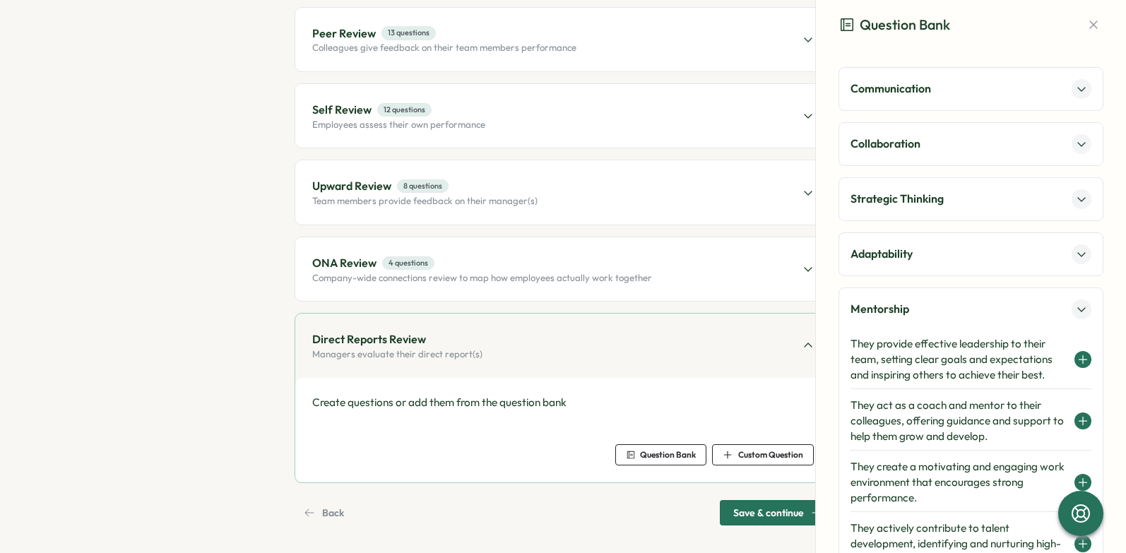
click at [1078, 81] on button at bounding box center [1082, 89] width 20 height 20
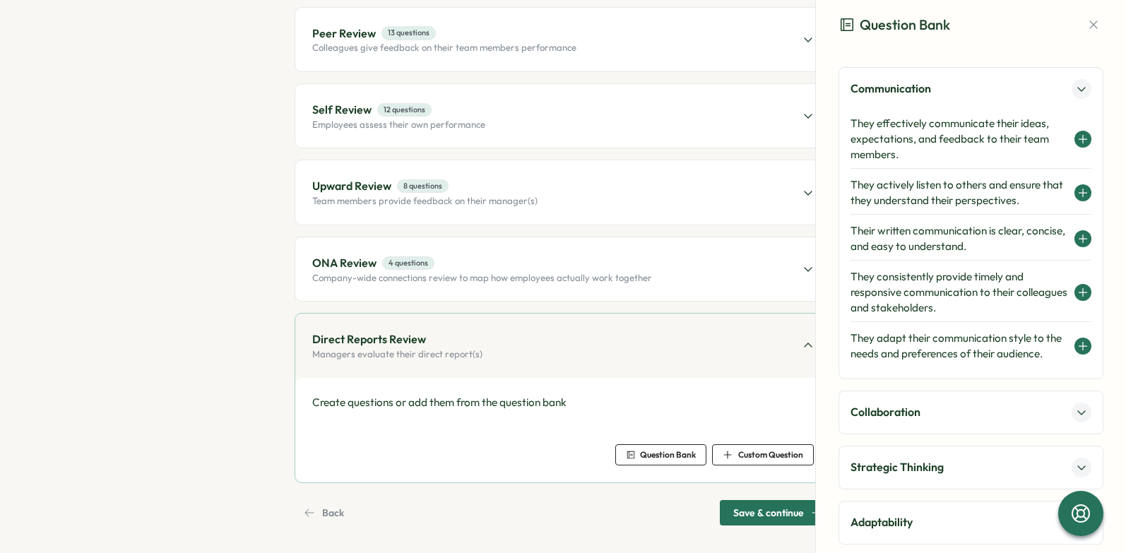
click at [1083, 139] on icon at bounding box center [1083, 139] width 0 height 8
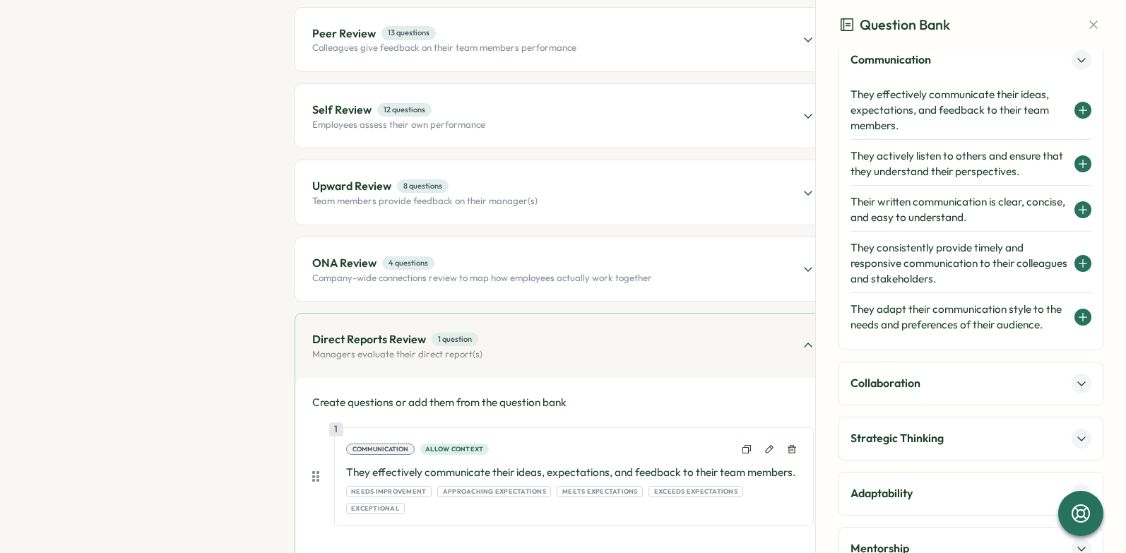
scroll to position [83, 0]
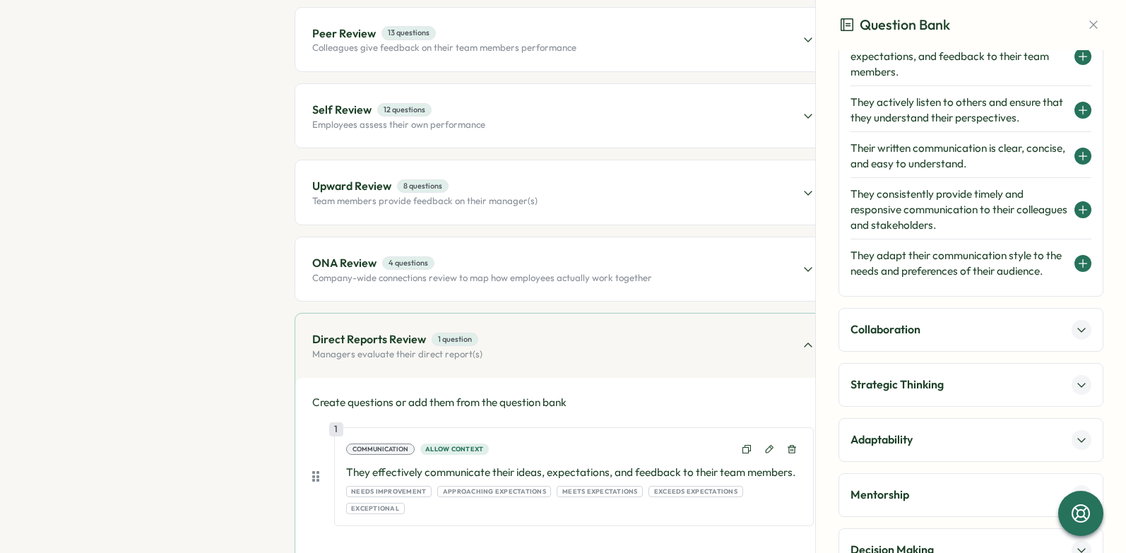
click at [1078, 336] on icon at bounding box center [1081, 329] width 11 height 11
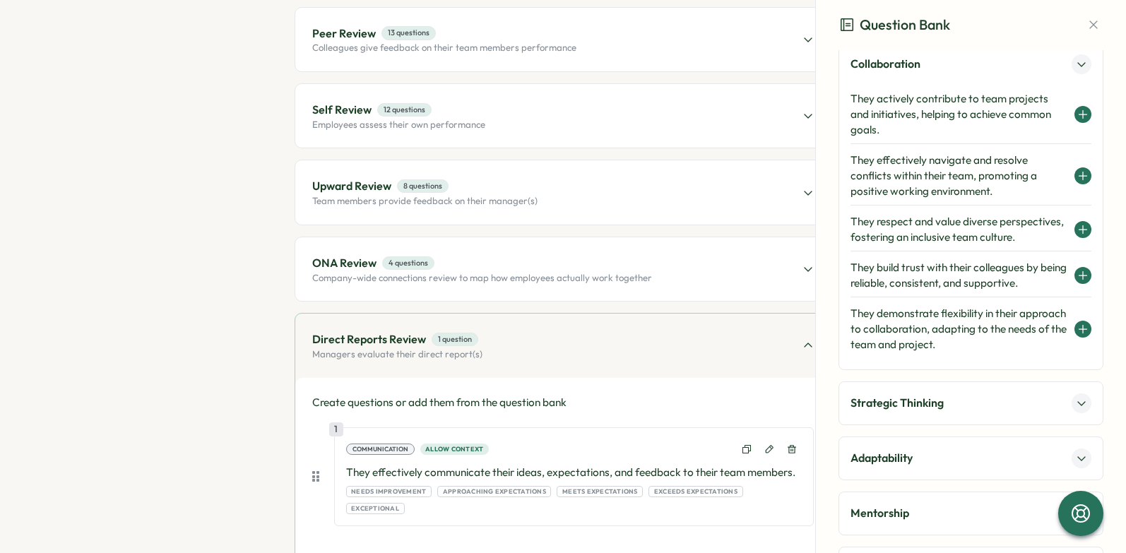
scroll to position [57, 0]
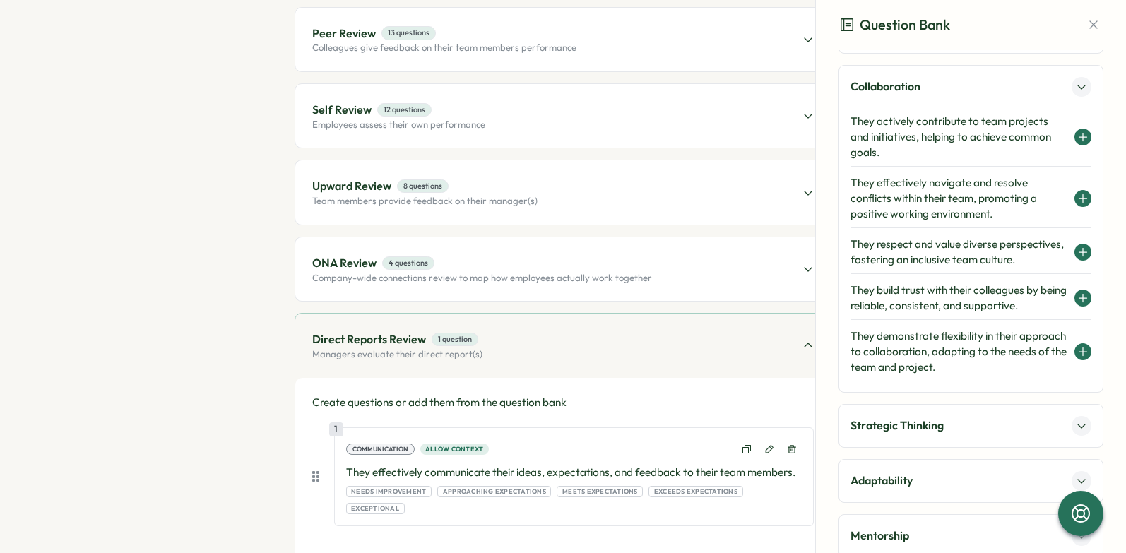
click at [1084, 197] on button at bounding box center [1082, 198] width 17 height 17
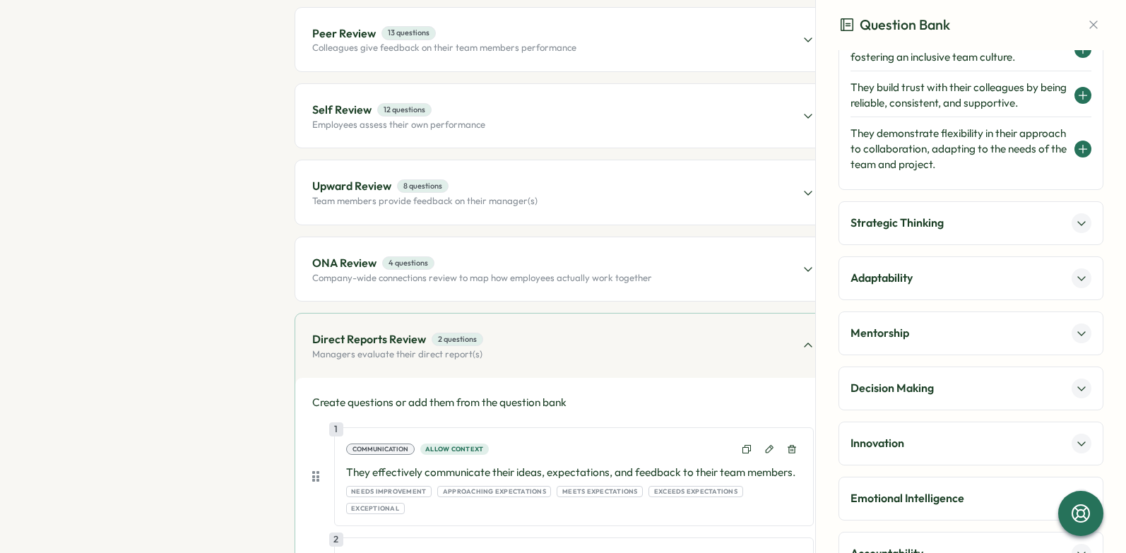
scroll to position [347, 0]
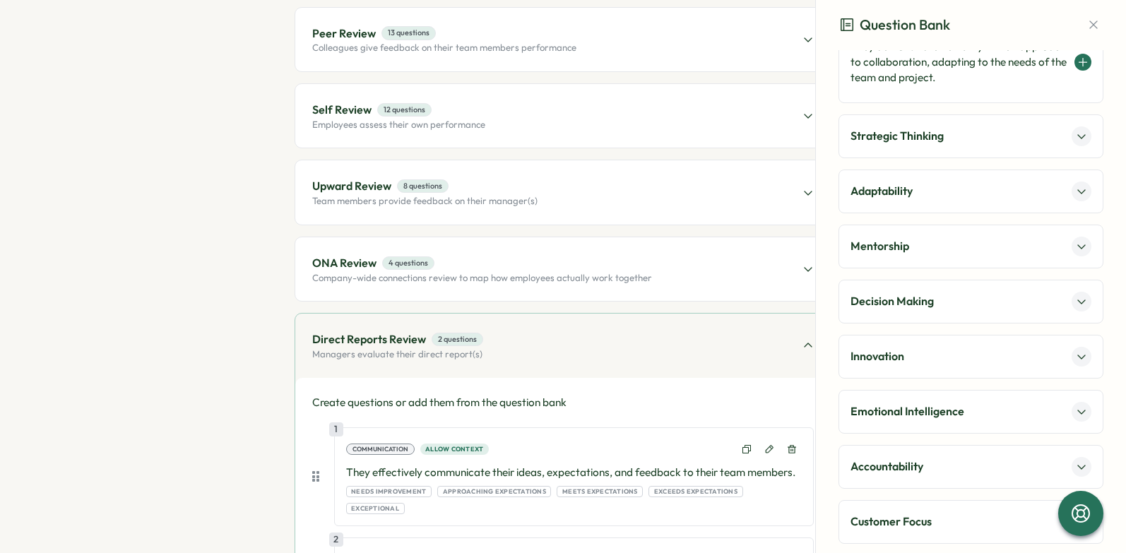
click at [1076, 142] on icon at bounding box center [1081, 136] width 11 height 11
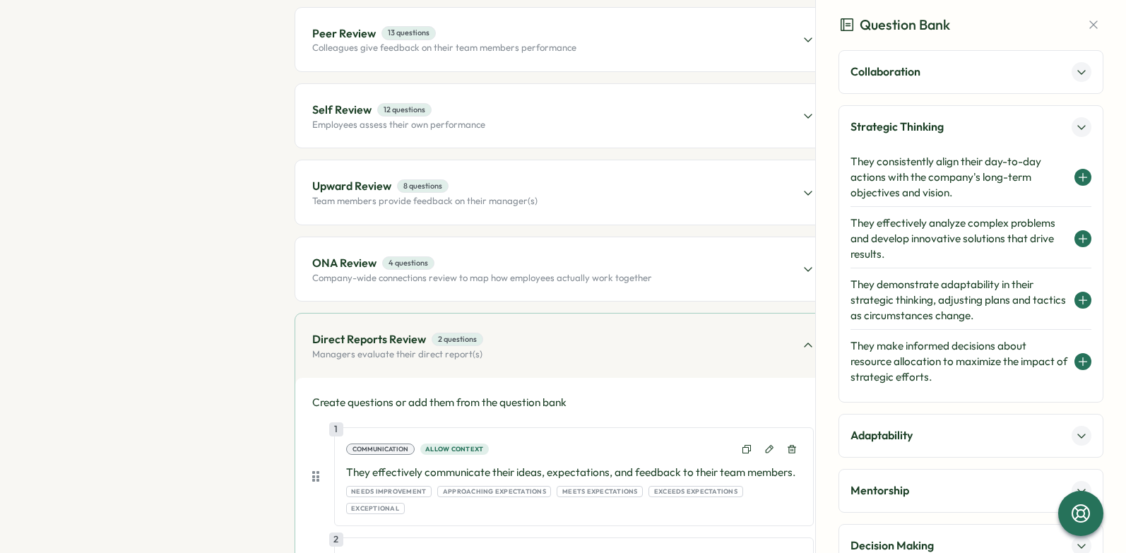
scroll to position [0, 0]
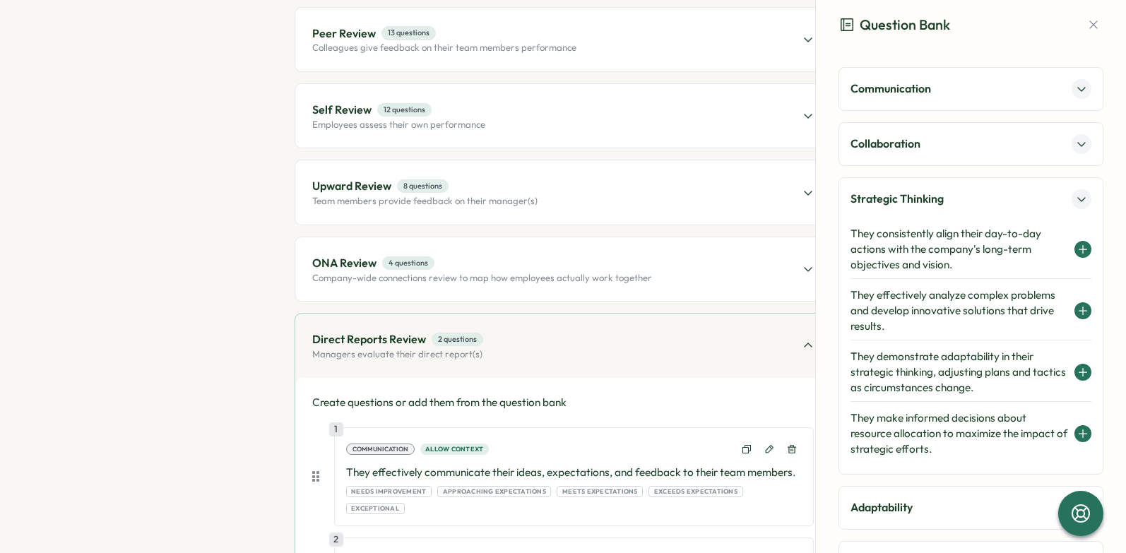
click at [1079, 372] on icon at bounding box center [1083, 372] width 8 height 0
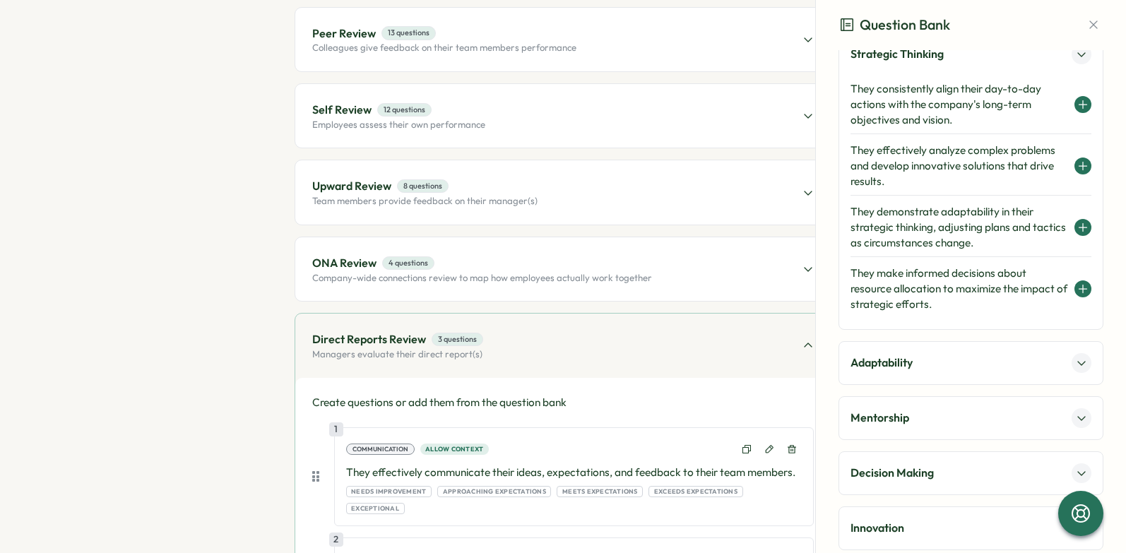
scroll to position [206, 0]
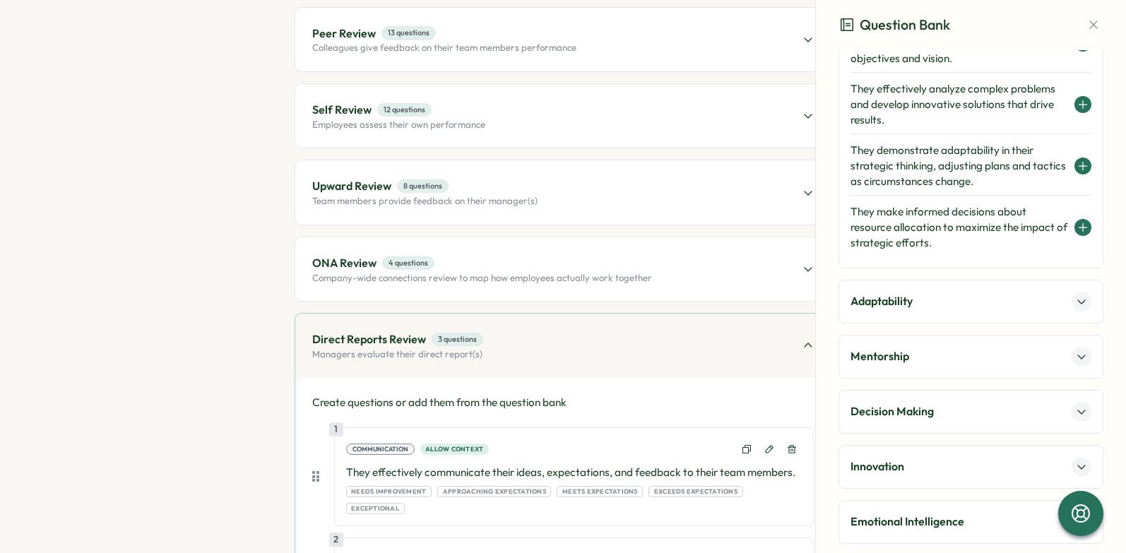
click at [1076, 301] on icon at bounding box center [1081, 301] width 11 height 11
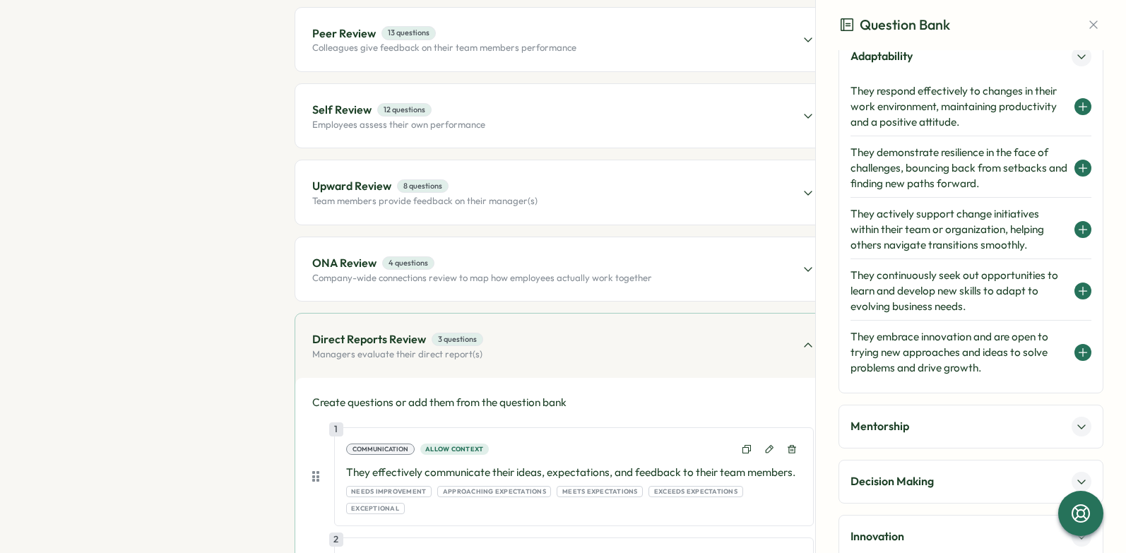
scroll to position [192, 0]
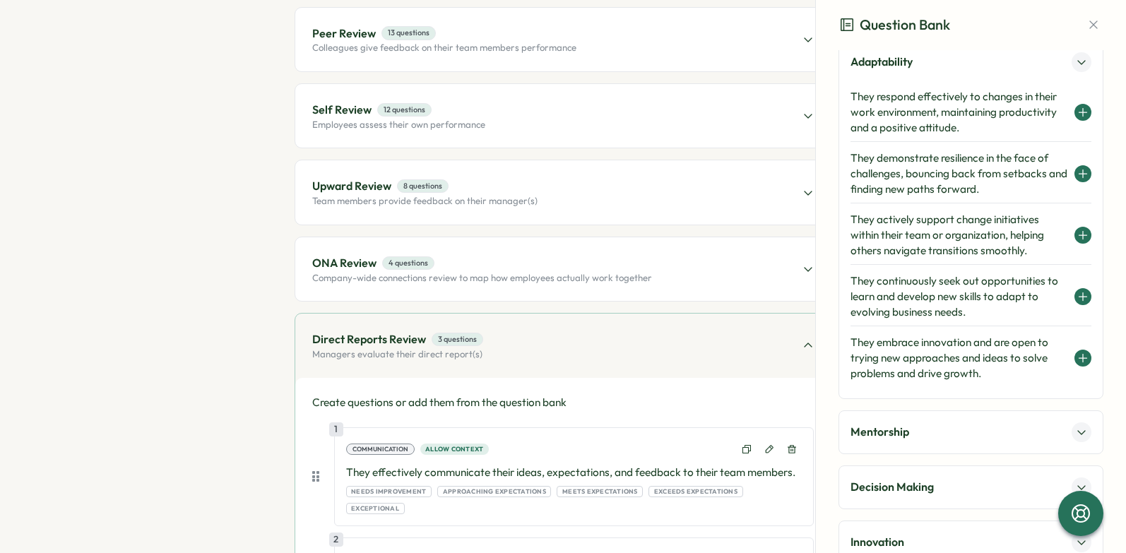
click at [1077, 174] on icon at bounding box center [1082, 173] width 11 height 11
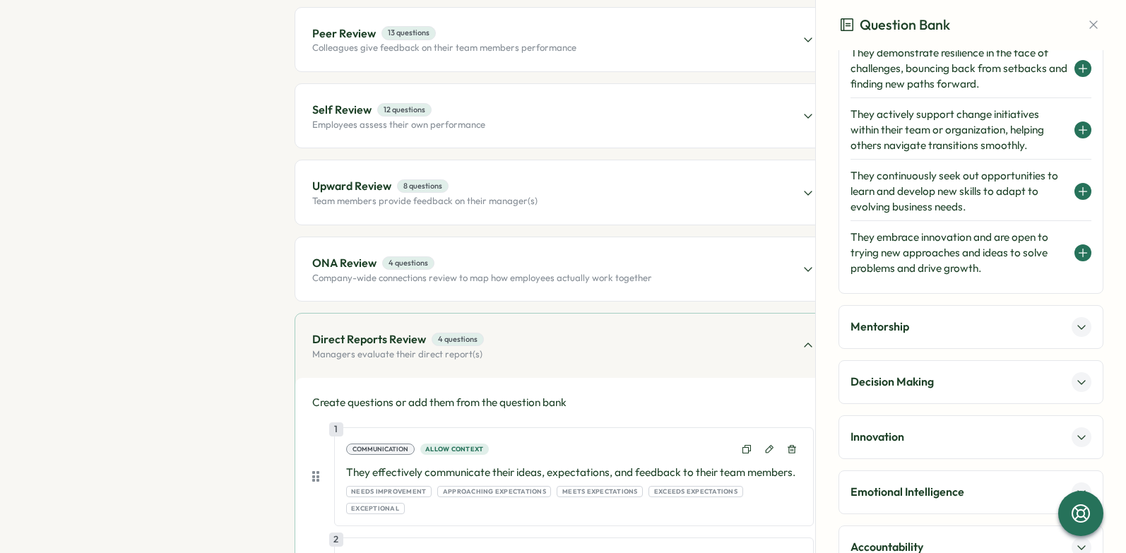
scroll to position [364, 0]
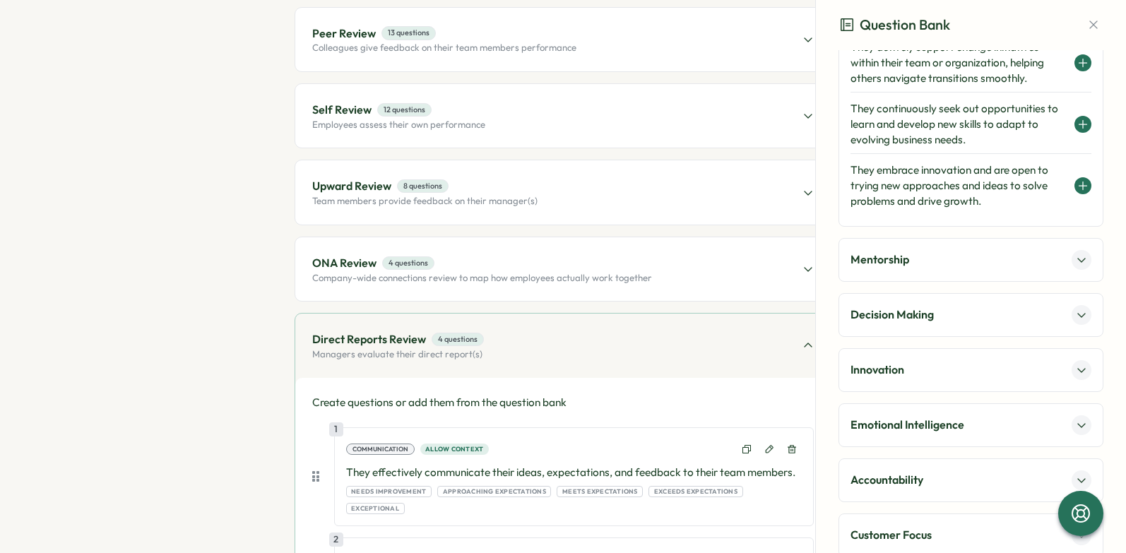
click at [1077, 261] on icon at bounding box center [1081, 259] width 11 height 11
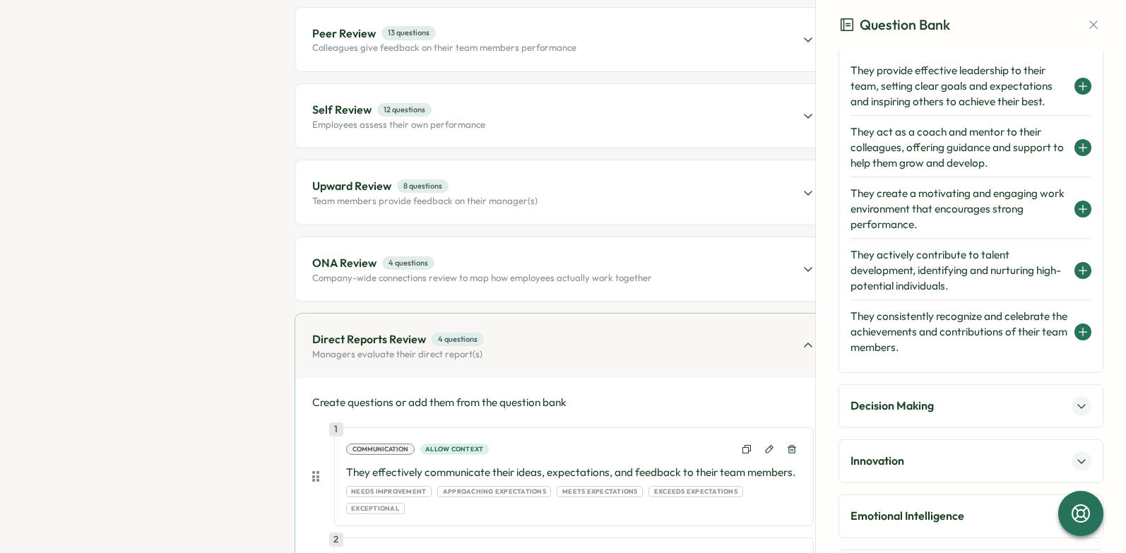
scroll to position [247, 0]
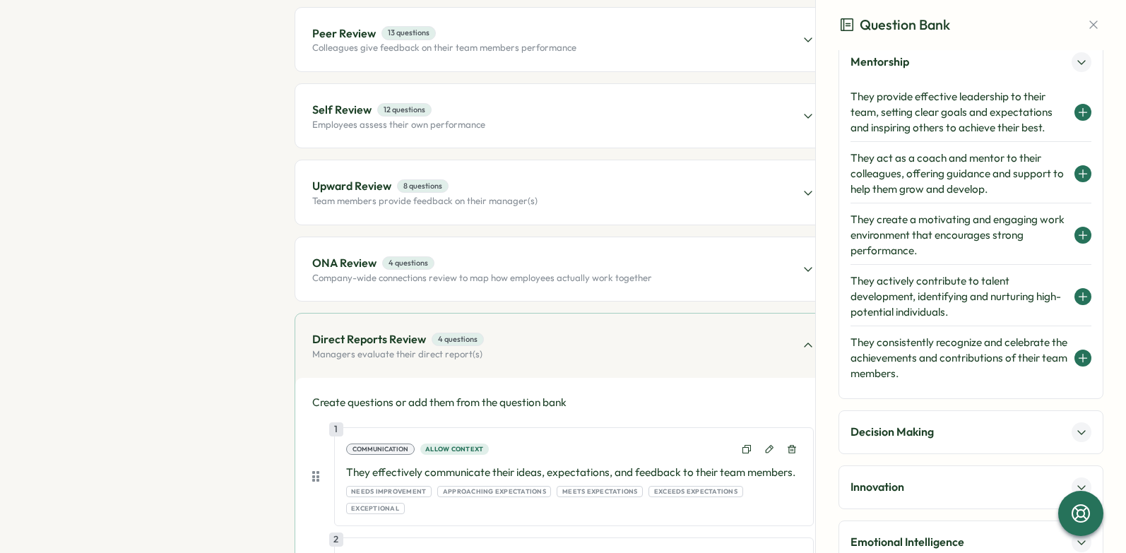
click at [1078, 234] on icon at bounding box center [1082, 235] width 11 height 11
click at [1076, 431] on icon at bounding box center [1081, 432] width 11 height 11
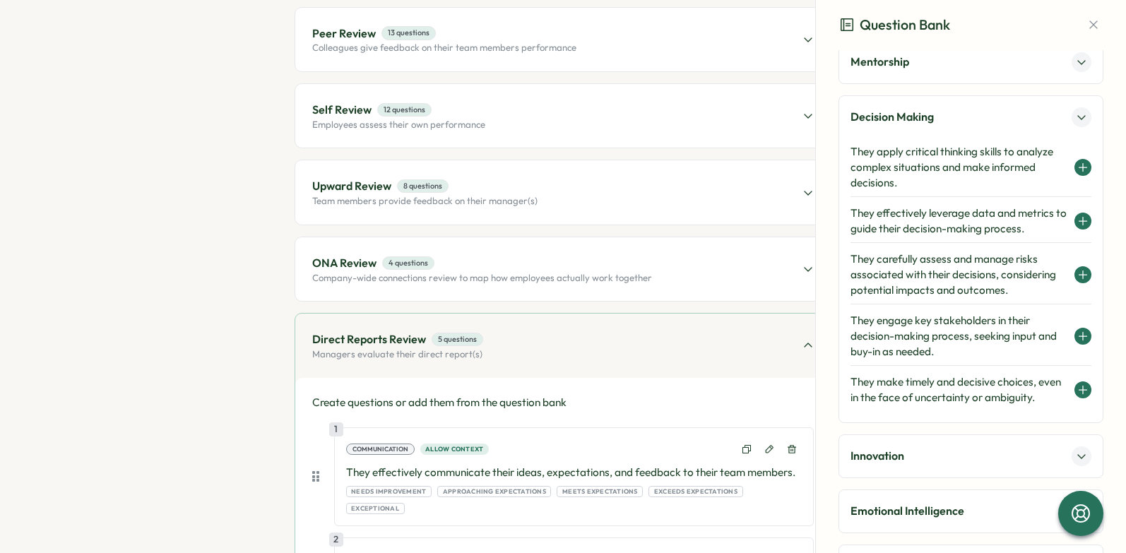
click at [1077, 170] on icon at bounding box center [1082, 167] width 11 height 11
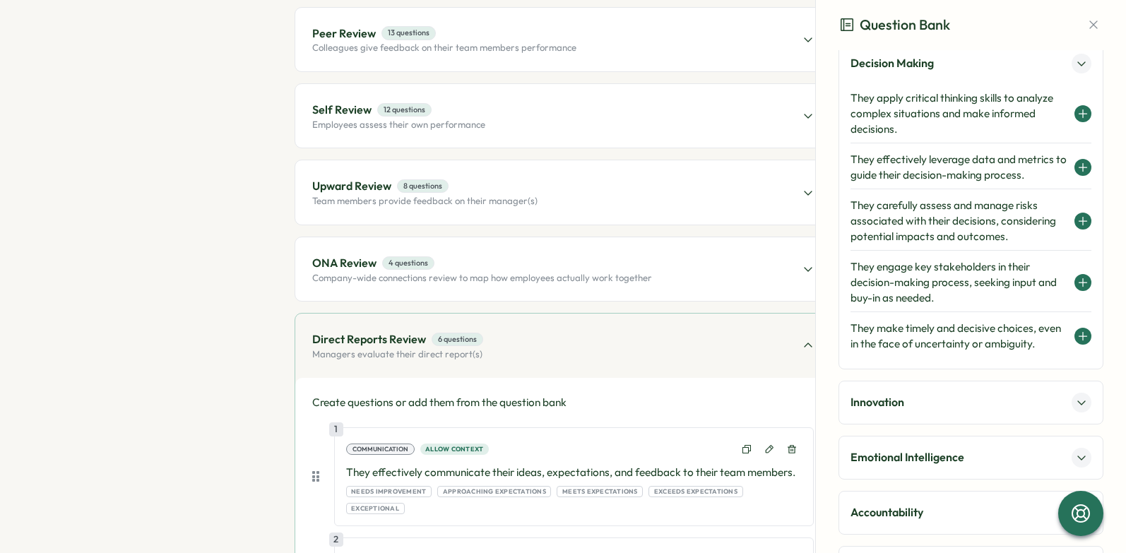
scroll to position [333, 0]
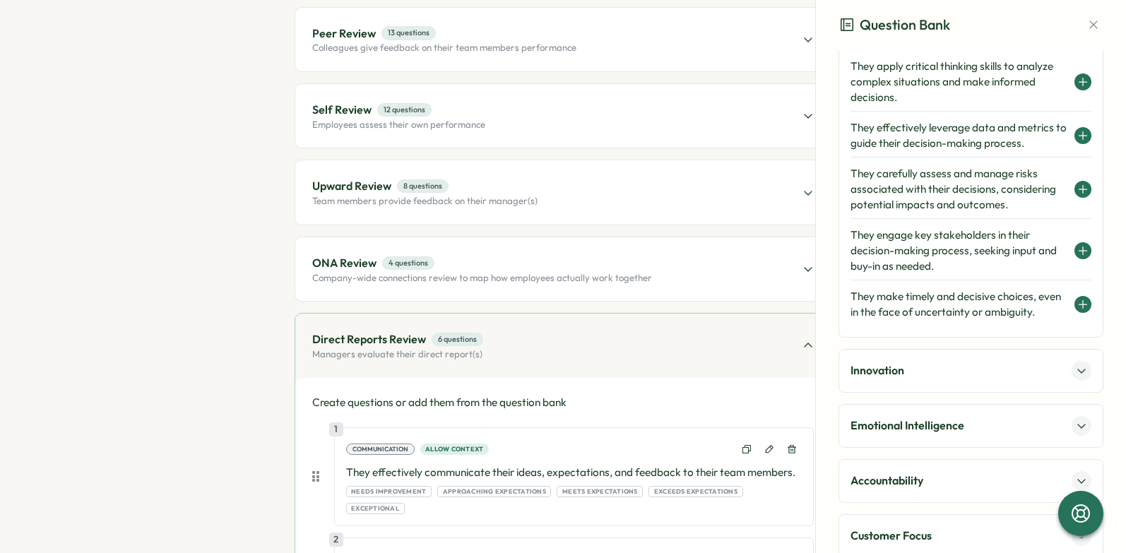
click at [1072, 381] on button at bounding box center [1082, 371] width 20 height 20
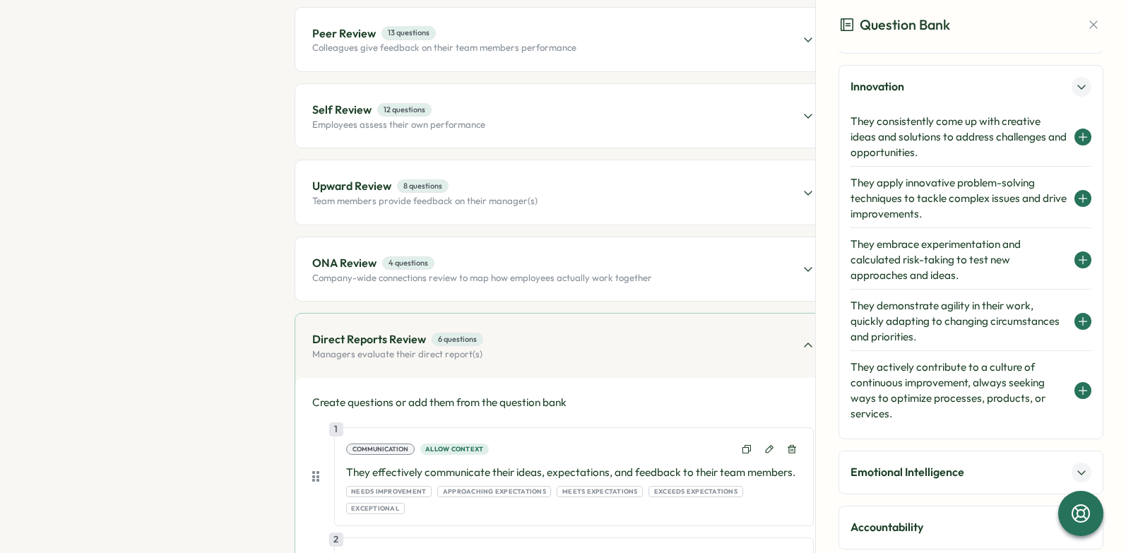
click at [1079, 137] on icon at bounding box center [1083, 137] width 8 height 0
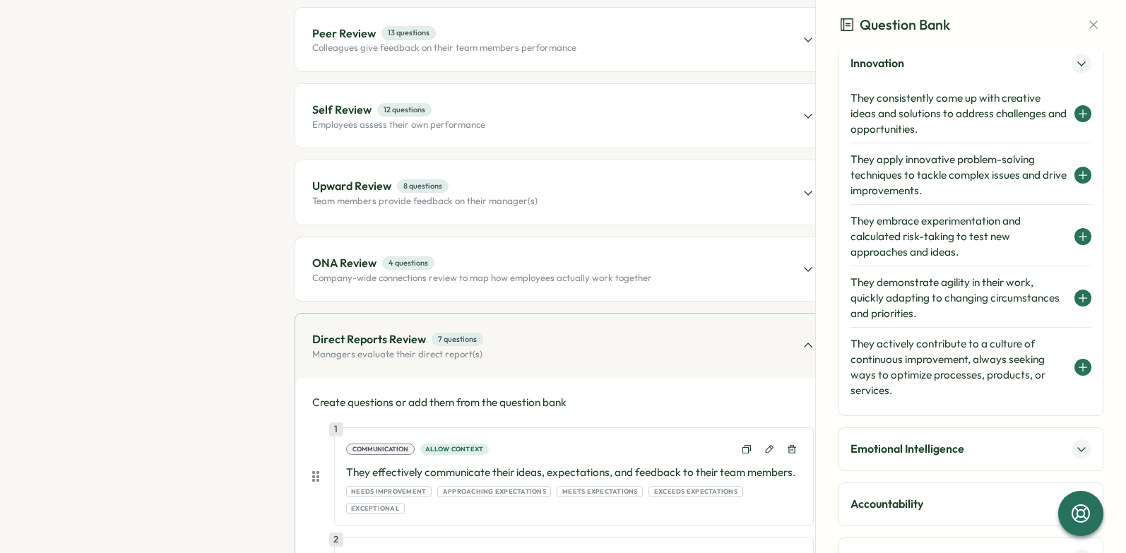
scroll to position [359, 0]
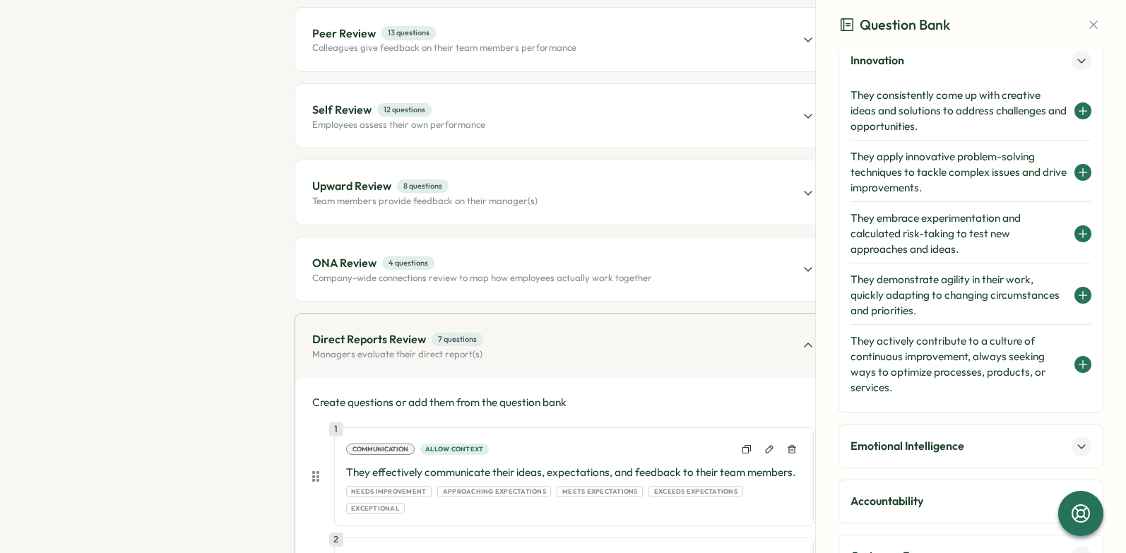
click at [1079, 449] on icon at bounding box center [1081, 446] width 11 height 11
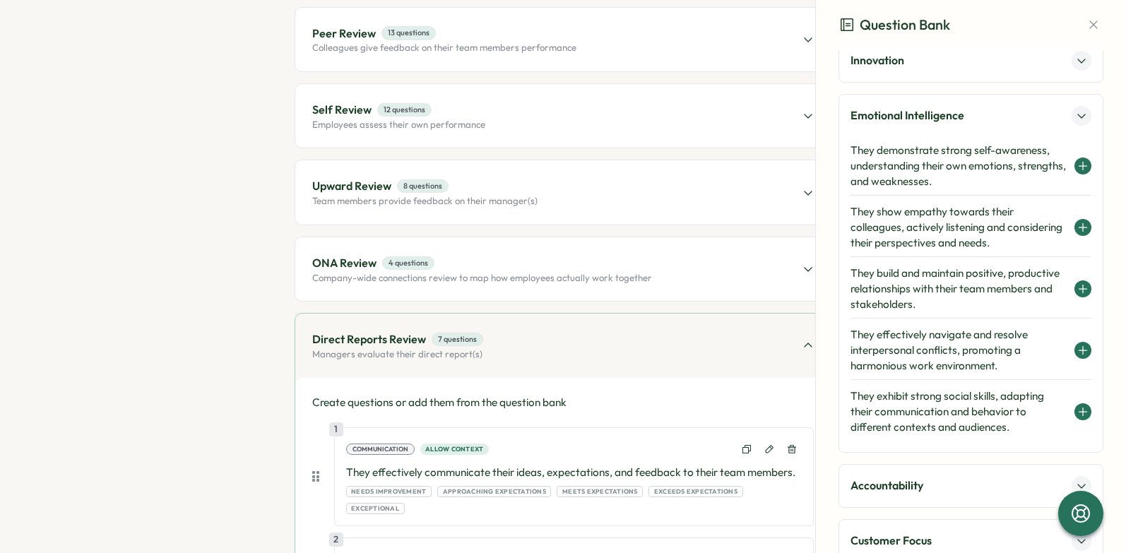
click at [1083, 288] on icon at bounding box center [1083, 289] width 0 height 8
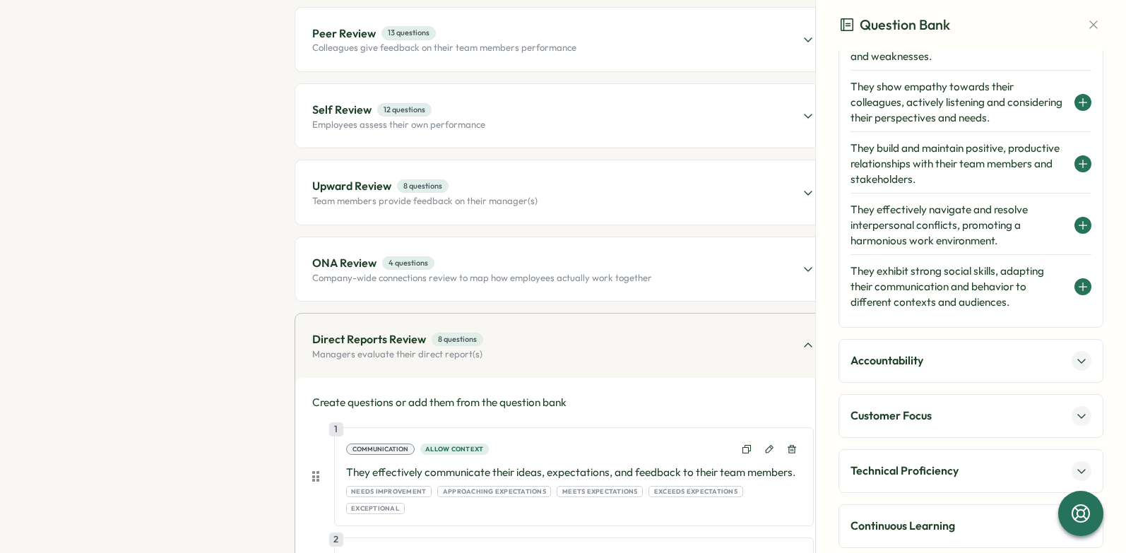
scroll to position [628, 0]
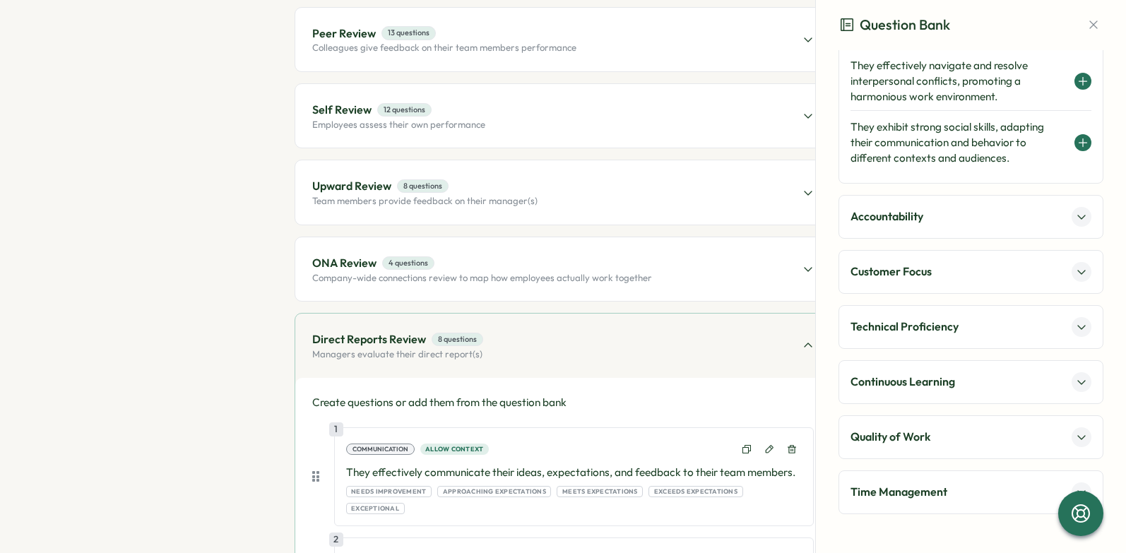
click at [1081, 219] on button at bounding box center [1082, 217] width 20 height 20
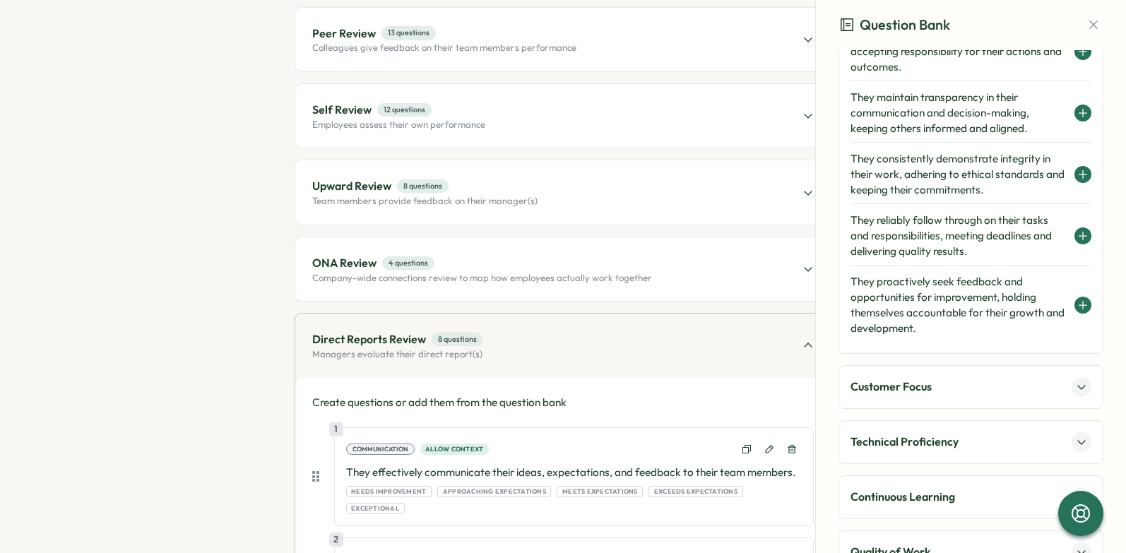
scroll to position [432, 0]
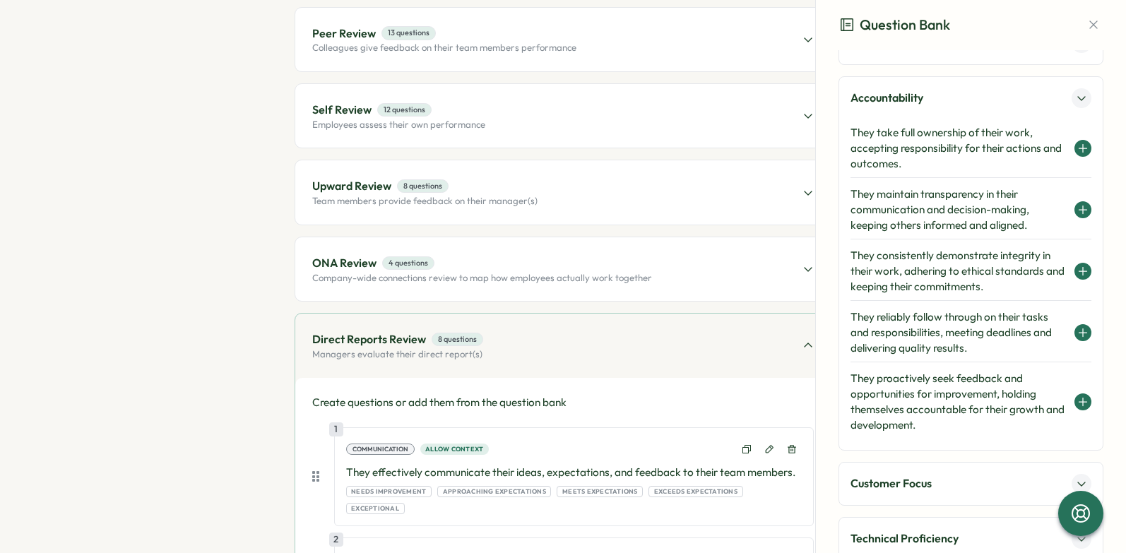
click at [1077, 146] on icon at bounding box center [1082, 148] width 11 height 11
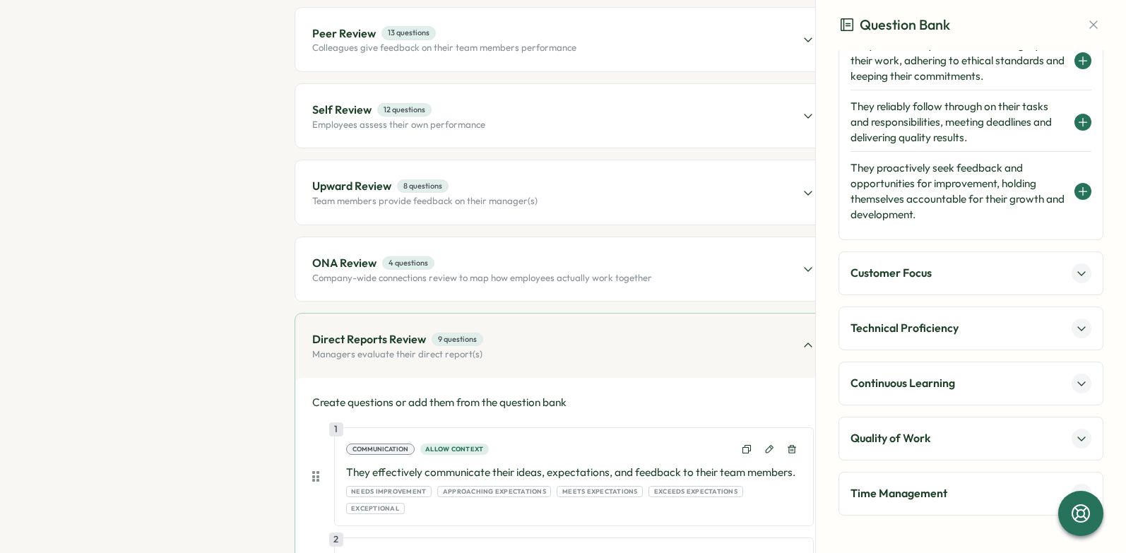
scroll to position [644, 0]
click at [1076, 437] on icon at bounding box center [1081, 437] width 11 height 11
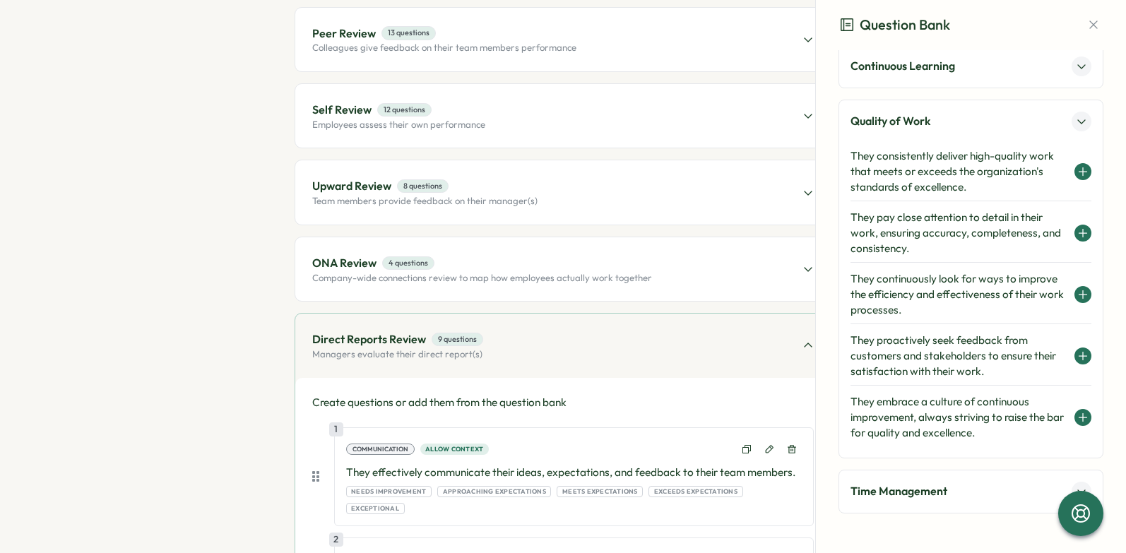
scroll to position [628, 0]
click at [1079, 172] on icon at bounding box center [1083, 172] width 8 height 0
click at [1076, 124] on icon at bounding box center [1081, 122] width 11 height 11
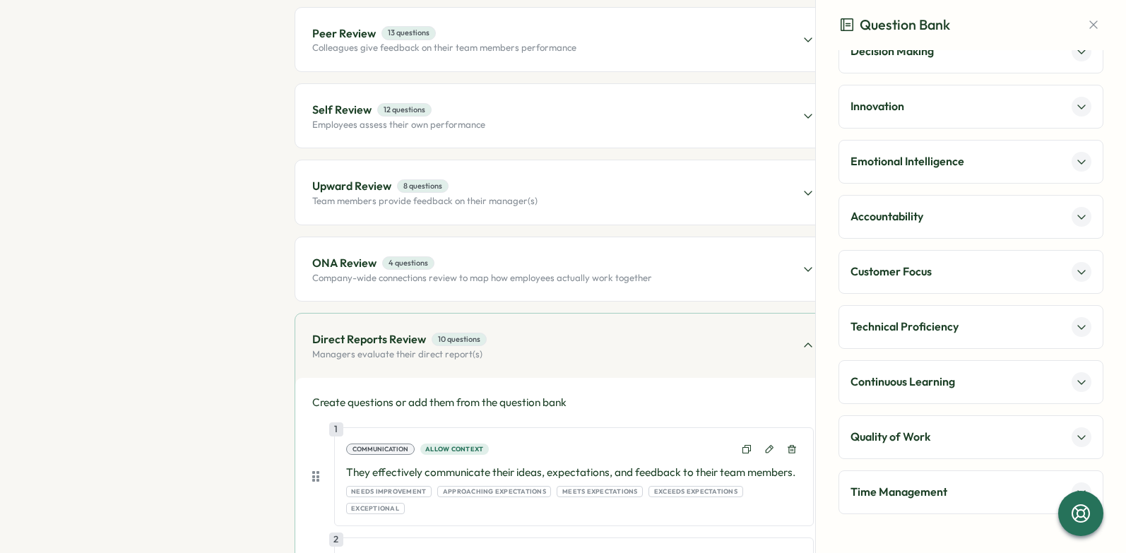
click at [1079, 487] on icon at bounding box center [1081, 492] width 11 height 11
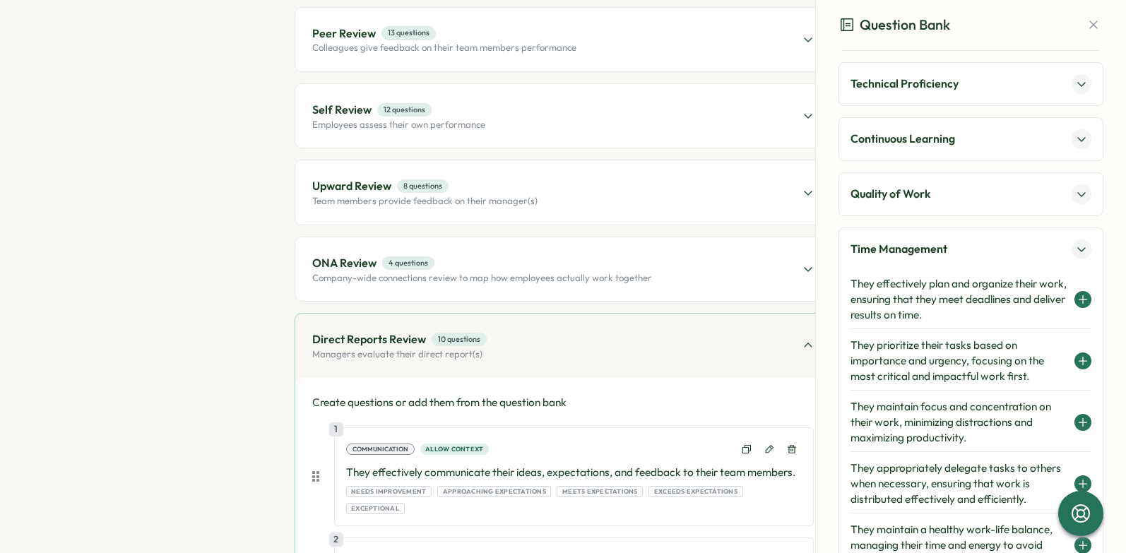
scroll to position [628, 0]
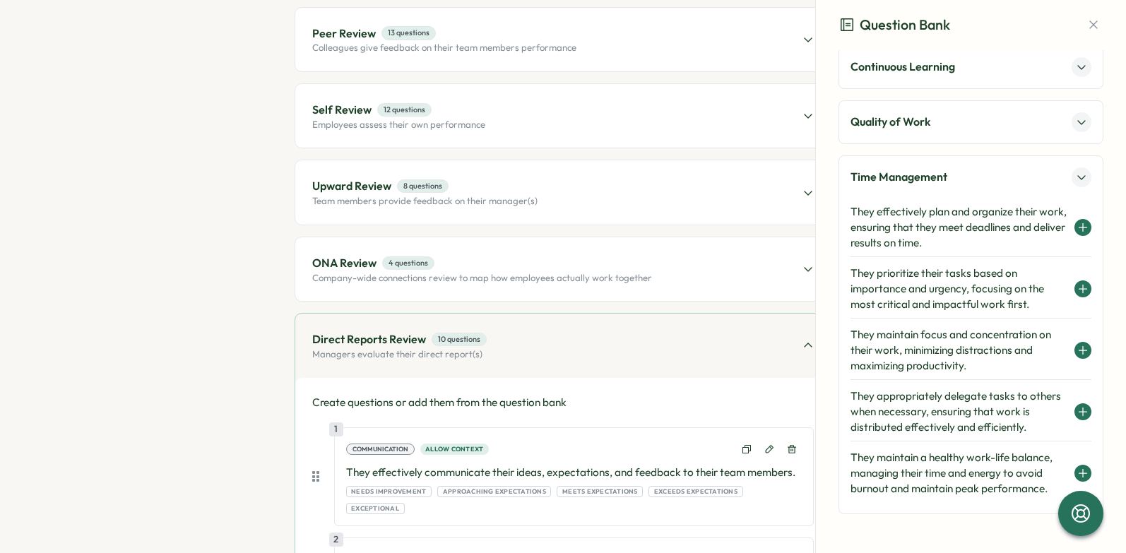
click at [1074, 225] on button at bounding box center [1082, 227] width 17 height 17
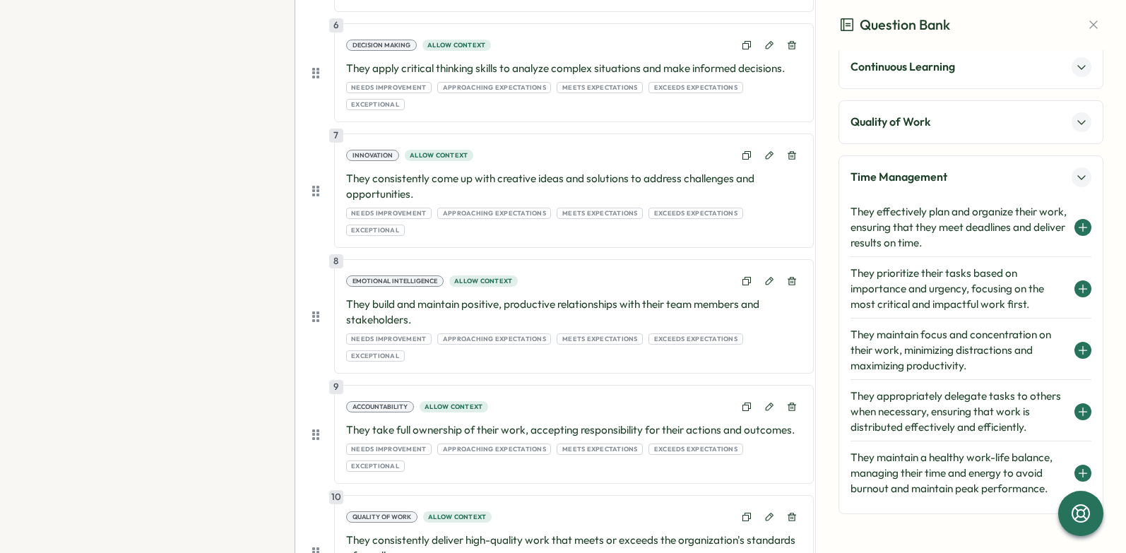
scroll to position [0, 0]
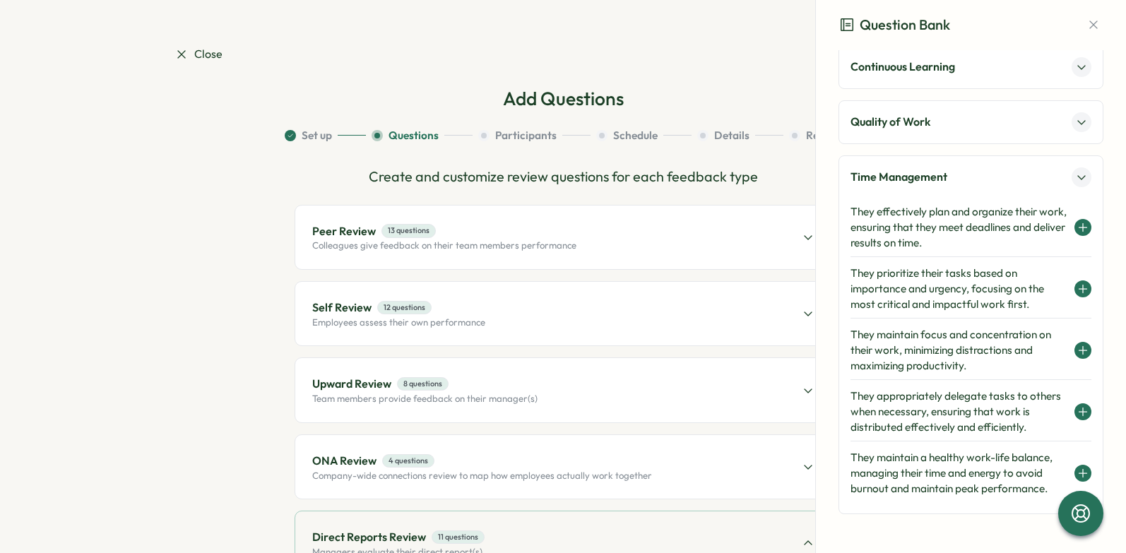
click at [799, 234] on div "Peer Review 13 questions Colleagues give feedback on their team members perform…" at bounding box center [562, 238] width 535 height 64
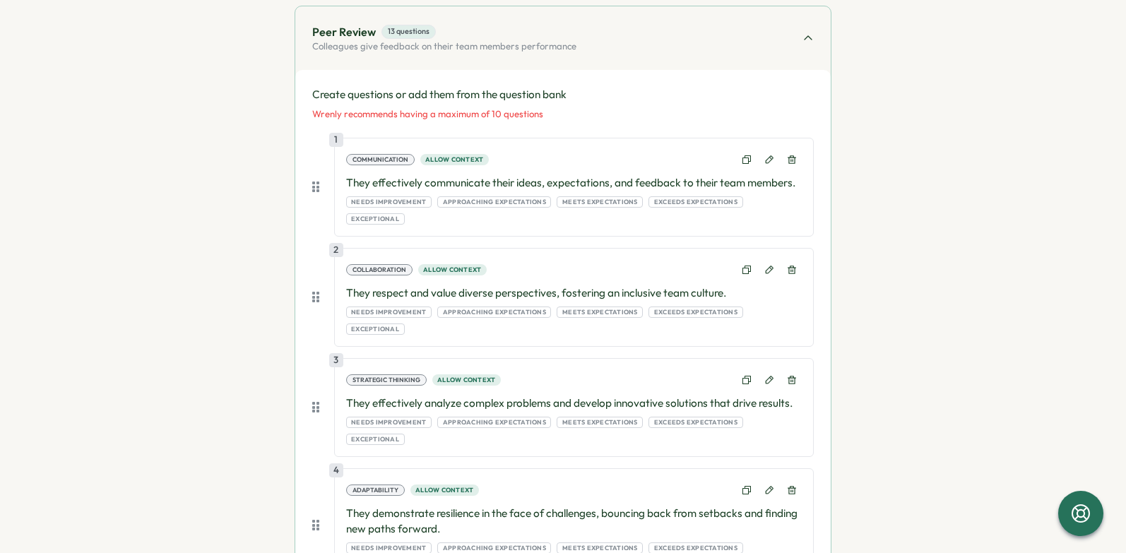
scroll to position [230, 0]
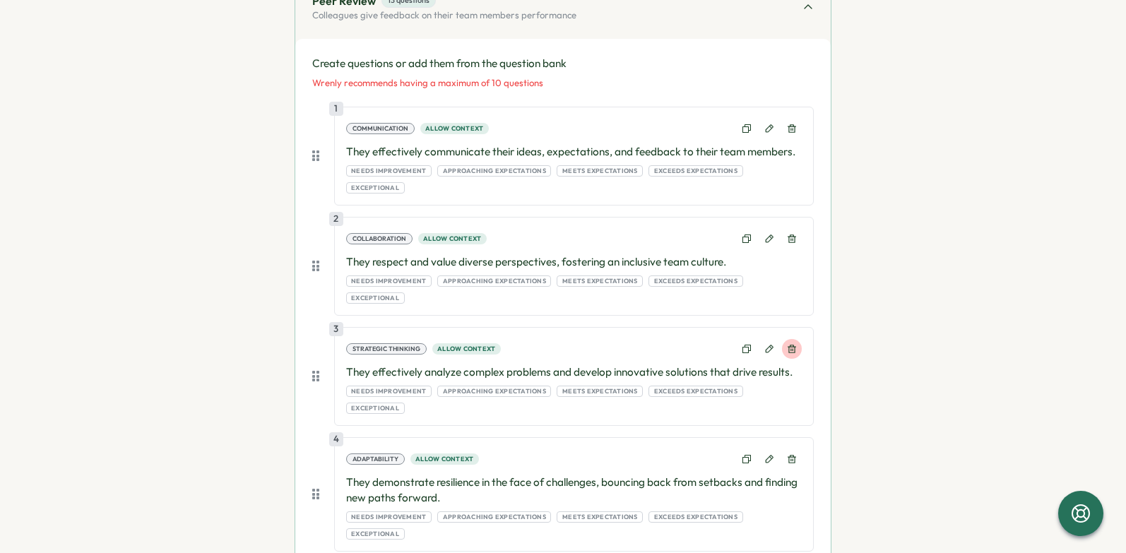
click at [790, 345] on icon at bounding box center [792, 349] width 8 height 8
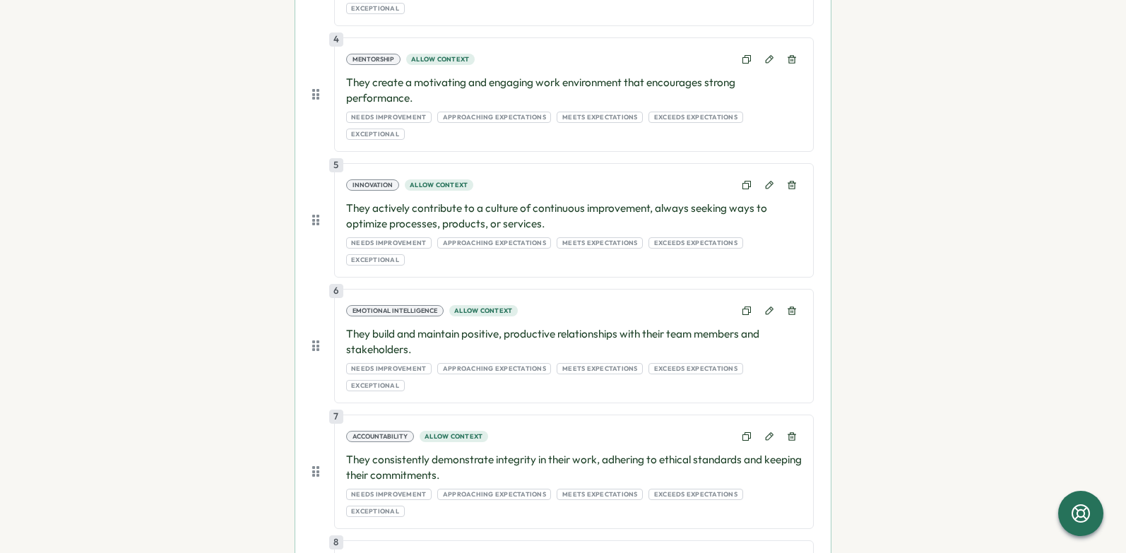
scroll to position [648, 0]
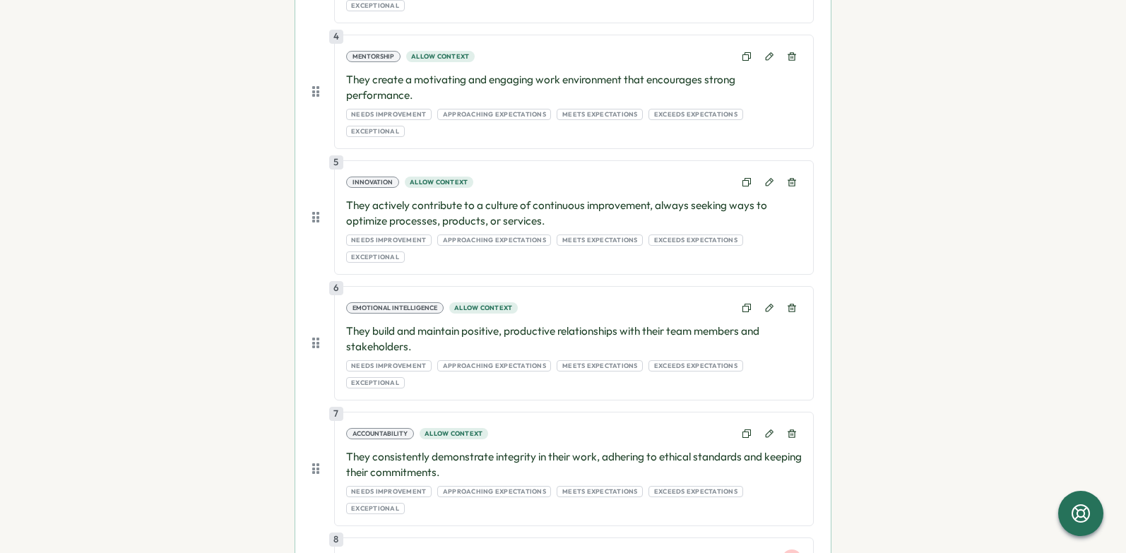
click at [789, 552] on icon at bounding box center [792, 560] width 10 height 10
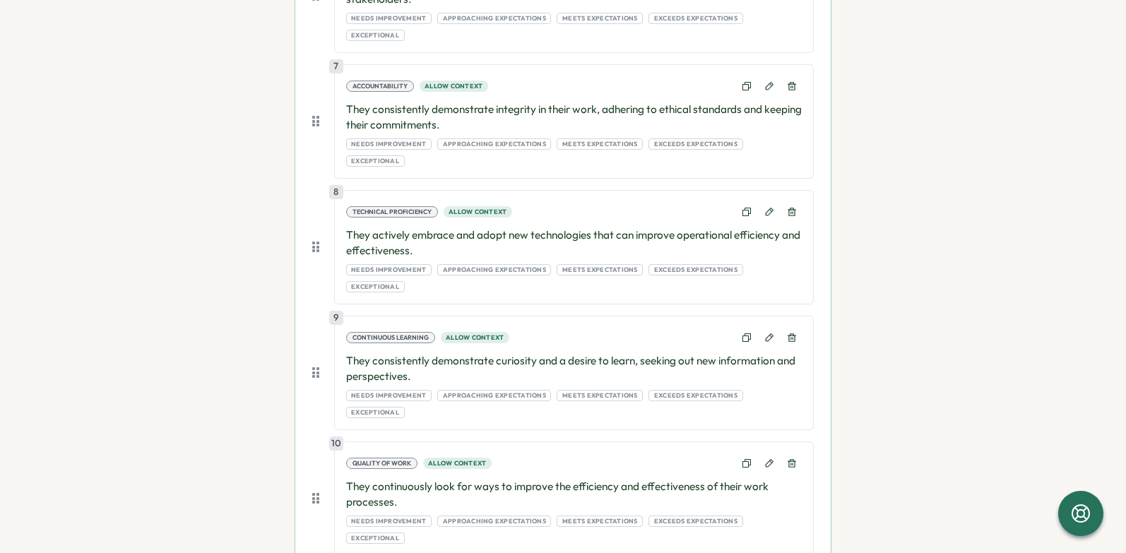
scroll to position [1000, 0]
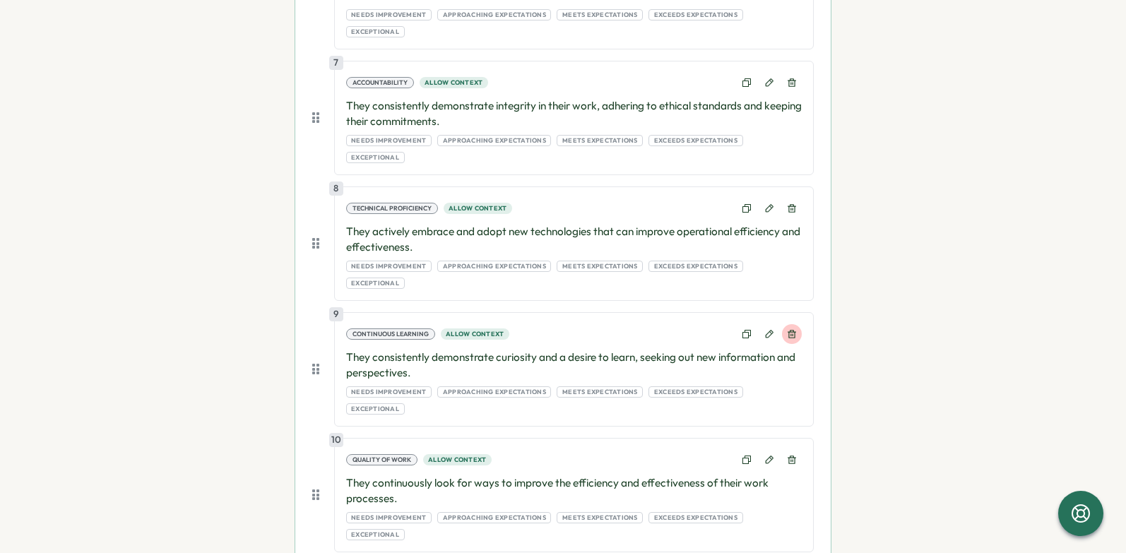
click at [792, 329] on icon at bounding box center [792, 334] width 10 height 10
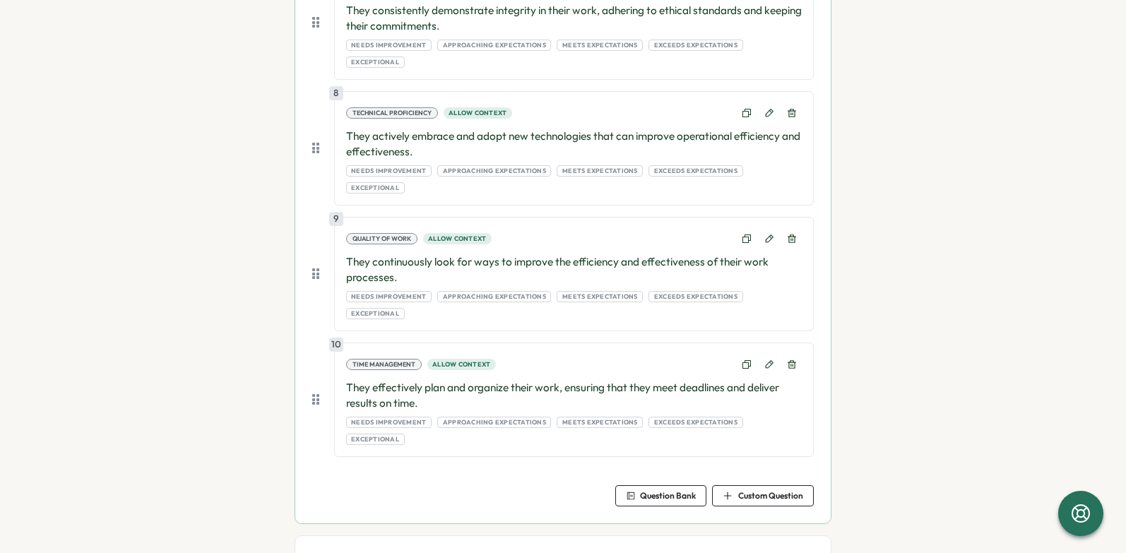
scroll to position [1113, 0]
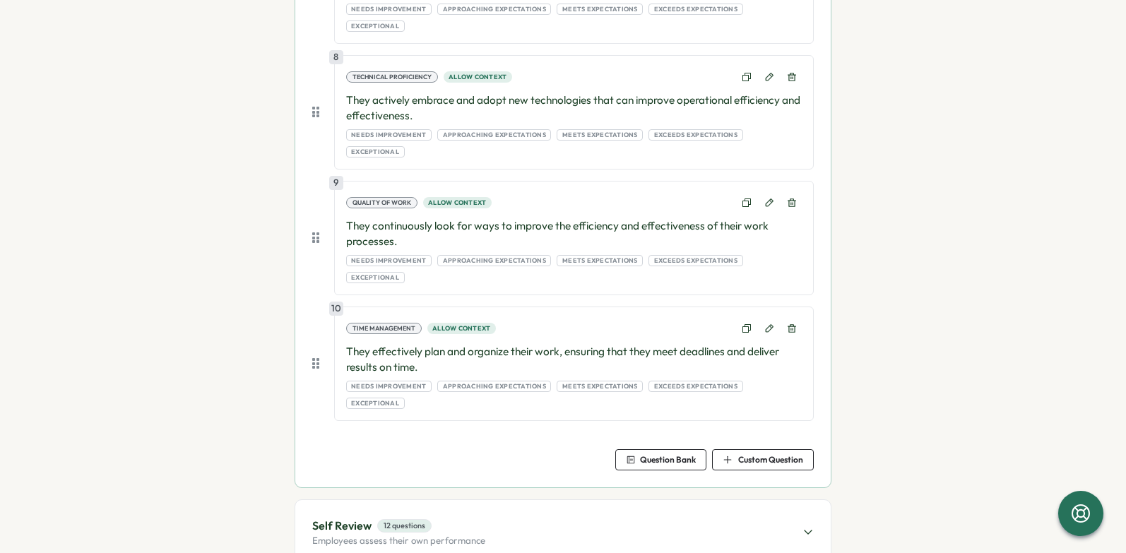
click at [802, 526] on icon at bounding box center [807, 531] width 11 height 11
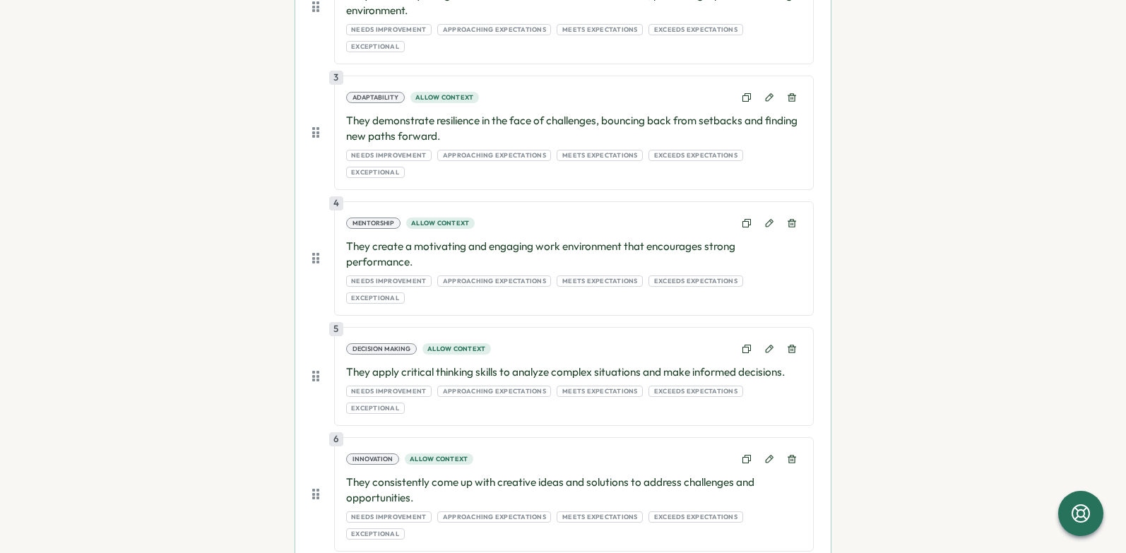
scroll to position [625, 0]
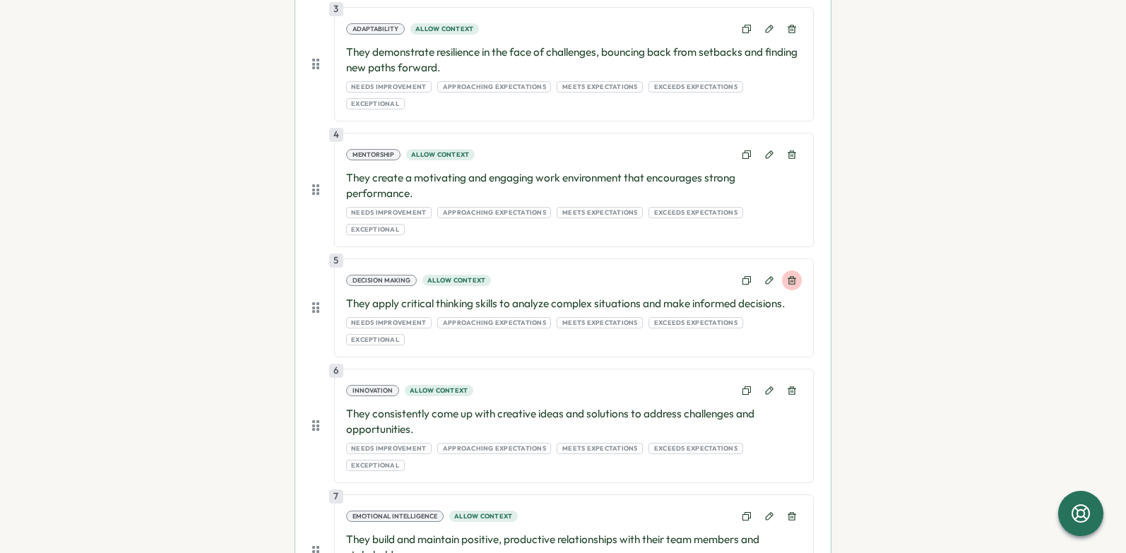
click at [794, 275] on icon at bounding box center [792, 280] width 10 height 10
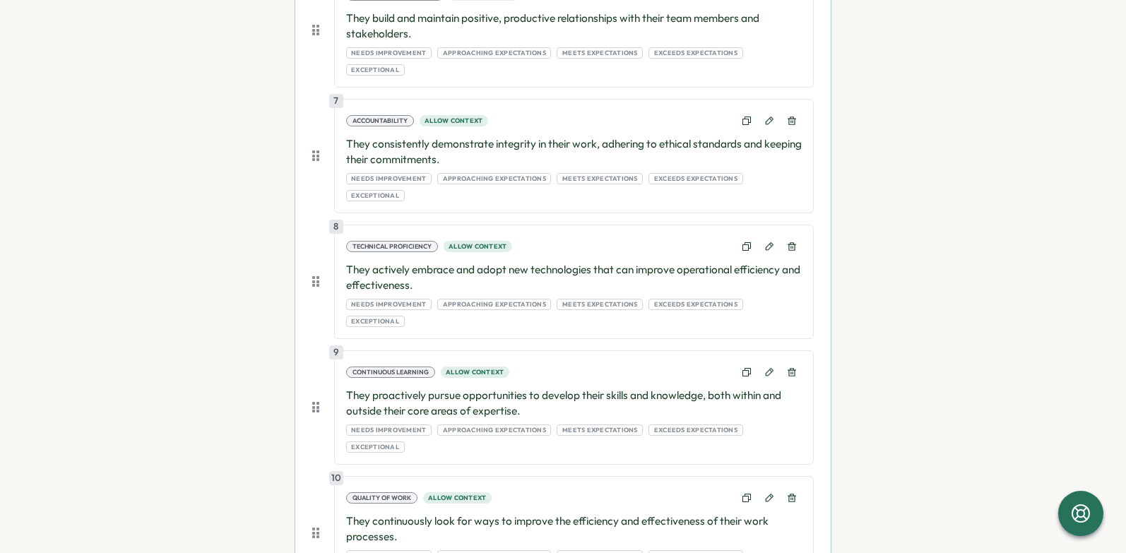
scroll to position [1048, 0]
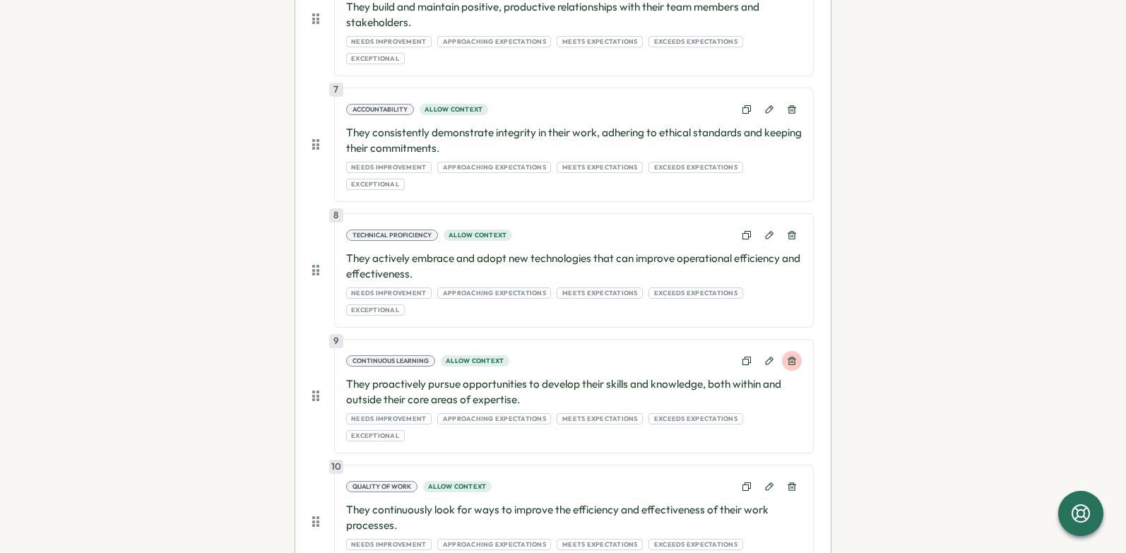
click at [788, 357] on icon at bounding box center [792, 361] width 8 height 8
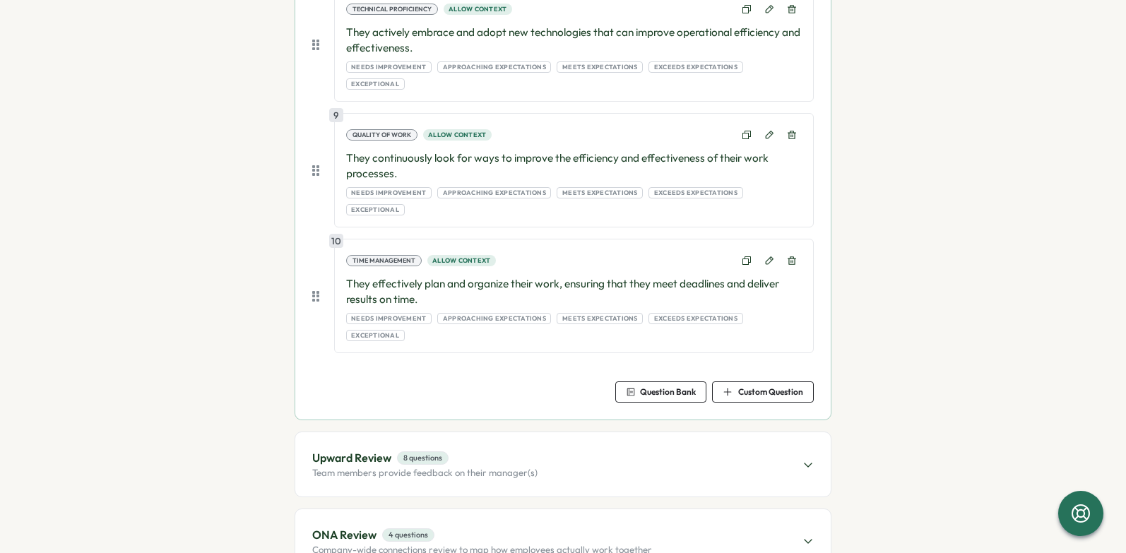
scroll to position [1270, 0]
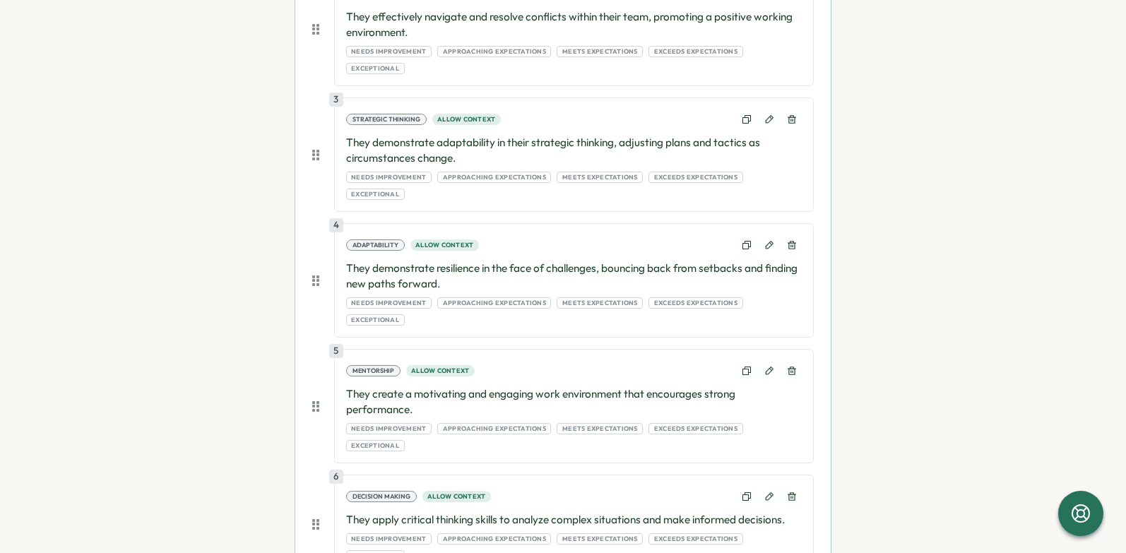
scroll to position [581, 0]
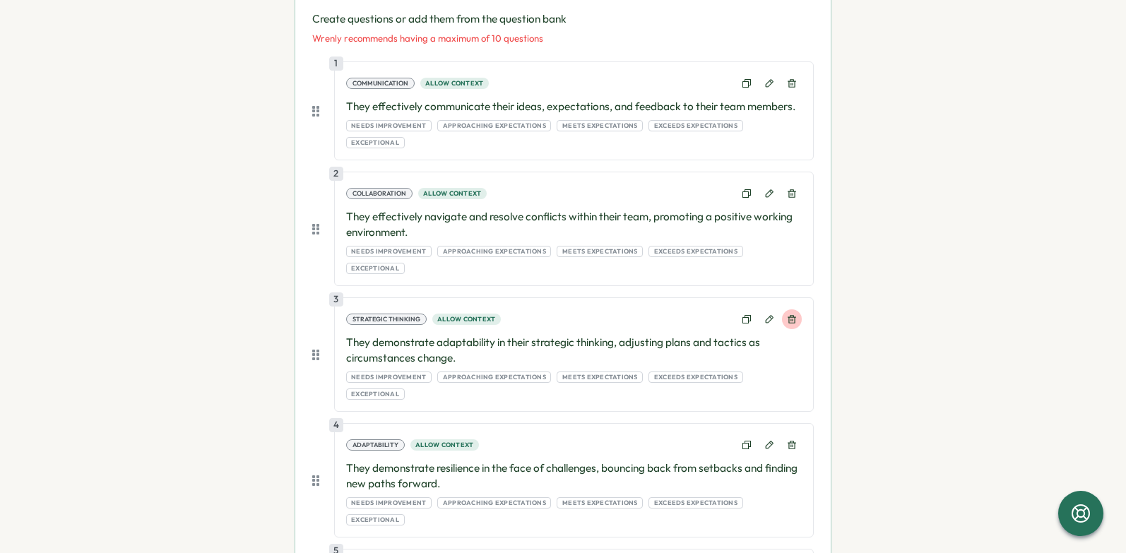
click at [795, 309] on button at bounding box center [792, 319] width 20 height 20
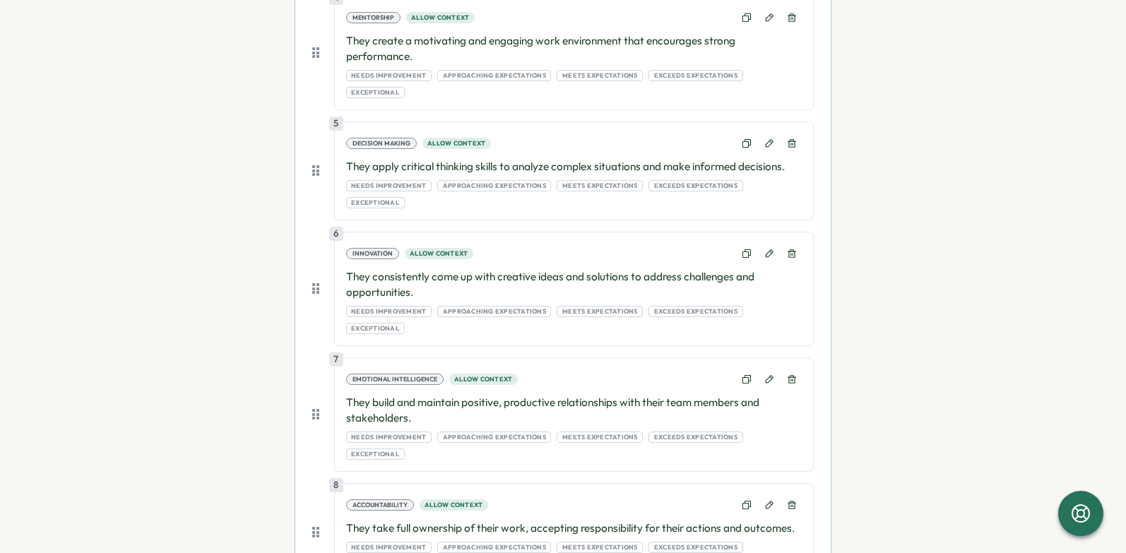
scroll to position [1239, 0]
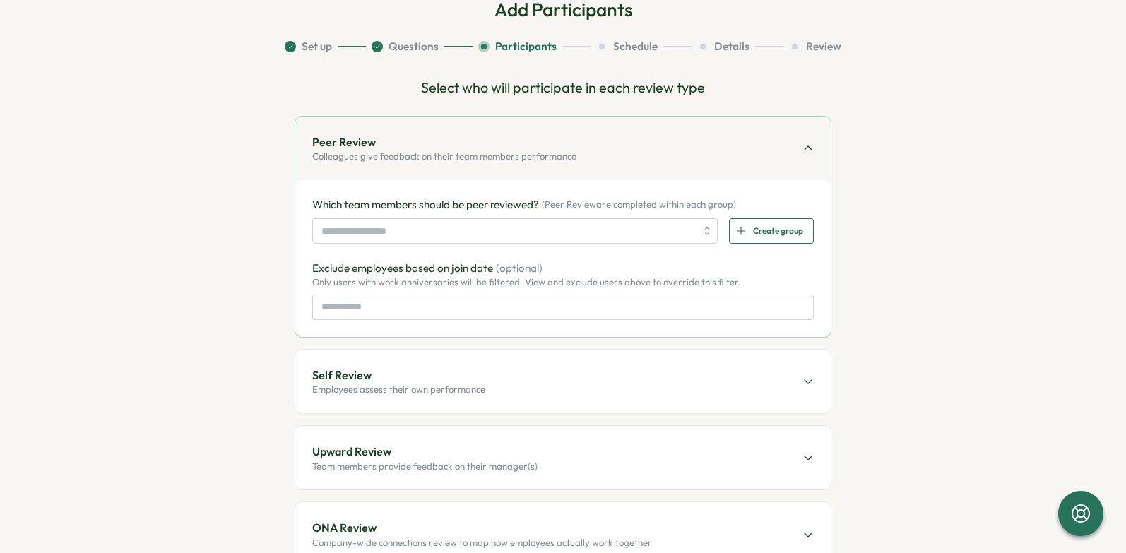
scroll to position [0, 0]
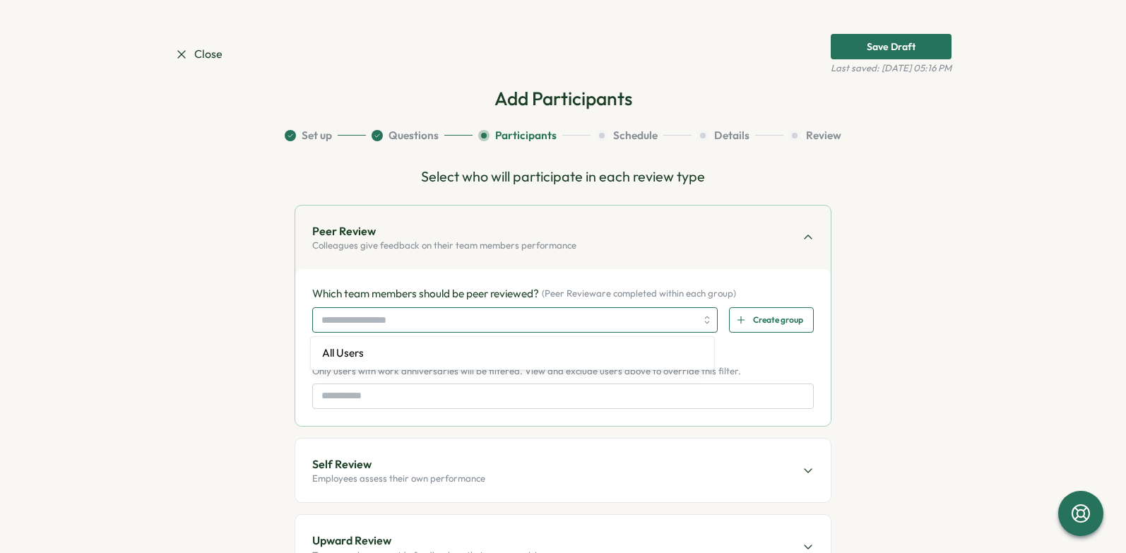
click at [708, 319] on div at bounding box center [514, 319] width 405 height 25
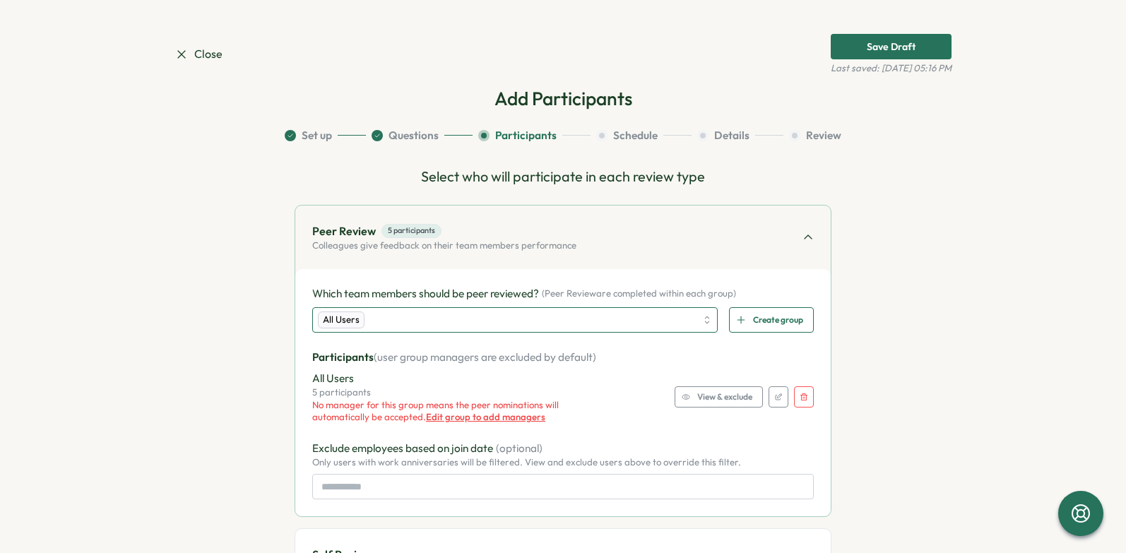
click at [700, 319] on div "All Users" at bounding box center [514, 319] width 405 height 25
click at [760, 312] on span "Create group" at bounding box center [778, 320] width 50 height 24
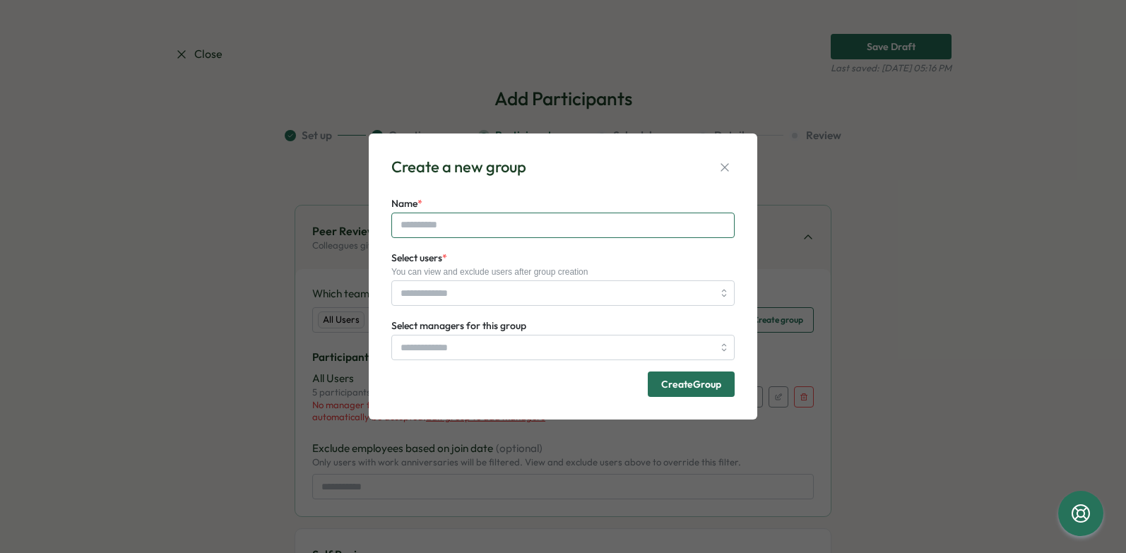
click at [522, 232] on input "Name *" at bounding box center [562, 225] width 343 height 25
type input "**********"
click at [725, 170] on icon "button" at bounding box center [725, 167] width 14 height 14
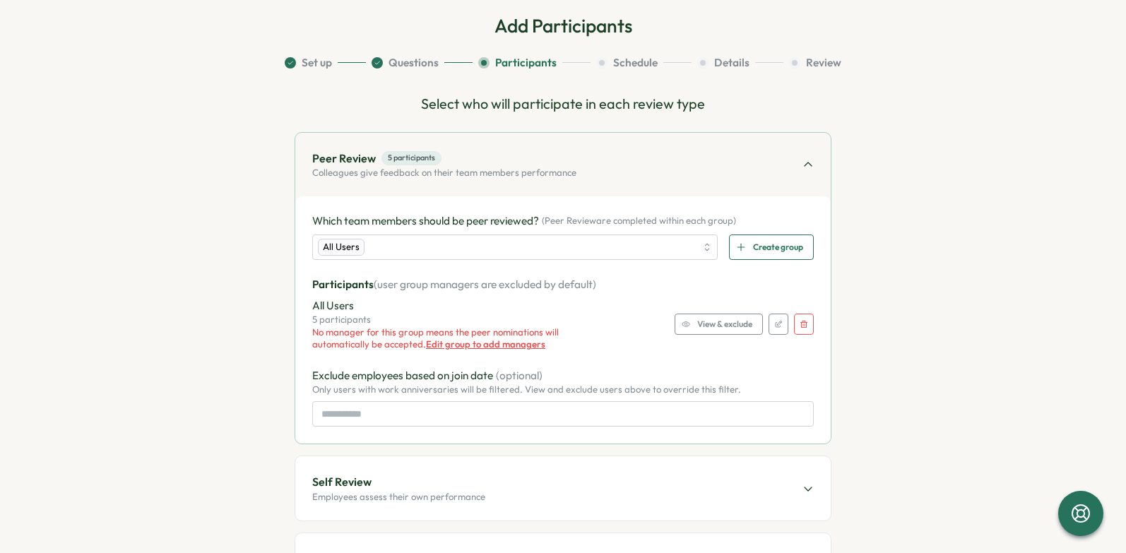
scroll to position [102, 0]
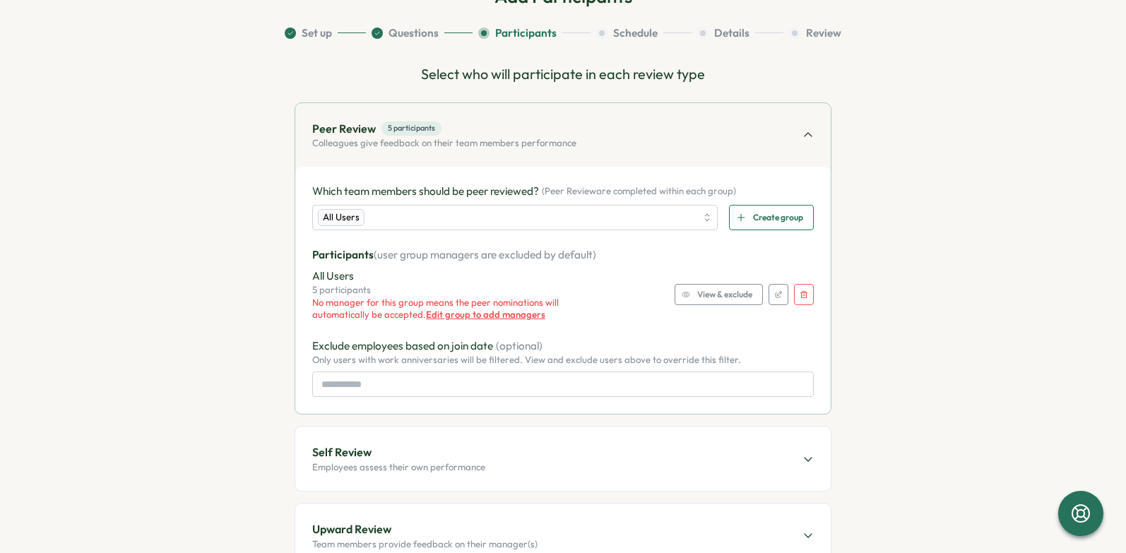
click at [515, 312] on span "Edit group to add managers" at bounding box center [485, 314] width 119 height 11
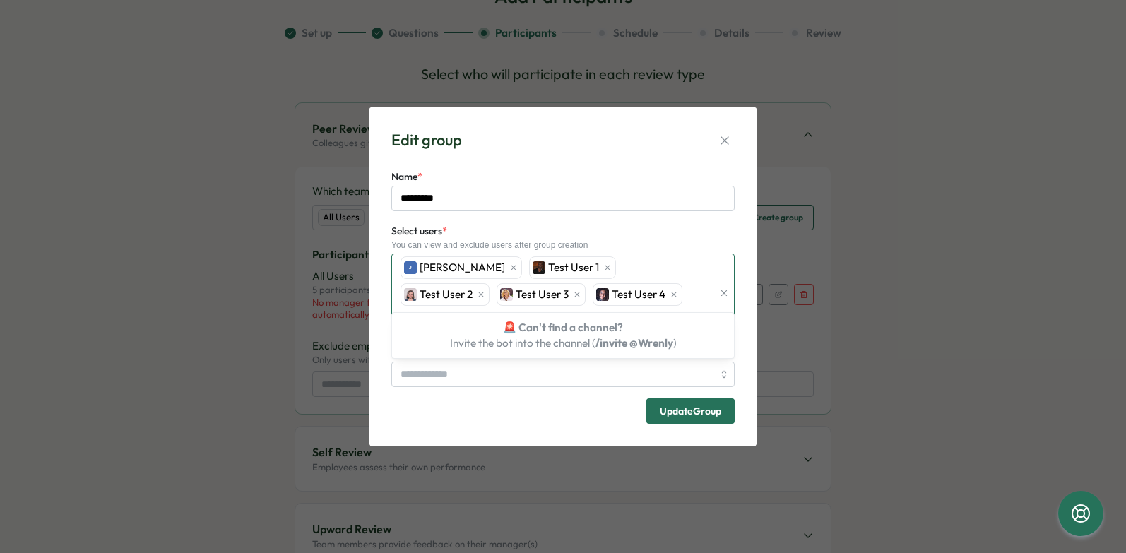
click at [646, 313] on div "J [PERSON_NAME] Test User 1 Test User 2 Test User 3 Test User 4" at bounding box center [555, 293] width 316 height 78
click at [720, 148] on icon "button" at bounding box center [725, 141] width 14 height 14
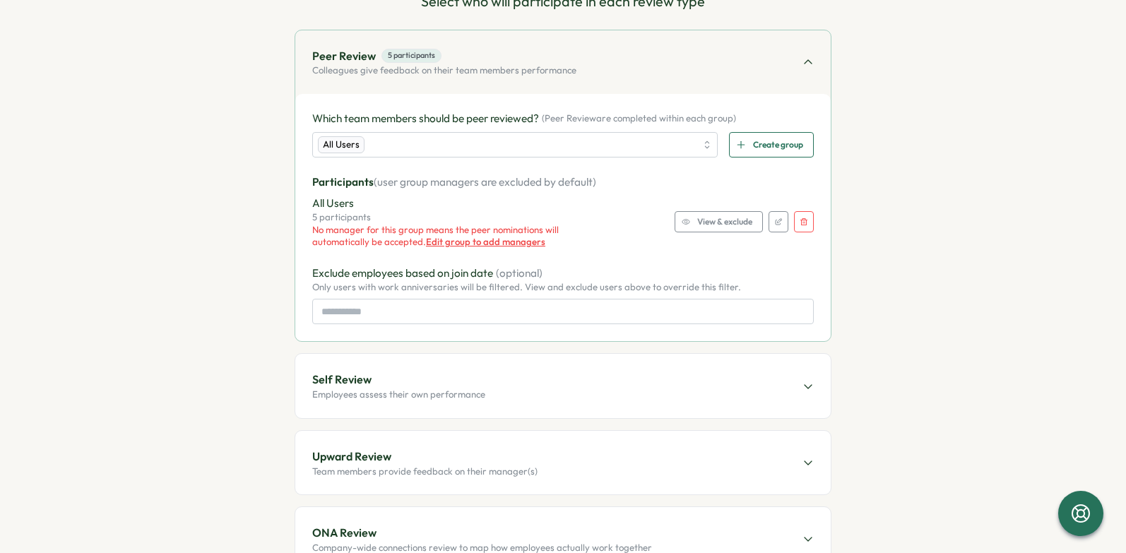
scroll to position [189, 0]
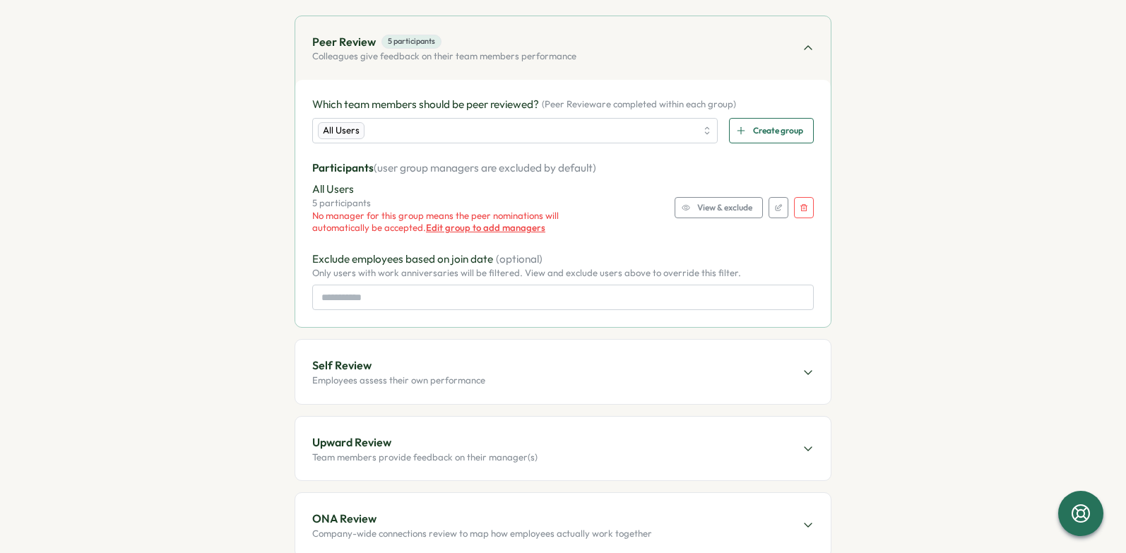
click at [797, 372] on div "Self Review Employees assess their own performance" at bounding box center [562, 372] width 535 height 64
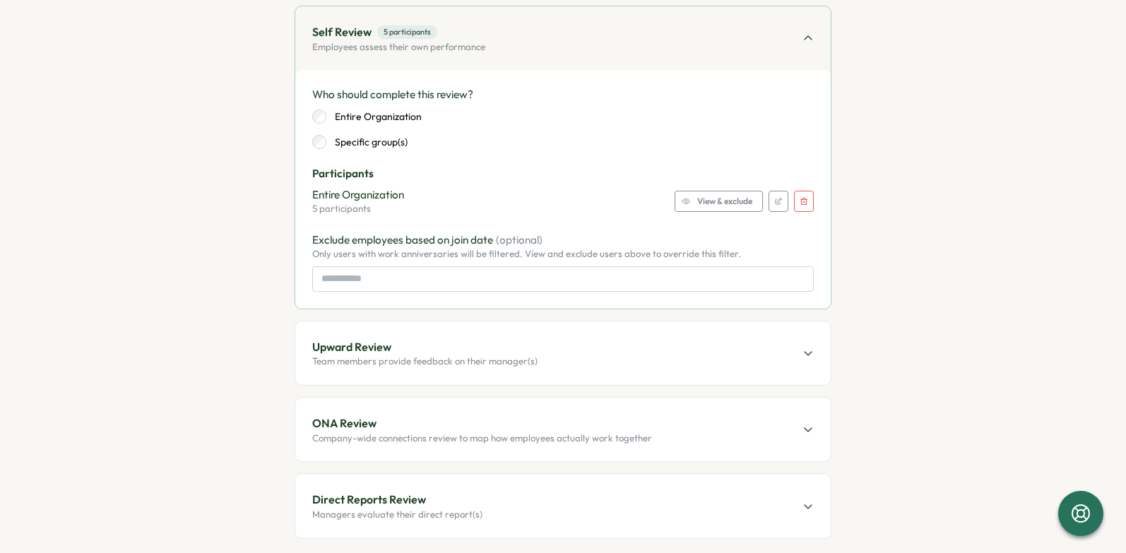
click at [466, 355] on p "Team members provide feedback on their manager(s)" at bounding box center [424, 361] width 225 height 13
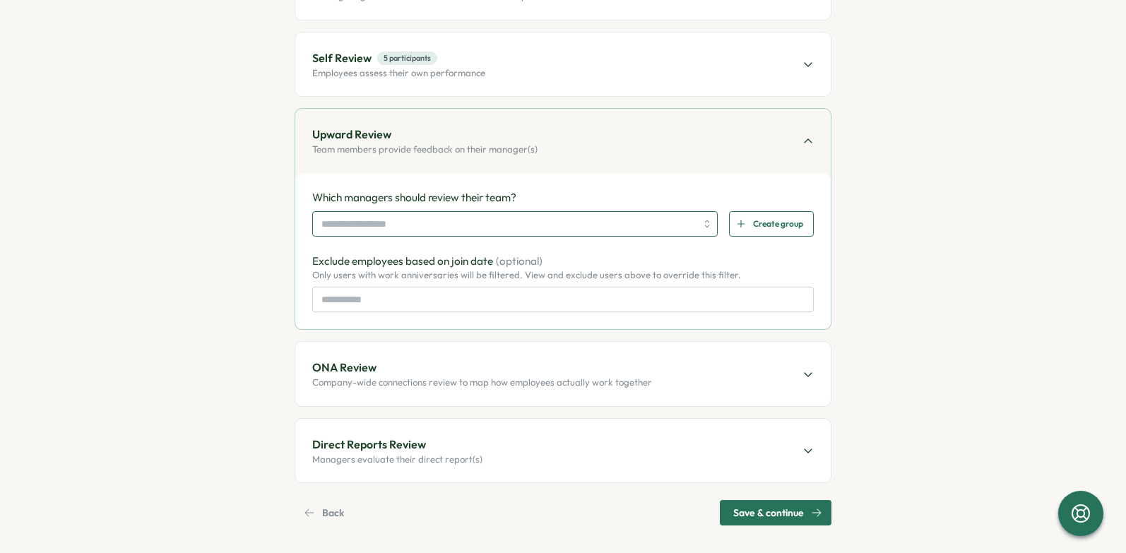
click at [702, 218] on div at bounding box center [514, 223] width 405 height 25
click at [703, 218] on div at bounding box center [514, 223] width 405 height 25
click at [777, 215] on span "Create group" at bounding box center [778, 224] width 50 height 24
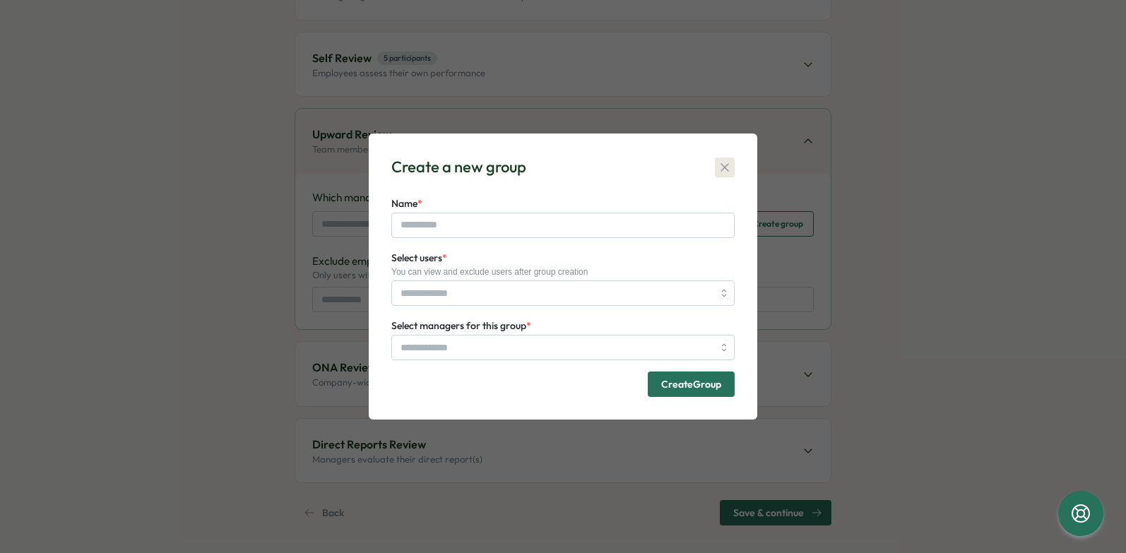
click at [727, 170] on icon "button" at bounding box center [725, 167] width 8 height 8
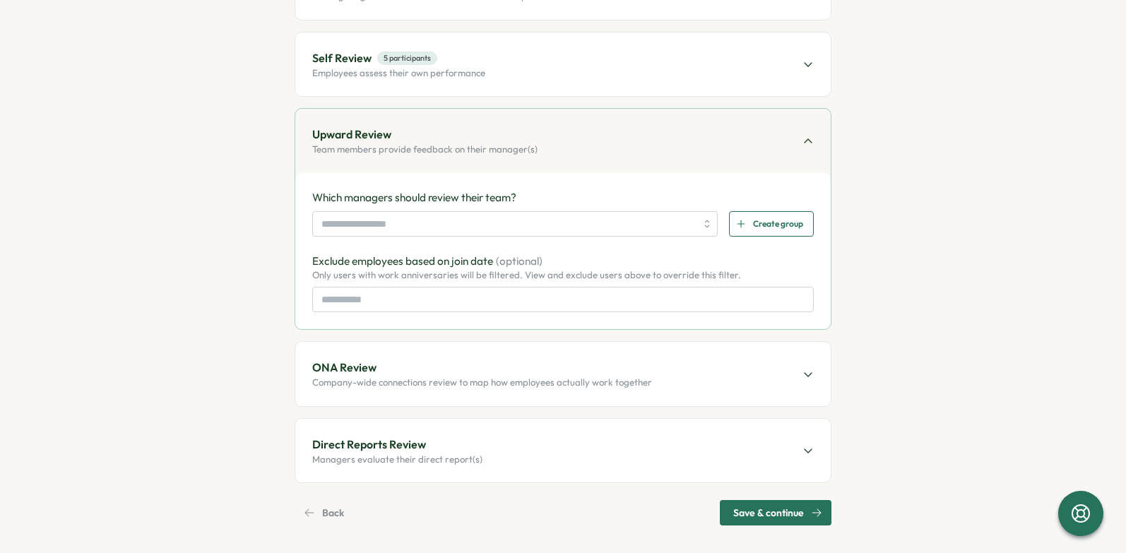
click at [814, 369] on div "ONA Review Company-wide connections review to map how employees actually work t…" at bounding box center [562, 374] width 535 height 64
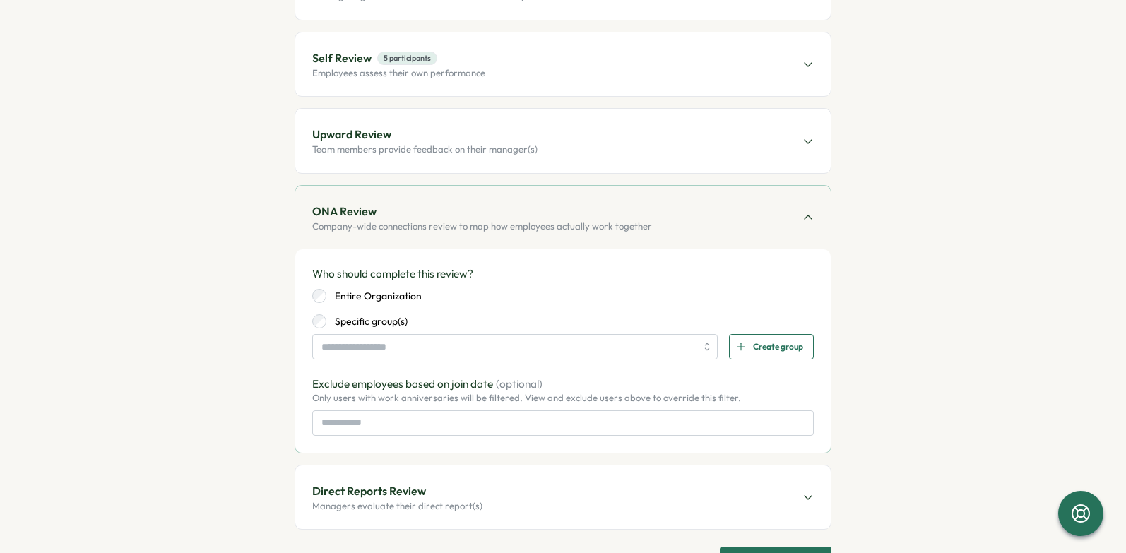
click at [380, 292] on label "Entire Organization" at bounding box center [373, 296] width 95 height 14
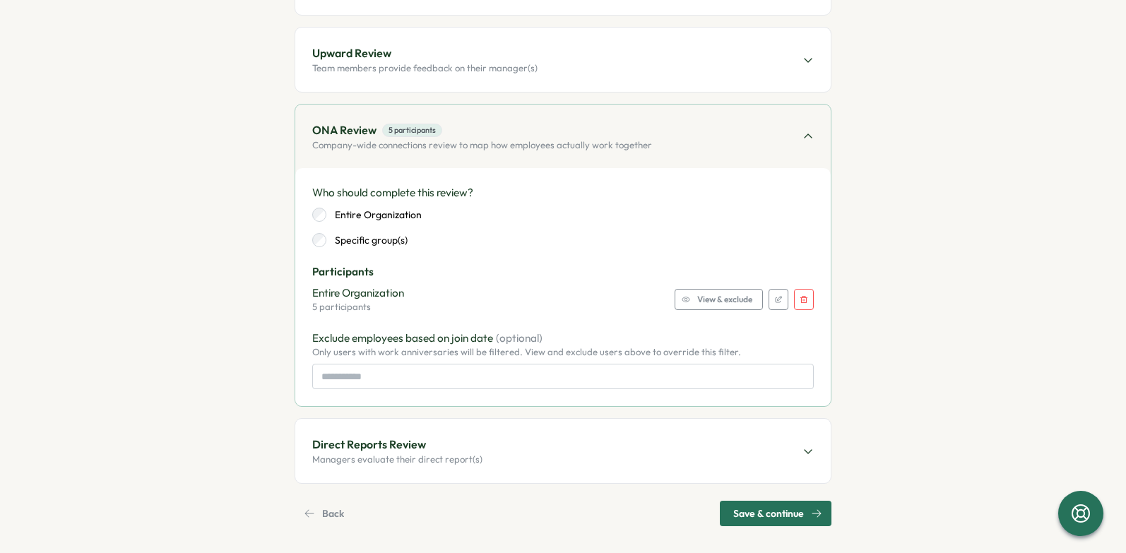
click at [412, 444] on p "Direct Reports Review" at bounding box center [369, 445] width 114 height 18
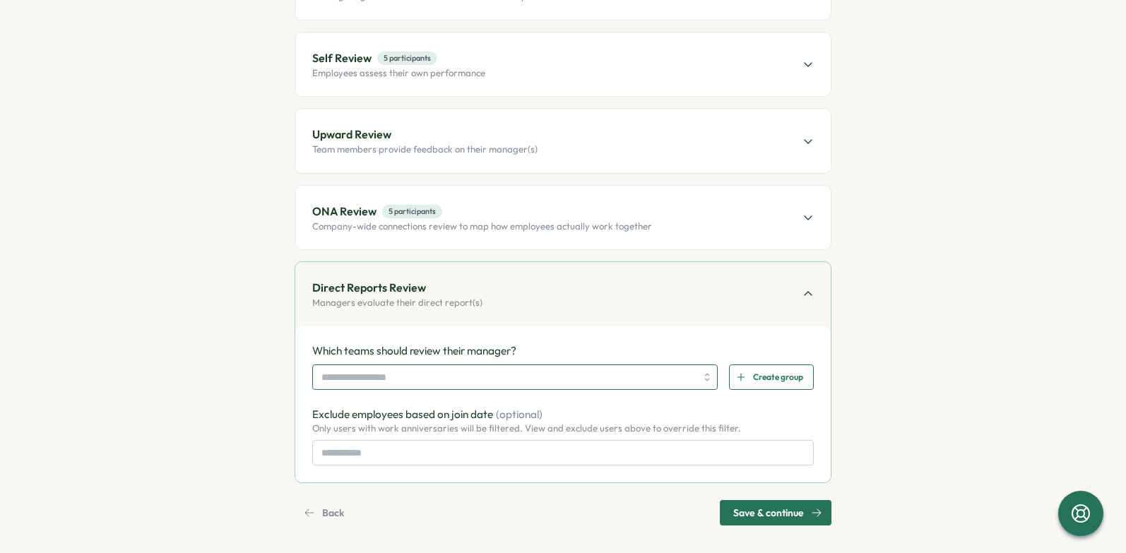
click at [385, 380] on input "search" at bounding box center [508, 377] width 374 height 24
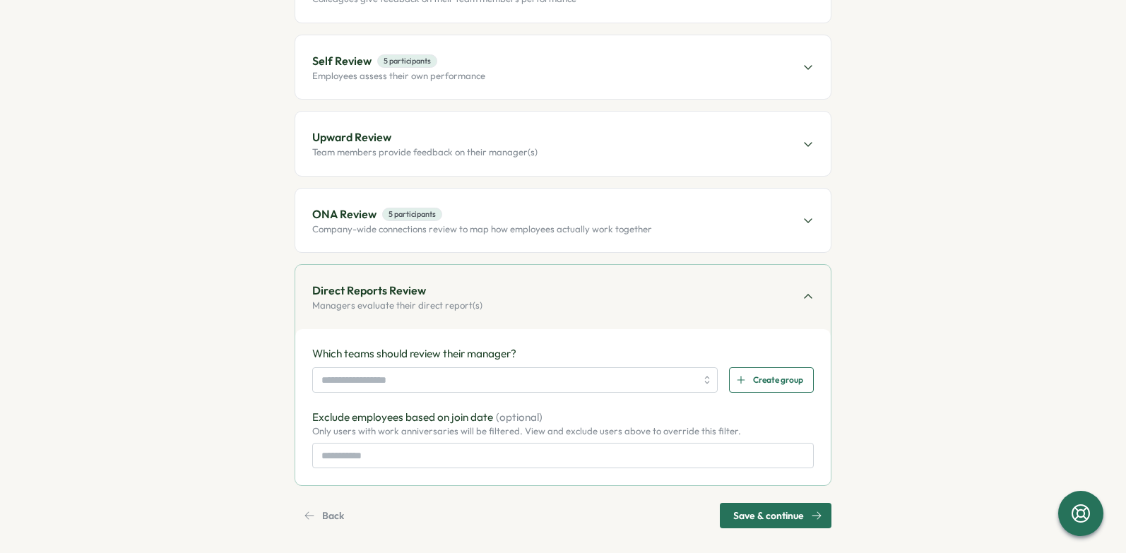
click at [745, 503] on button "Save & continue" at bounding box center [776, 515] width 112 height 25
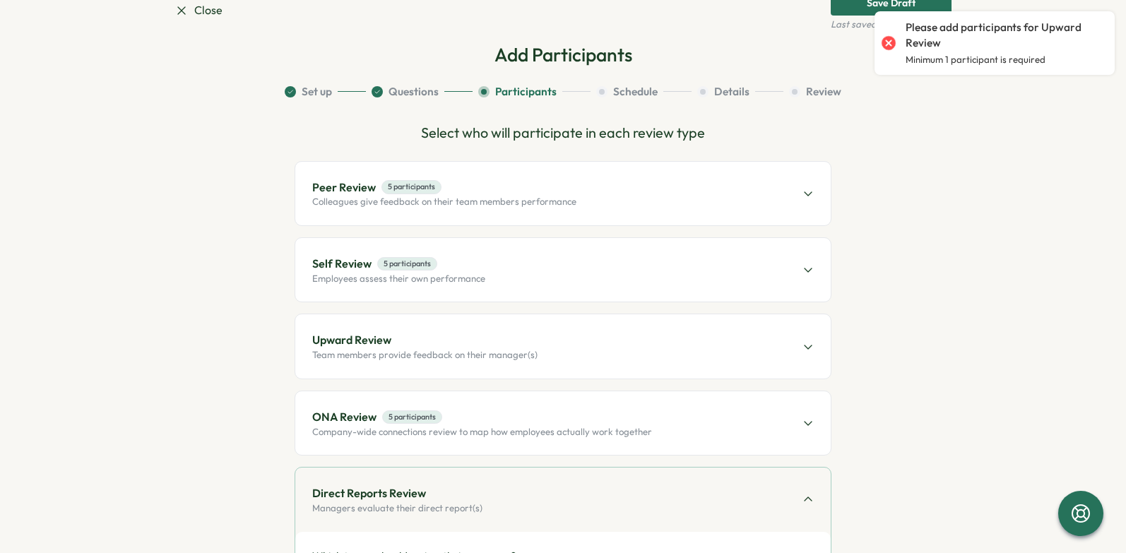
scroll to position [71, 0]
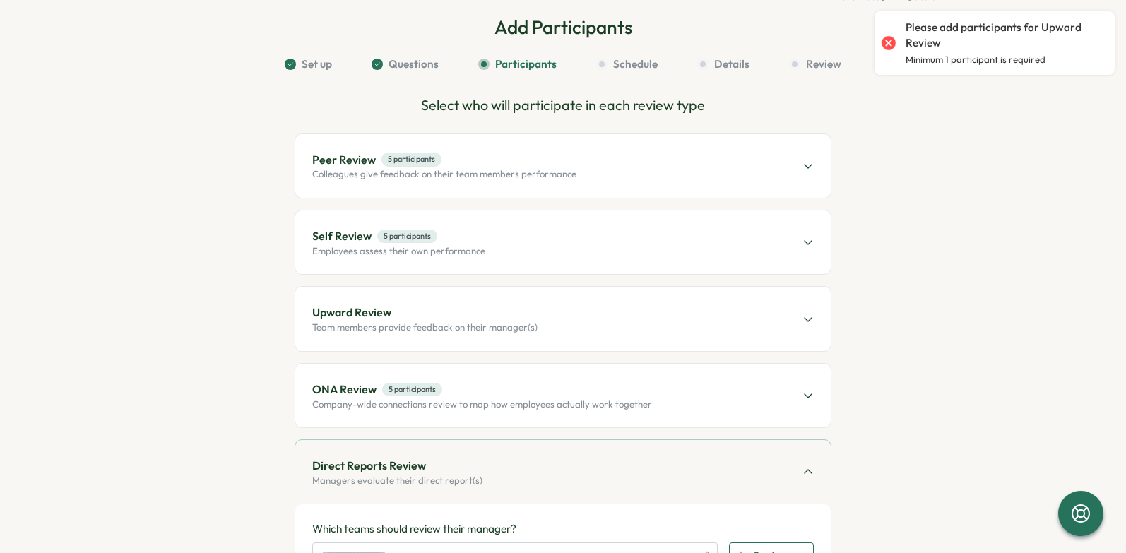
click at [811, 314] on icon at bounding box center [807, 319] width 11 height 11
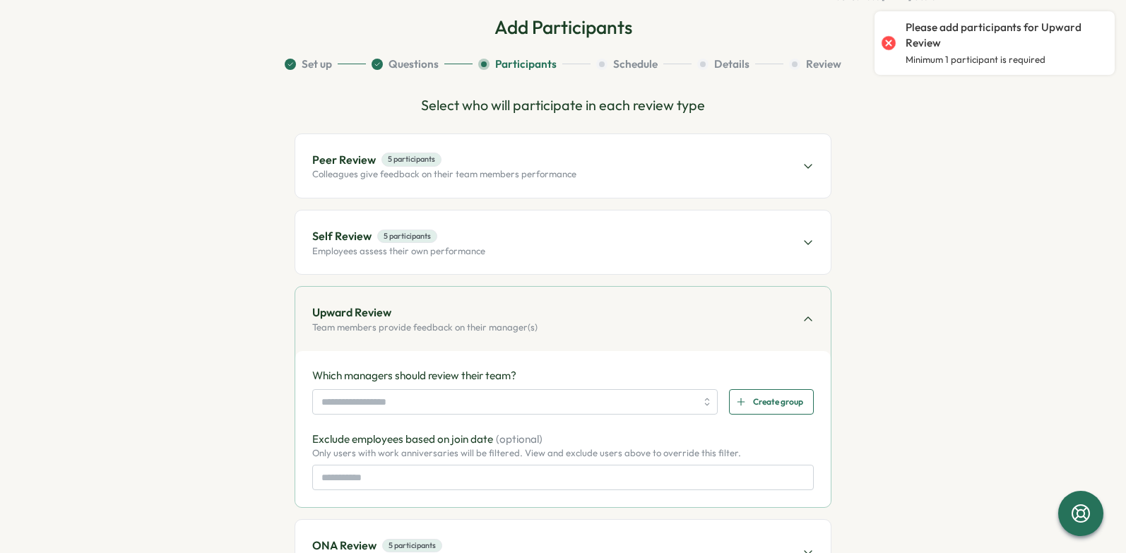
click at [764, 396] on span "Create group" at bounding box center [778, 402] width 50 height 24
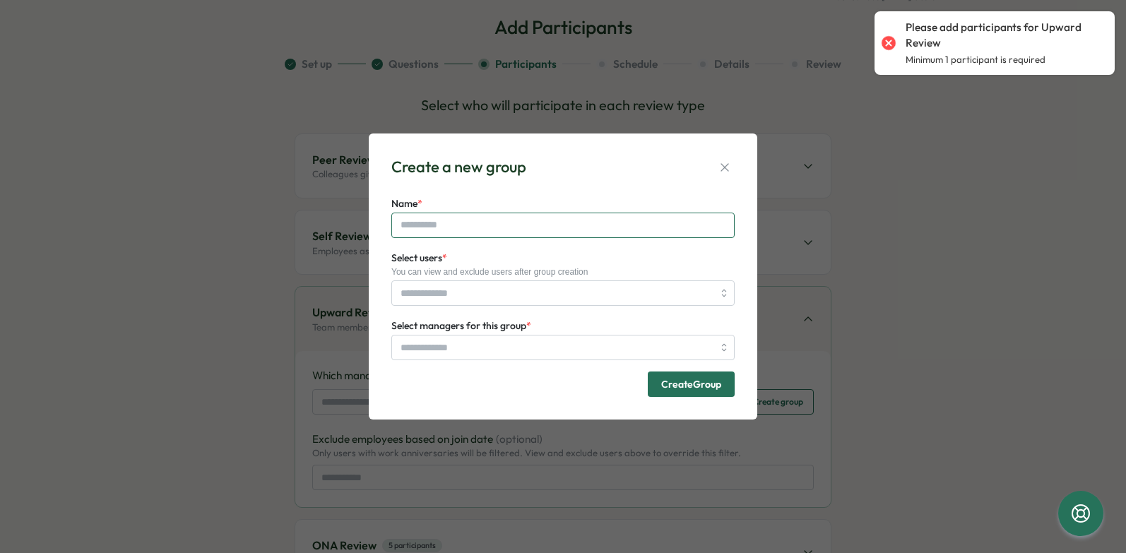
click at [512, 227] on input "Name *" at bounding box center [562, 225] width 343 height 25
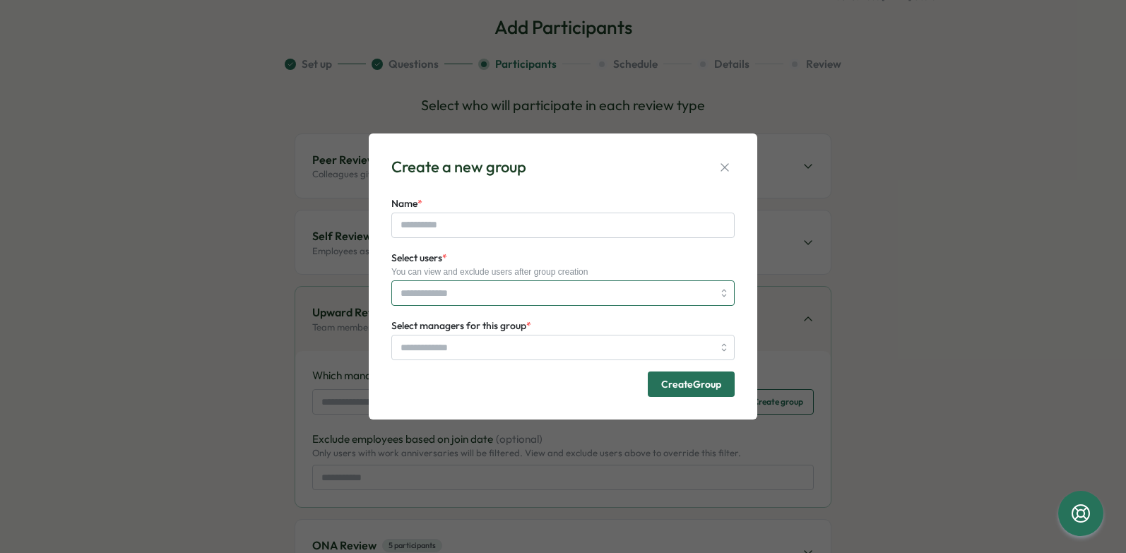
click at [528, 286] on input "Select users *" at bounding box center [557, 293] width 312 height 24
click at [722, 169] on icon "button" at bounding box center [725, 167] width 14 height 14
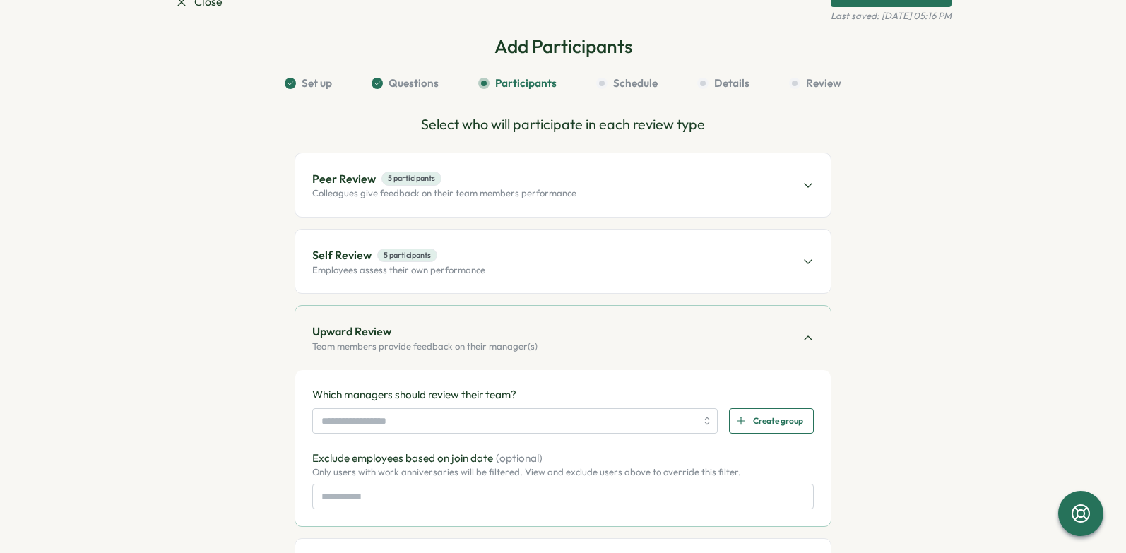
scroll to position [0, 0]
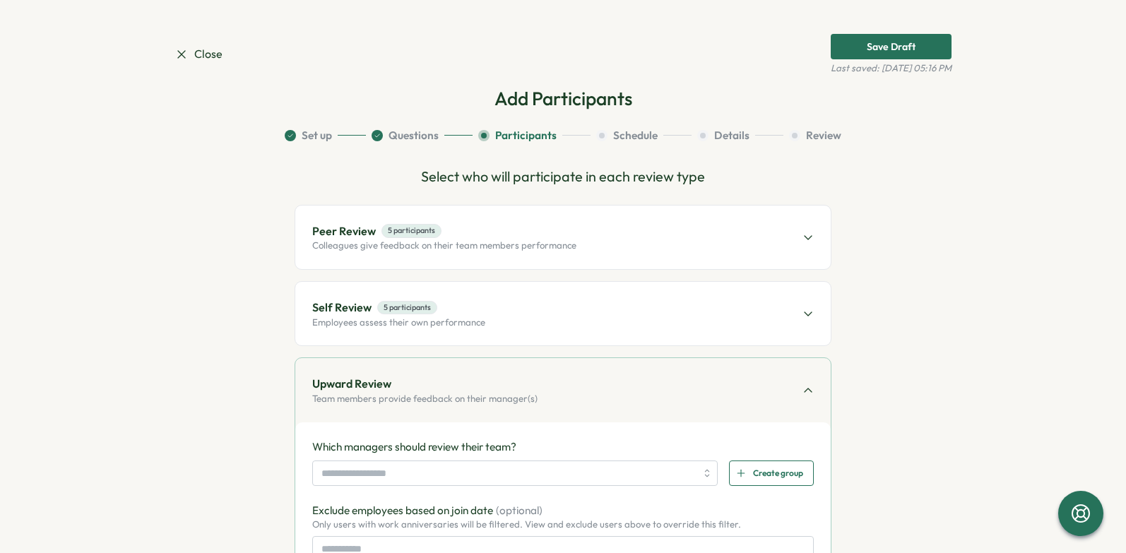
click at [884, 51] on div "Save Draft" at bounding box center [891, 47] width 49 height 10
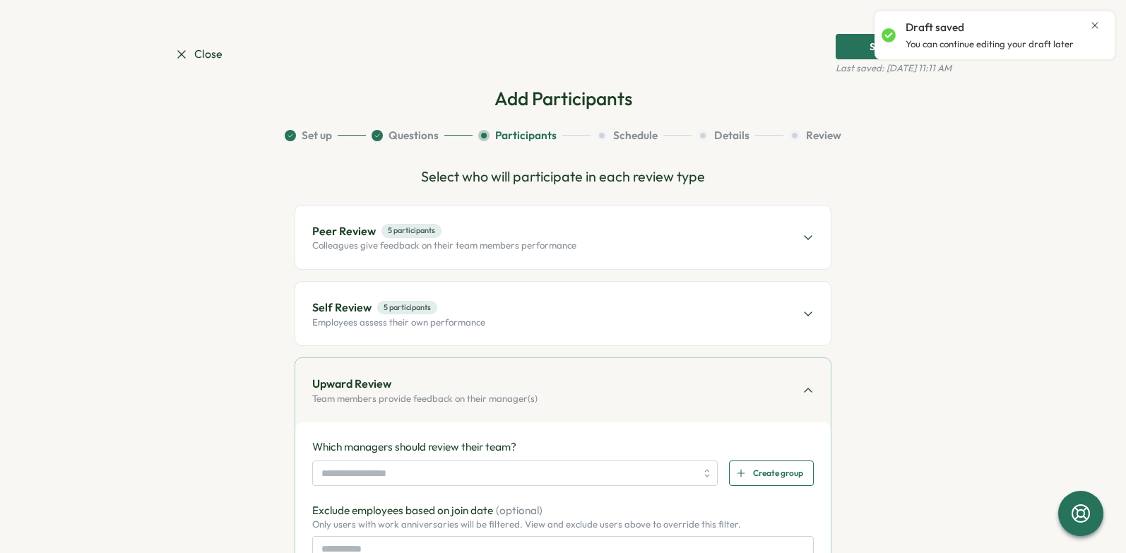
click at [889, 141] on section "Set up Questions Participants Schedule Details Review Select who will participa…" at bounding box center [562, 451] width 777 height 647
click at [191, 54] on span "Close" at bounding box center [198, 54] width 48 height 18
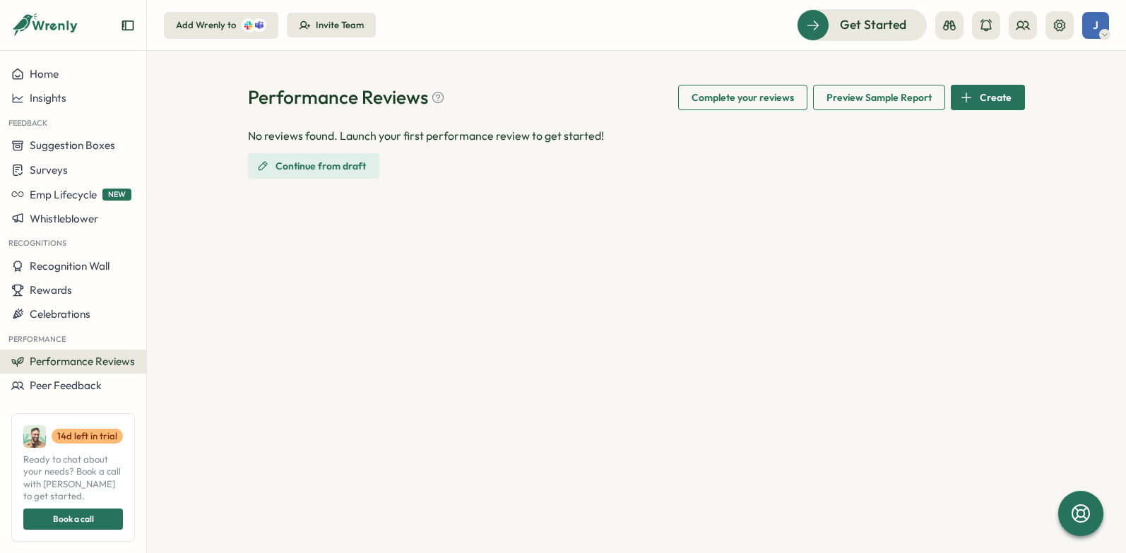
click at [316, 27] on div "Invite Team" at bounding box center [340, 25] width 48 height 13
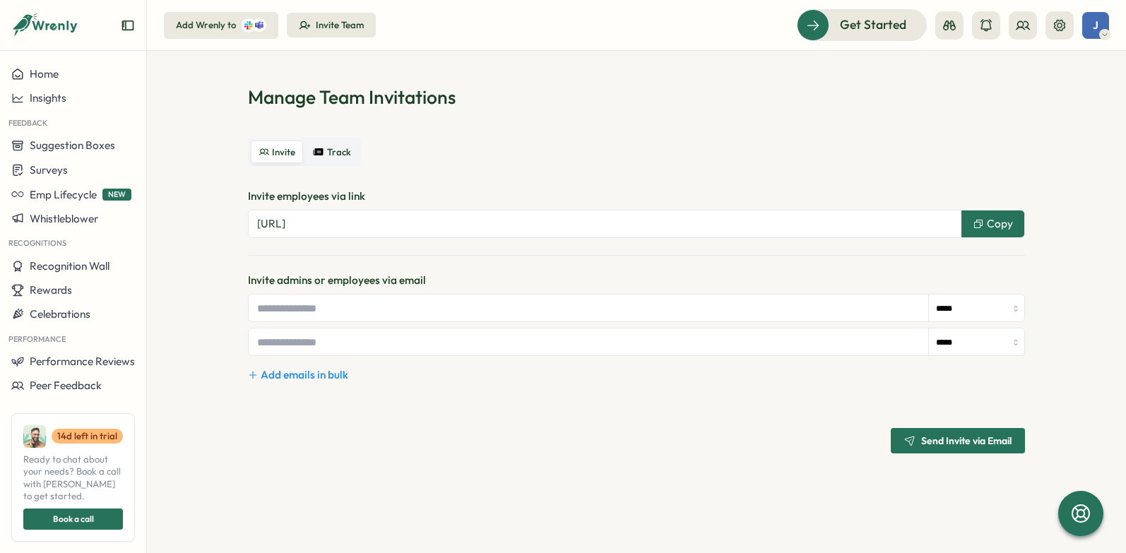
click at [330, 23] on div "Invite Team" at bounding box center [340, 25] width 48 height 13
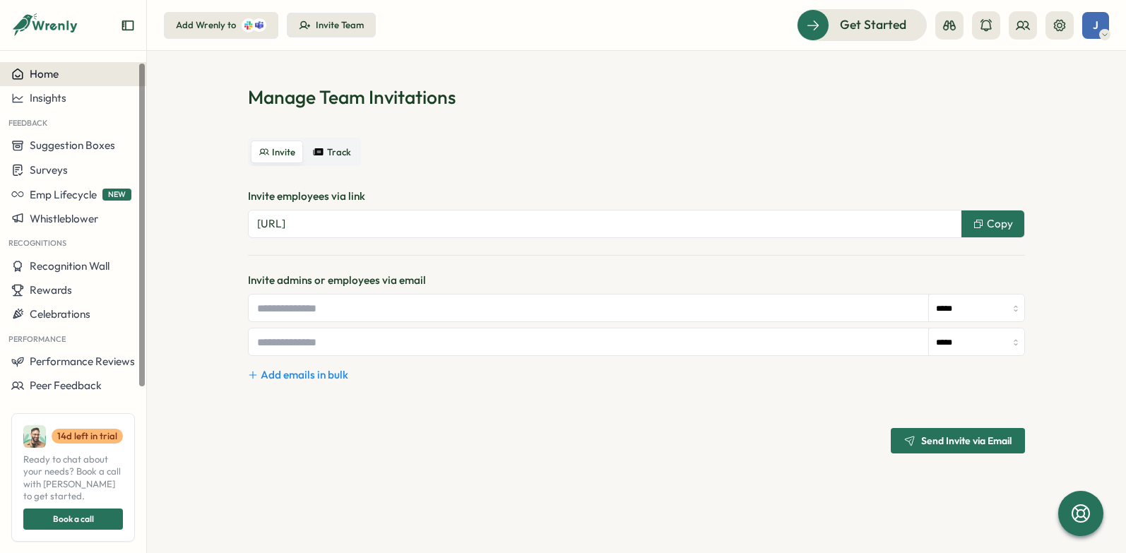
click at [43, 81] on span "Home" at bounding box center [44, 73] width 29 height 13
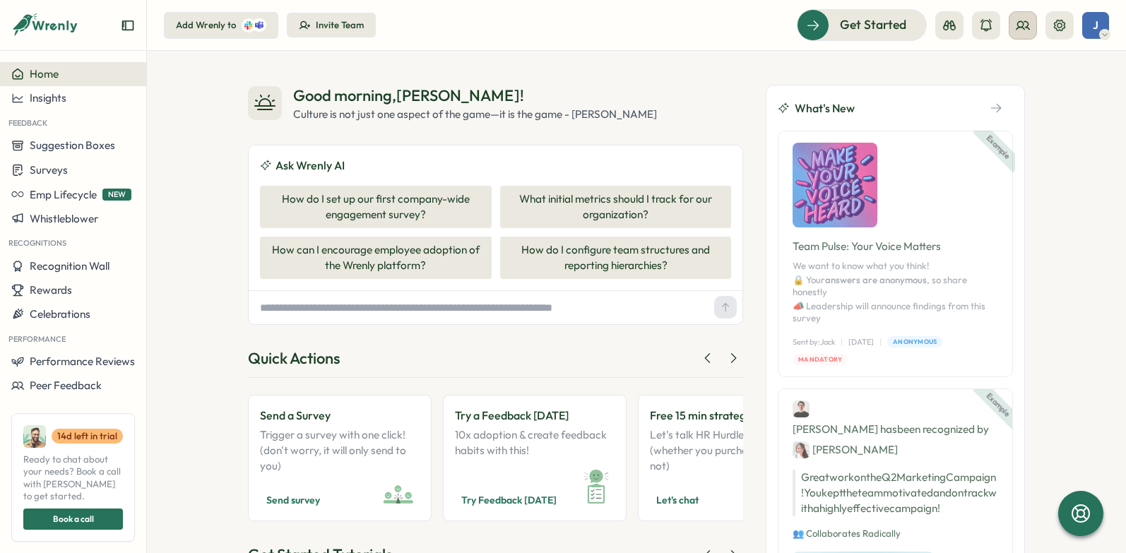
click at [1026, 25] on icon at bounding box center [1023, 25] width 14 height 14
click at [1028, 28] on icon at bounding box center [1022, 25] width 13 height 8
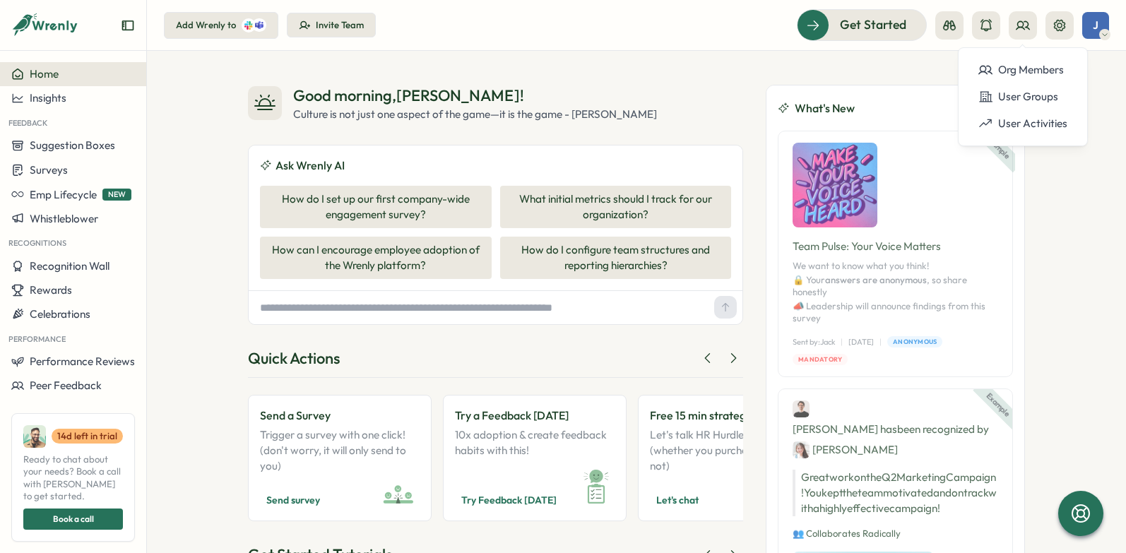
click at [244, 23] on icon at bounding box center [248, 25] width 8 height 8
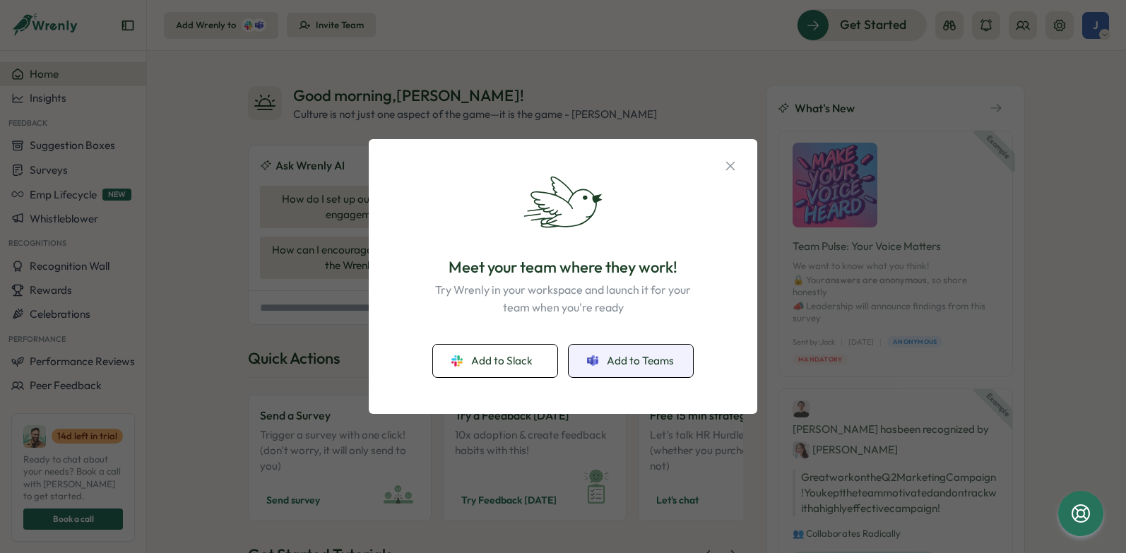
click at [654, 356] on span "Add to Teams" at bounding box center [640, 361] width 67 height 16
click at [636, 359] on span "Add to Teams" at bounding box center [640, 361] width 67 height 16
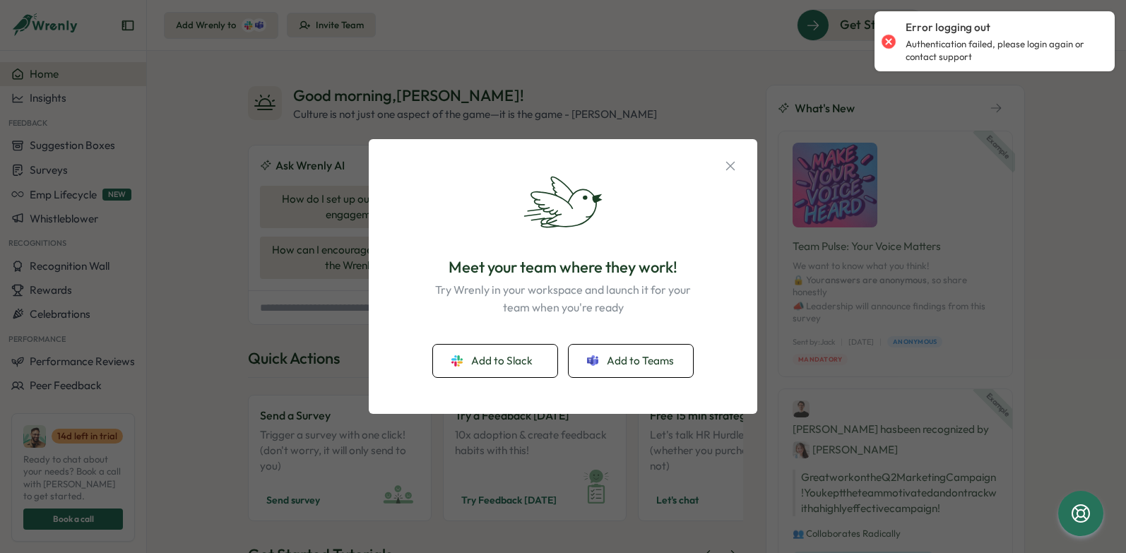
click at [893, 43] on div at bounding box center [889, 41] width 20 height 20
click at [735, 170] on icon "button" at bounding box center [731, 166] width 16 height 16
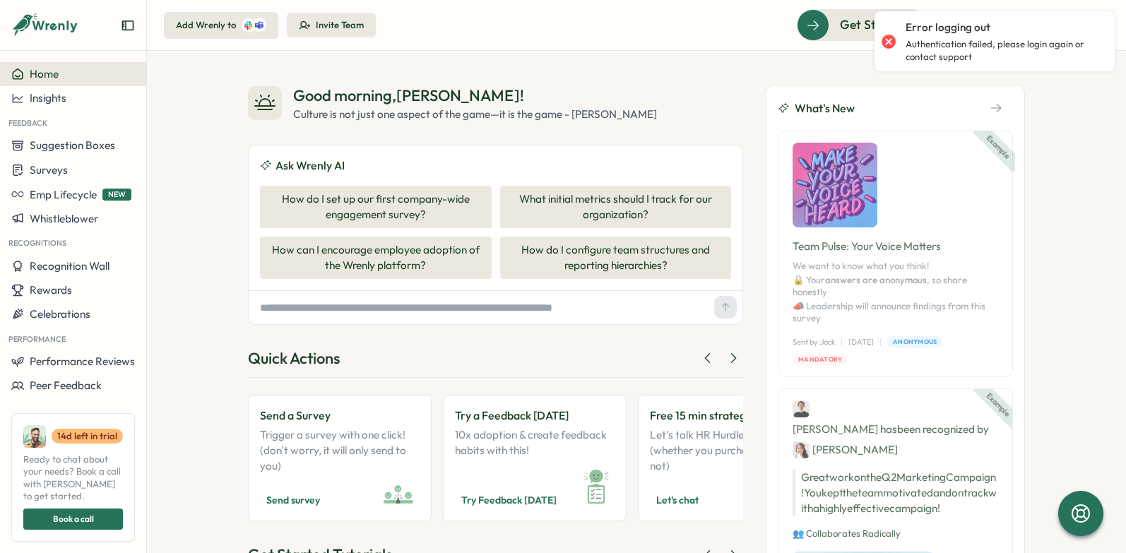
click at [886, 45] on div at bounding box center [889, 41] width 20 height 20
click at [926, 28] on p "Error logging out" at bounding box center [948, 28] width 85 height 16
click at [1056, 143] on div "Good morning , [PERSON_NAME] ! Culture is not just one aspect of the game—it is…" at bounding box center [636, 302] width 979 height 502
click at [890, 42] on div at bounding box center [889, 41] width 20 height 20
click at [891, 42] on div at bounding box center [889, 41] width 20 height 20
